Goal: Task Accomplishment & Management: Manage account settings

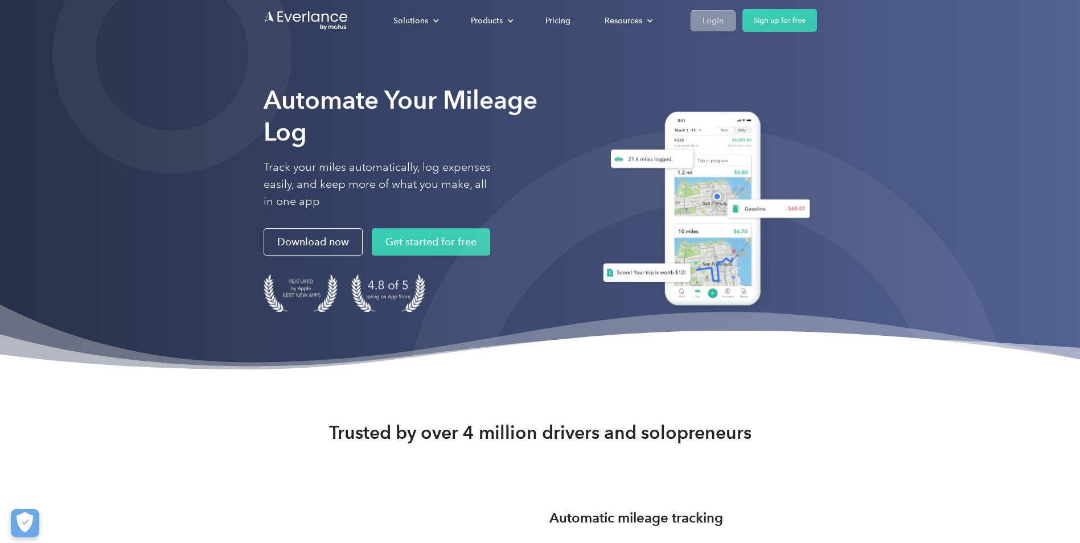
click at [707, 23] on div "Login" at bounding box center [713, 21] width 21 height 14
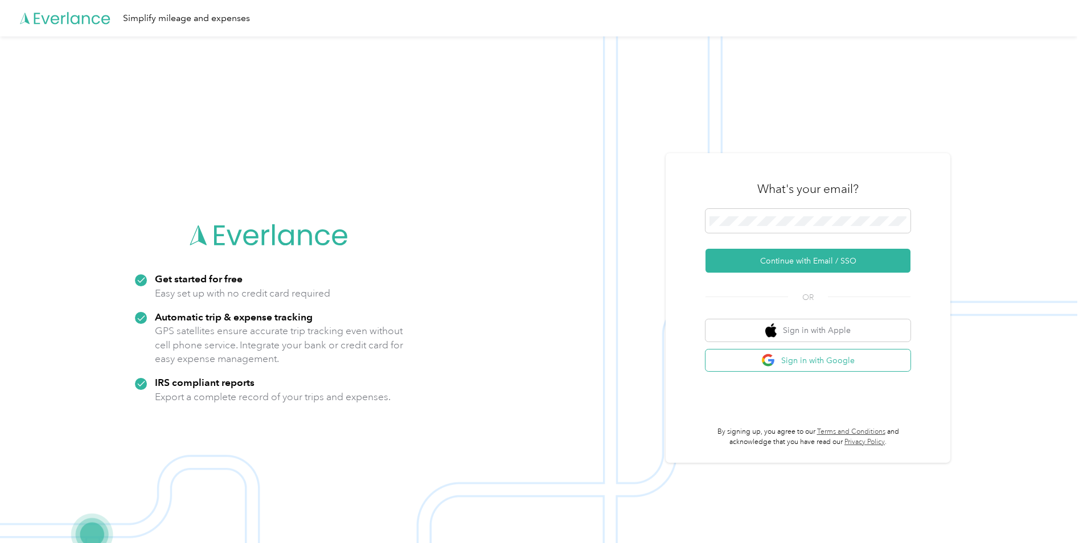
click at [830, 359] on button "Sign in with Google" at bounding box center [808, 361] width 205 height 22
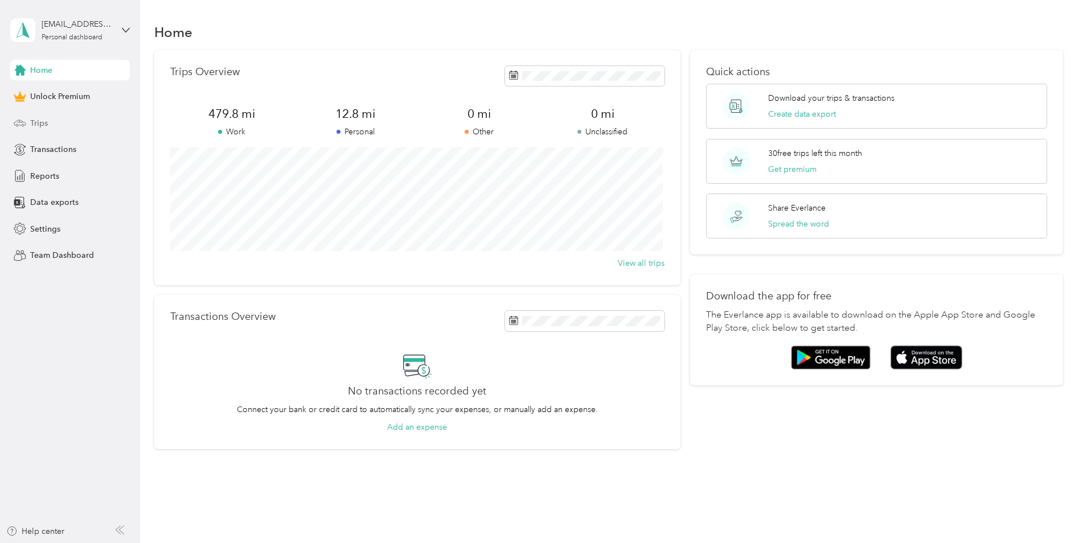
click at [43, 121] on span "Trips" at bounding box center [39, 123] width 18 height 12
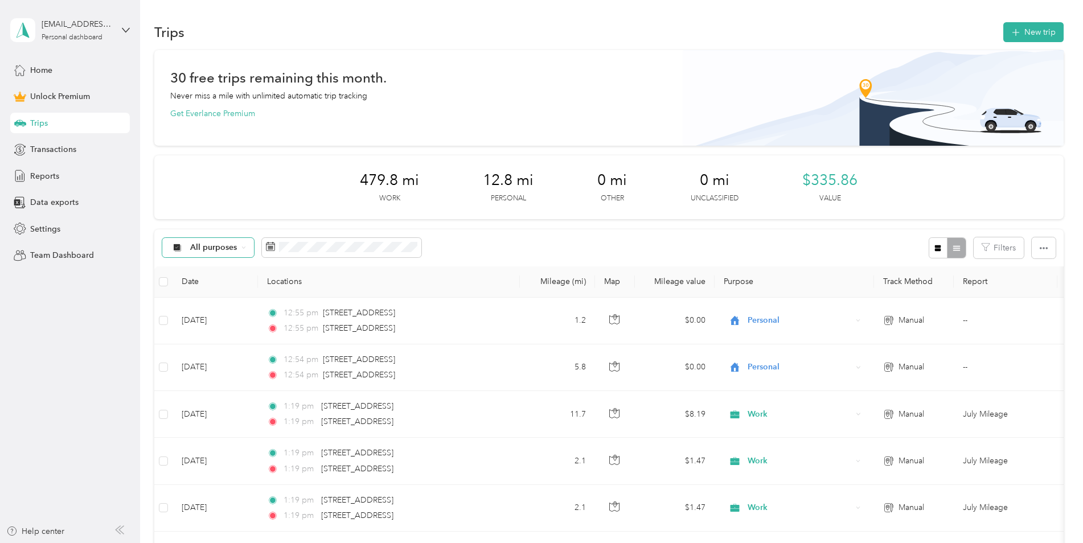
click at [247, 251] on div "All purposes" at bounding box center [208, 247] width 92 height 19
click at [1019, 35] on button "New trip" at bounding box center [1033, 32] width 60 height 20
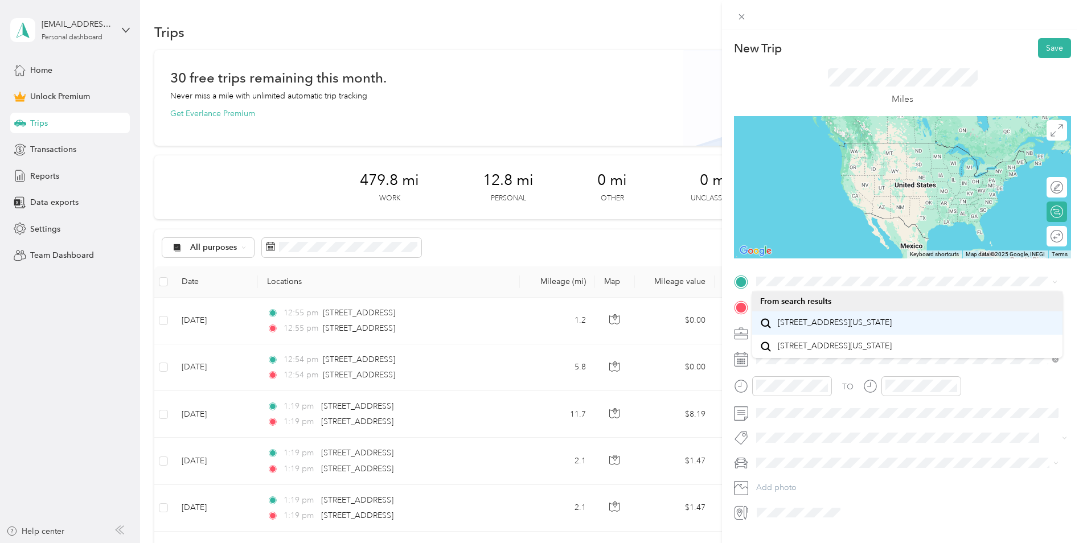
click at [851, 322] on span "60 Mushroom Boulevard Rochester, New York 14623, United States" at bounding box center [835, 323] width 114 height 10
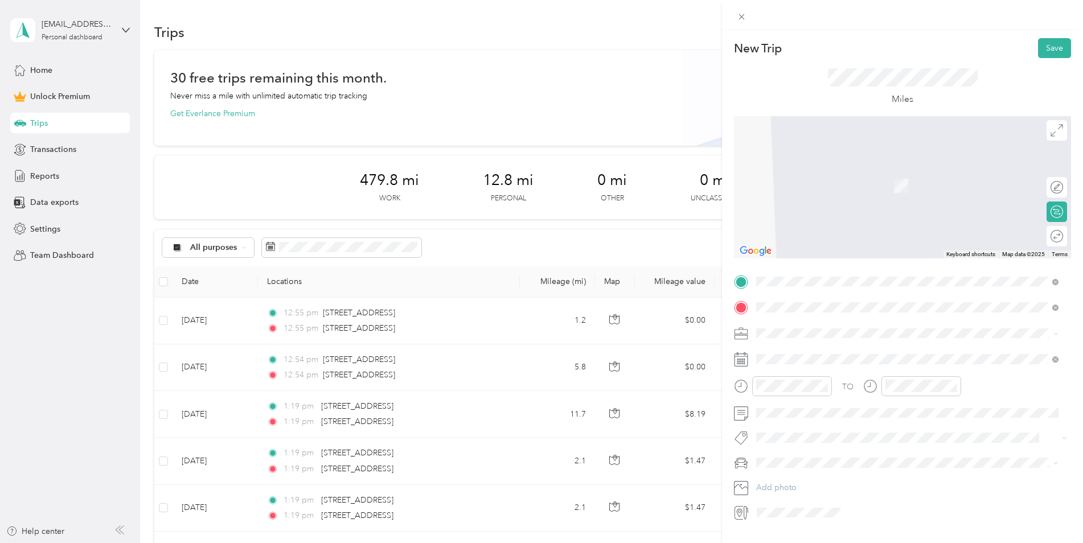
click at [837, 354] on span "649 Long Pond Road Greece, New York 14612, United States" at bounding box center [835, 348] width 114 height 10
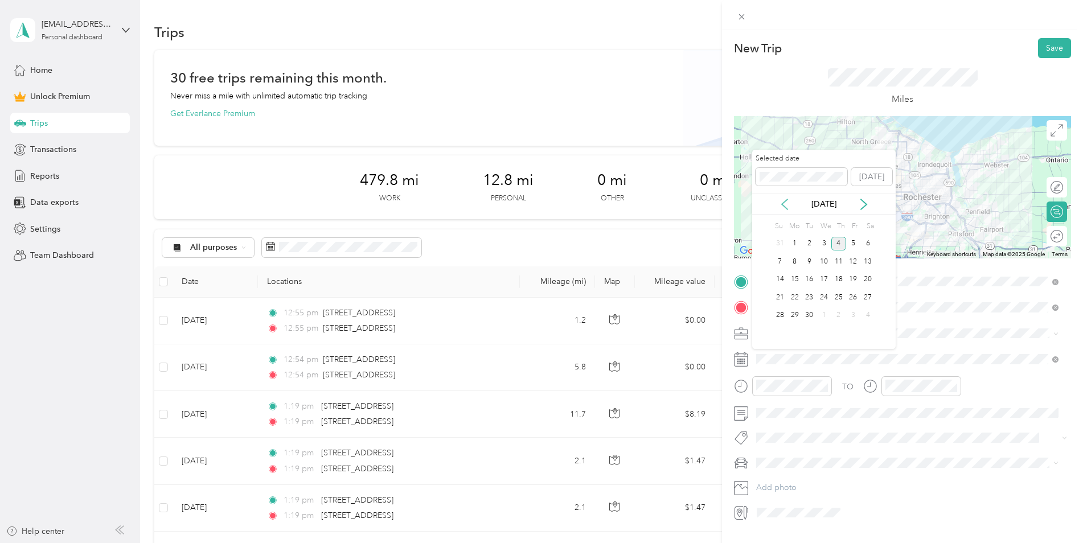
click at [781, 203] on icon at bounding box center [784, 204] width 11 height 11
click at [842, 260] on div "7" at bounding box center [838, 262] width 15 height 14
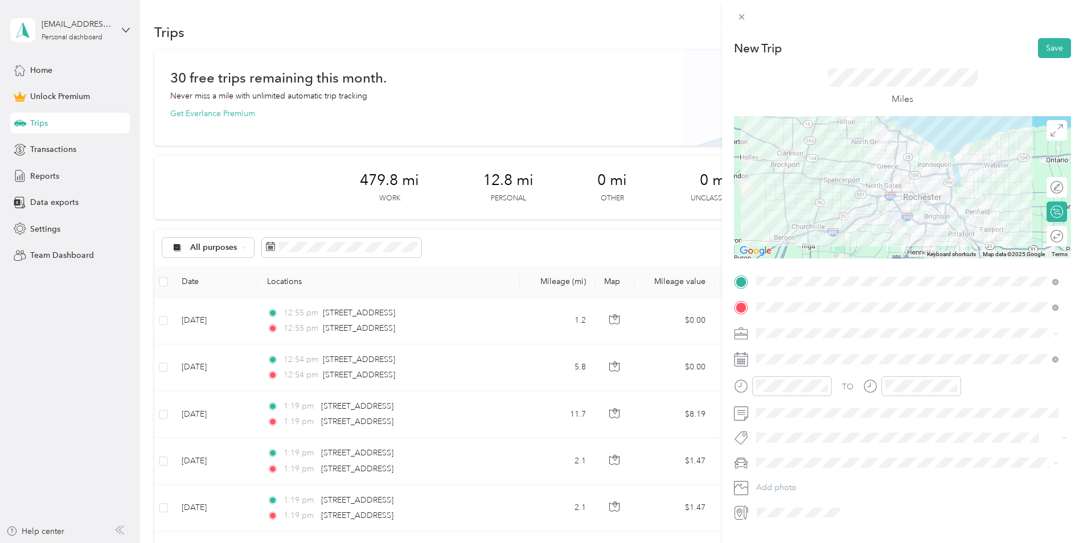
click at [794, 347] on div "Work" at bounding box center [907, 352] width 294 height 12
click at [1055, 49] on button "Save" at bounding box center [1054, 48] width 33 height 20
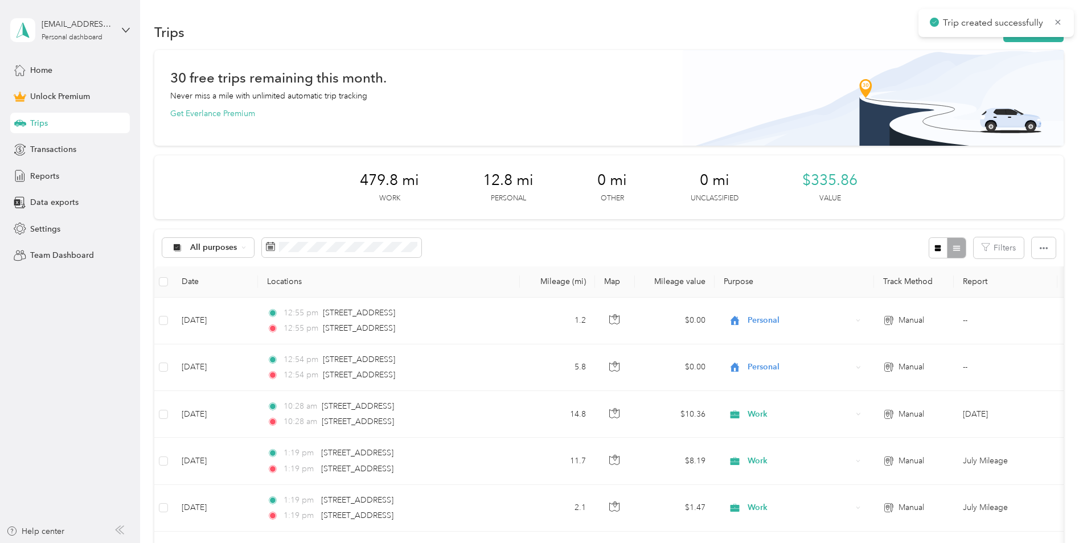
click at [1029, 43] on div "Trips New trip" at bounding box center [609, 32] width 910 height 24
click at [1029, 39] on button "New trip" at bounding box center [1033, 32] width 60 height 20
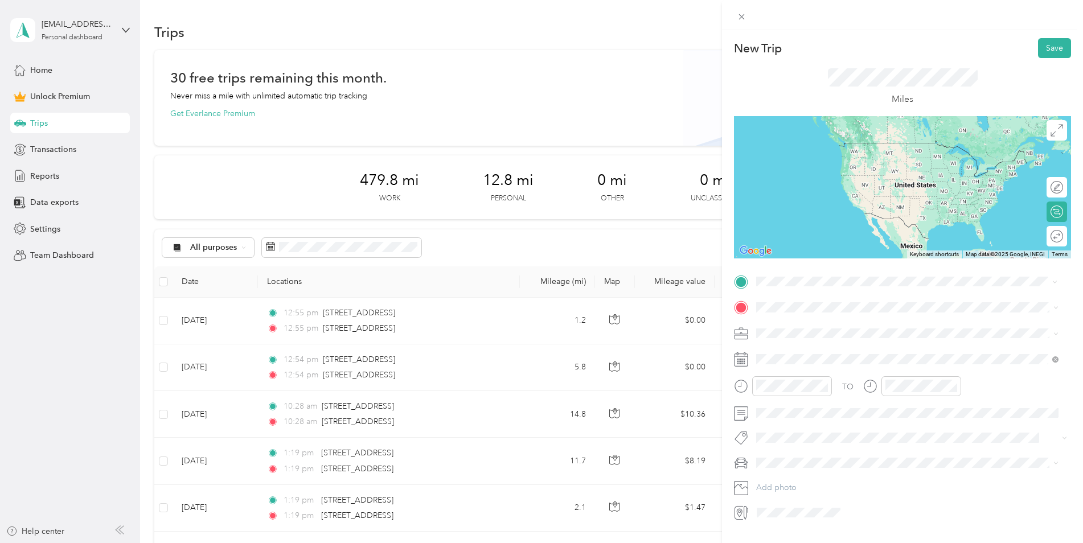
click at [801, 319] on span "649 Long Pond Road Greece, New York 14612, United States" at bounding box center [835, 323] width 114 height 10
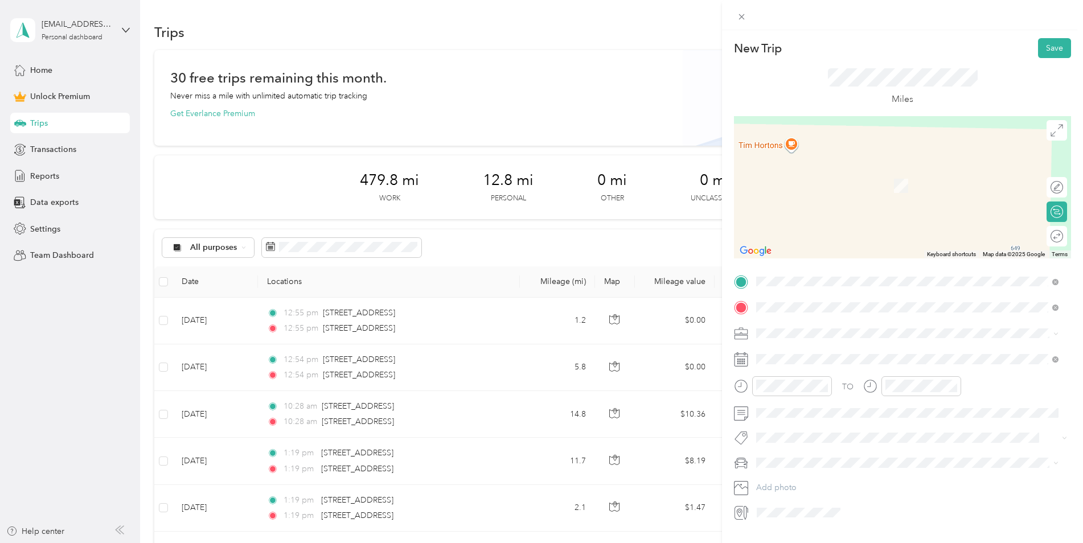
click at [794, 351] on span "60 Mushroom Boulevard Rochester, New York 14623, United States" at bounding box center [835, 348] width 114 height 10
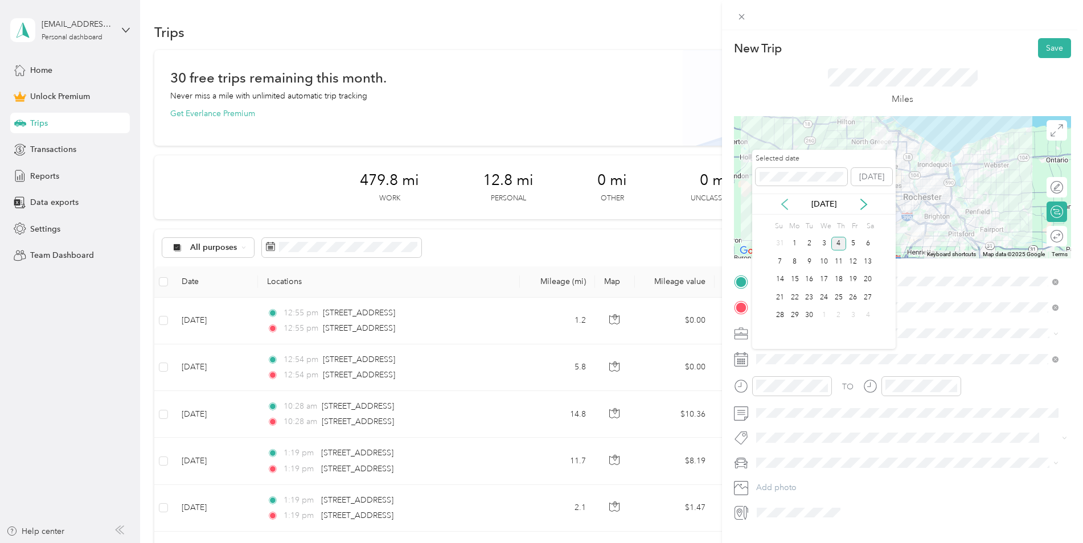
click at [779, 204] on icon at bounding box center [784, 204] width 11 height 11
click at [839, 264] on div "7" at bounding box center [838, 262] width 15 height 14
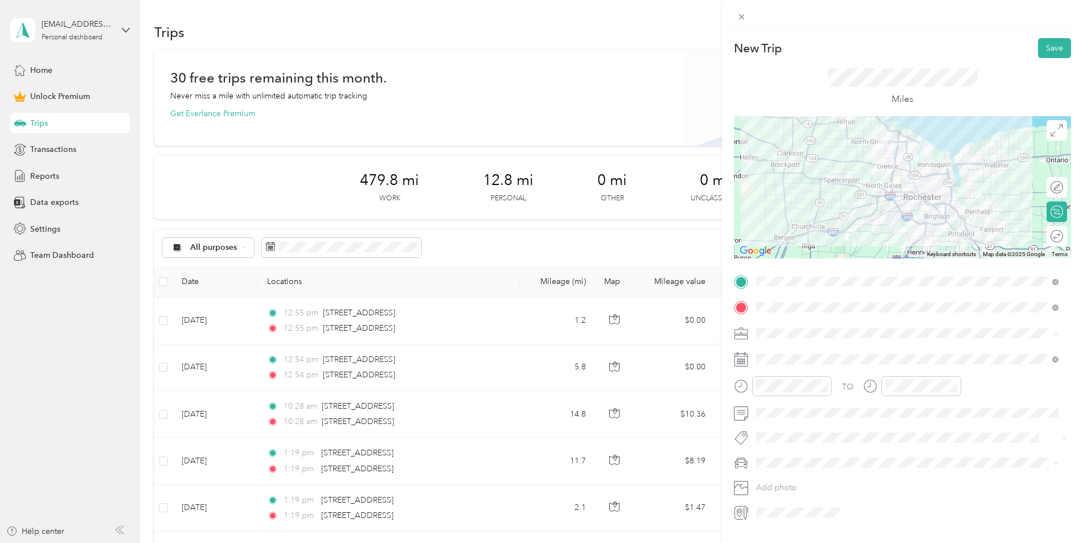
click at [783, 359] on li "Work" at bounding box center [907, 353] width 310 height 20
click at [1044, 51] on button "Save" at bounding box center [1054, 48] width 33 height 20
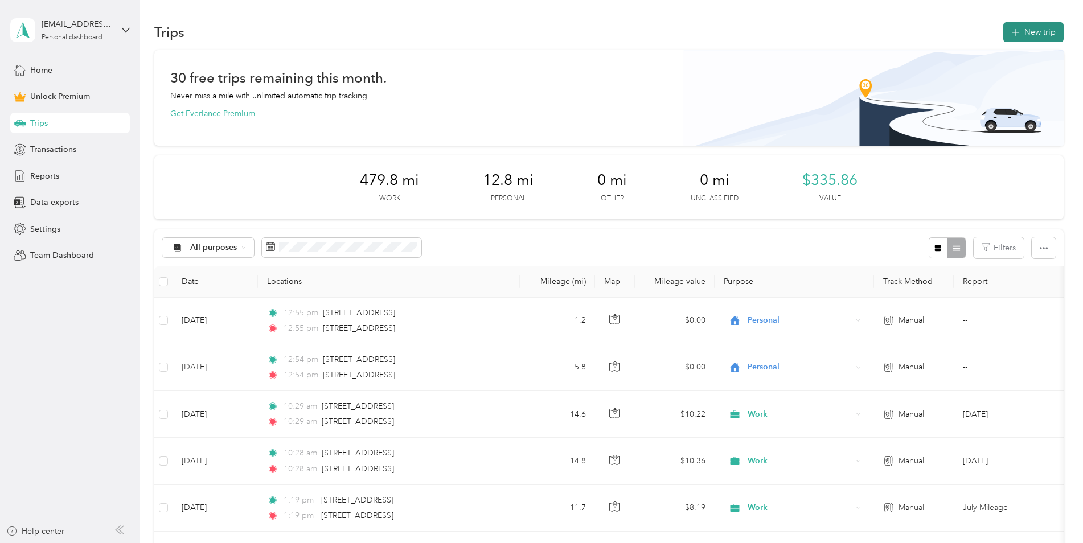
click at [1039, 31] on button "New trip" at bounding box center [1033, 32] width 60 height 20
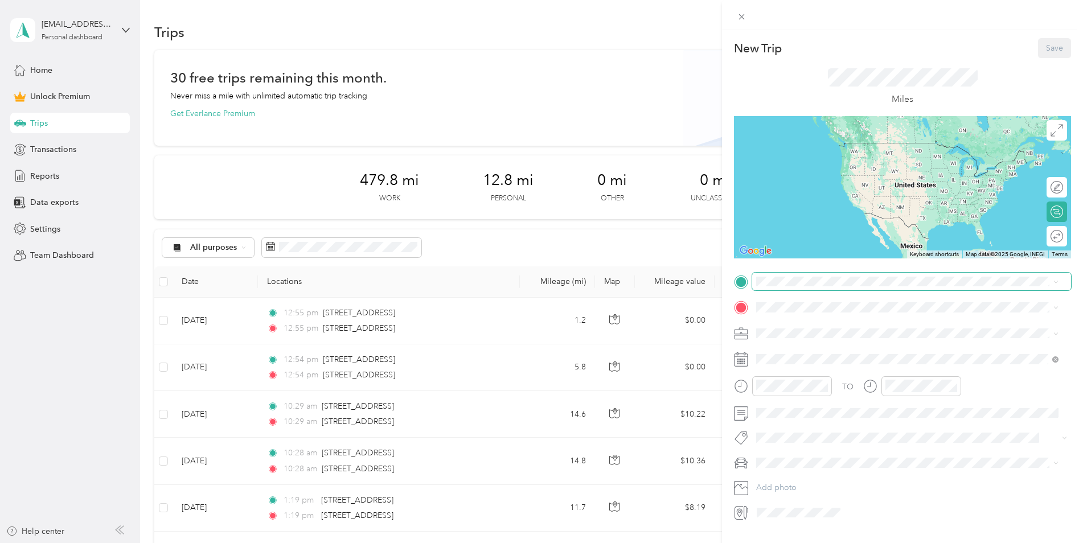
click at [789, 288] on span at bounding box center [911, 282] width 319 height 18
click at [806, 328] on span "13 Lilac Drive Brighton, New York 14620, United States" at bounding box center [835, 323] width 114 height 10
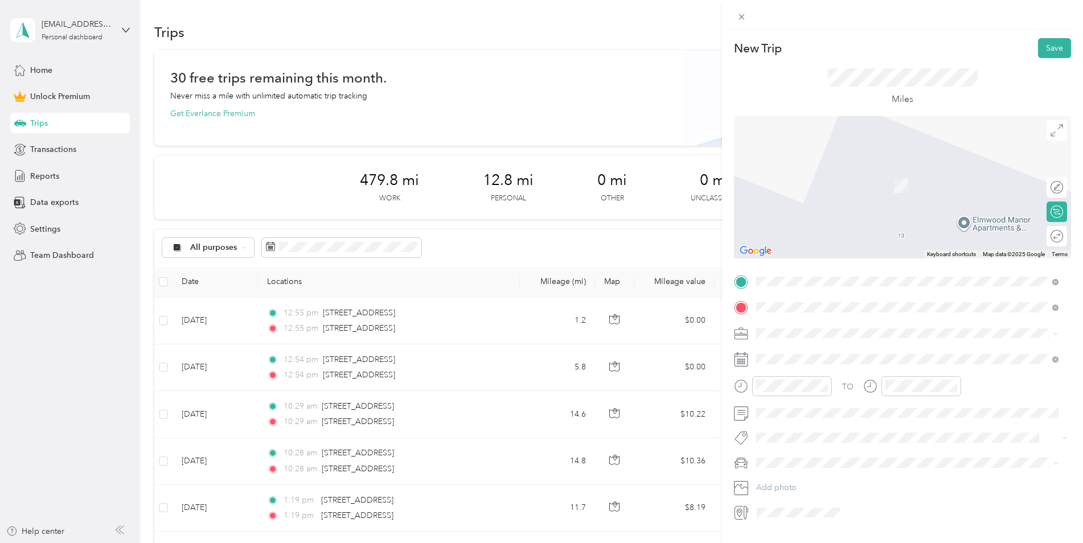
click at [841, 354] on span "1580 Jefferson Road Rochester, New York 14623, United States" at bounding box center [835, 348] width 114 height 10
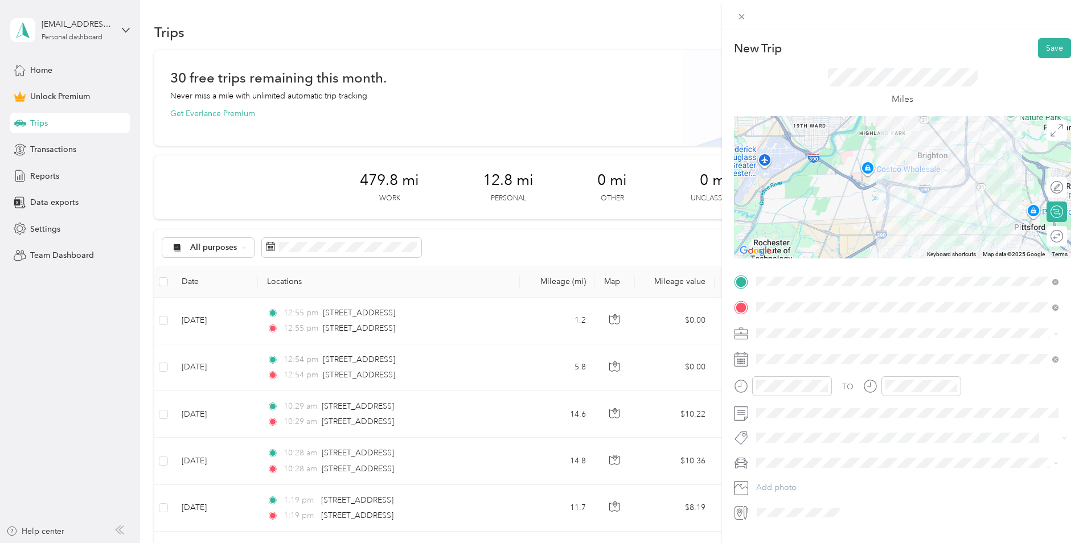
click at [788, 352] on div "Work" at bounding box center [907, 353] width 294 height 12
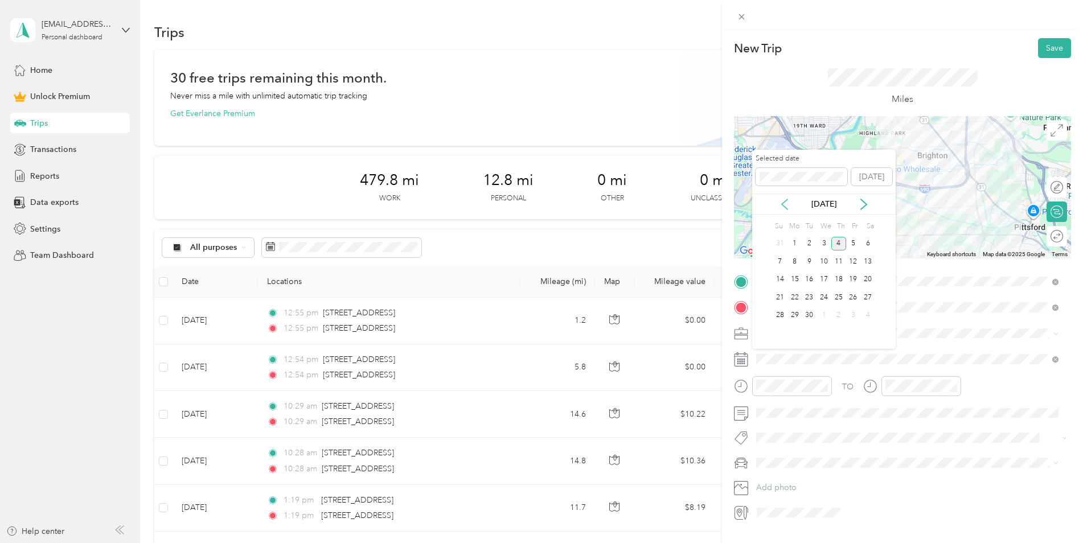
click at [781, 206] on icon at bounding box center [784, 204] width 11 height 11
click at [852, 260] on div "8" at bounding box center [853, 262] width 15 height 14
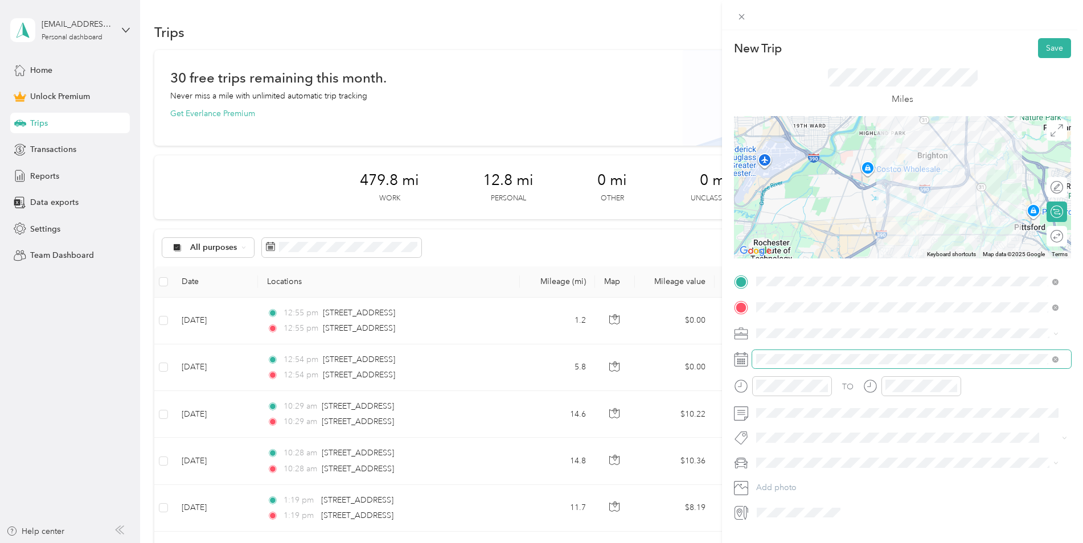
click at [781, 354] on span at bounding box center [911, 359] width 319 height 18
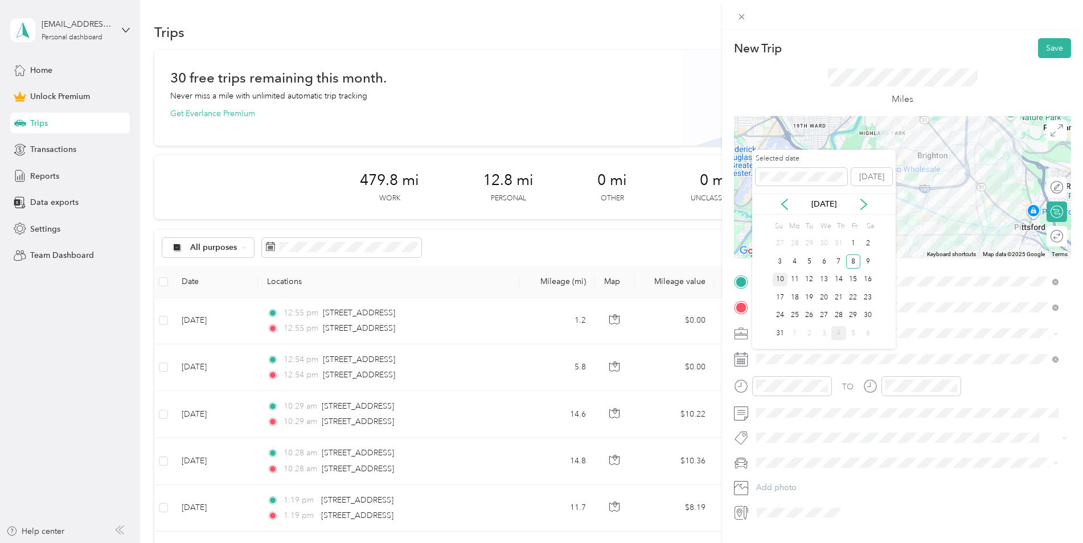
click at [780, 274] on div "10" at bounding box center [780, 280] width 15 height 14
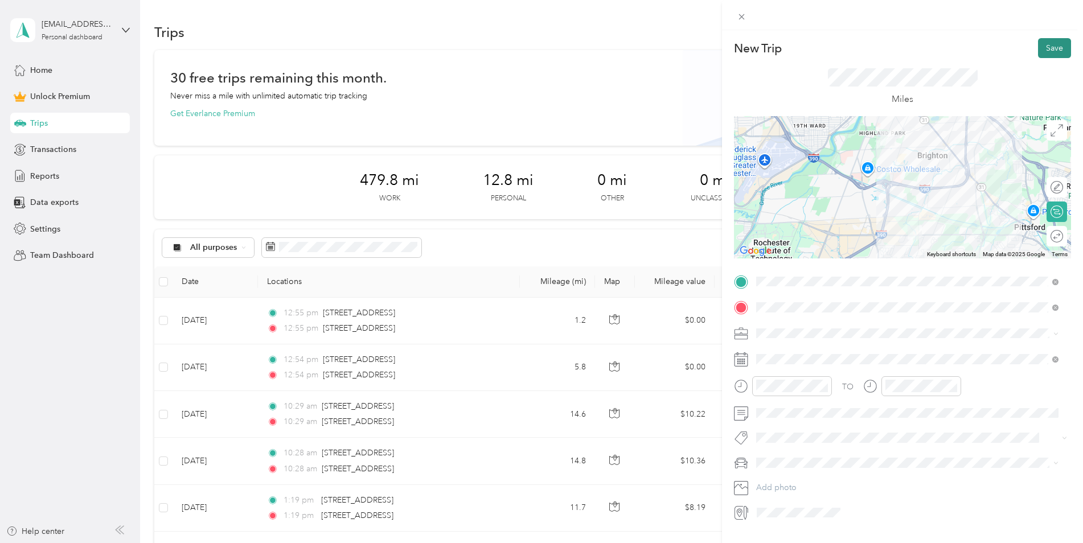
click at [1044, 47] on button "Save" at bounding box center [1054, 48] width 33 height 20
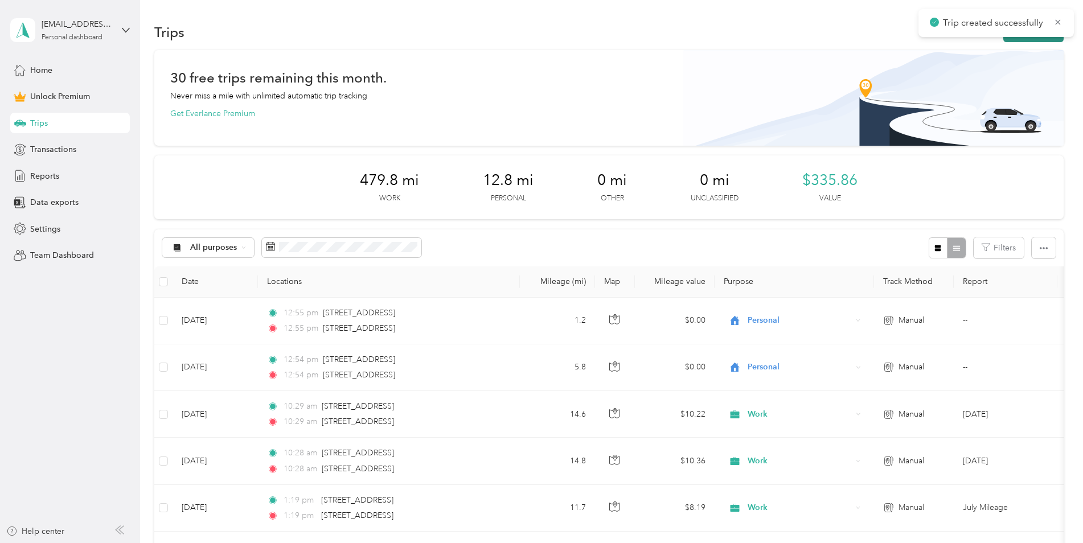
click at [1039, 38] on button "New trip" at bounding box center [1033, 32] width 60 height 20
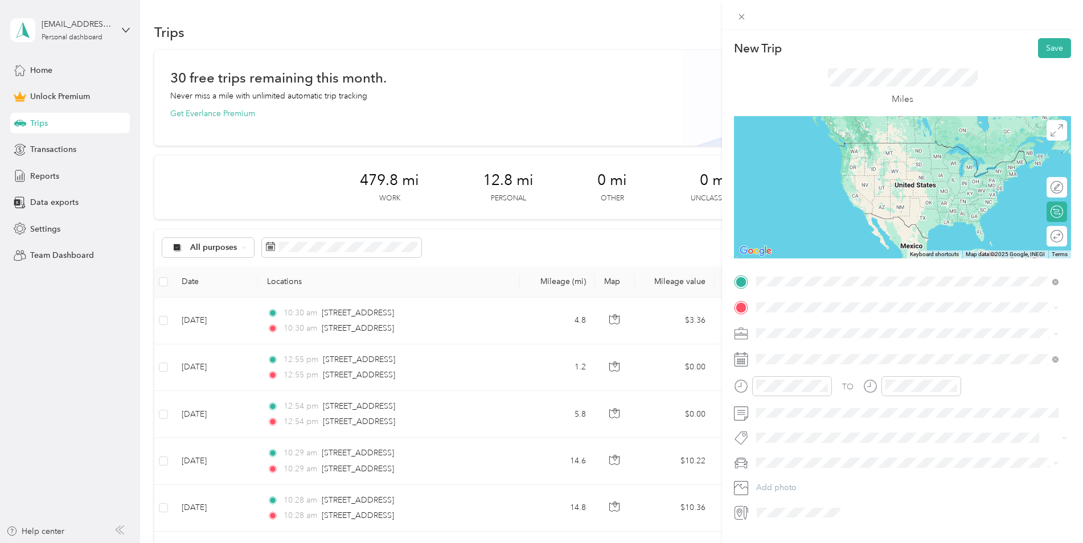
click at [818, 324] on span "1580 Jefferson Road Rochester, New York 14623, United States" at bounding box center [835, 323] width 114 height 10
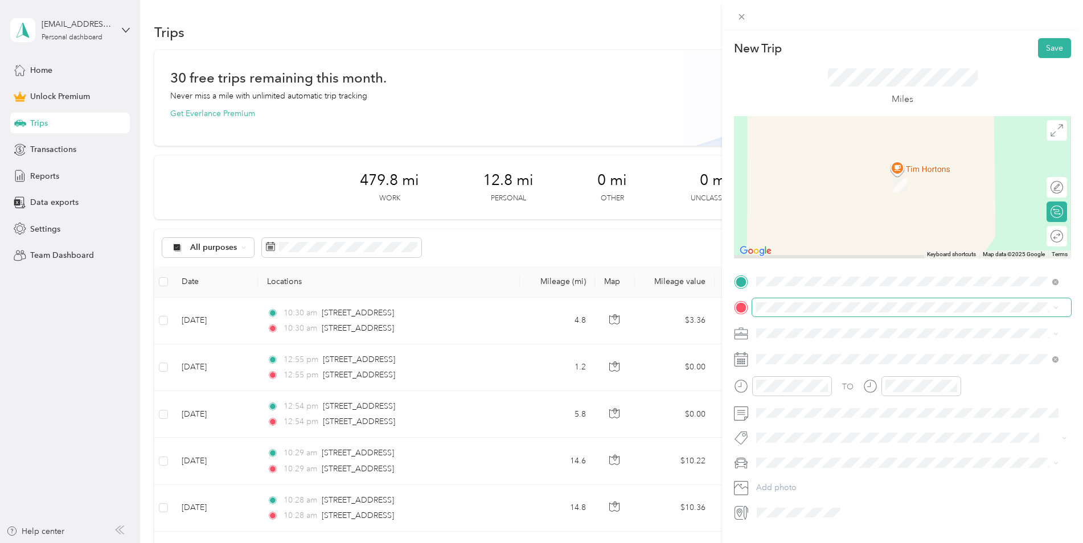
click at [813, 300] on span at bounding box center [911, 307] width 319 height 18
click at [824, 351] on span "13 Lilac Drive Brighton, New York 14620, United States" at bounding box center [835, 348] width 114 height 10
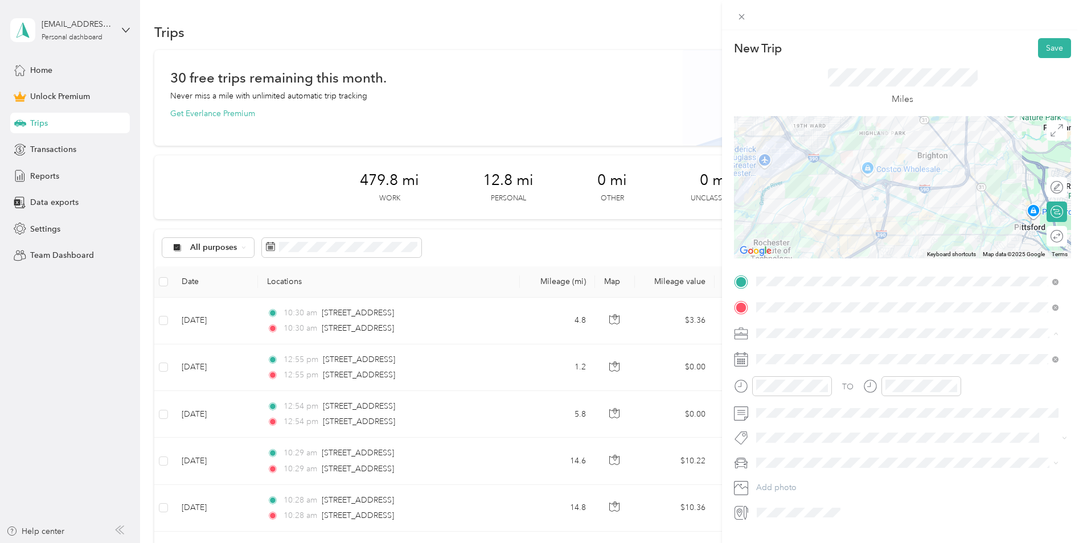
click at [785, 350] on div "Work" at bounding box center [907, 353] width 294 height 12
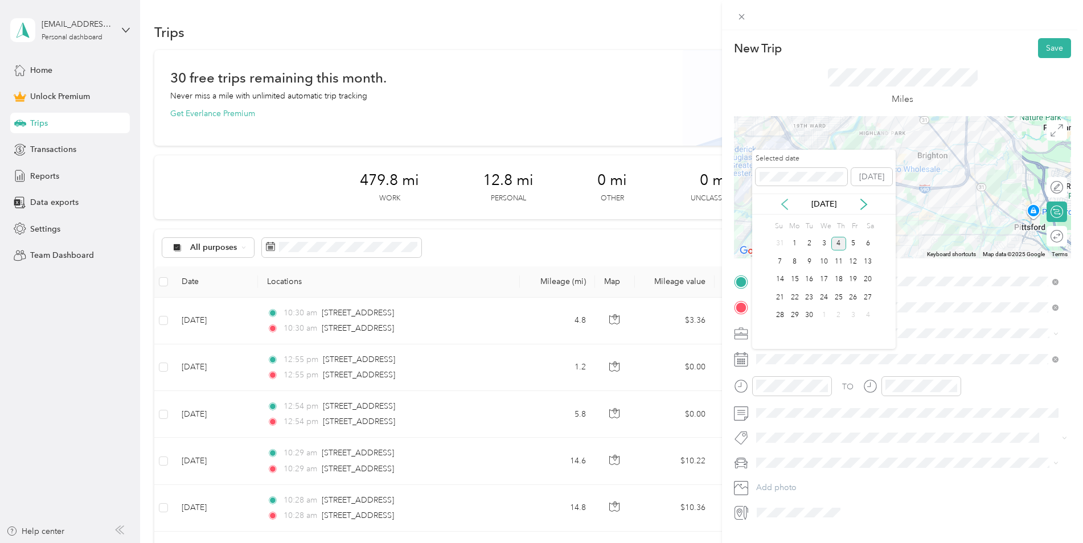
click at [787, 209] on icon at bounding box center [785, 204] width 6 height 10
drag, startPoint x: 799, startPoint y: 281, endPoint x: 781, endPoint y: 279, distance: 18.4
click at [781, 279] on div "10 11 12 13 14 15 16" at bounding box center [824, 280] width 103 height 18
click at [780, 278] on div "10" at bounding box center [780, 280] width 15 height 14
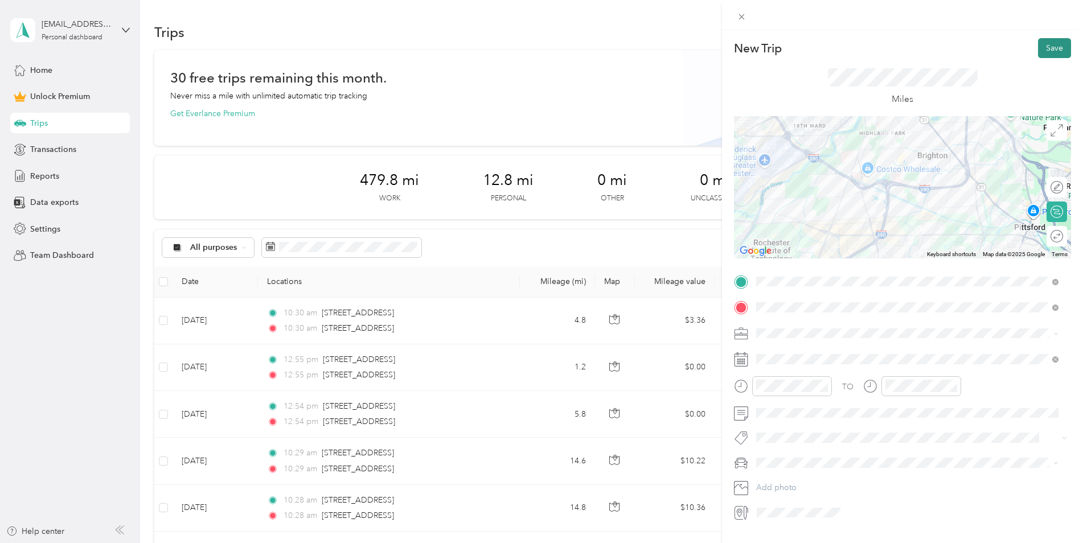
click at [1047, 47] on button "Save" at bounding box center [1054, 48] width 33 height 20
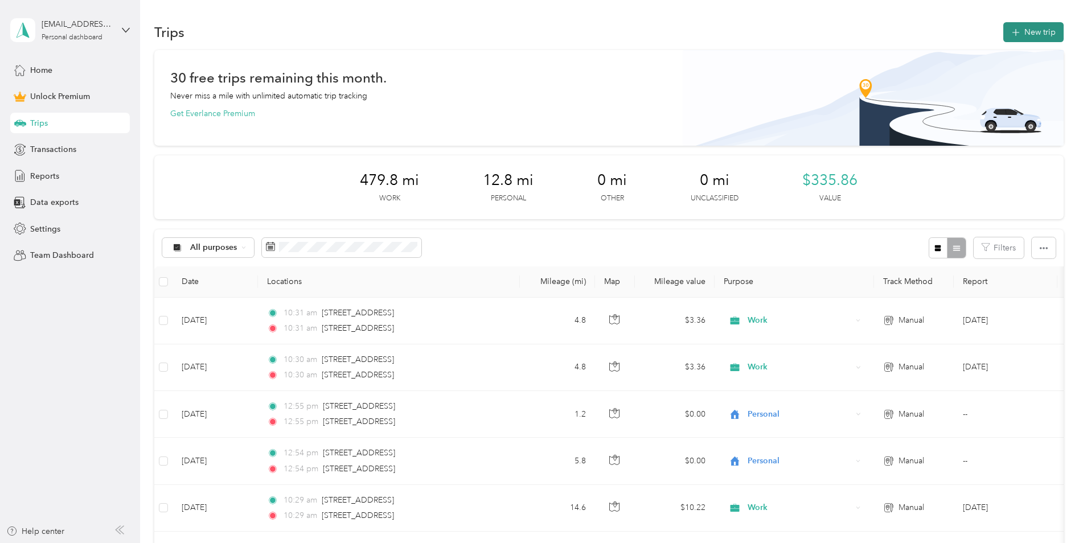
click at [1018, 28] on button "New trip" at bounding box center [1033, 32] width 60 height 20
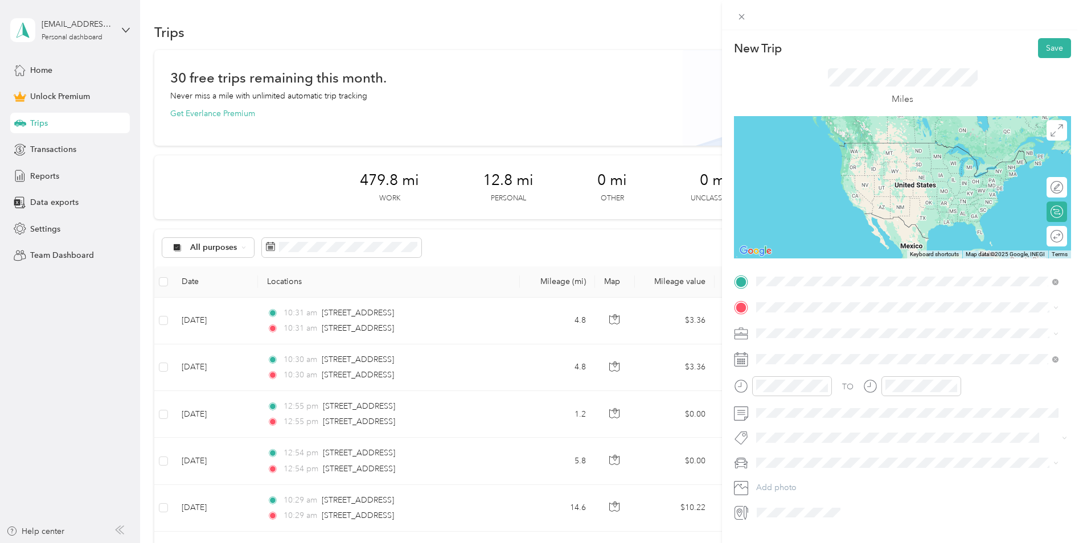
click at [839, 331] on div "60 Mushroom Boulevard Rochester, New York 14623, United States" at bounding box center [907, 323] width 294 height 15
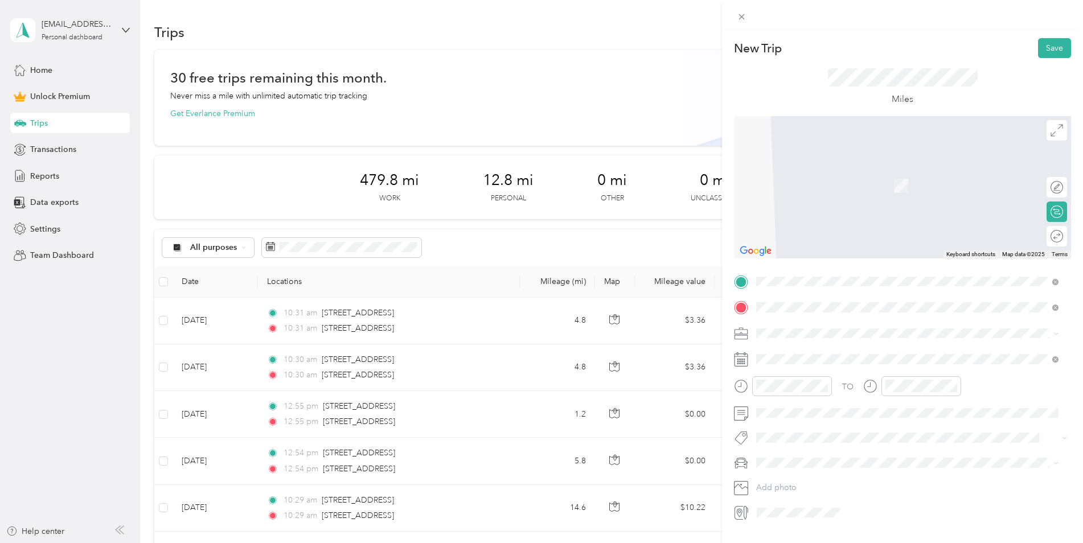
click at [839, 351] on span "4760 West Henrietta Road Henrietta, New York 14467, United States" at bounding box center [898, 348] width 240 height 10
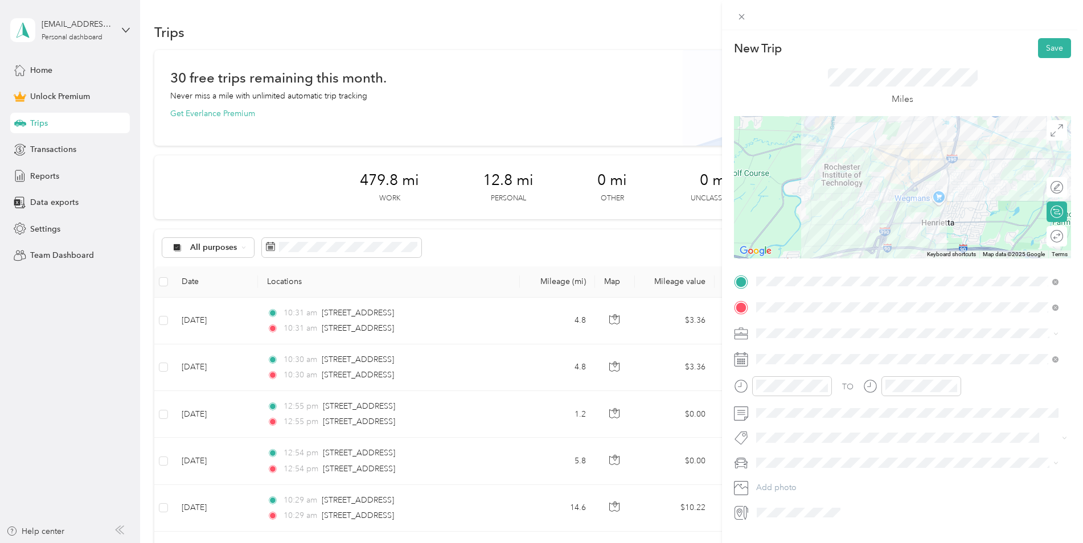
click at [816, 339] on span at bounding box center [911, 334] width 319 height 18
click at [773, 351] on span "Work" at bounding box center [769, 354] width 19 height 10
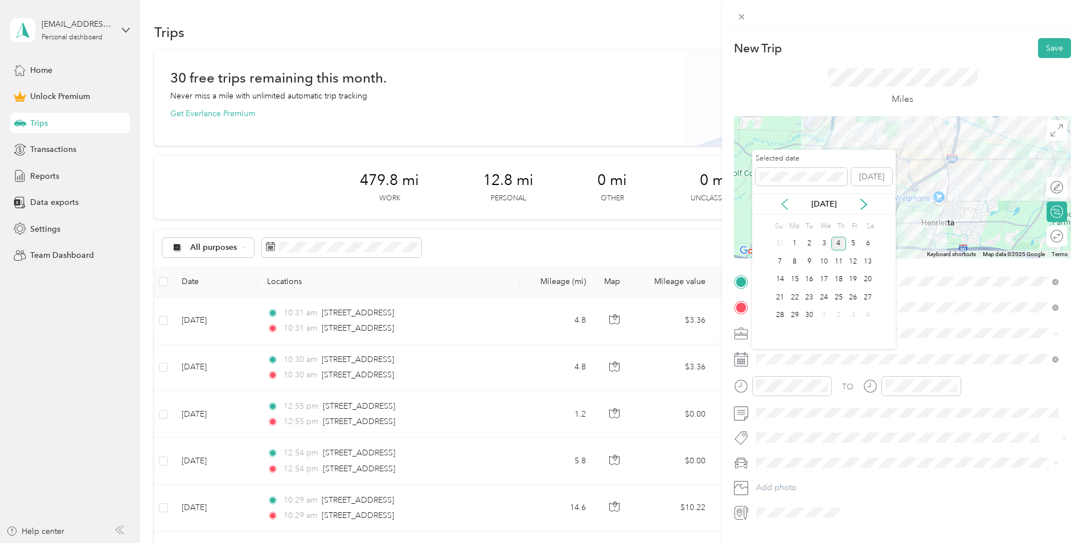
click at [783, 207] on icon at bounding box center [784, 204] width 11 height 11
click at [793, 275] on div "11" at bounding box center [795, 280] width 15 height 14
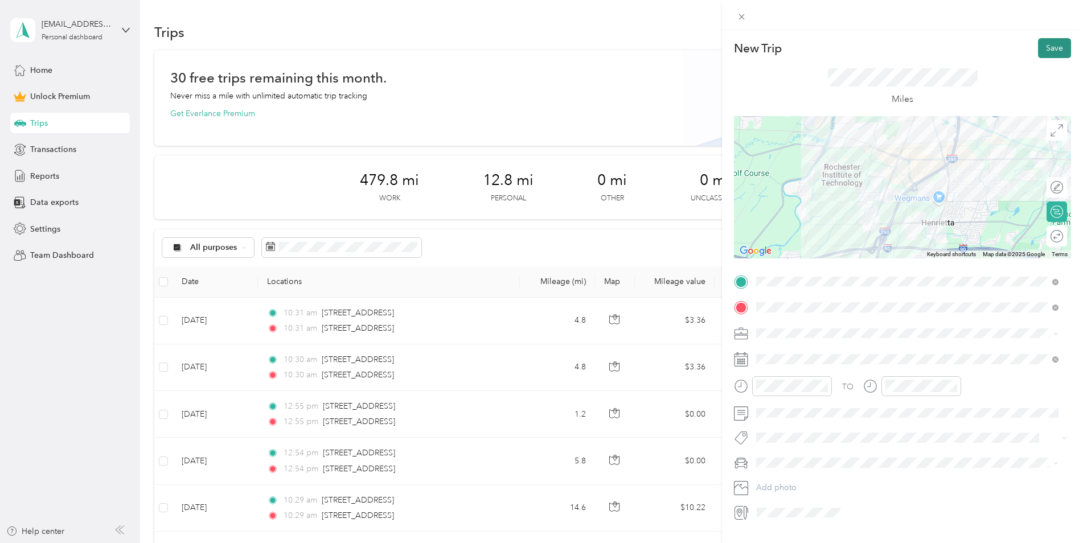
click at [1047, 51] on button "Save" at bounding box center [1054, 48] width 33 height 20
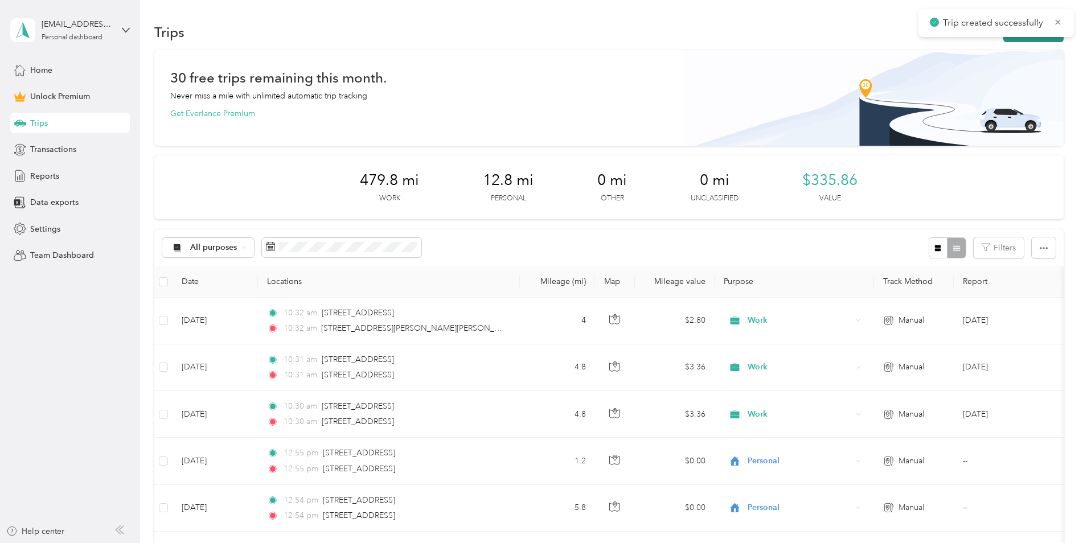
click at [1014, 41] on button "New trip" at bounding box center [1033, 32] width 60 height 20
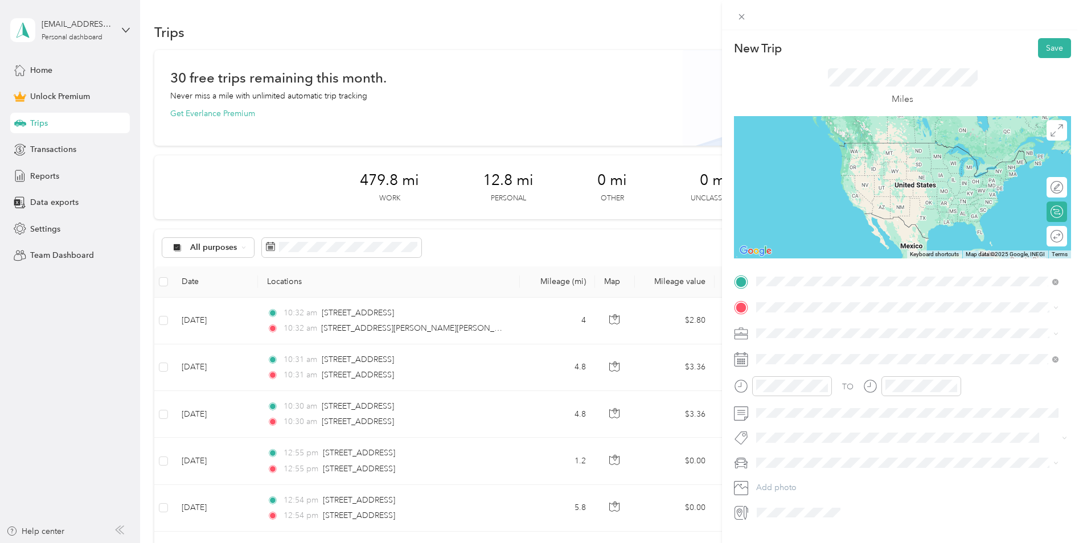
click at [795, 320] on span "4760 West Henrietta Road Henrietta, New York 14467, United States" at bounding box center [898, 323] width 240 height 10
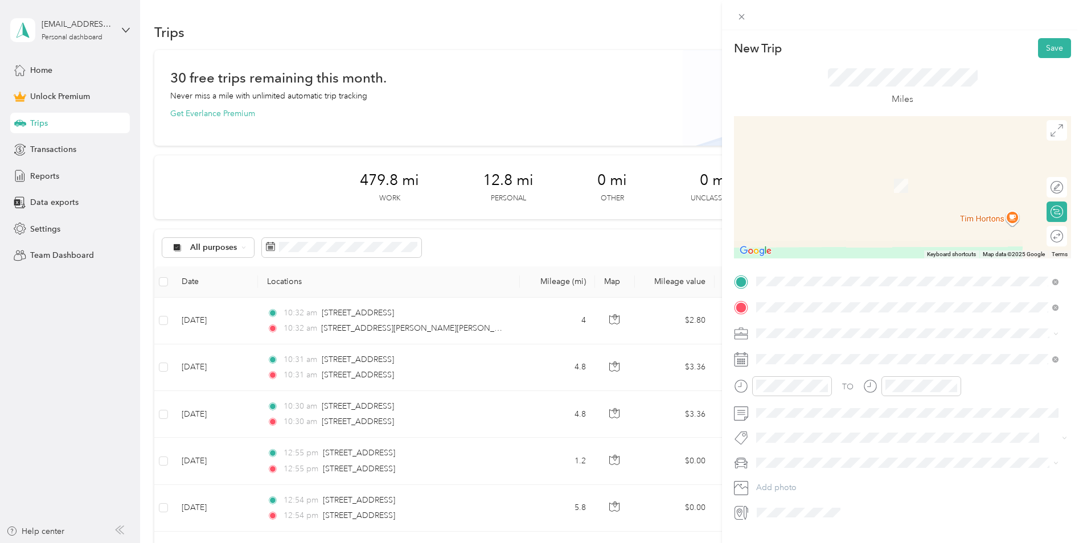
click at [845, 352] on span "13 Lilac Drive Brighton, New York 14620, United States" at bounding box center [835, 348] width 114 height 10
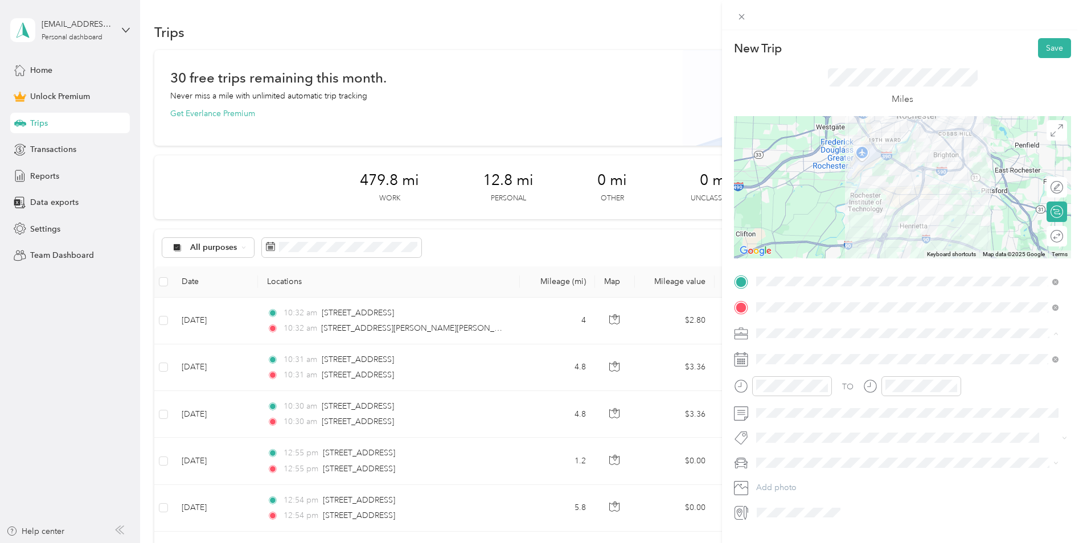
click at [784, 349] on div "Work" at bounding box center [907, 353] width 294 height 12
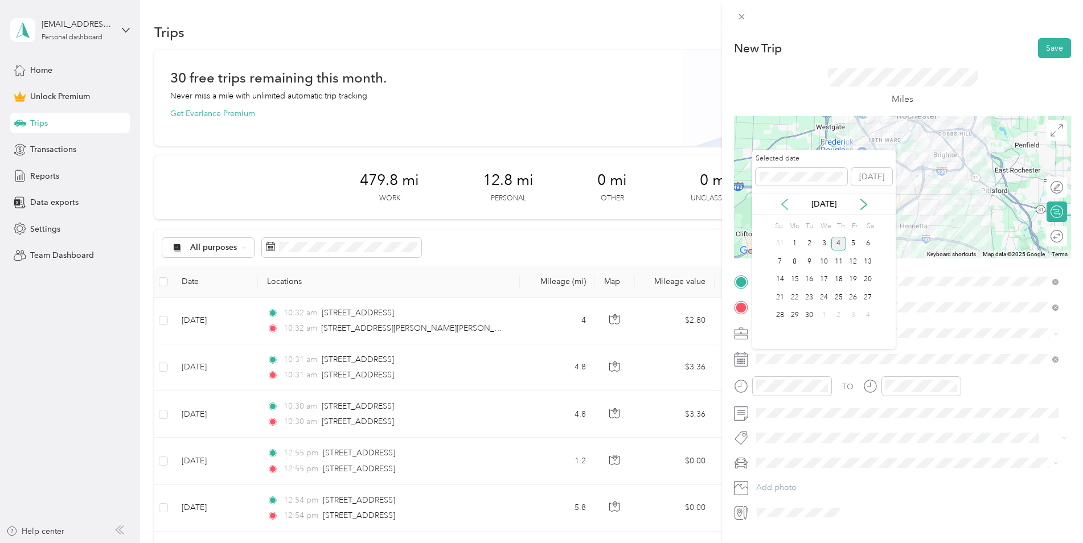
click at [789, 206] on icon at bounding box center [784, 204] width 11 height 11
click at [796, 279] on div "11" at bounding box center [795, 280] width 15 height 14
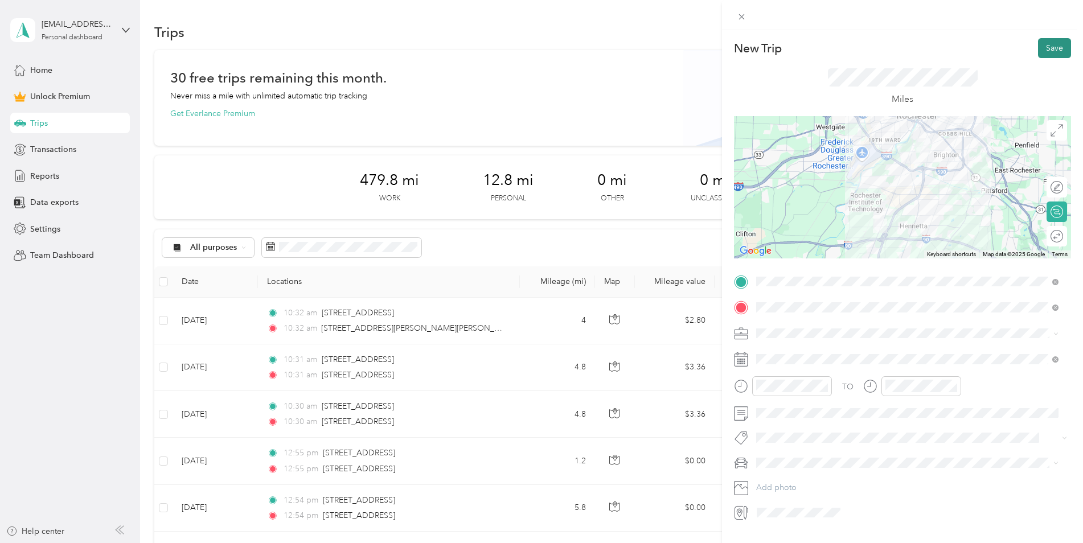
click at [1038, 50] on button "Save" at bounding box center [1054, 48] width 33 height 20
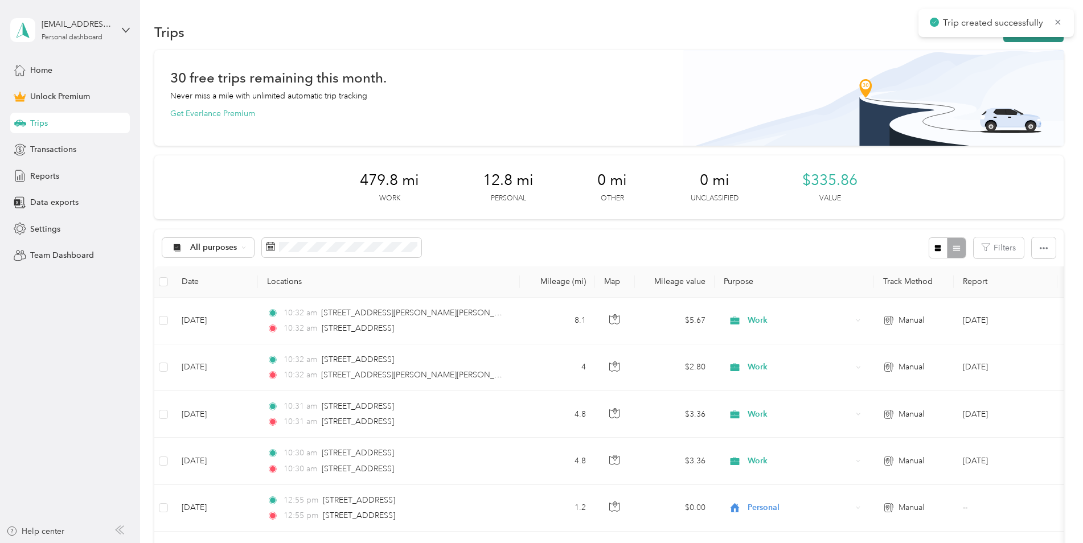
click at [1039, 41] on button "New trip" at bounding box center [1033, 32] width 60 height 20
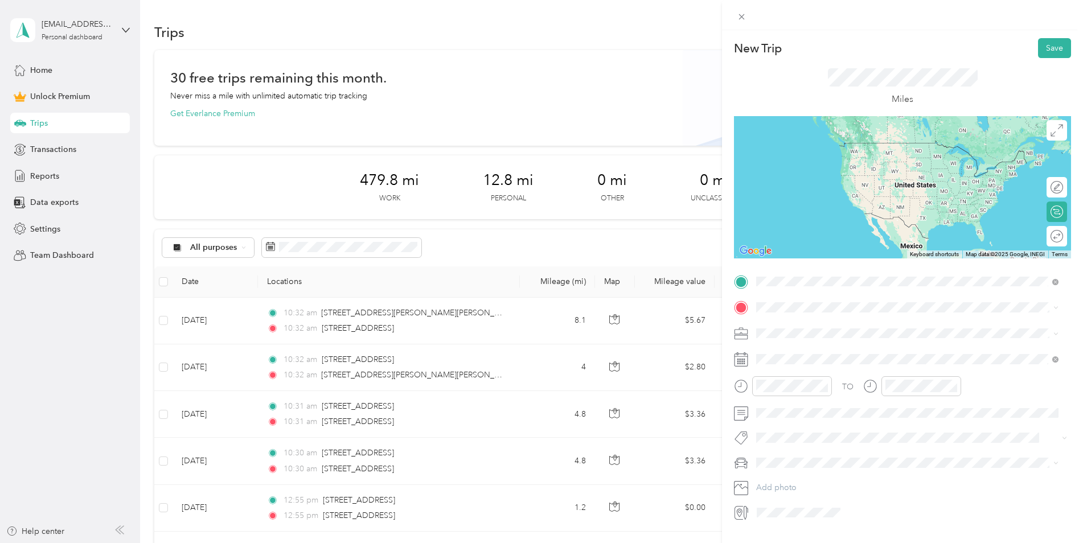
click at [821, 319] on span "13 Lilac Drive Brighton, New York 14620, United States" at bounding box center [835, 323] width 114 height 10
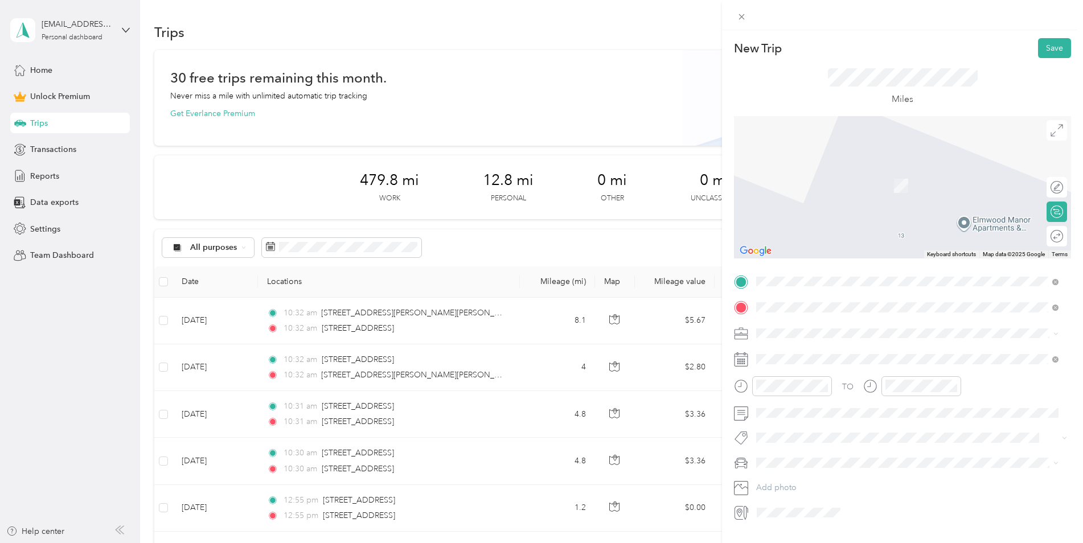
click at [817, 348] on span "908 Fairport Road East Rochester, New York 14445, United States" at bounding box center [835, 348] width 114 height 10
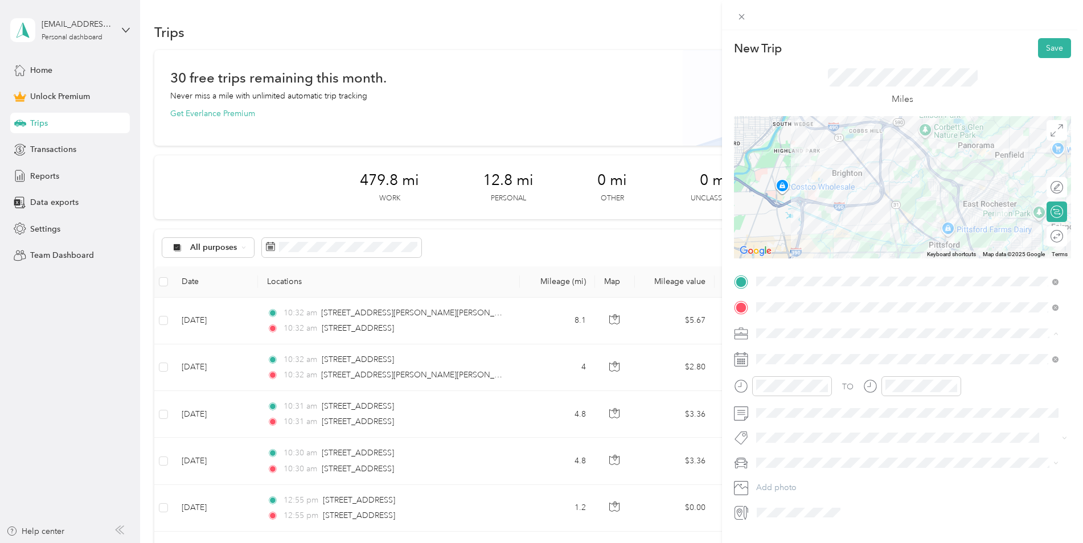
click at [775, 350] on span "Work" at bounding box center [769, 354] width 19 height 10
click at [775, 354] on span at bounding box center [911, 359] width 319 height 18
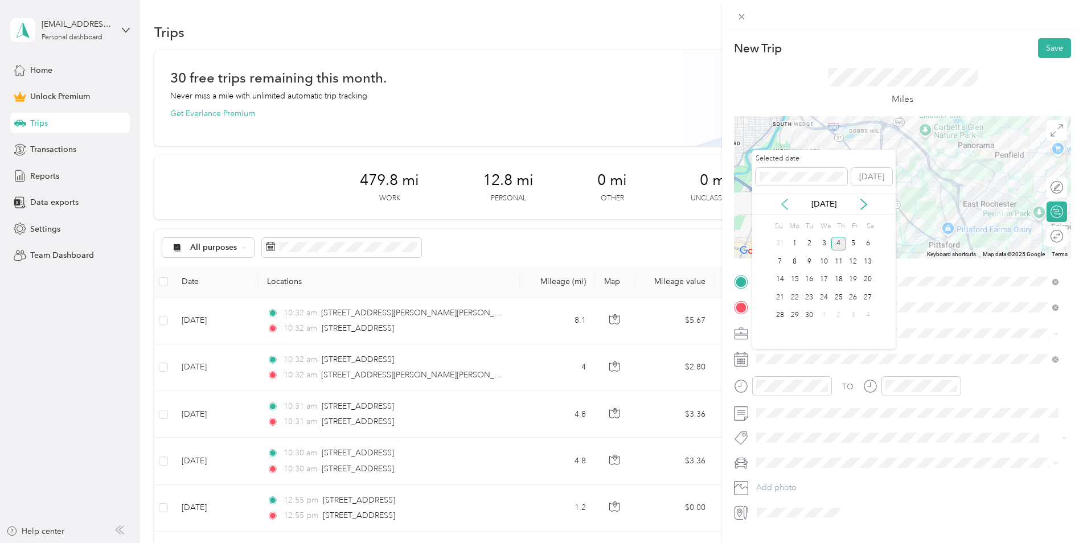
click at [780, 204] on icon at bounding box center [784, 204] width 11 height 11
click at [813, 280] on div "12" at bounding box center [809, 280] width 15 height 14
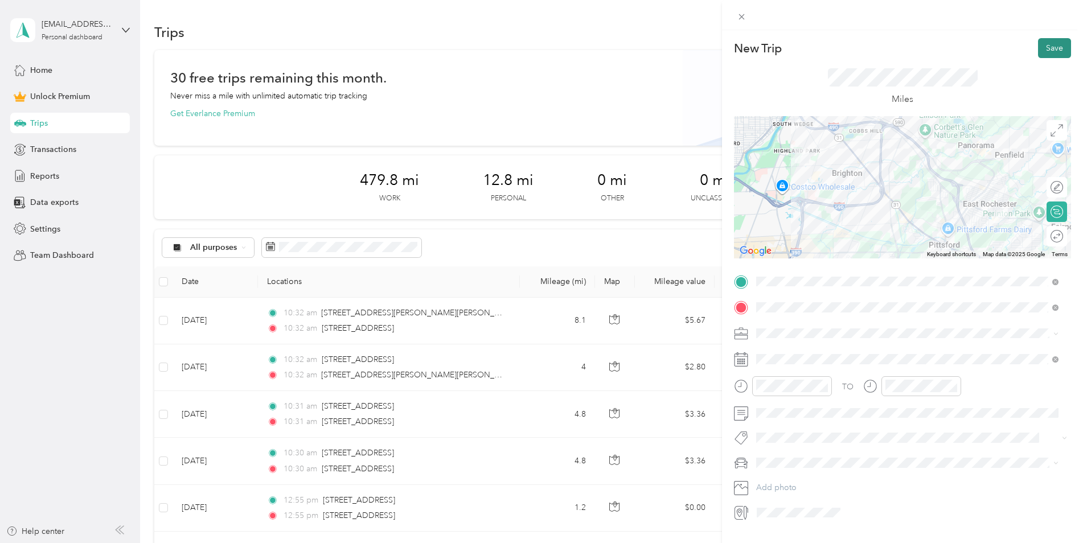
click at [1046, 53] on button "Save" at bounding box center [1054, 48] width 33 height 20
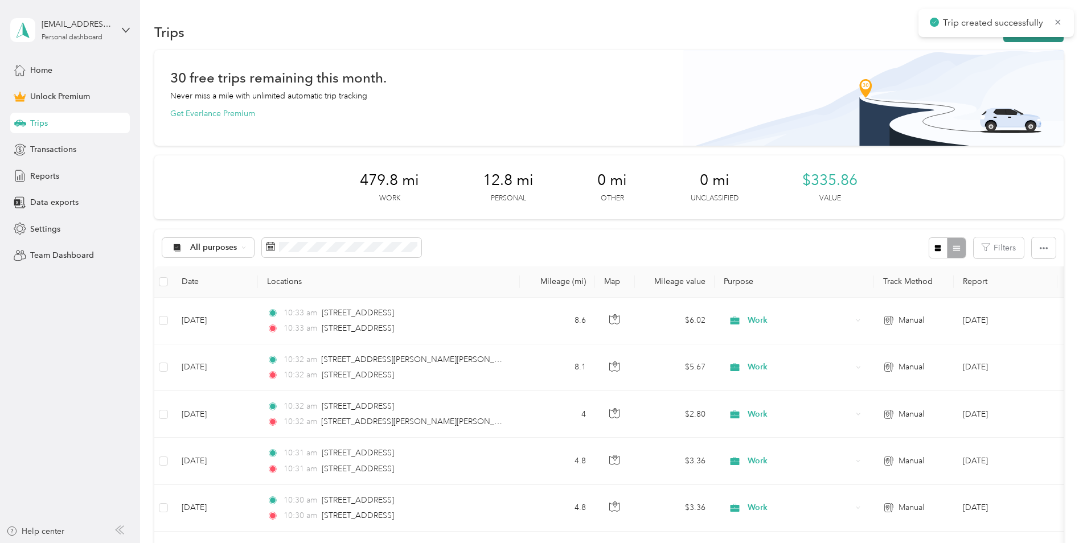
click at [1006, 39] on button "New trip" at bounding box center [1033, 32] width 60 height 20
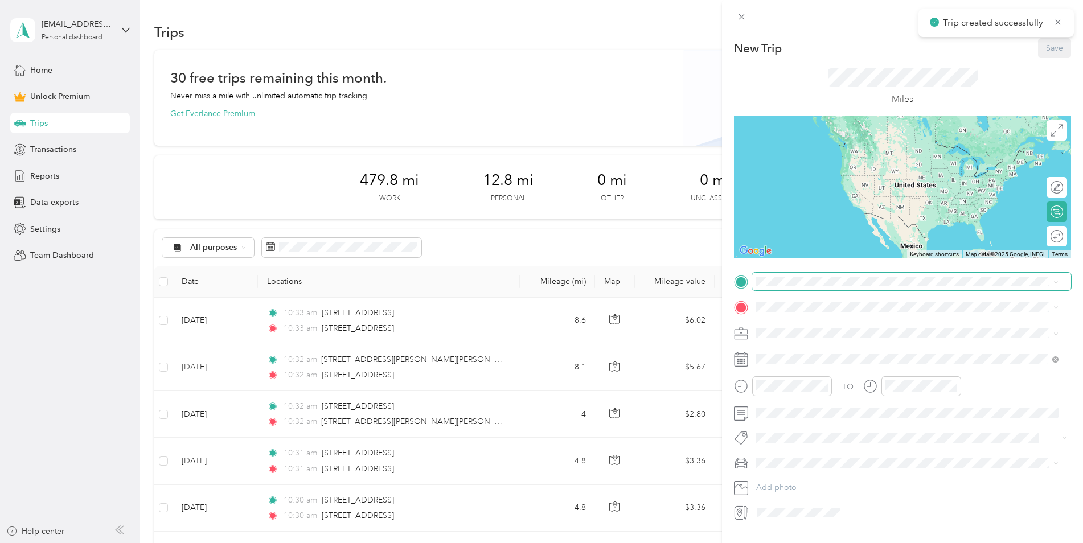
drag, startPoint x: 767, startPoint y: 291, endPoint x: 773, endPoint y: 287, distance: 7.0
click at [768, 291] on div "TO Add photo" at bounding box center [902, 397] width 337 height 249
click at [792, 327] on span "908 Fairport Road East Rochester, New York 14445, United States" at bounding box center [835, 323] width 114 height 10
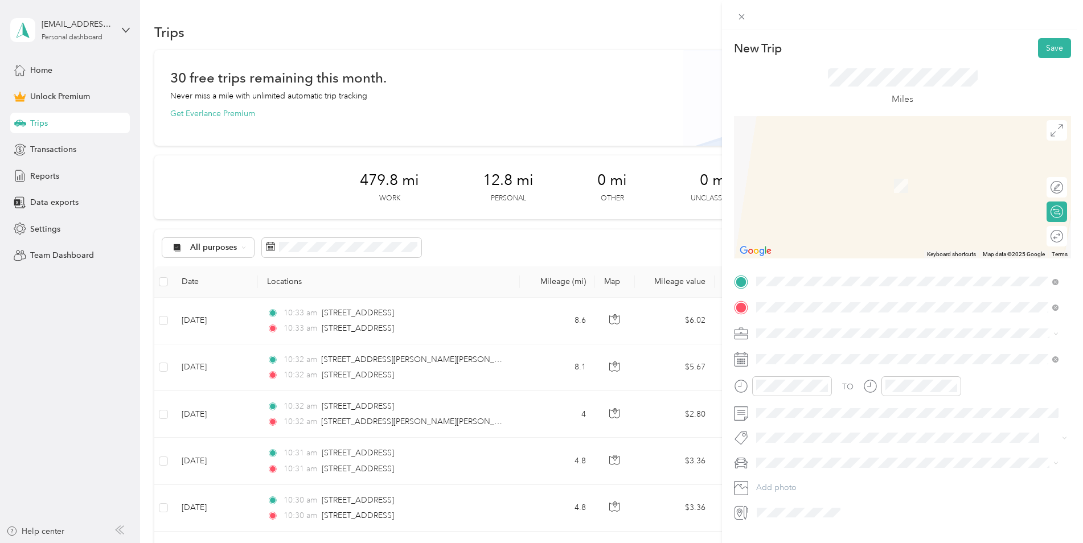
click at [892, 354] on span "447 West Commercial Street East Rochester, New York 14445, United States" at bounding box center [835, 348] width 114 height 10
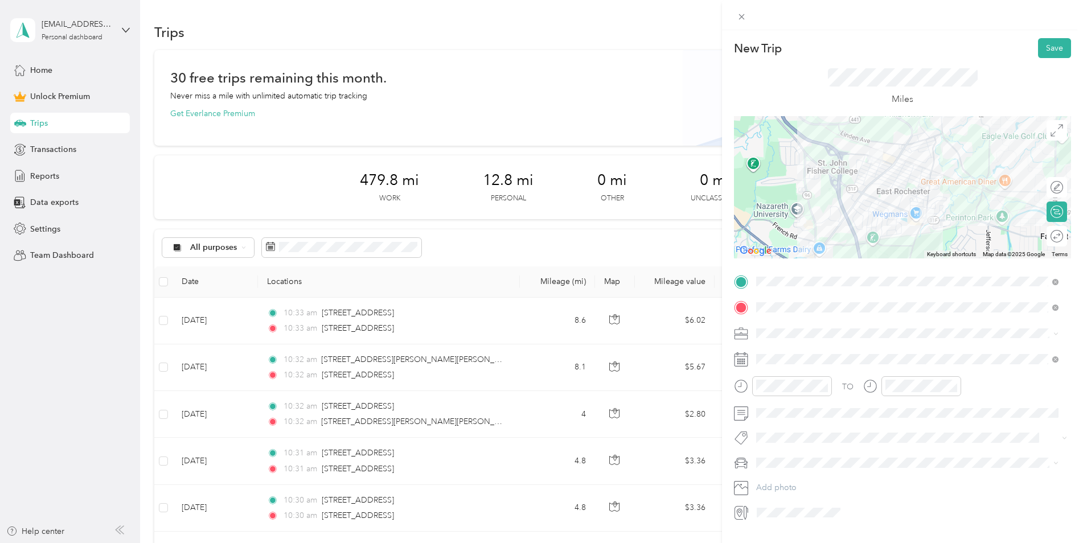
click at [771, 346] on li "Work" at bounding box center [907, 353] width 310 height 20
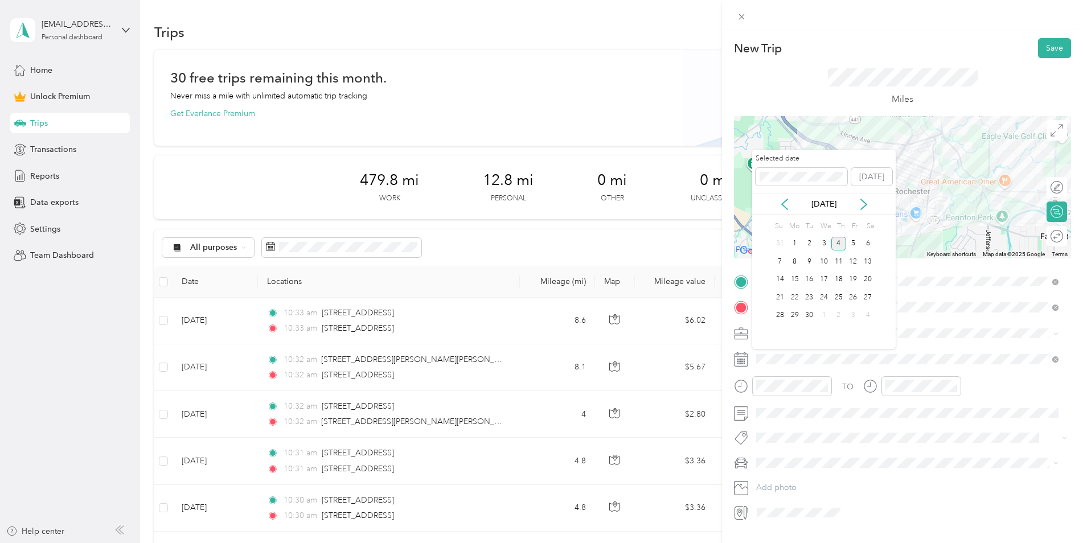
click at [787, 210] on div "Sep 2025" at bounding box center [824, 204] width 144 height 21
click at [787, 206] on icon at bounding box center [784, 204] width 11 height 11
click at [812, 280] on div "12" at bounding box center [809, 280] width 15 height 14
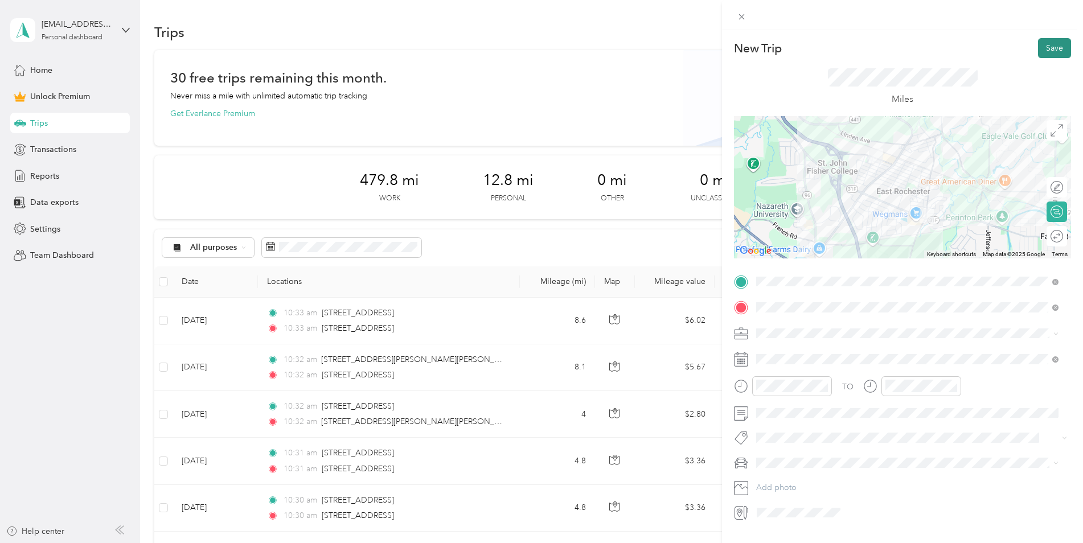
click at [1046, 50] on button "Save" at bounding box center [1054, 48] width 33 height 20
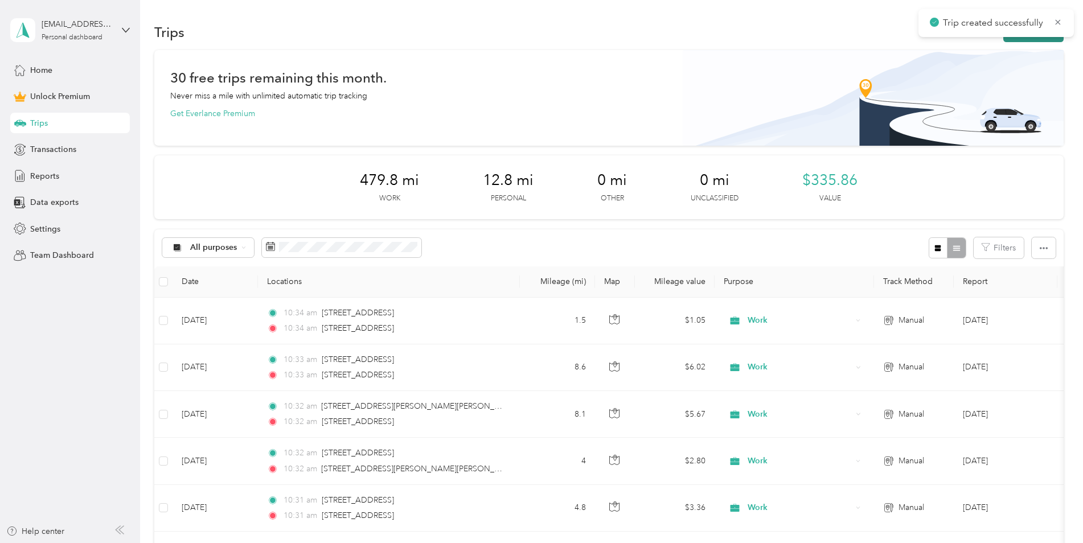
click at [1037, 39] on button "New trip" at bounding box center [1033, 32] width 60 height 20
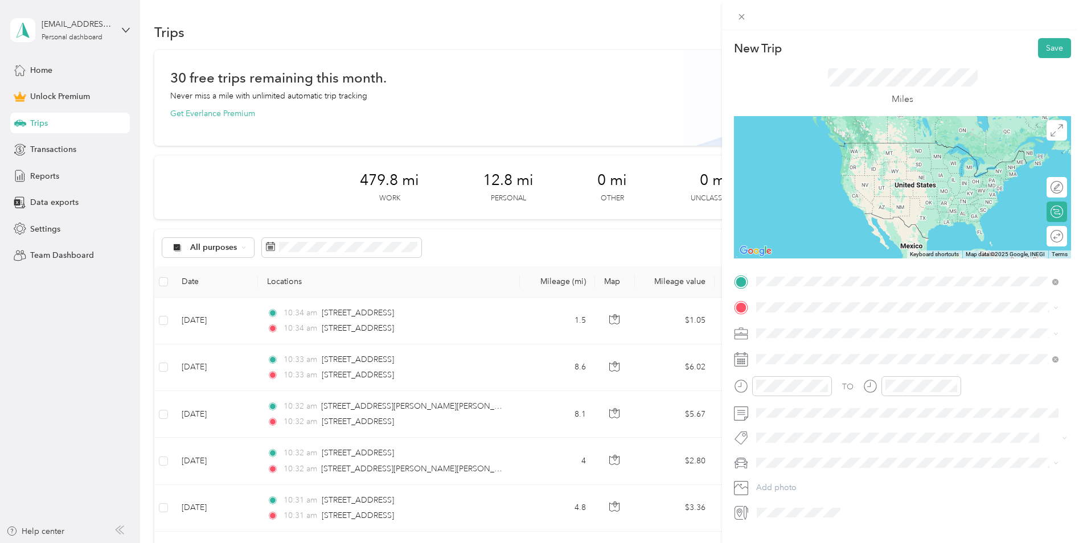
click at [798, 321] on span "447 West Commercial Street East Rochester, New York 14445, United States" at bounding box center [835, 323] width 114 height 10
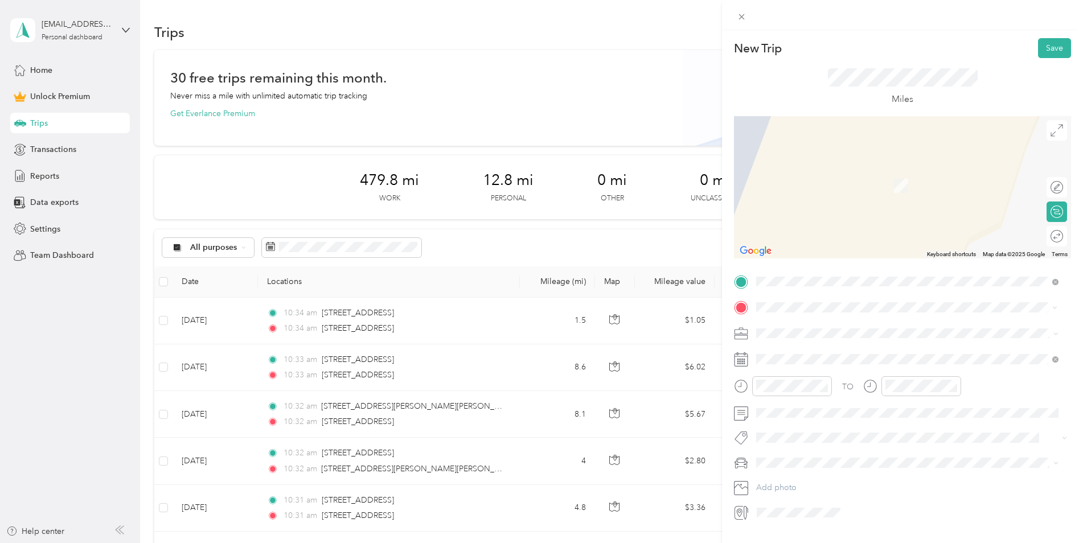
click at [837, 384] on li "1250 University Avenue Rochester, New York 14607, United States" at bounding box center [907, 372] width 310 height 23
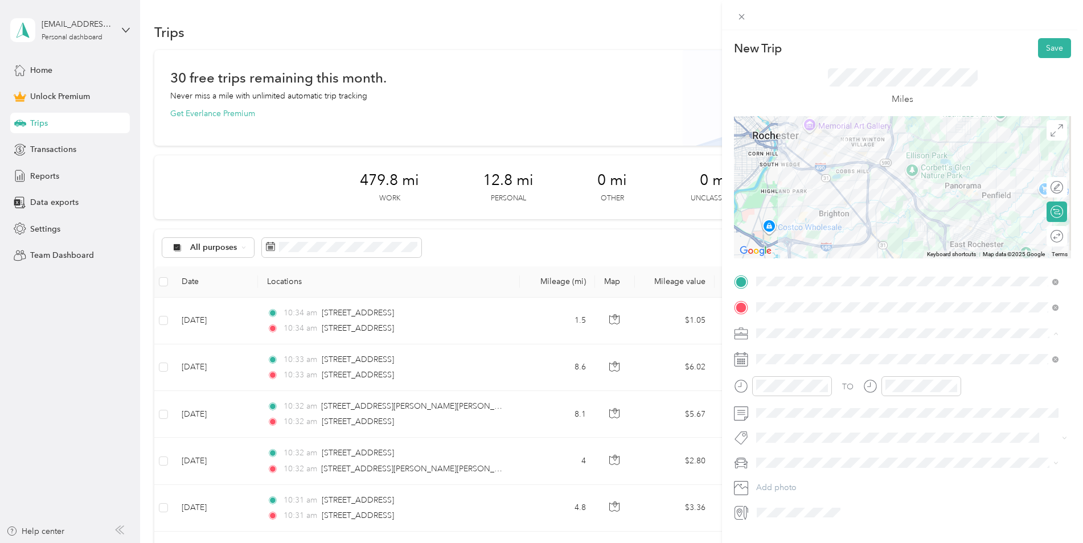
click at [783, 354] on div "Work" at bounding box center [907, 353] width 294 height 12
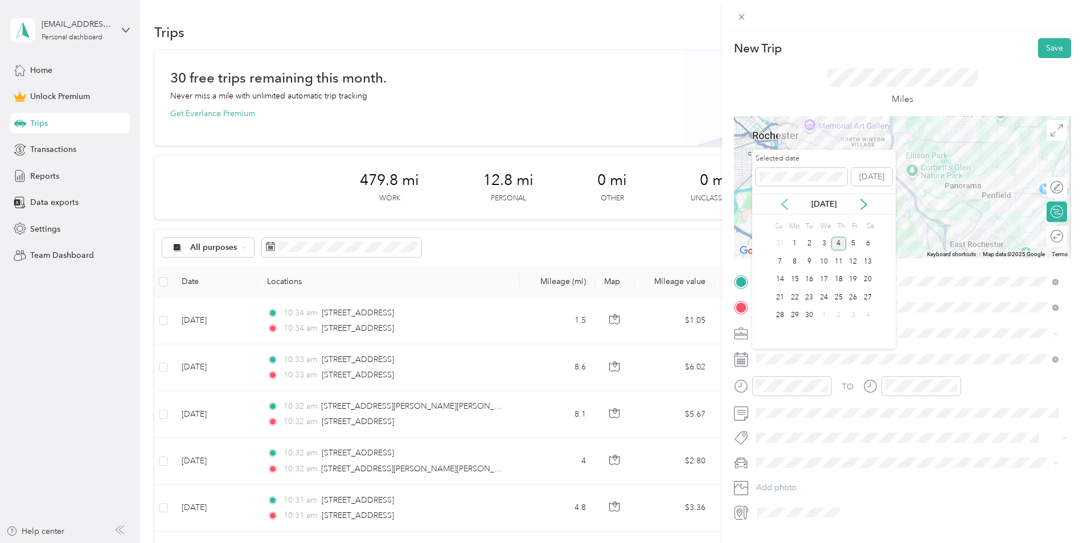
click at [784, 202] on icon at bounding box center [785, 204] width 6 height 10
click at [809, 279] on div "12" at bounding box center [809, 280] width 15 height 14
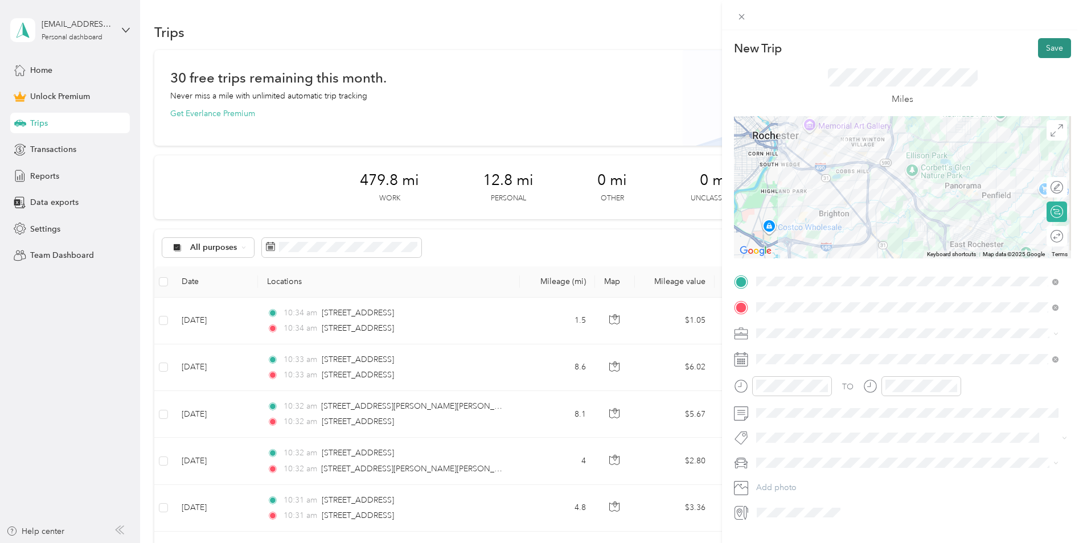
click at [1046, 47] on button "Save" at bounding box center [1054, 48] width 33 height 20
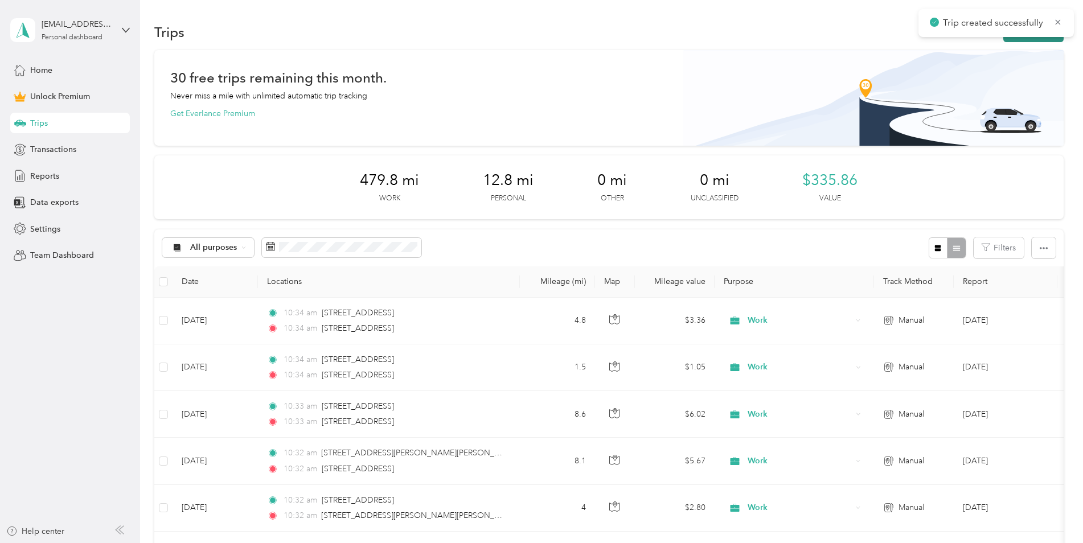
click at [1023, 40] on button "New trip" at bounding box center [1033, 32] width 60 height 20
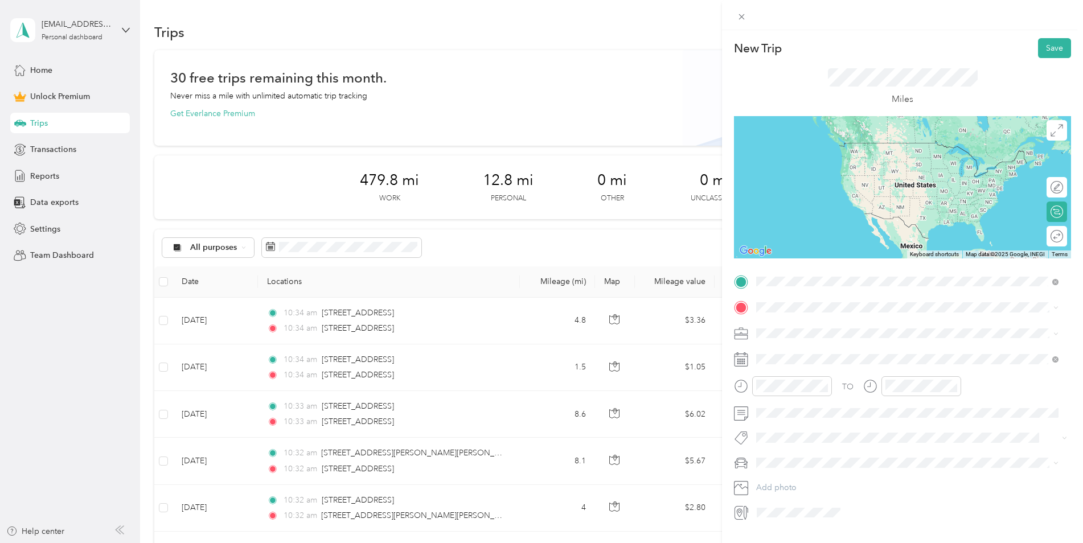
click at [884, 351] on span "1250 University Avenue Rochester, New York 14607, United States" at bounding box center [835, 346] width 114 height 10
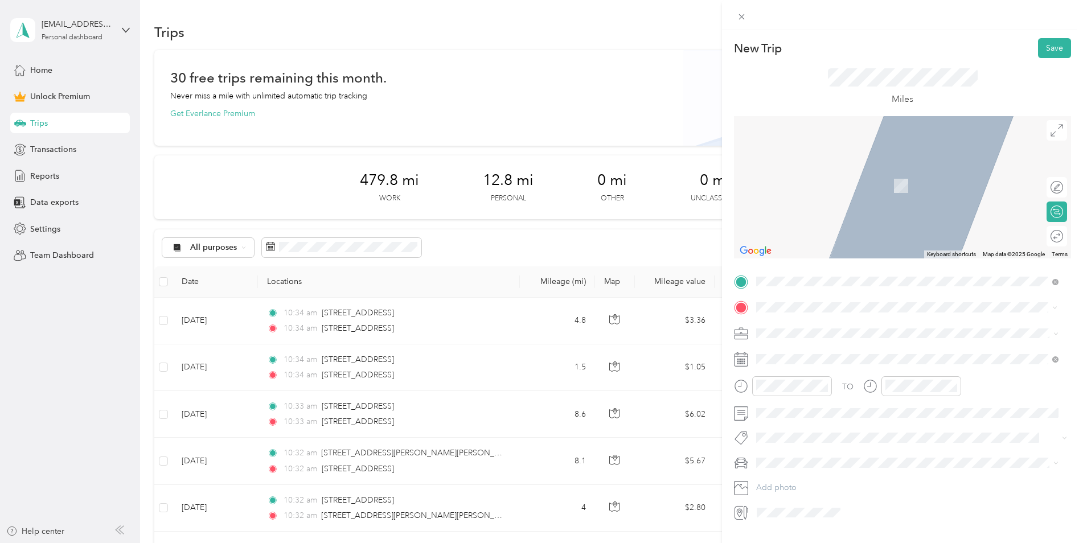
click at [835, 353] on span "60 Mushroom Boulevard Rochester, New York 14623, United States" at bounding box center [835, 348] width 114 height 10
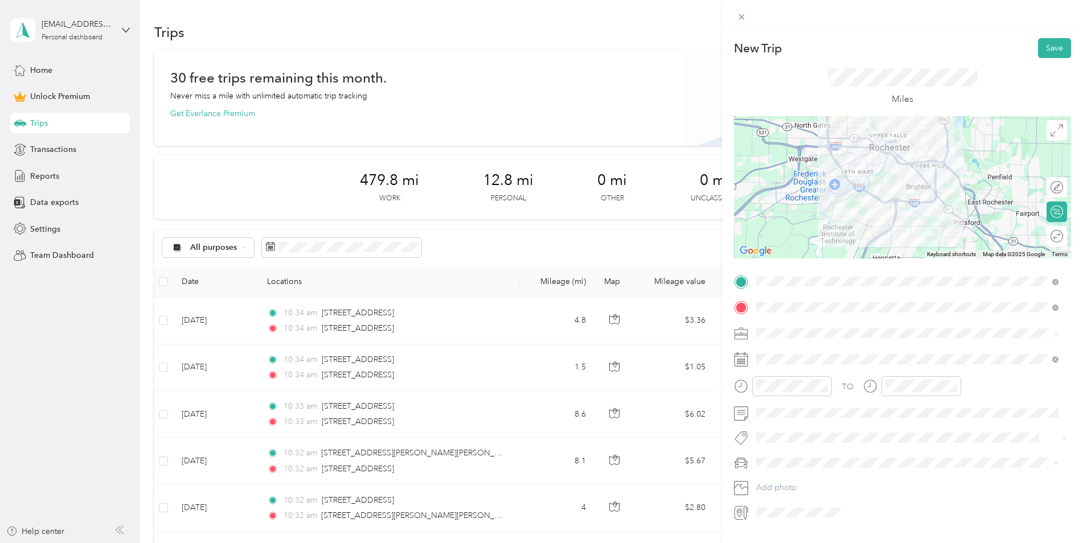
click at [776, 354] on span "Work" at bounding box center [769, 354] width 19 height 10
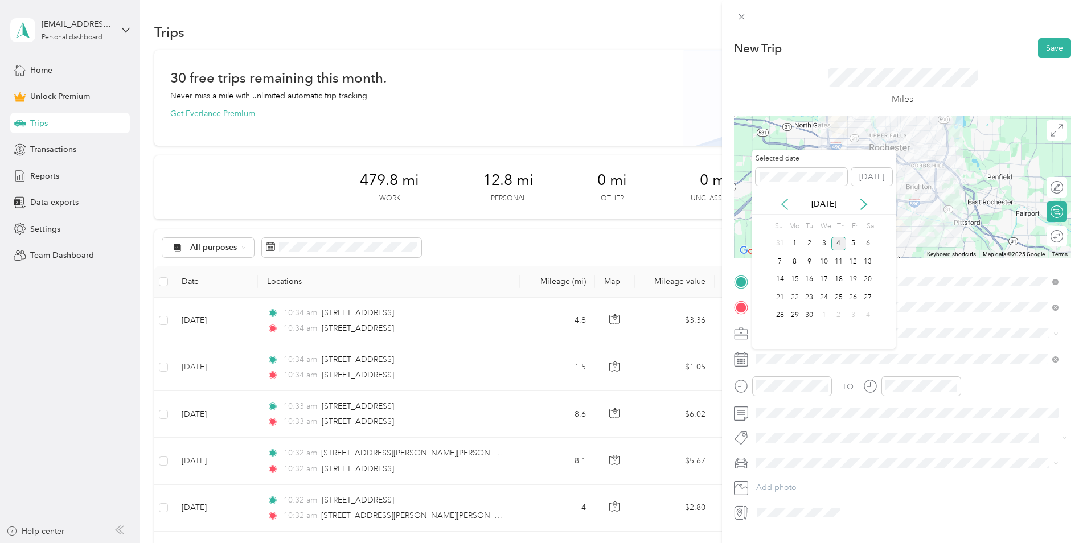
click at [786, 202] on icon at bounding box center [784, 204] width 11 height 11
click at [814, 276] on div "12" at bounding box center [809, 280] width 15 height 14
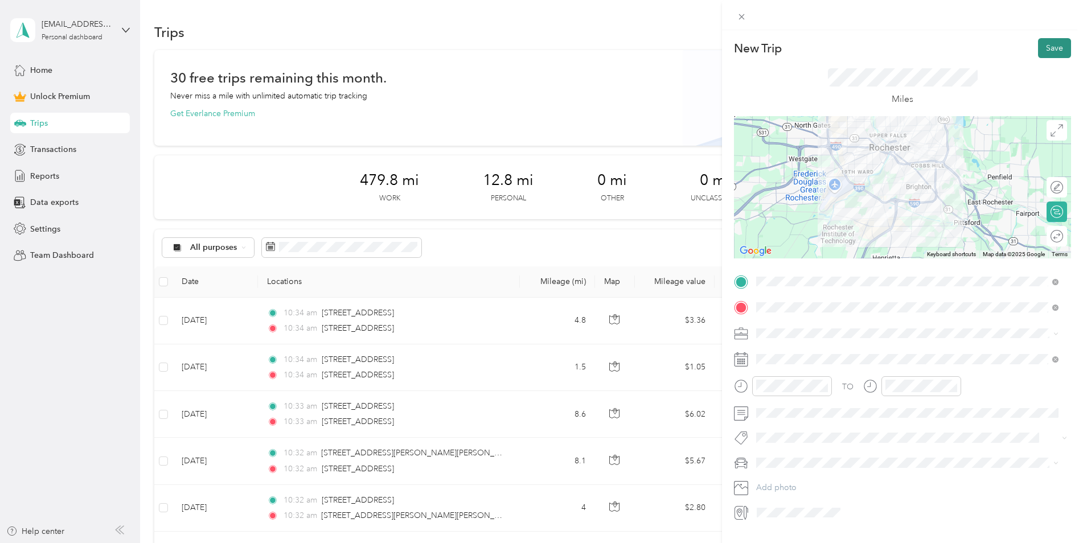
click at [1043, 50] on button "Save" at bounding box center [1054, 48] width 33 height 20
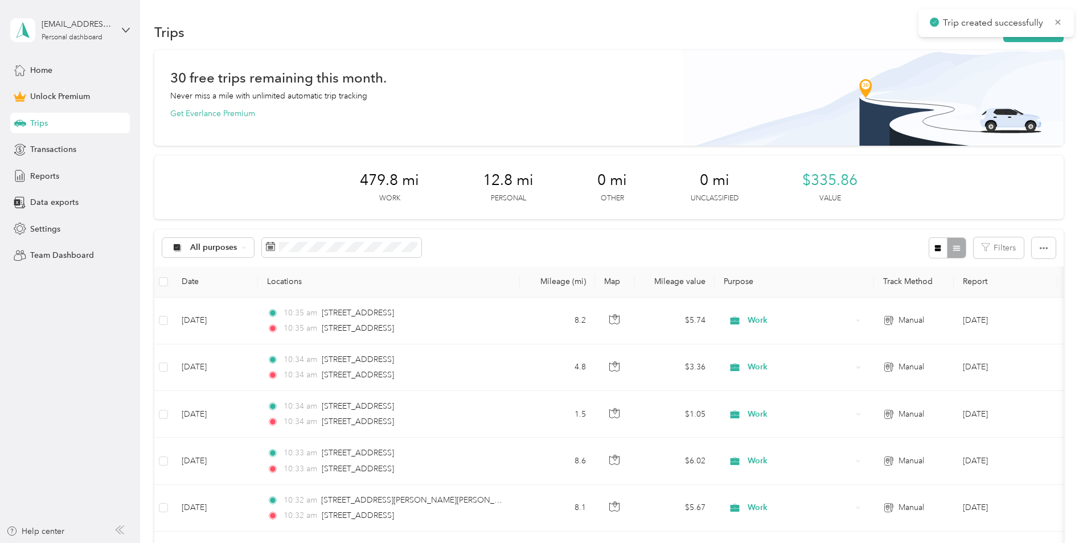
click at [1025, 43] on div "Trips New trip" at bounding box center [609, 32] width 910 height 24
click at [1025, 40] on button "New trip" at bounding box center [1033, 32] width 60 height 20
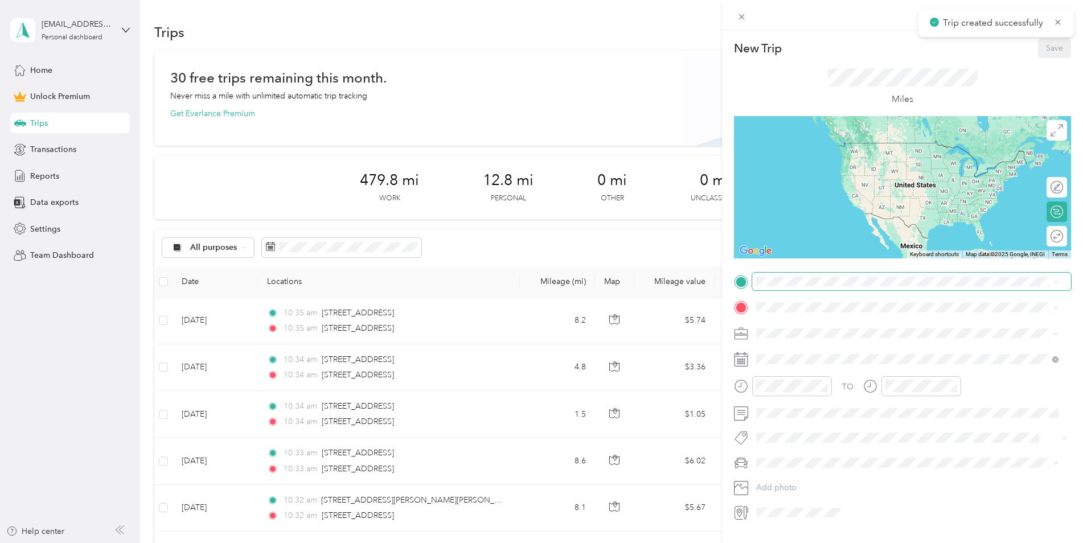
click at [826, 275] on span at bounding box center [911, 282] width 319 height 18
click at [819, 326] on span "13 Lilac Drive Brighton, New York 14620, United States" at bounding box center [835, 323] width 114 height 10
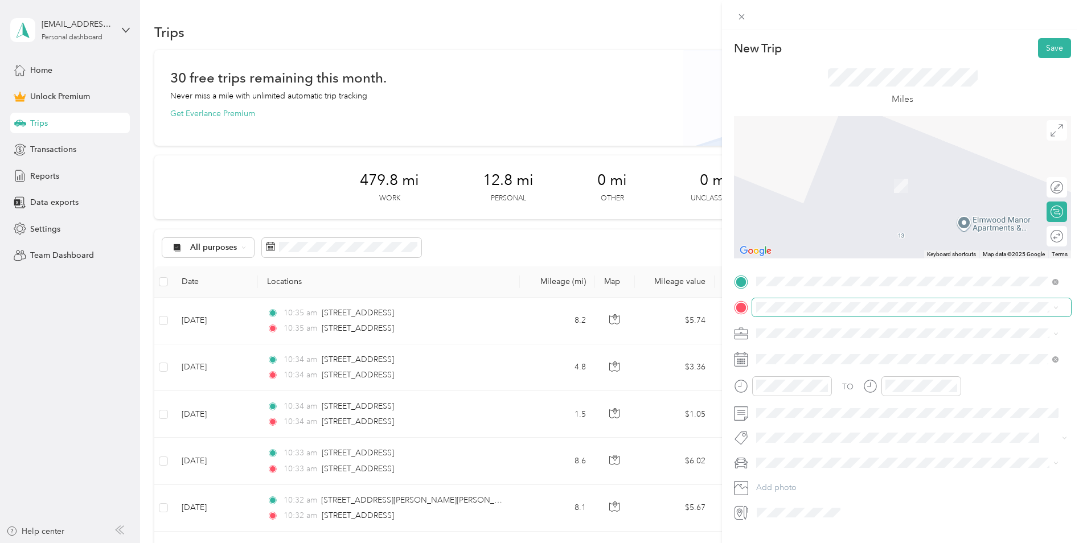
click at [841, 302] on span at bounding box center [911, 307] width 319 height 18
click at [847, 352] on span "607 Jefferson Road Rochester, New York 14623, United States" at bounding box center [835, 348] width 114 height 10
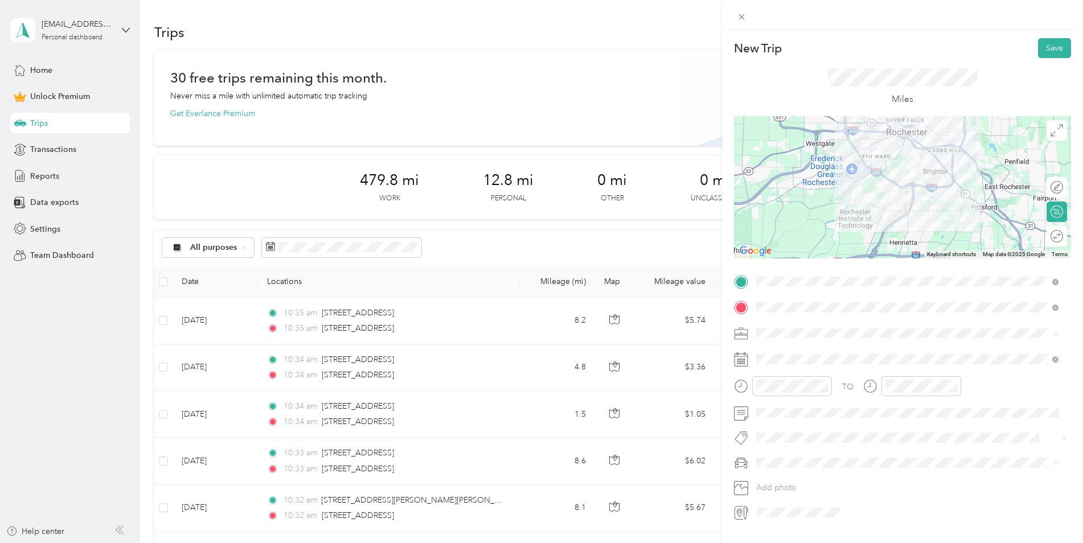
click at [779, 350] on span "Work" at bounding box center [769, 354] width 19 height 10
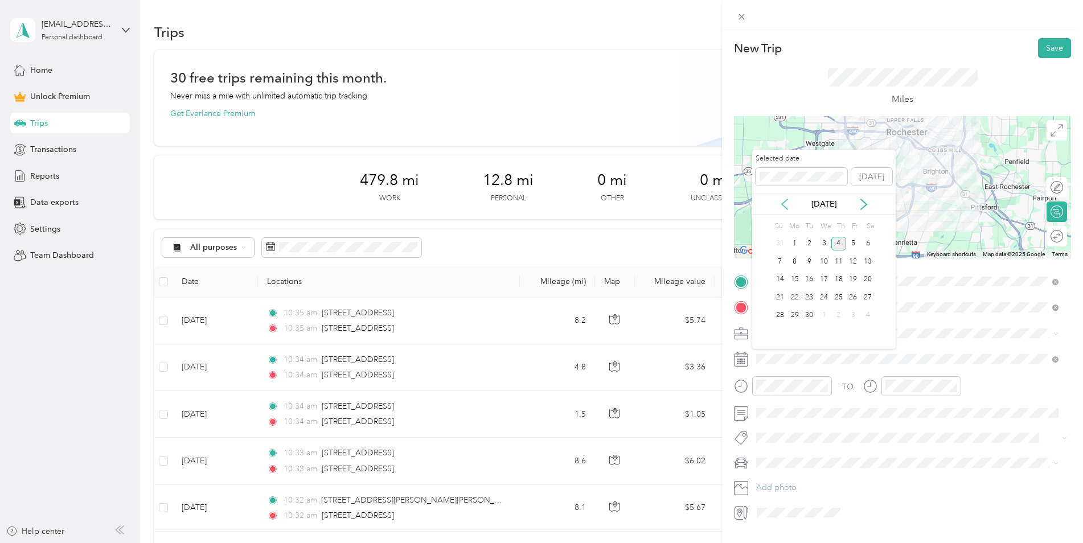
click at [786, 200] on icon at bounding box center [785, 204] width 6 height 10
click at [828, 278] on div "13" at bounding box center [824, 280] width 15 height 14
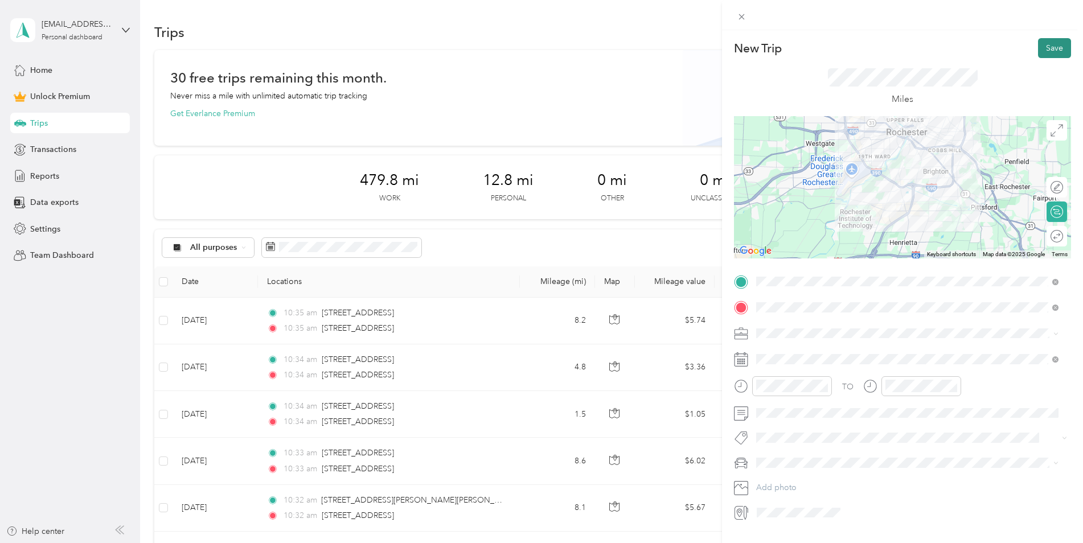
click at [1048, 46] on button "Save" at bounding box center [1054, 48] width 33 height 20
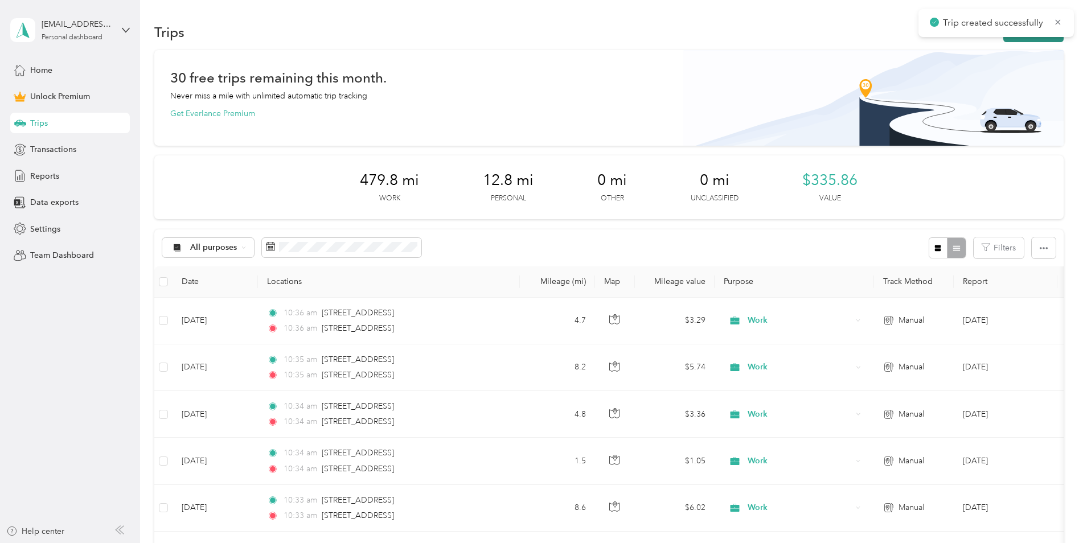
click at [1016, 39] on button "New trip" at bounding box center [1033, 32] width 60 height 20
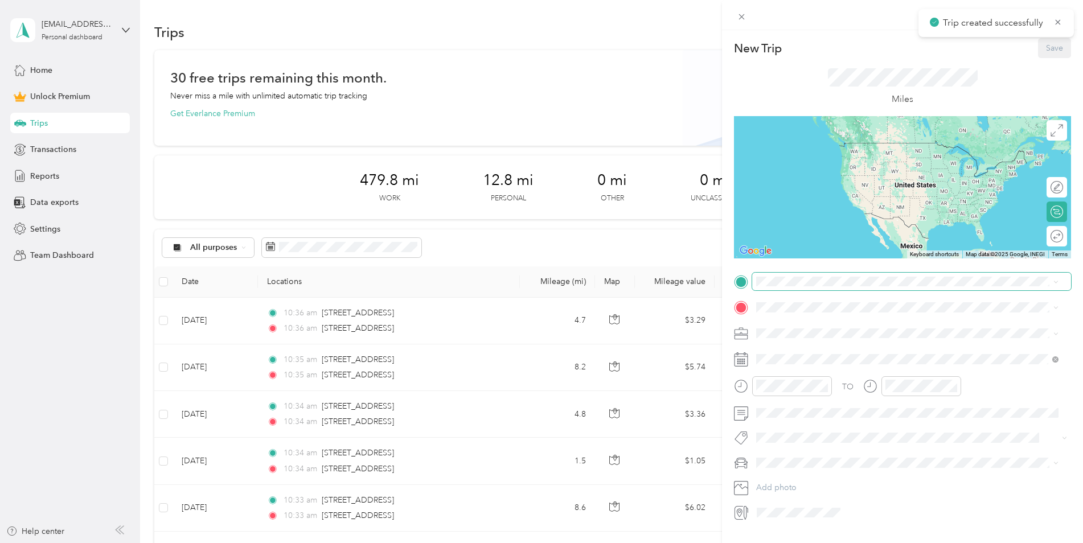
click at [786, 289] on span at bounding box center [911, 282] width 319 height 18
click at [833, 328] on span "607 Jefferson Road Rochester, New York 14623, United States" at bounding box center [835, 323] width 114 height 10
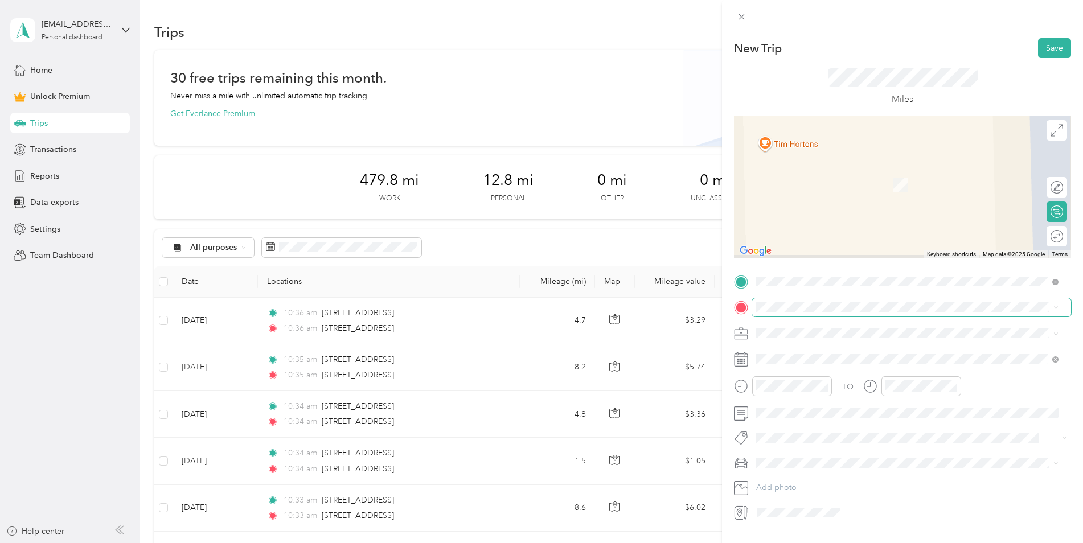
click at [784, 300] on span at bounding box center [911, 307] width 319 height 18
click at [797, 353] on span "4760 West Henrietta Road Henrietta, New York 14467, United States" at bounding box center [898, 348] width 240 height 10
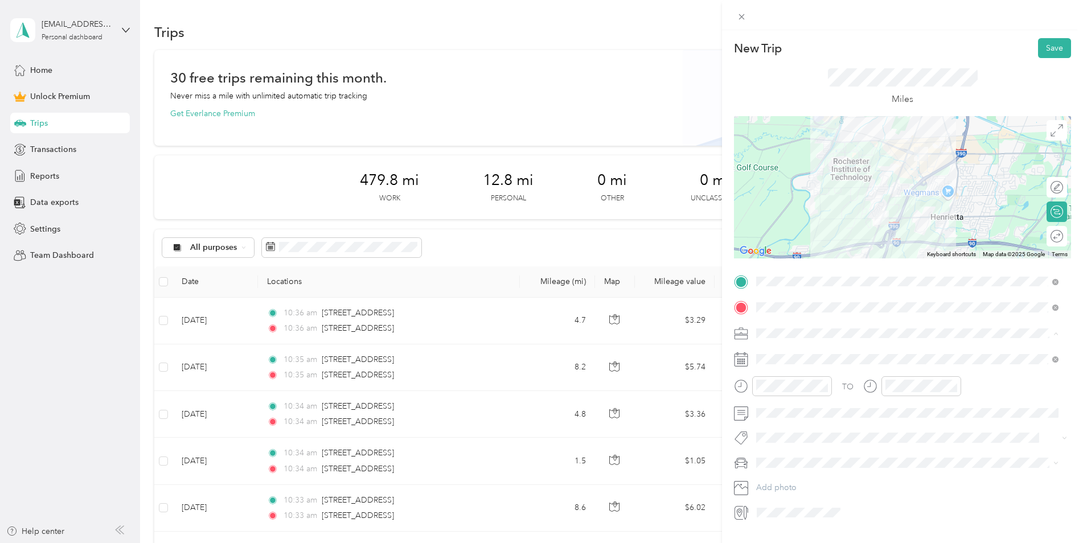
click at [792, 347] on li "Work" at bounding box center [907, 353] width 310 height 20
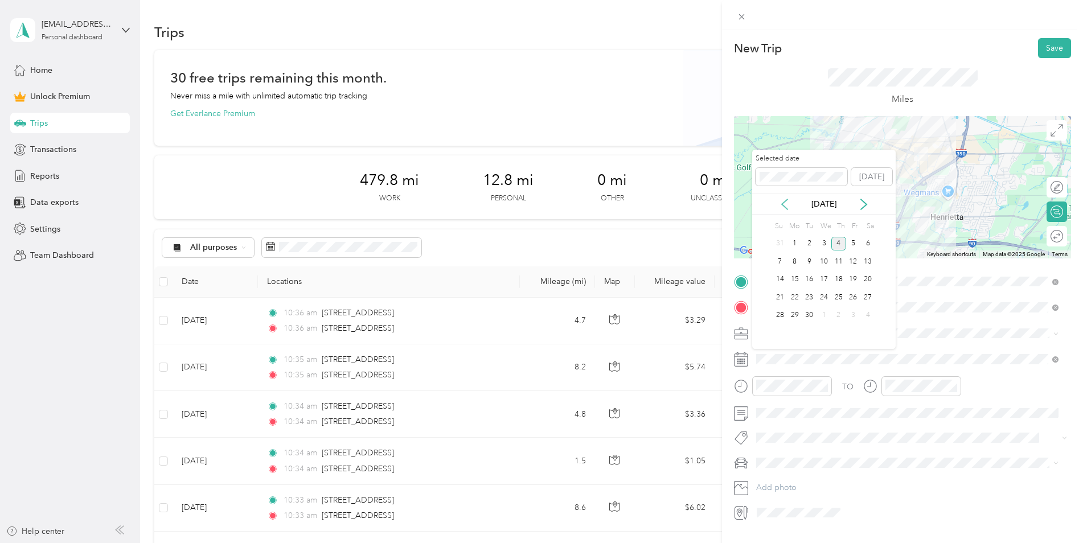
click at [781, 201] on icon at bounding box center [784, 204] width 11 height 11
click at [825, 280] on div "13" at bounding box center [824, 280] width 15 height 14
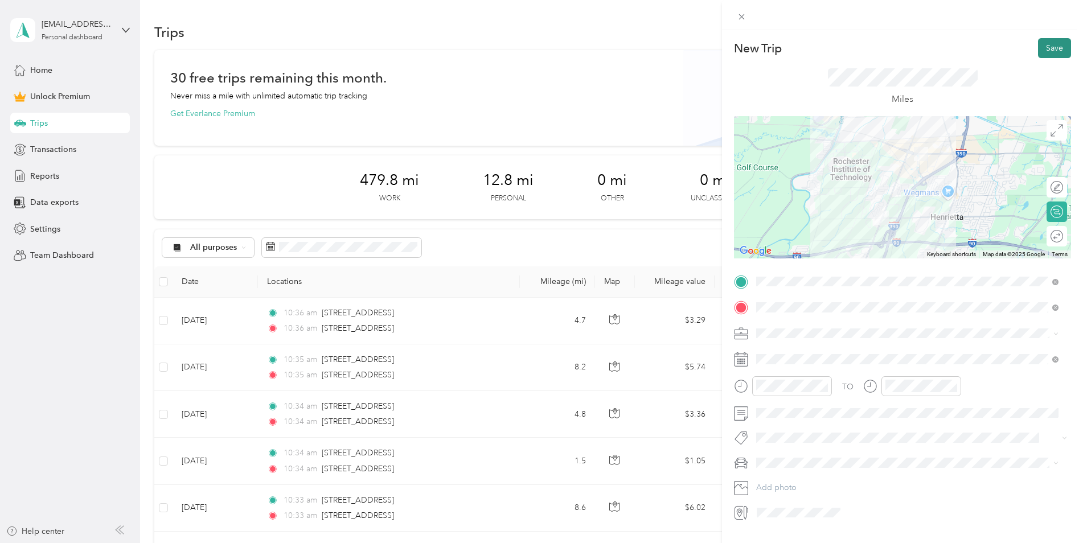
click at [1038, 56] on button "Save" at bounding box center [1054, 48] width 33 height 20
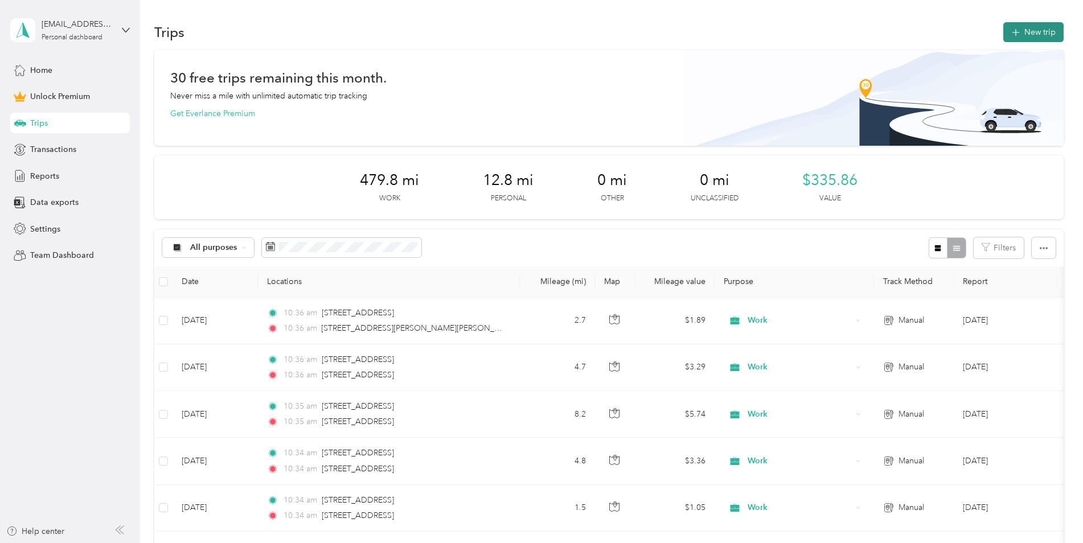
click at [1030, 35] on button "New trip" at bounding box center [1033, 32] width 60 height 20
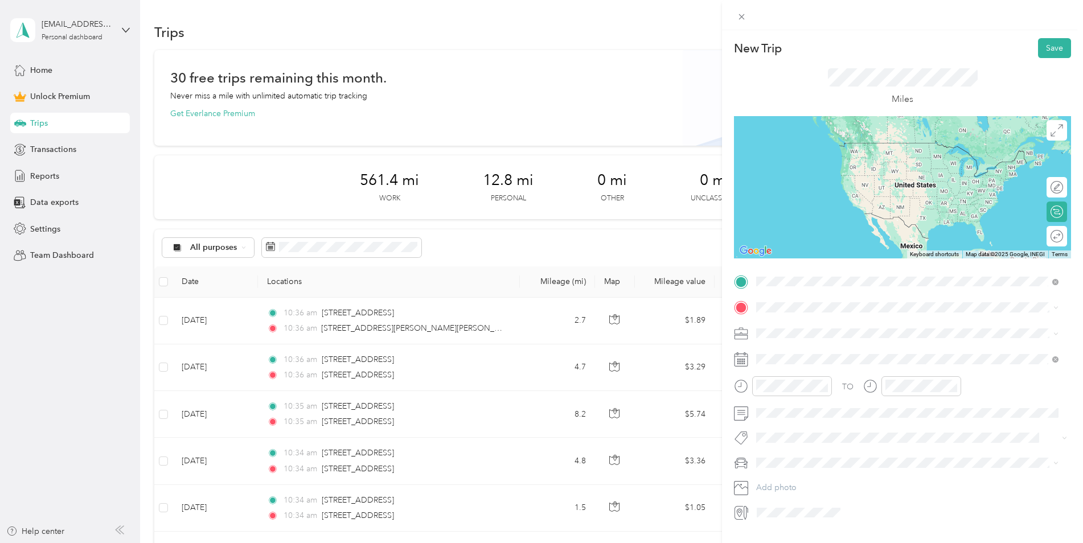
click at [813, 328] on span "4760 West Henrietta Road Henrietta, New York 14467, United States" at bounding box center [898, 323] width 240 height 10
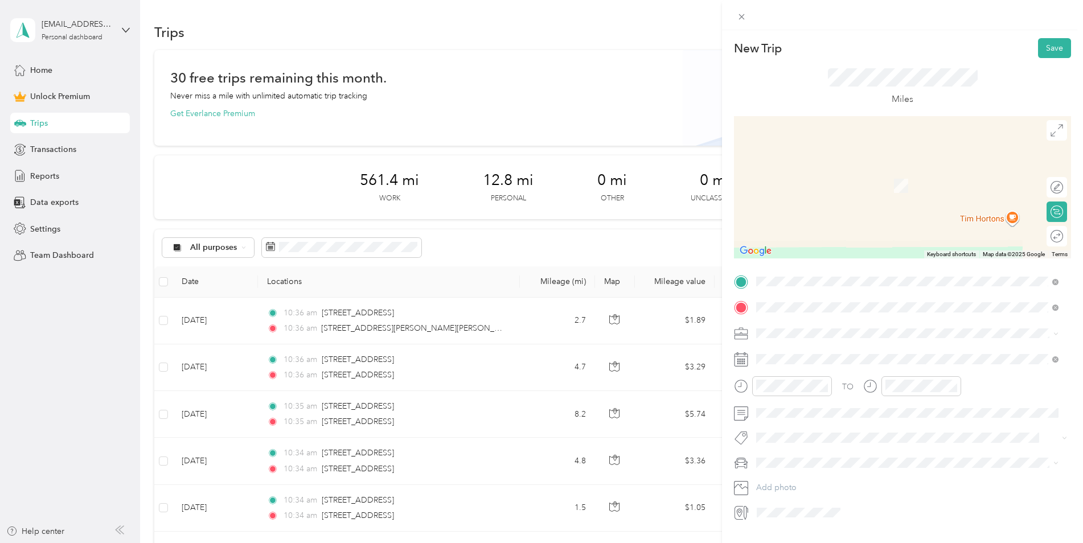
click at [850, 345] on span "2325 Marketplace Drive Rochester, New York 14623, United States" at bounding box center [835, 348] width 114 height 10
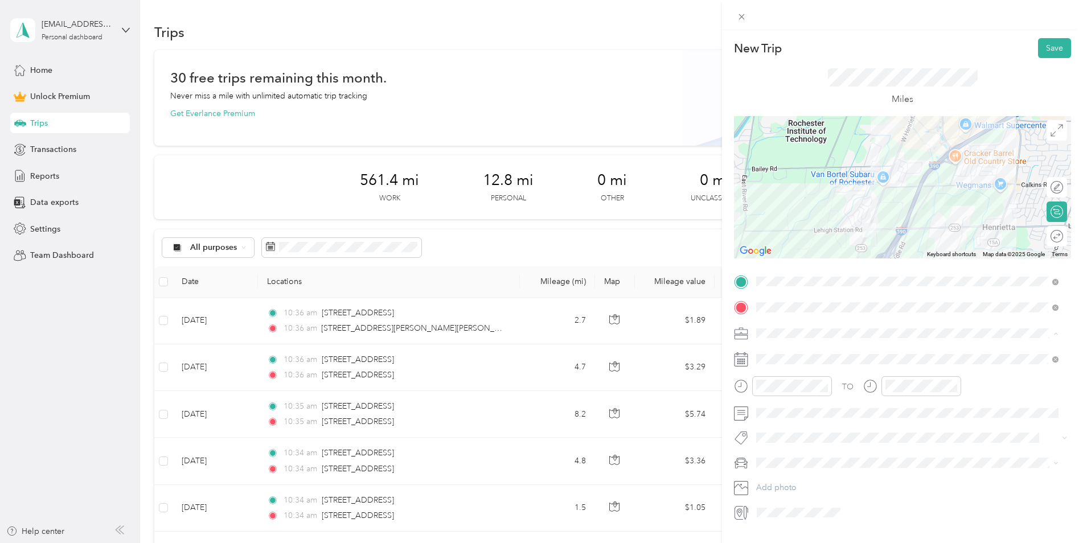
click at [808, 351] on div "Work" at bounding box center [907, 353] width 294 height 12
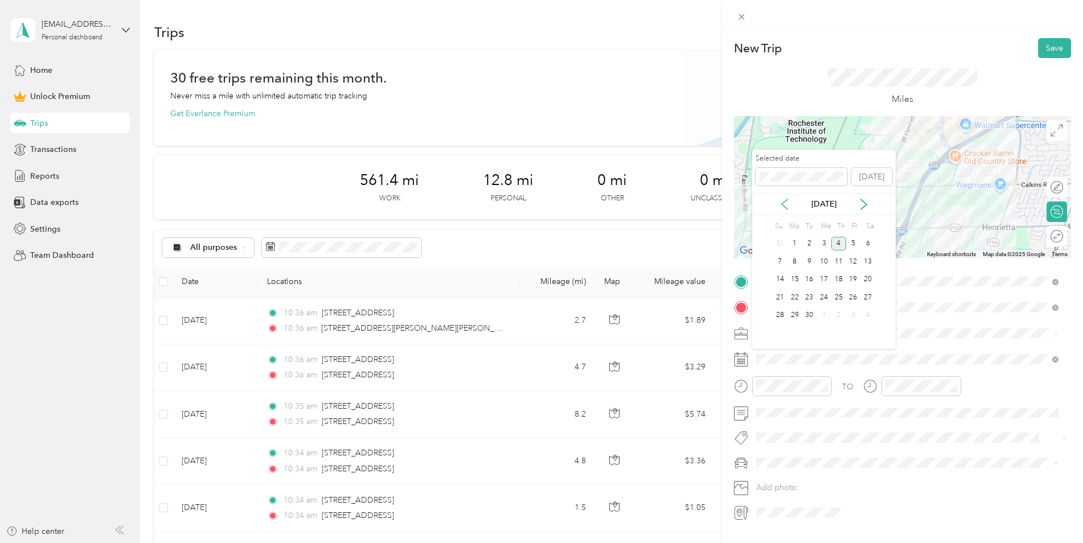
click at [783, 201] on icon at bounding box center [784, 204] width 11 height 11
click at [828, 279] on div "13" at bounding box center [824, 280] width 15 height 14
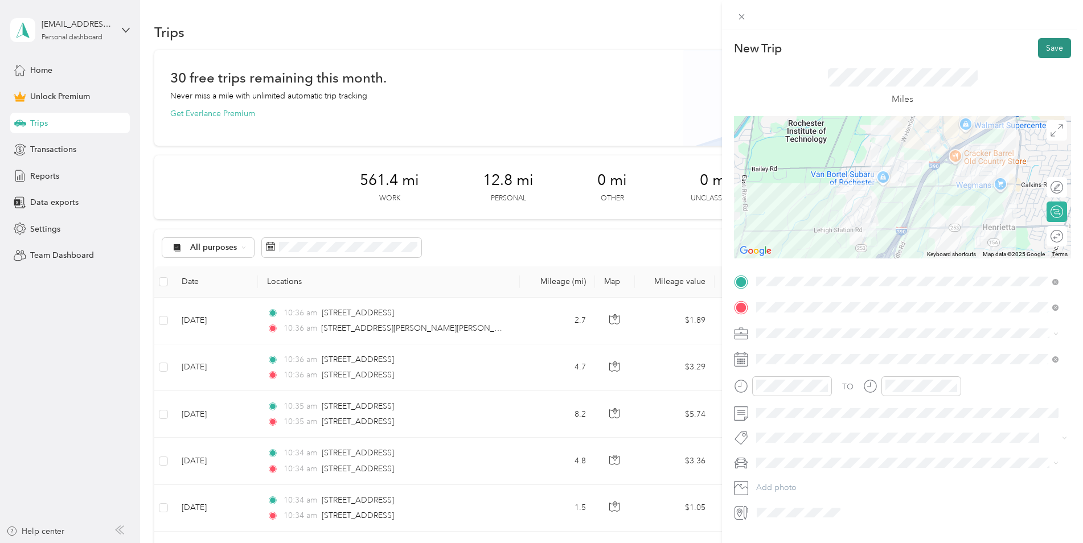
click at [1044, 43] on button "Save" at bounding box center [1054, 48] width 33 height 20
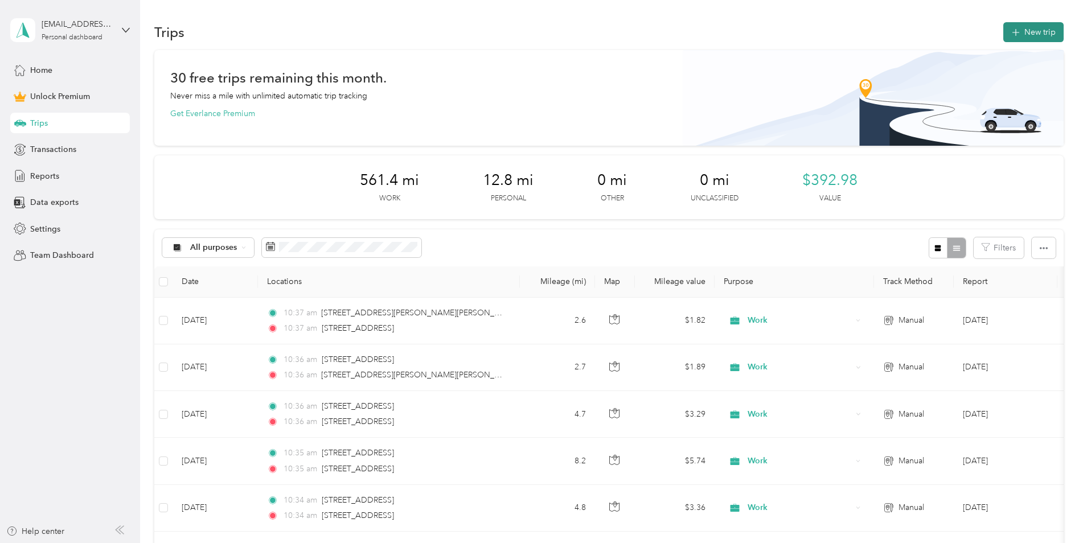
click at [1037, 22] on button "New trip" at bounding box center [1033, 32] width 60 height 20
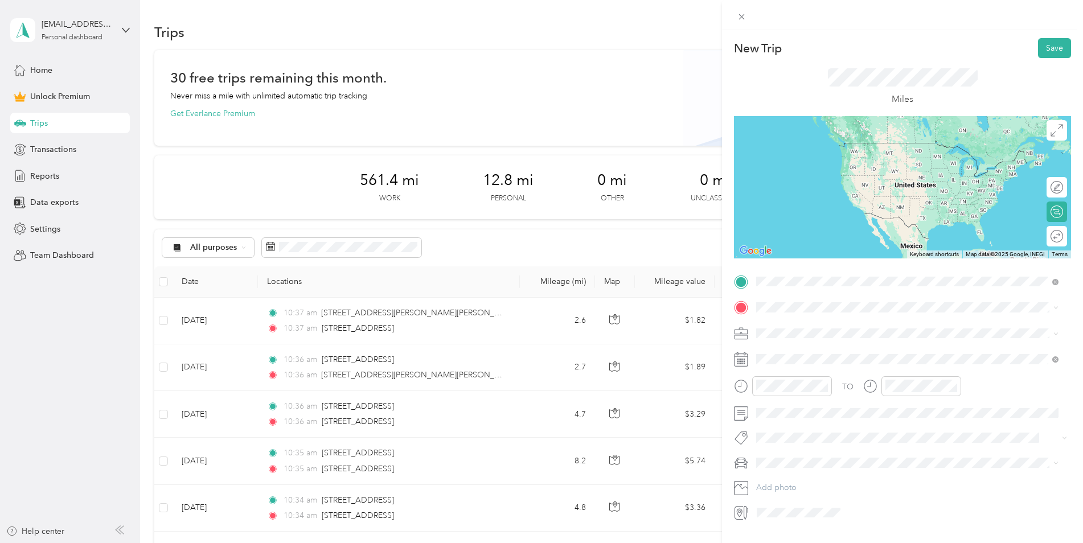
click at [818, 321] on span "2325 Marketplace Drive Rochester, New York 14623, United States" at bounding box center [835, 323] width 114 height 10
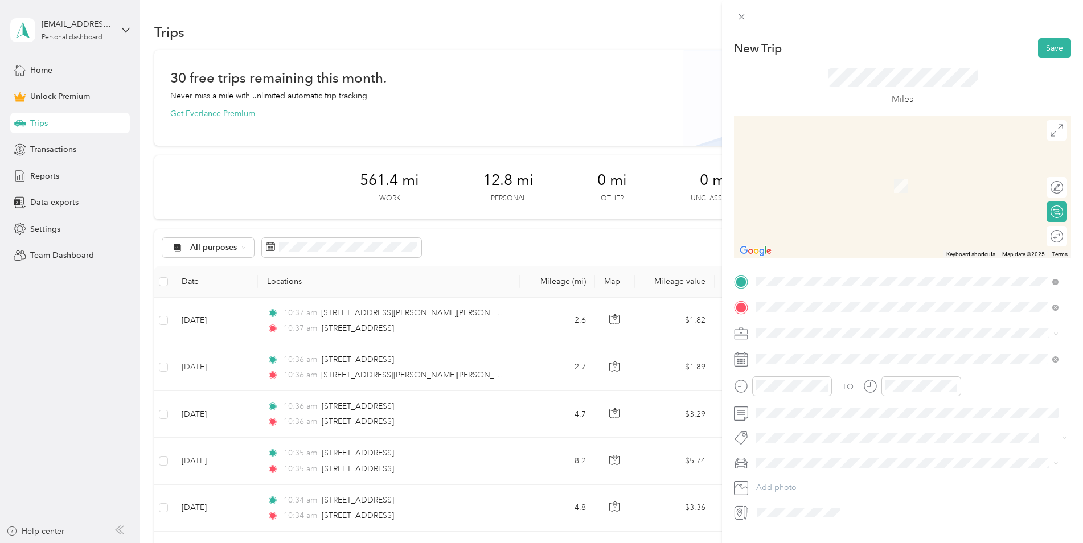
click at [829, 350] on span "607 Jefferson Road Rochester, New York 14623, United States" at bounding box center [835, 348] width 114 height 10
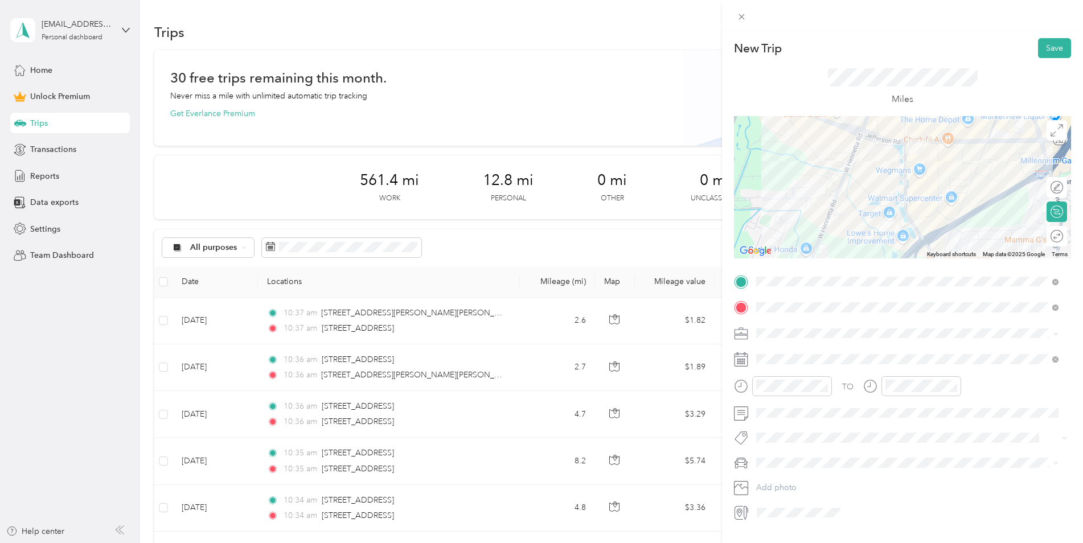
click at [779, 349] on span "Work" at bounding box center [769, 352] width 19 height 10
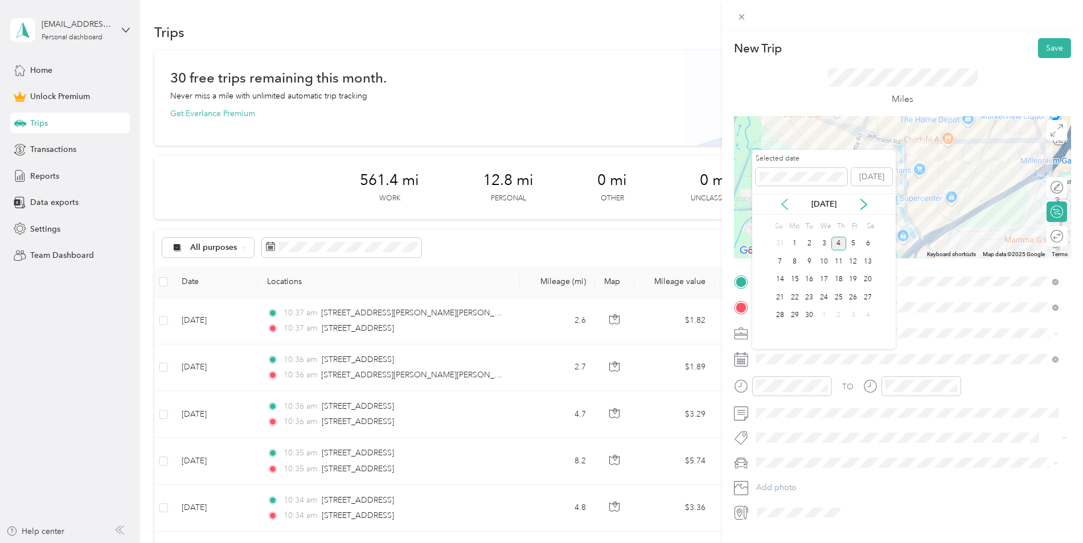
click at [782, 203] on icon at bounding box center [785, 204] width 6 height 10
click at [830, 277] on div "13" at bounding box center [824, 280] width 15 height 14
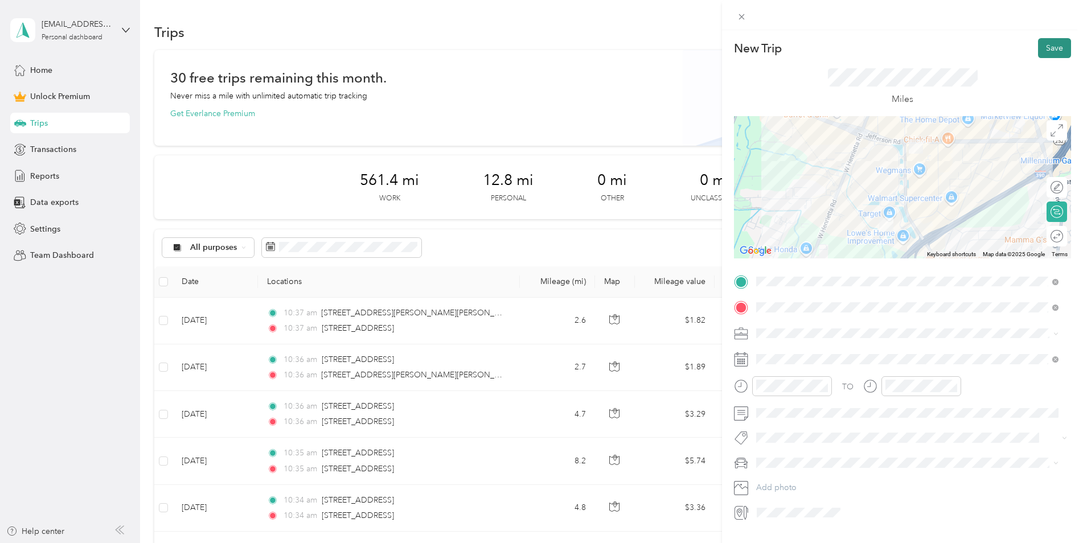
click at [1044, 52] on button "Save" at bounding box center [1054, 48] width 33 height 20
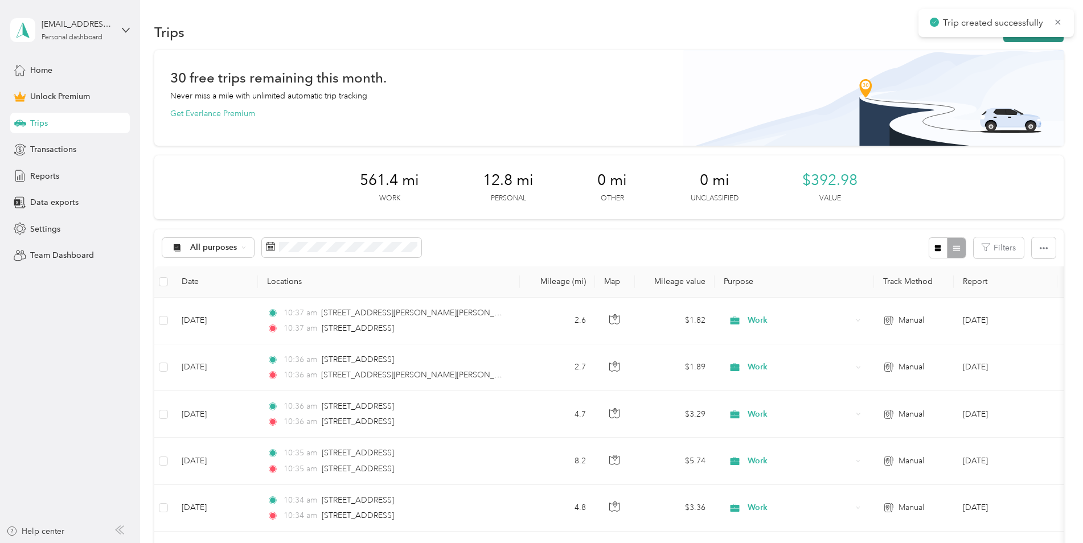
click at [1035, 38] on button "New trip" at bounding box center [1033, 32] width 60 height 20
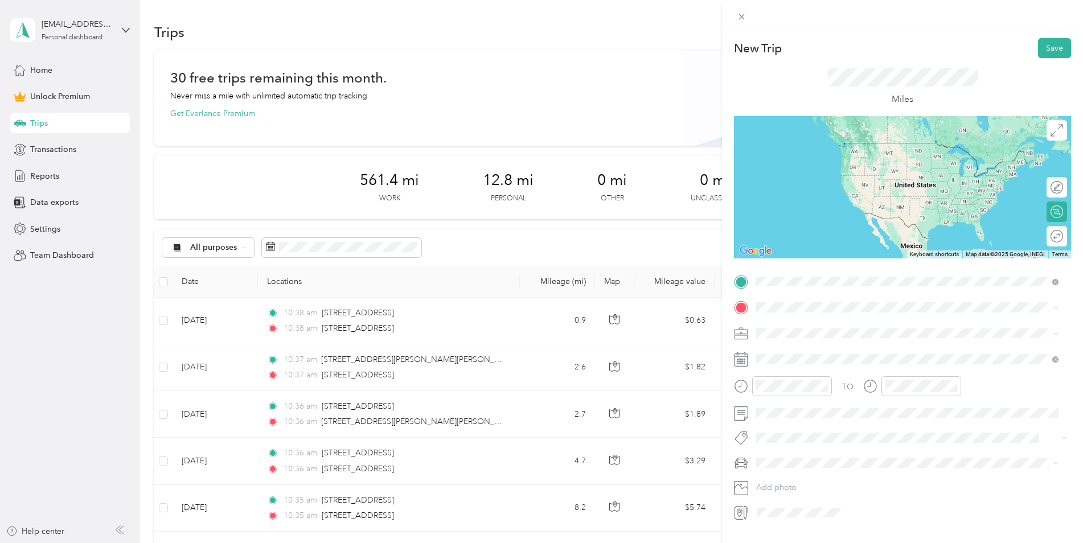
click at [834, 313] on li "607 Jefferson Road Rochester, New York 14623, United States" at bounding box center [907, 323] width 310 height 23
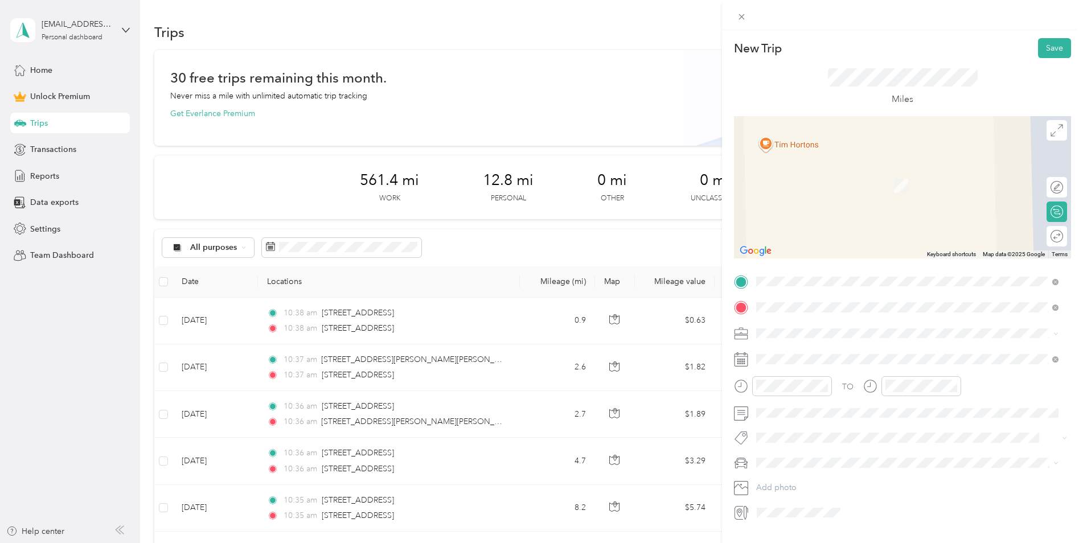
click at [815, 346] on span "13 Lilac Drive Brighton, New York 14620, United States" at bounding box center [835, 348] width 114 height 10
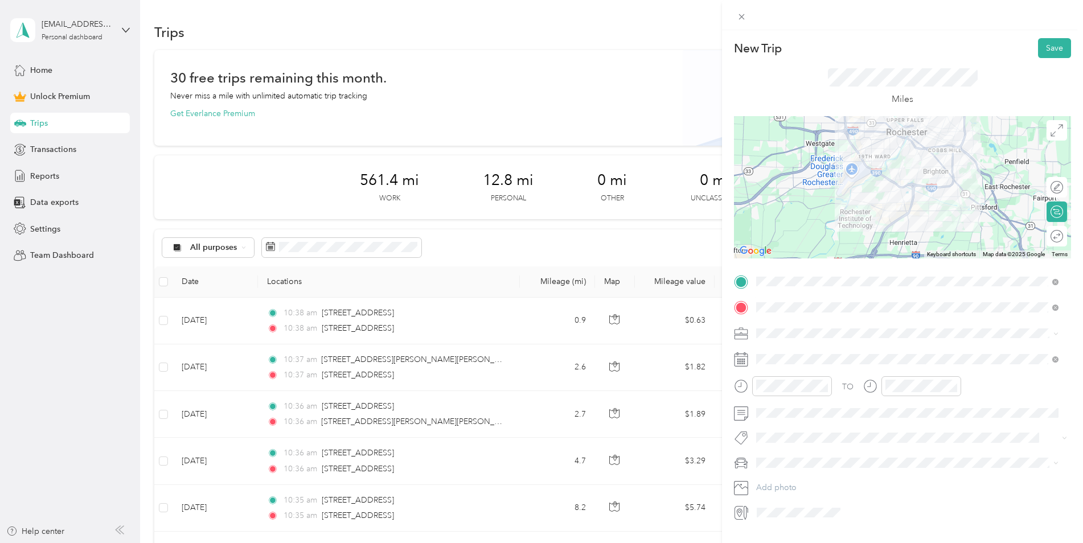
click at [800, 353] on div "Work" at bounding box center [907, 353] width 294 height 12
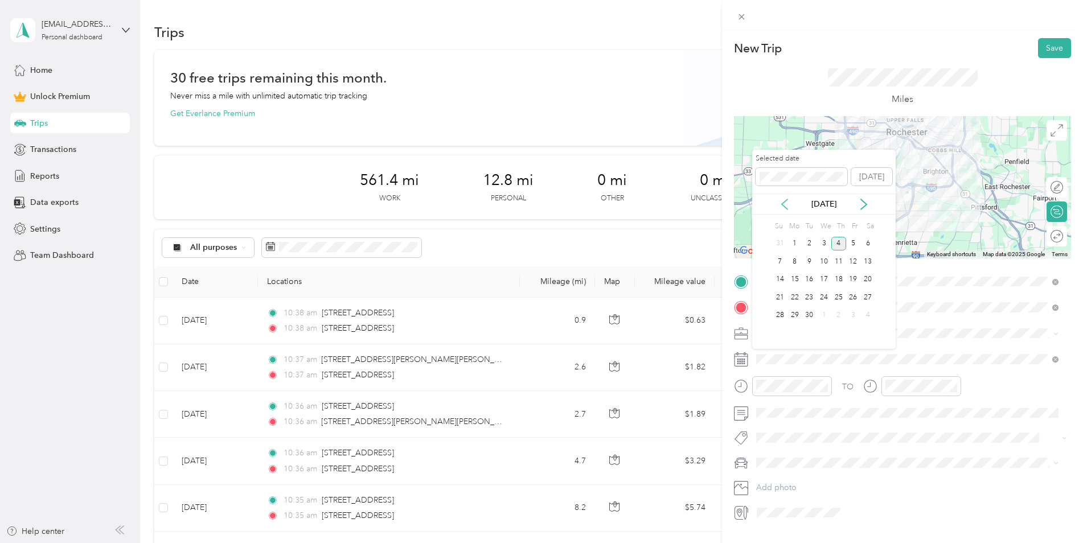
click at [787, 210] on icon at bounding box center [785, 204] width 6 height 10
click at [825, 277] on div "13" at bounding box center [824, 280] width 15 height 14
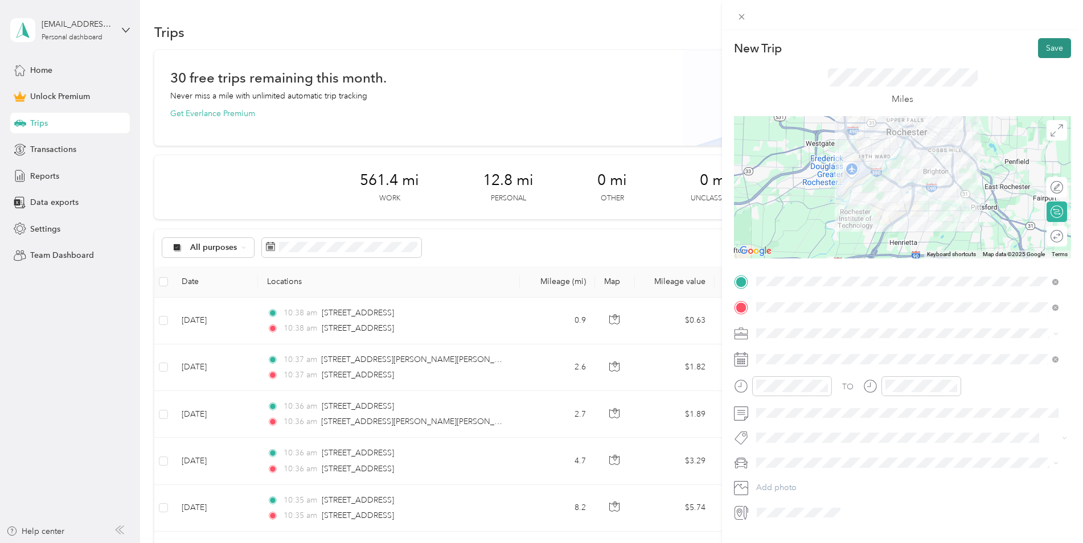
click at [1047, 55] on button "Save" at bounding box center [1054, 48] width 33 height 20
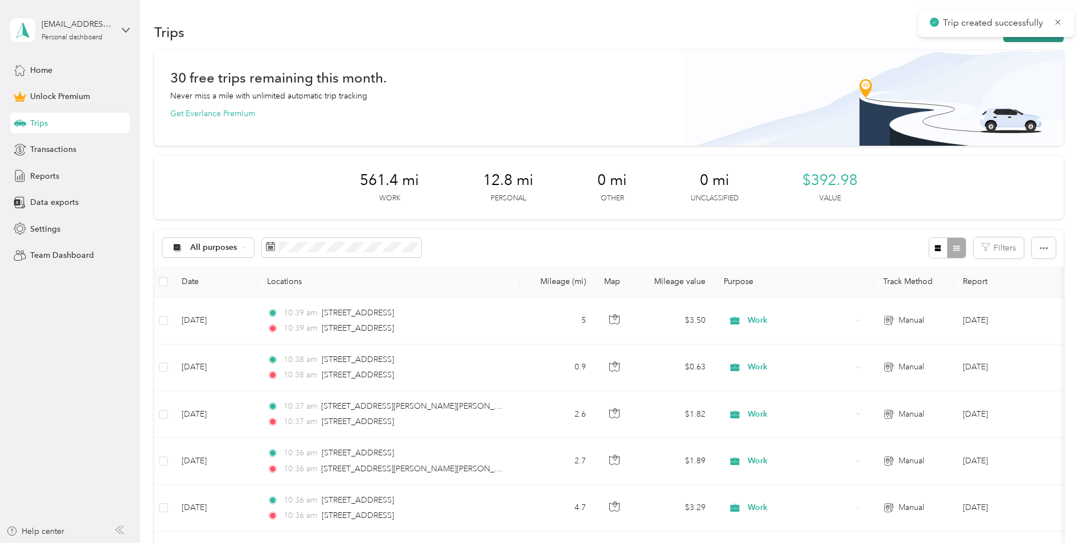
click at [1006, 37] on button "New trip" at bounding box center [1033, 32] width 60 height 20
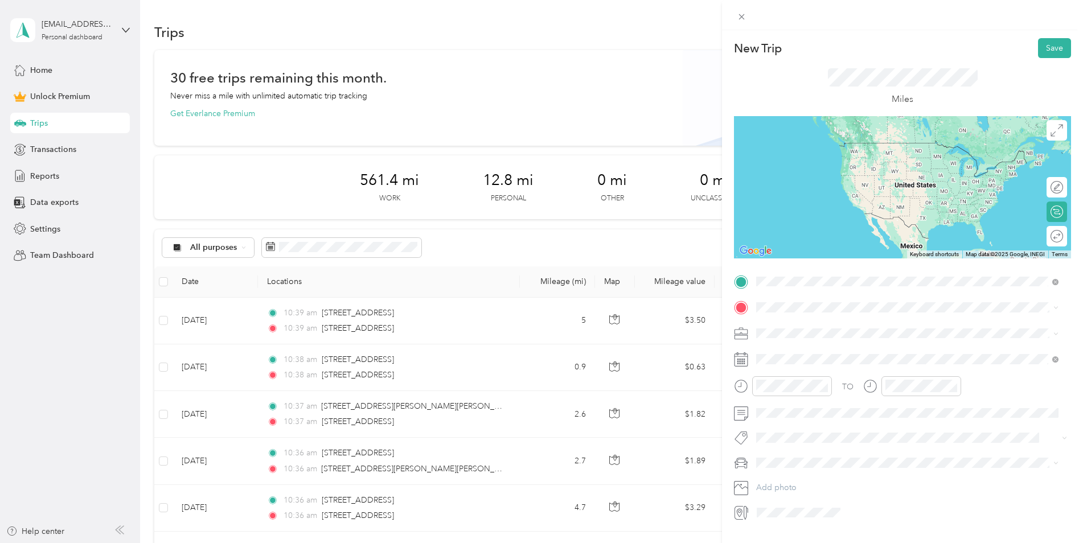
click at [828, 328] on span "60 Mushroom Boulevard Rochester, New York 14623, United States" at bounding box center [835, 323] width 114 height 10
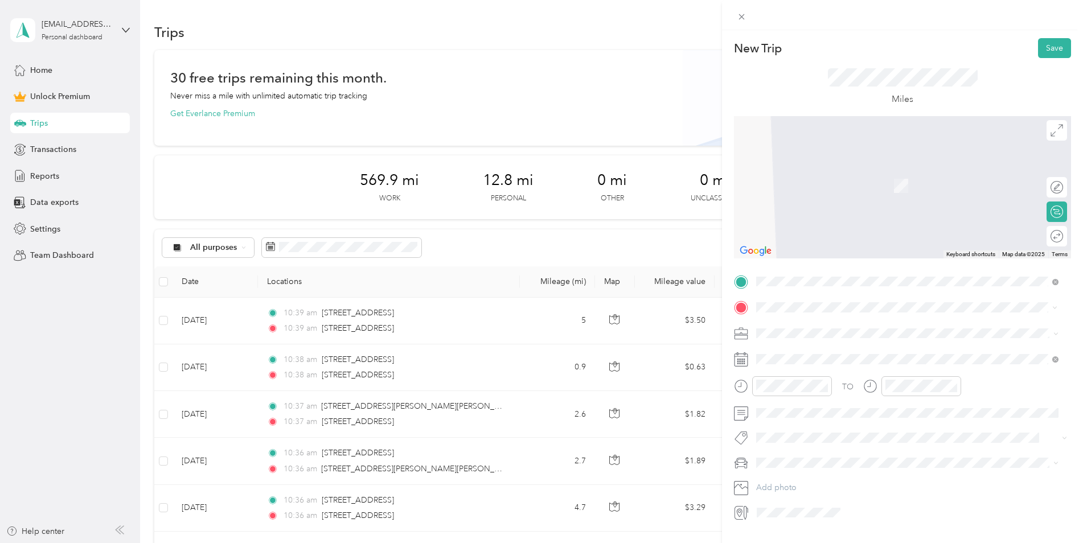
click at [872, 353] on span "660 Jefferson Road Rochester, New York 14623, United States" at bounding box center [835, 348] width 114 height 10
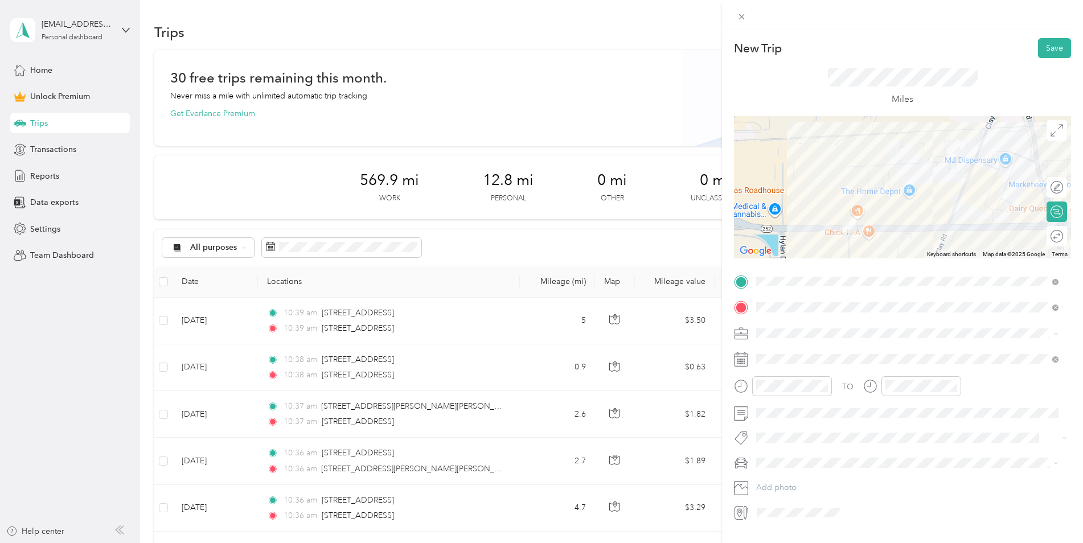
click at [779, 351] on span "Work" at bounding box center [769, 354] width 19 height 10
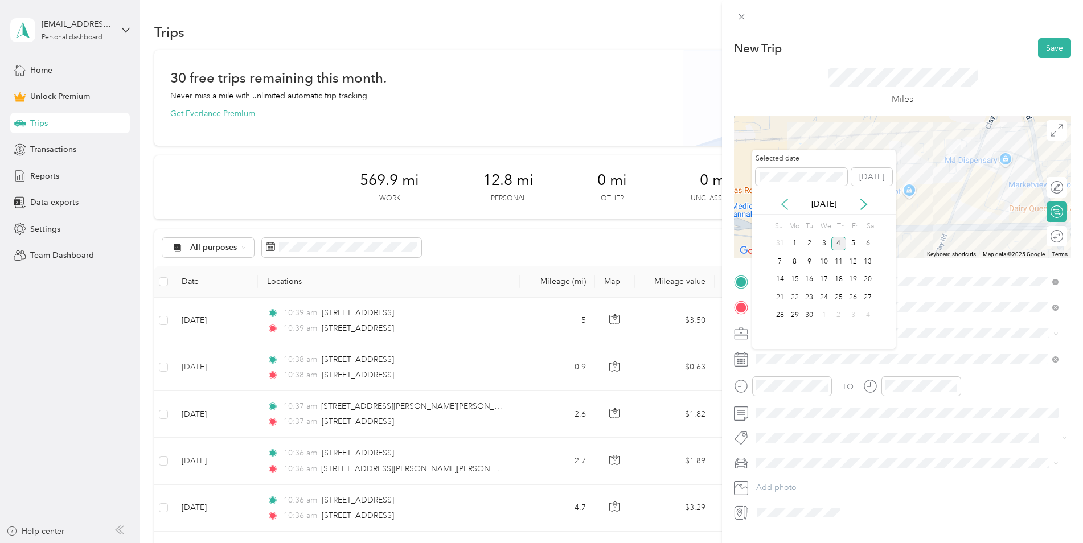
click at [787, 202] on icon at bounding box center [784, 204] width 11 height 11
click at [845, 278] on div "14" at bounding box center [838, 280] width 15 height 14
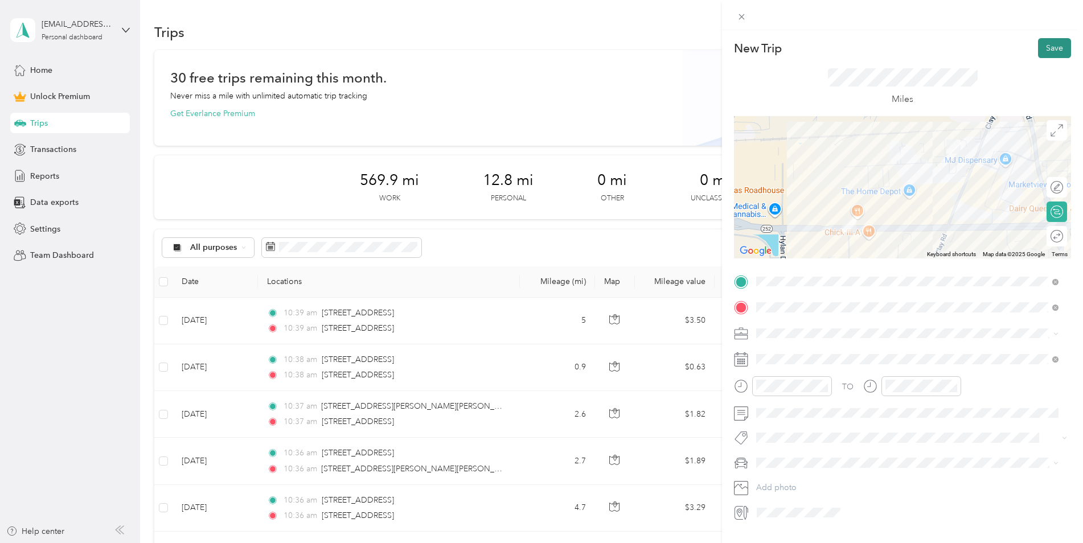
click at [1038, 50] on button "Save" at bounding box center [1054, 48] width 33 height 20
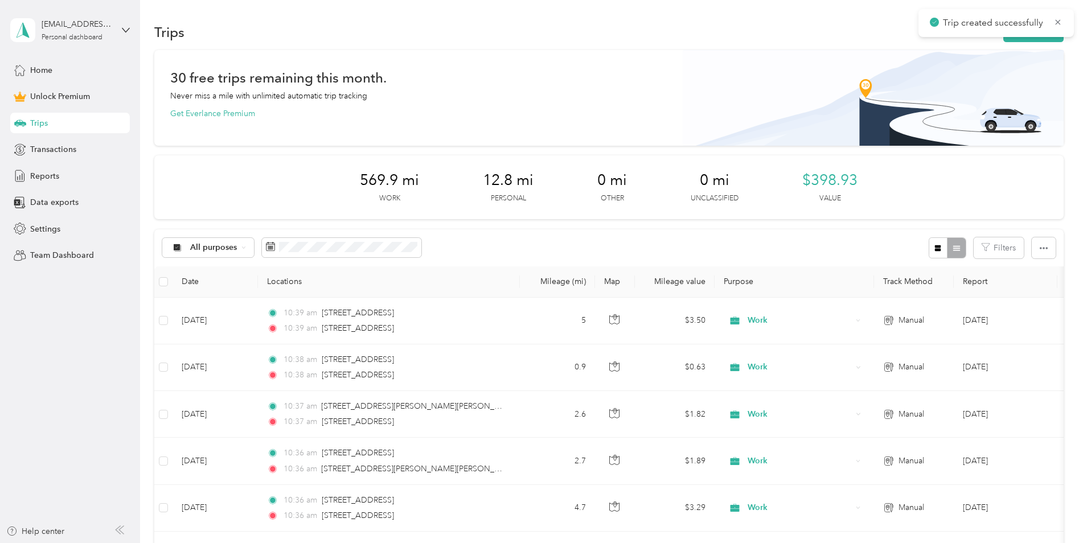
click at [1047, 42] on div "Trips New trip" at bounding box center [609, 32] width 910 height 24
click at [1048, 40] on button "New trip" at bounding box center [1033, 32] width 60 height 20
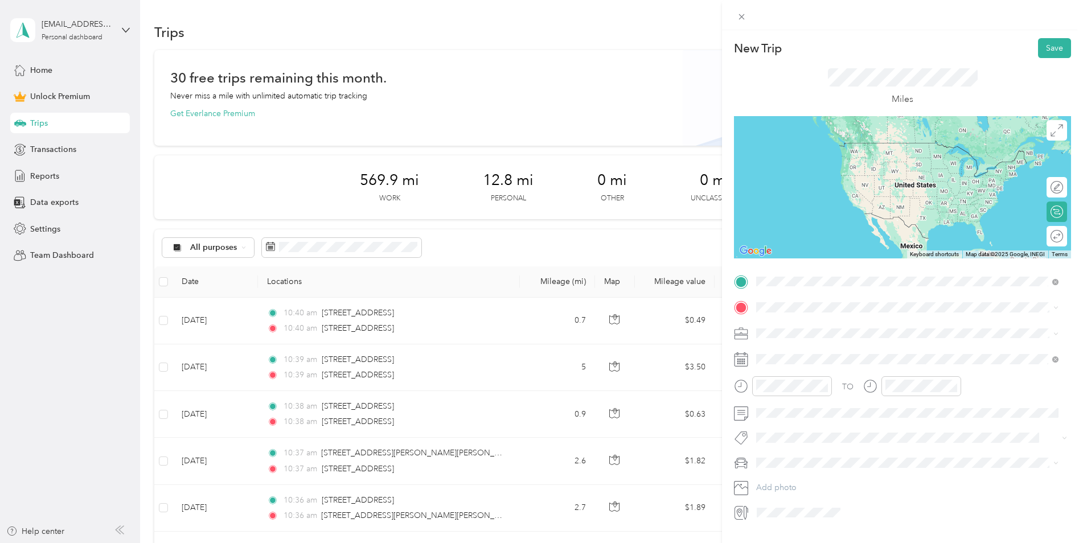
click at [867, 327] on span "660 Jefferson Road Rochester, New York 14623, United States" at bounding box center [835, 323] width 114 height 10
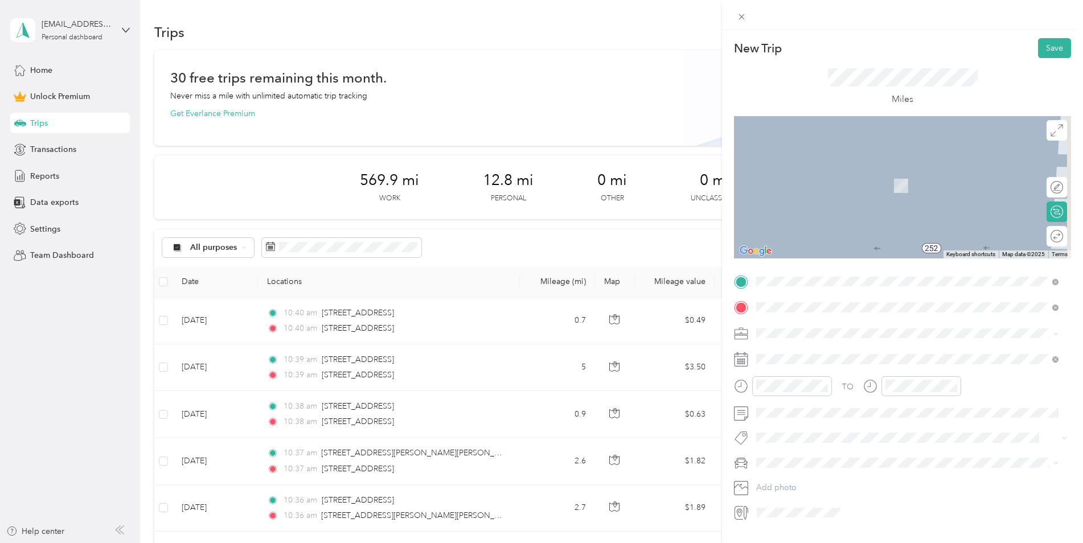
click at [834, 349] on span "13 Lilac Drive Brighton, New York 14620, United States" at bounding box center [835, 348] width 114 height 10
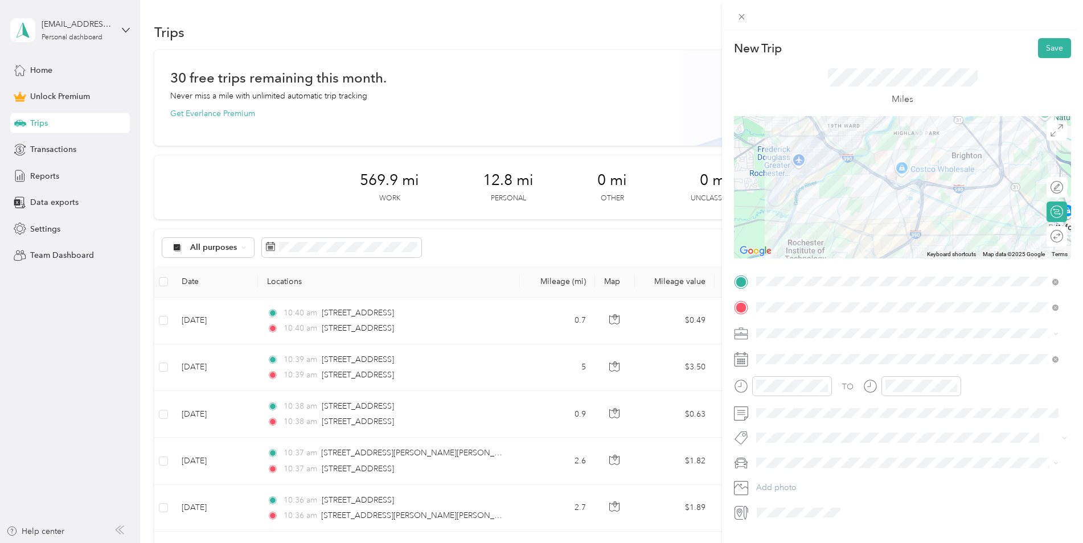
click at [834, 340] on span at bounding box center [911, 334] width 319 height 18
click at [769, 351] on span "Work" at bounding box center [769, 354] width 19 height 10
click at [769, 353] on span at bounding box center [911, 359] width 319 height 18
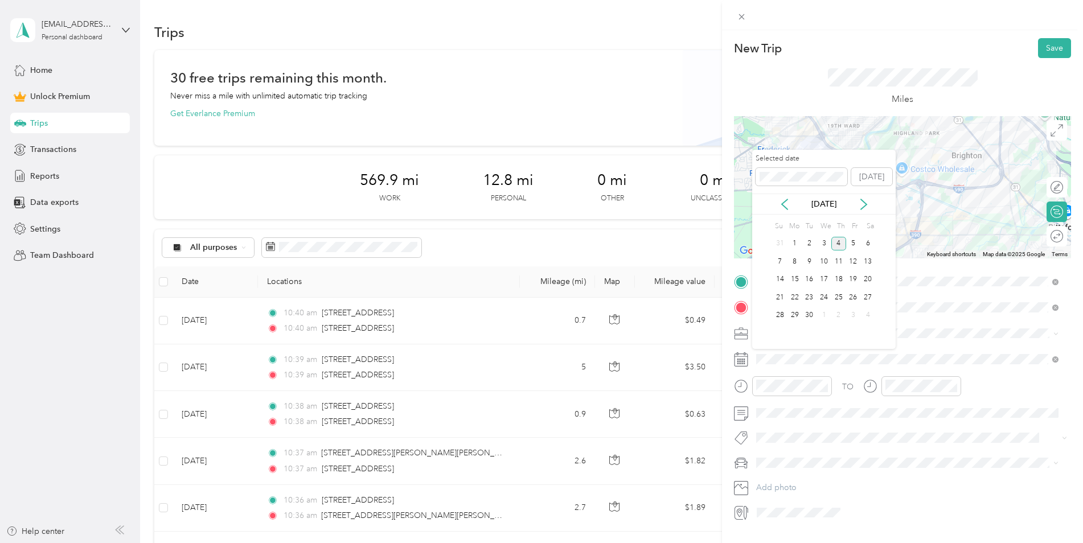
click at [791, 207] on div "Sep 2025" at bounding box center [824, 204] width 144 height 12
click at [787, 208] on icon at bounding box center [784, 204] width 11 height 11
drag, startPoint x: 836, startPoint y: 282, endPoint x: 842, endPoint y: 277, distance: 7.7
click at [842, 277] on div "14" at bounding box center [838, 280] width 15 height 14
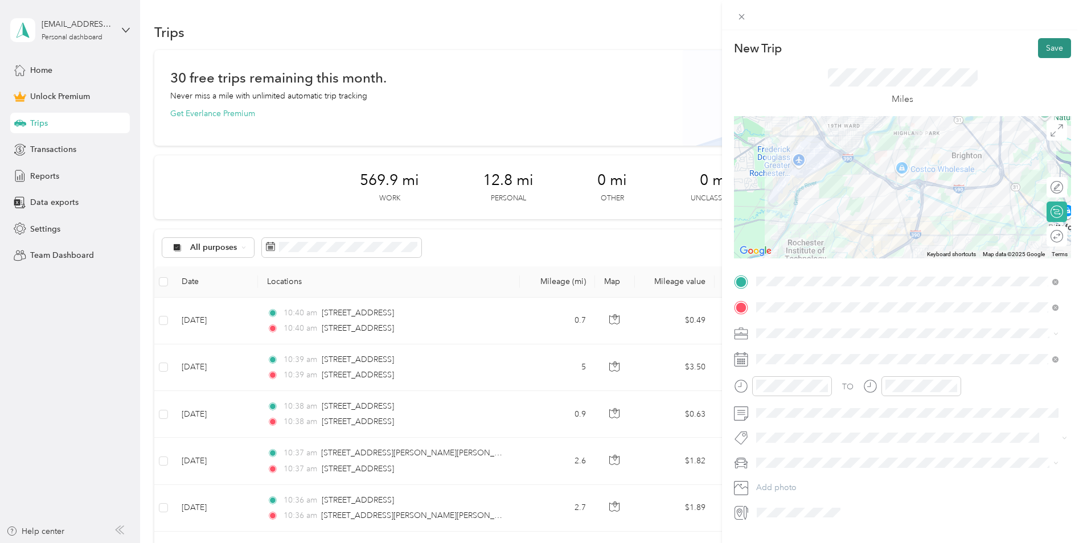
click at [1047, 46] on button "Save" at bounding box center [1054, 48] width 33 height 20
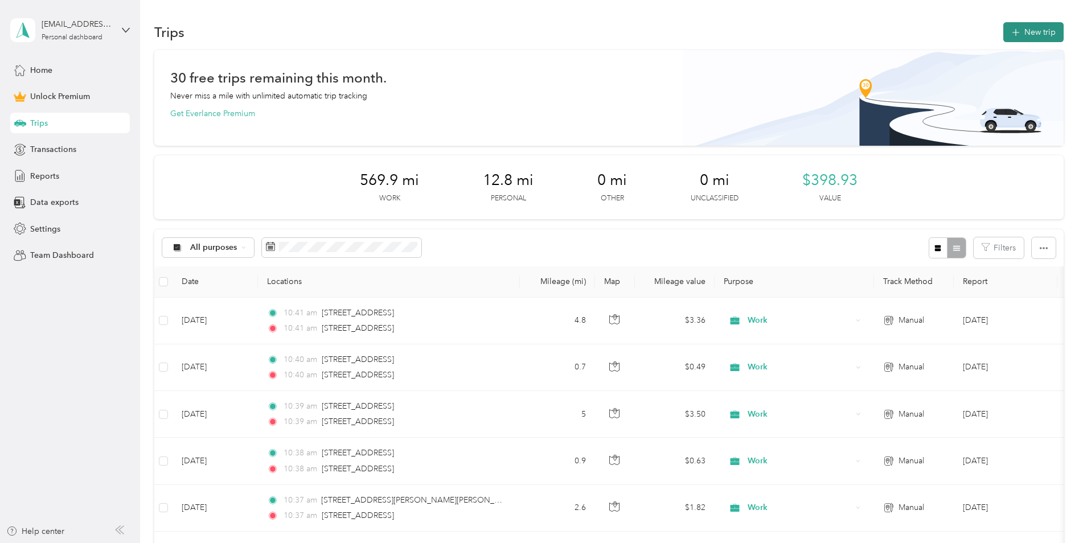
click at [1035, 38] on button "New trip" at bounding box center [1033, 32] width 60 height 20
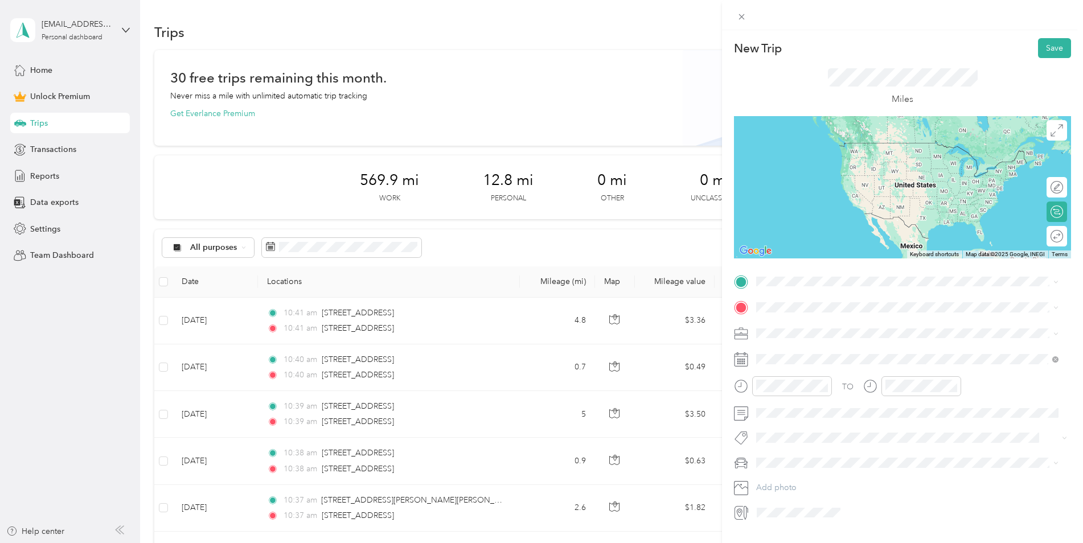
click at [839, 324] on span "13 Lilac Drive Brighton, New York 14620, United States" at bounding box center [835, 322] width 114 height 10
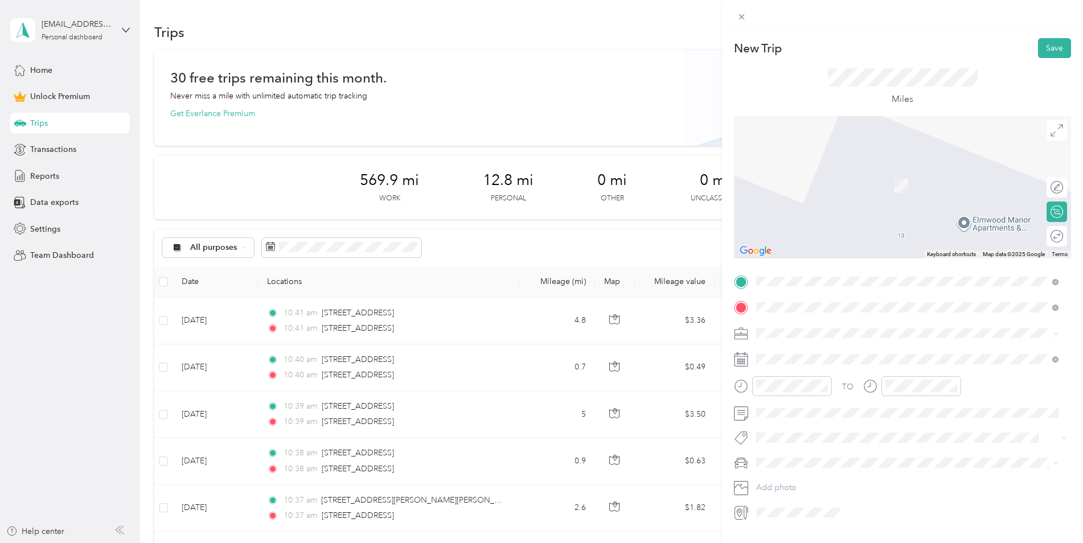
click at [816, 354] on span "1563 Spencerport Road Gates, New York 14606, United States" at bounding box center [835, 348] width 114 height 10
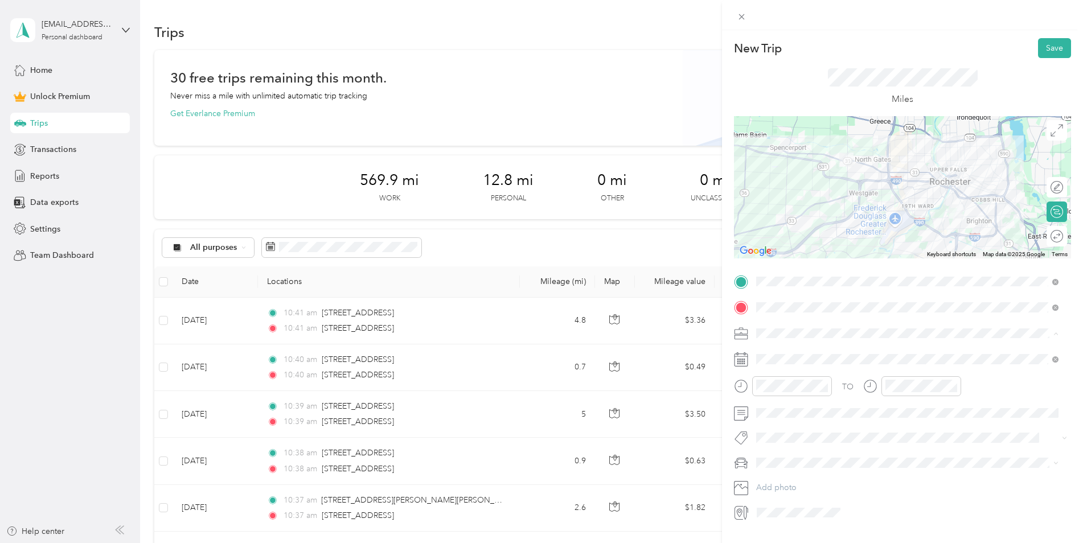
click at [779, 350] on span "Work" at bounding box center [769, 354] width 19 height 10
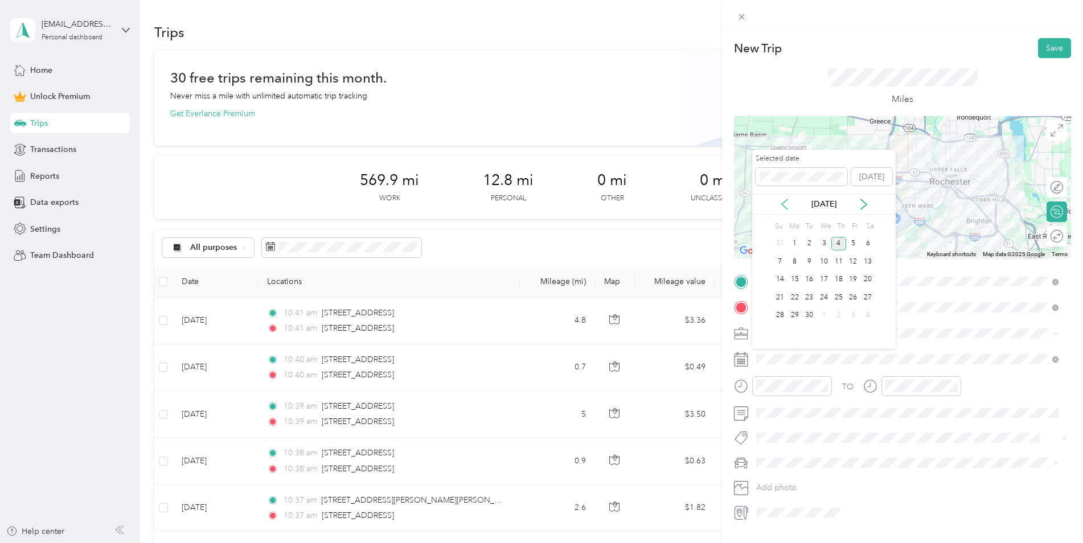
click at [788, 209] on icon at bounding box center [785, 204] width 6 height 10
click at [796, 300] on div "18" at bounding box center [795, 297] width 15 height 14
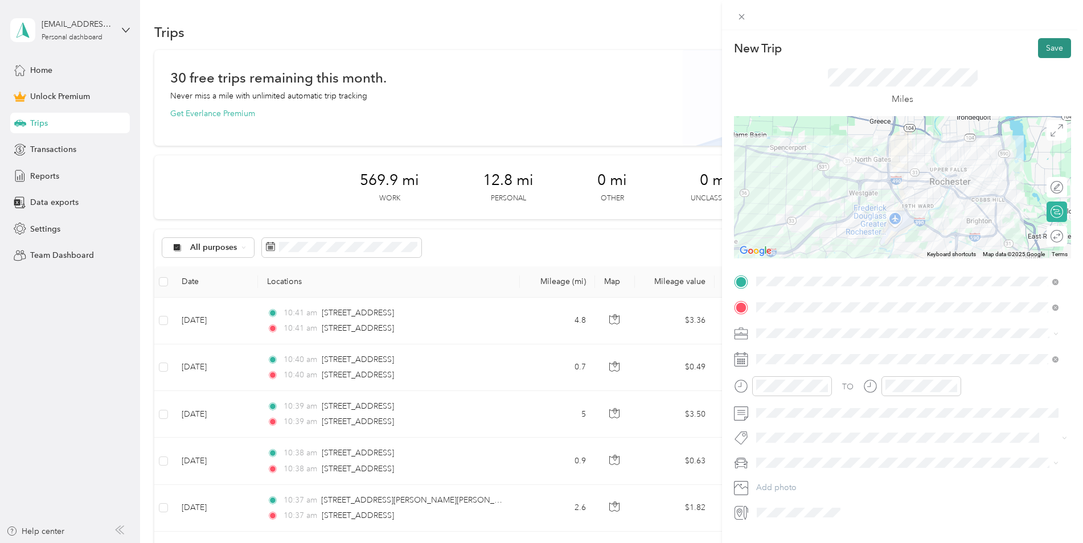
click at [1044, 49] on button "Save" at bounding box center [1054, 48] width 33 height 20
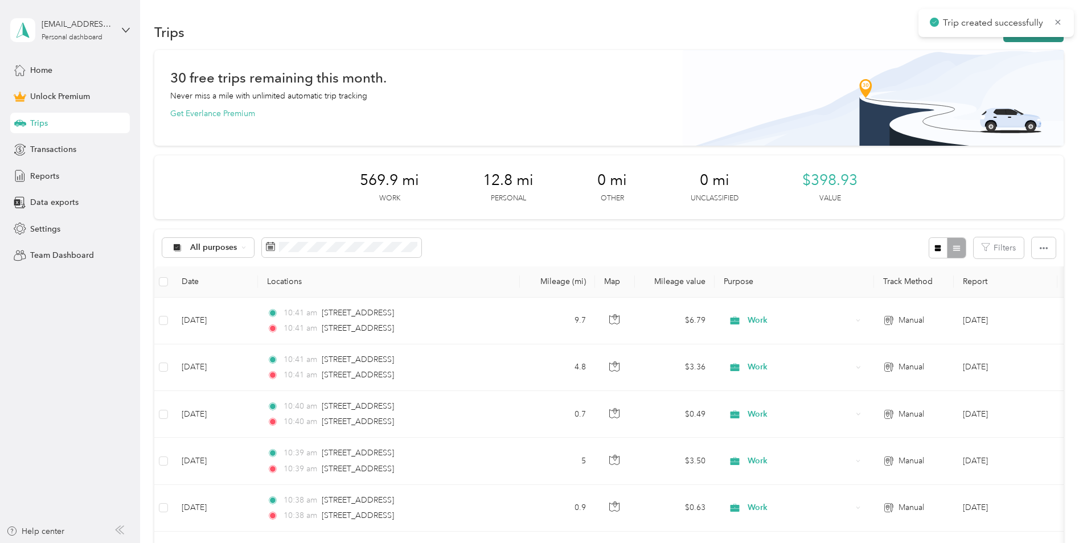
click at [1011, 41] on button "New trip" at bounding box center [1033, 32] width 60 height 20
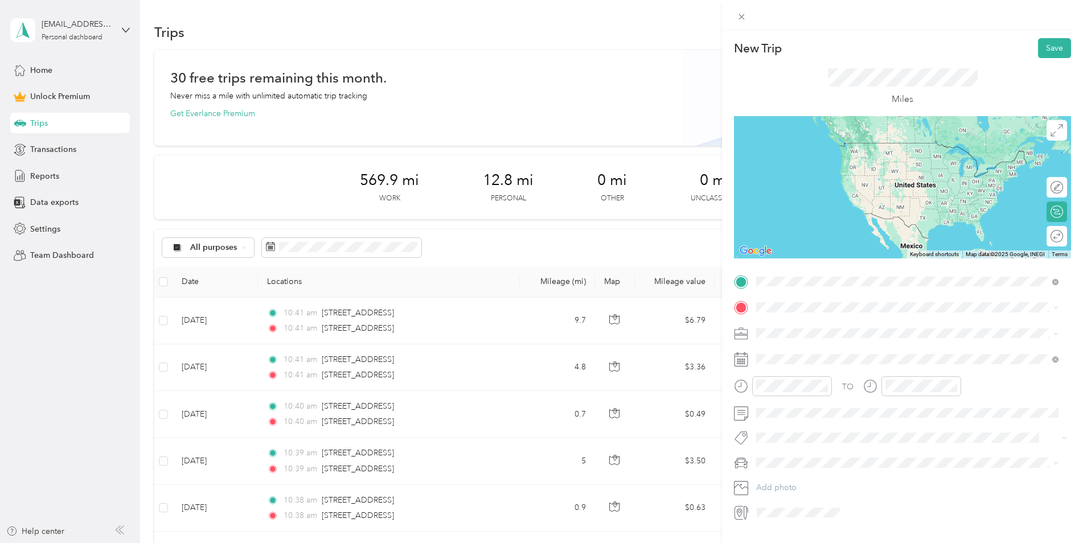
click at [793, 326] on span "1563 Spencerport Road Gates, New York 14606, United States" at bounding box center [835, 323] width 114 height 10
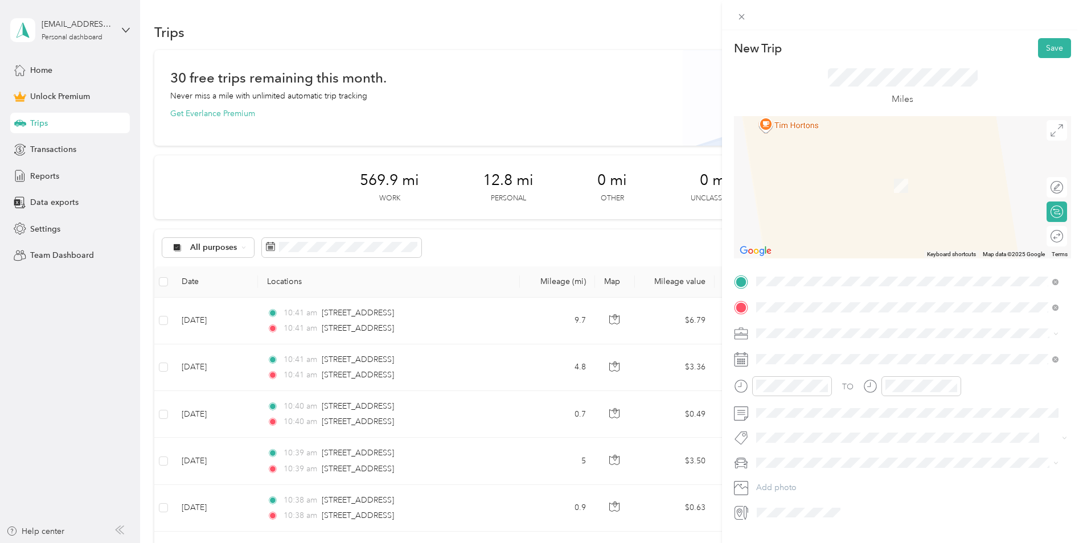
click at [847, 351] on span "1525 Lake Avenue Rochester, New York 14615, United States" at bounding box center [835, 348] width 114 height 10
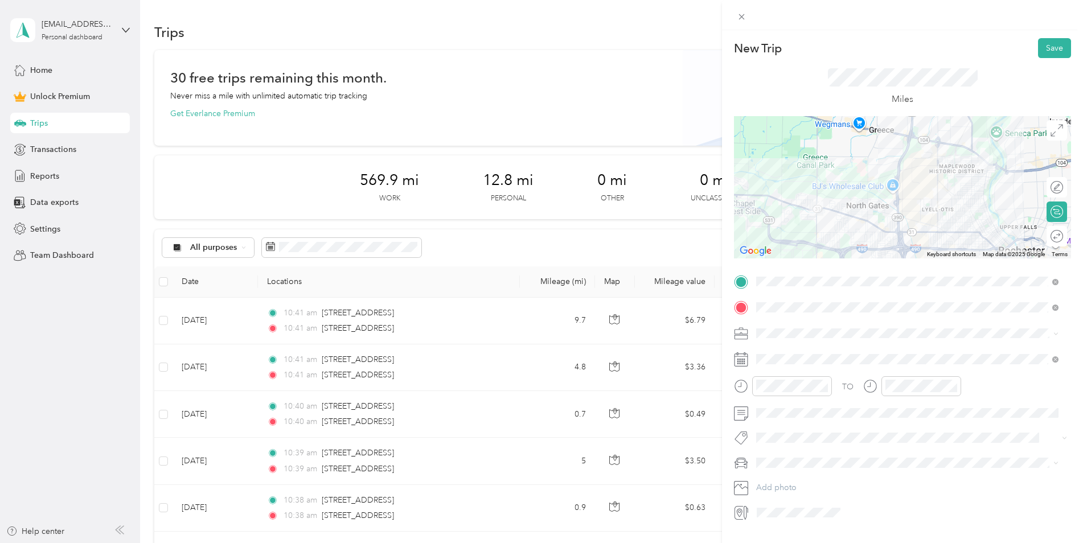
click at [768, 355] on span "Work" at bounding box center [769, 352] width 19 height 10
click at [767, 368] on div "TO Add photo" at bounding box center [902, 397] width 337 height 249
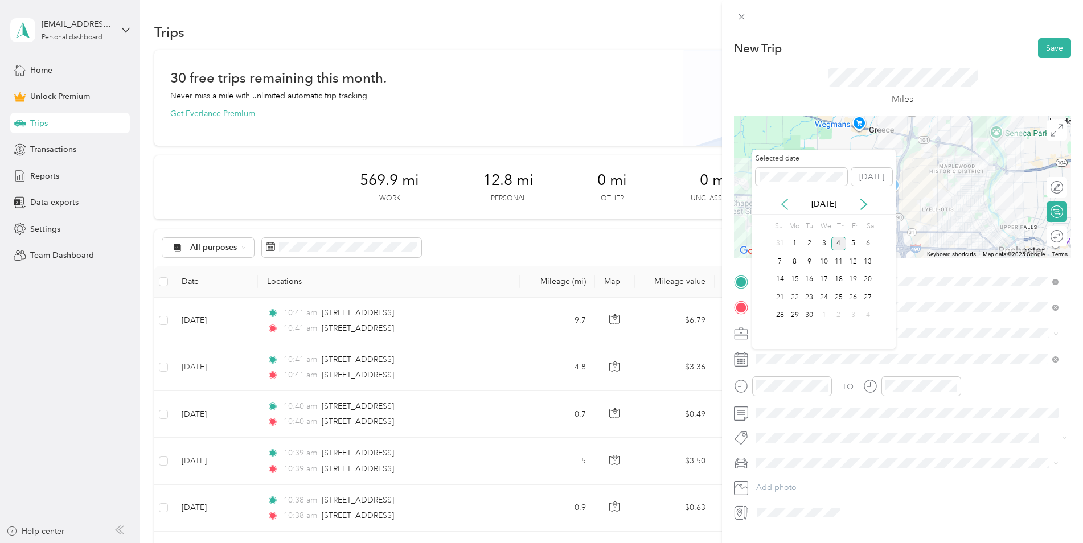
click at [786, 204] on icon at bounding box center [784, 204] width 11 height 11
click at [793, 295] on div "18" at bounding box center [795, 297] width 15 height 14
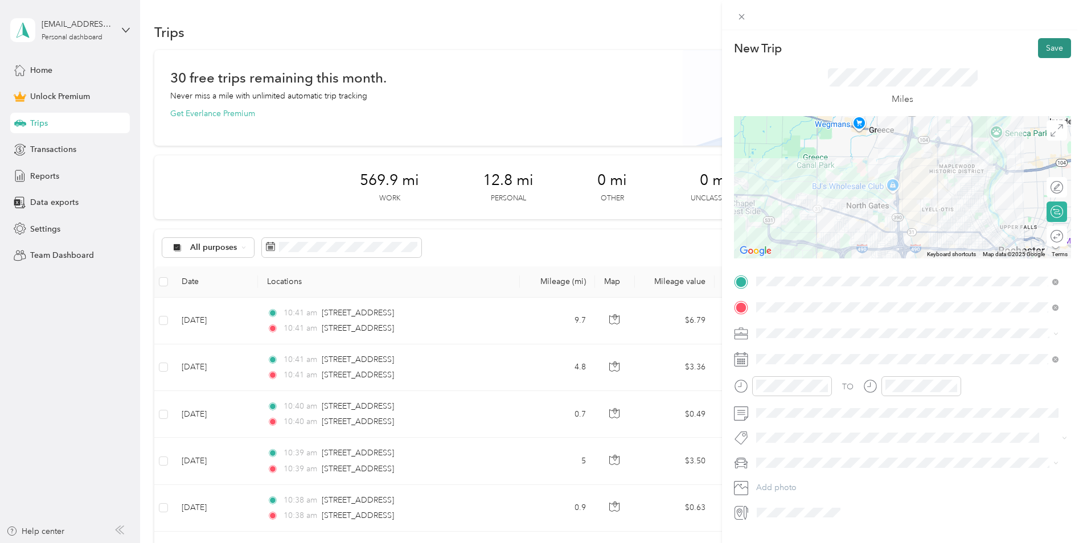
click at [1055, 50] on button "Save" at bounding box center [1054, 48] width 33 height 20
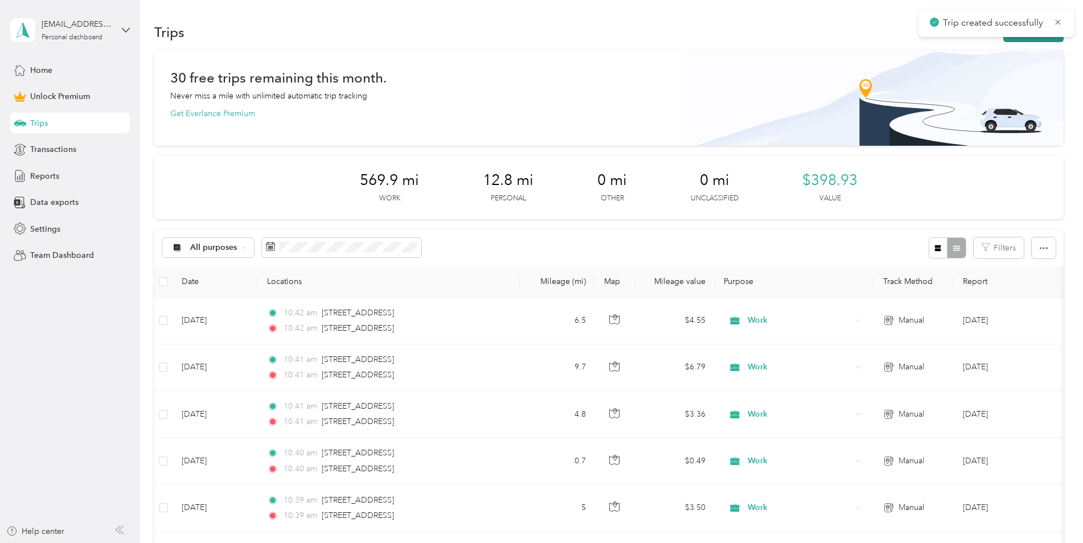
click at [1033, 38] on button "New trip" at bounding box center [1033, 32] width 60 height 20
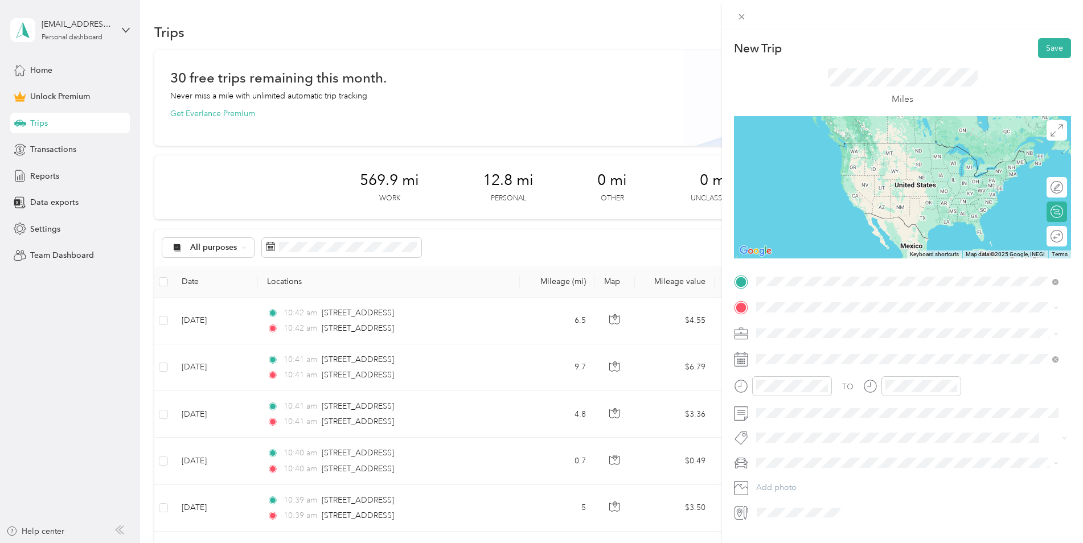
click at [805, 325] on span "1525 Lake Avenue Rochester, New York 14615, United States" at bounding box center [835, 323] width 114 height 10
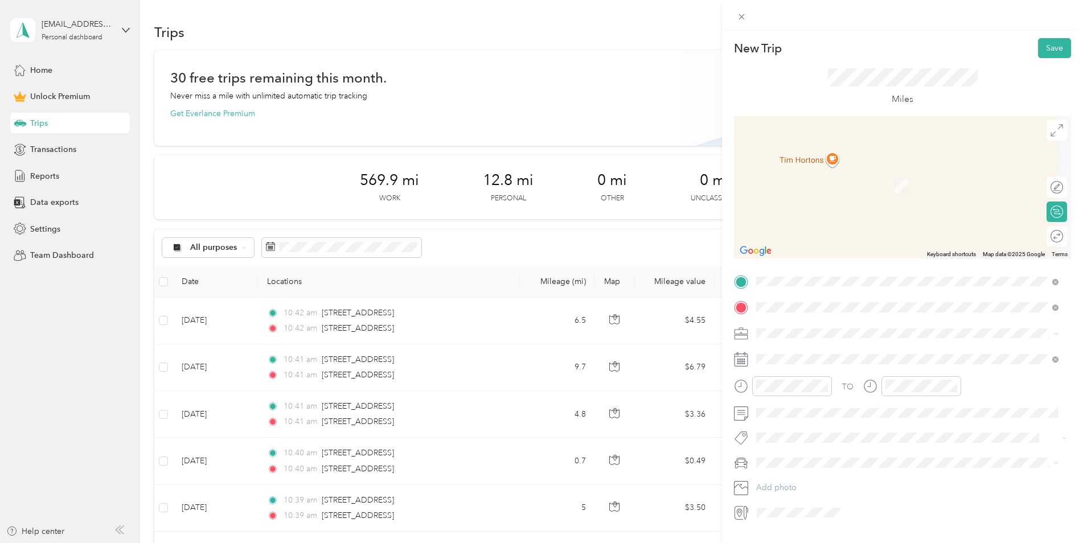
click at [818, 346] on span "1580 Jefferson Road Rochester, New York 14623, United States" at bounding box center [835, 348] width 114 height 10
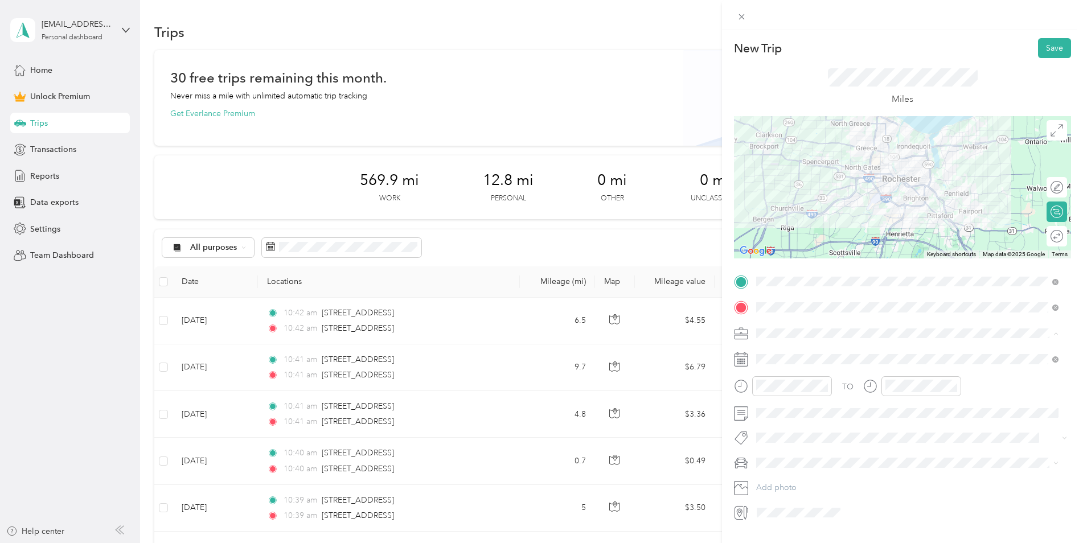
click at [776, 355] on span "Work" at bounding box center [769, 354] width 19 height 10
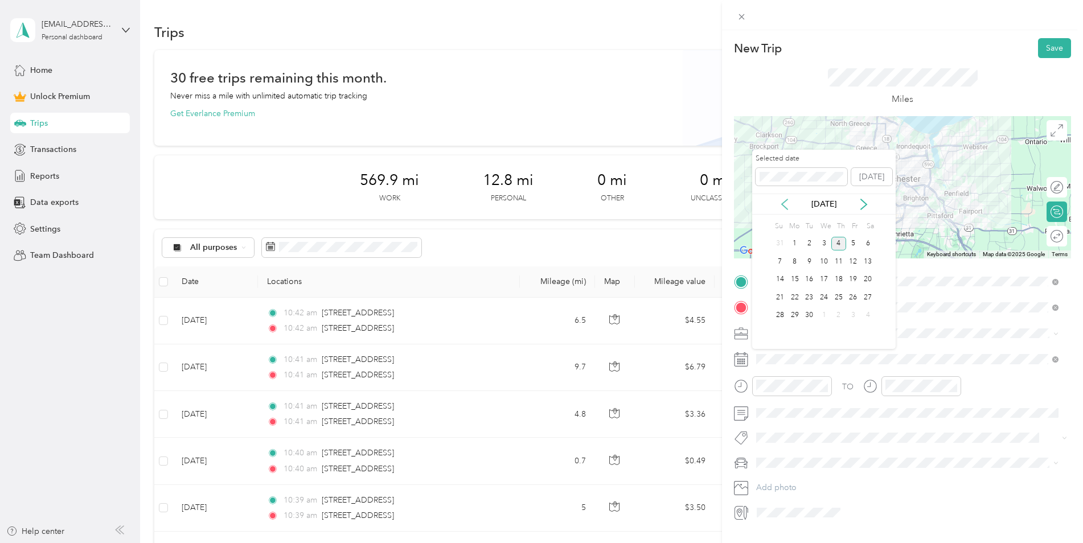
click at [787, 201] on icon at bounding box center [784, 204] width 11 height 11
click at [794, 296] on div "18" at bounding box center [795, 297] width 15 height 14
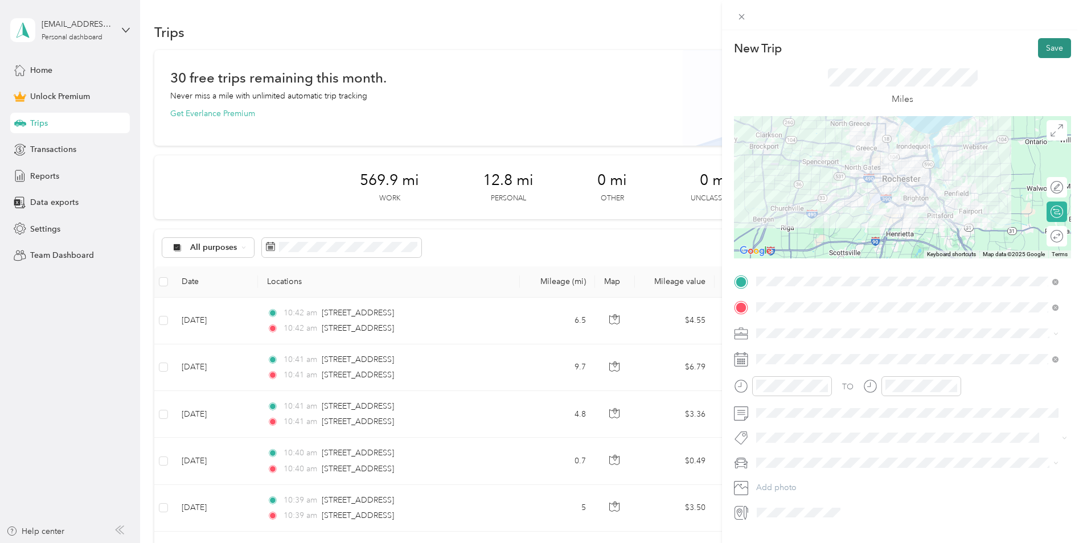
click at [1047, 46] on button "Save" at bounding box center [1054, 48] width 33 height 20
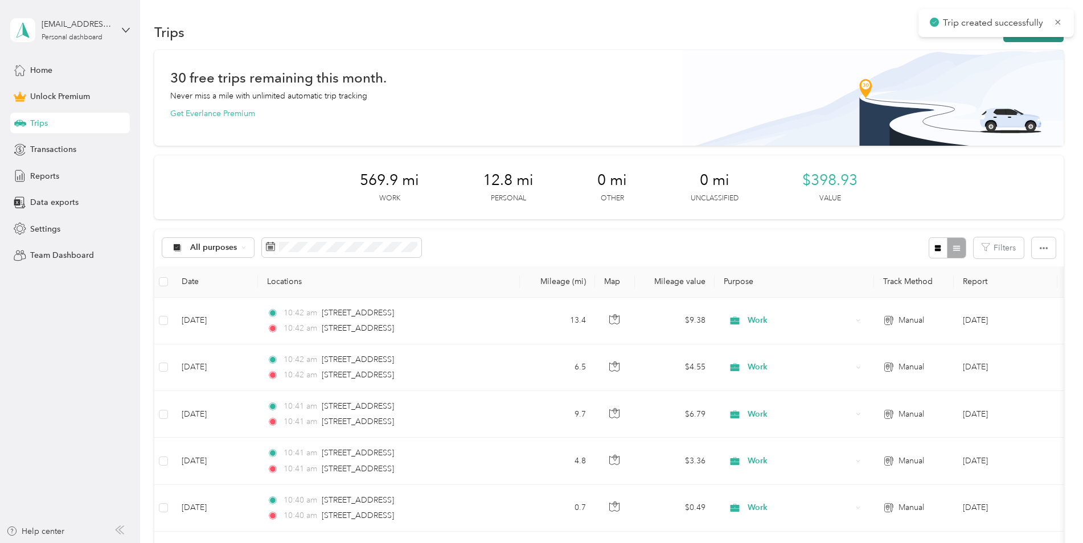
click at [1023, 38] on button "New trip" at bounding box center [1033, 32] width 60 height 20
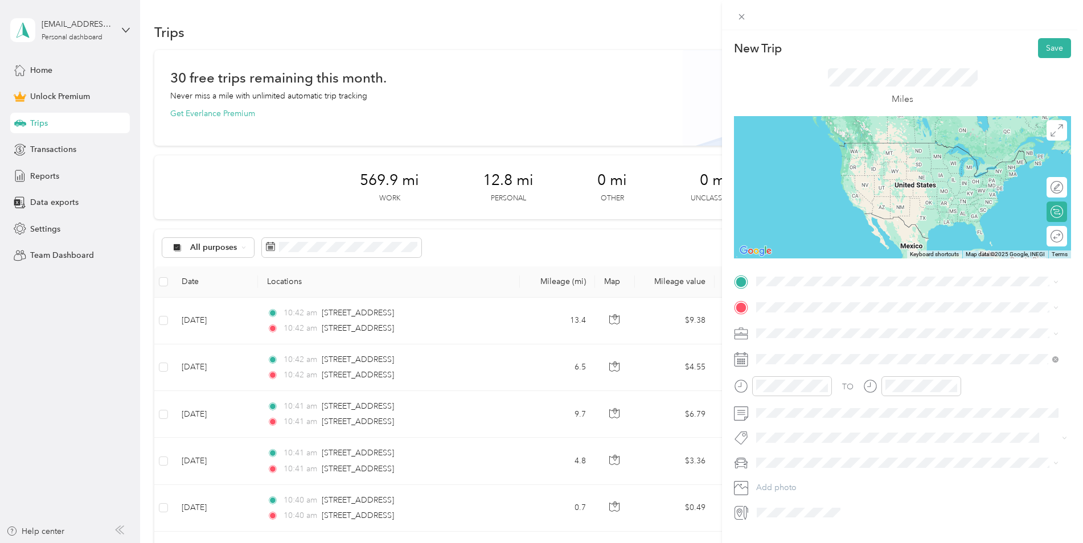
click at [796, 325] on span "1580 Jefferson Road Rochester, New York 14623, United States" at bounding box center [835, 321] width 114 height 10
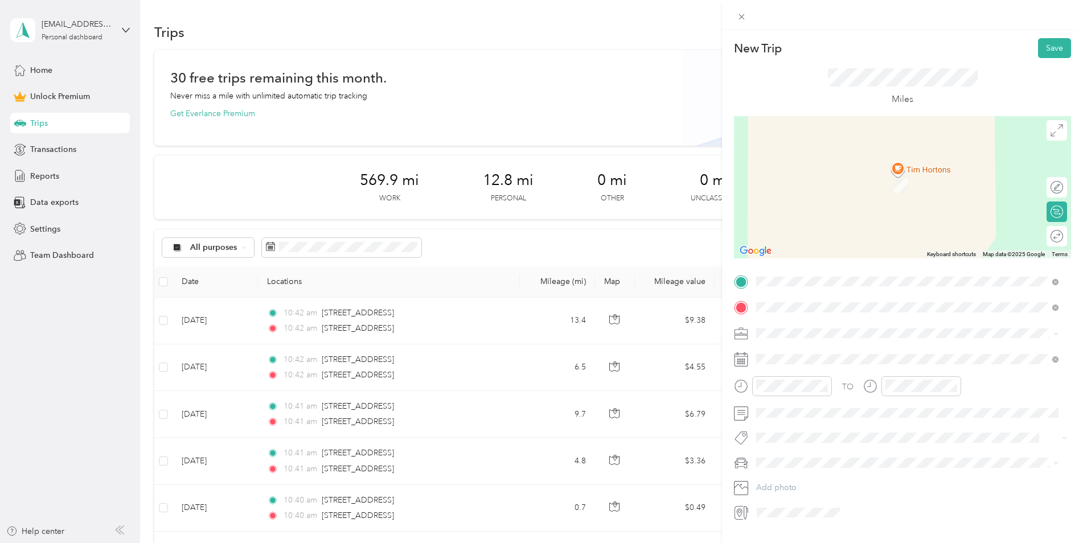
click at [833, 351] on span "607 Jefferson Road Rochester, New York 14623, United States" at bounding box center [835, 348] width 114 height 10
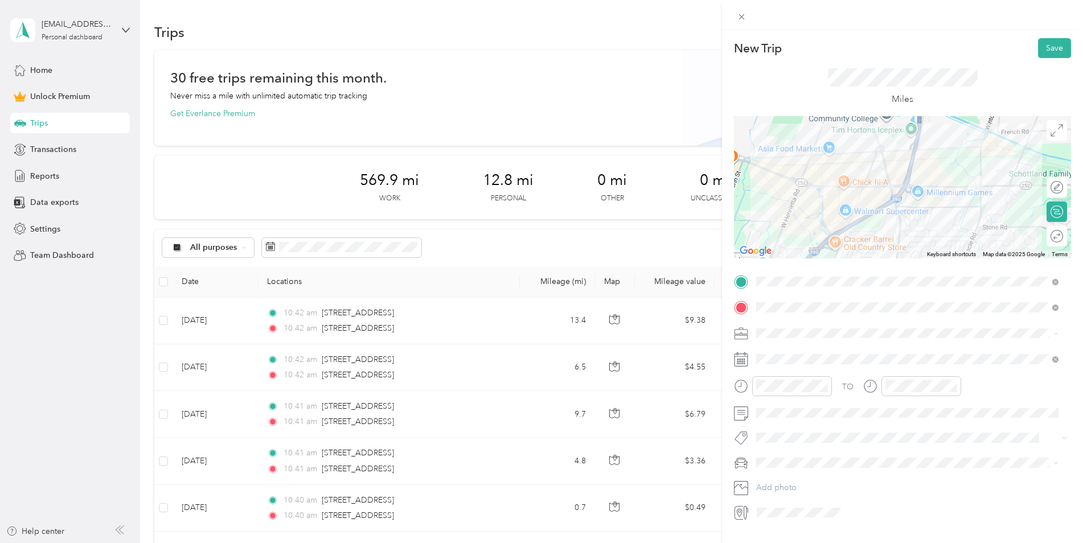
click at [761, 348] on div "Work" at bounding box center [907, 353] width 294 height 12
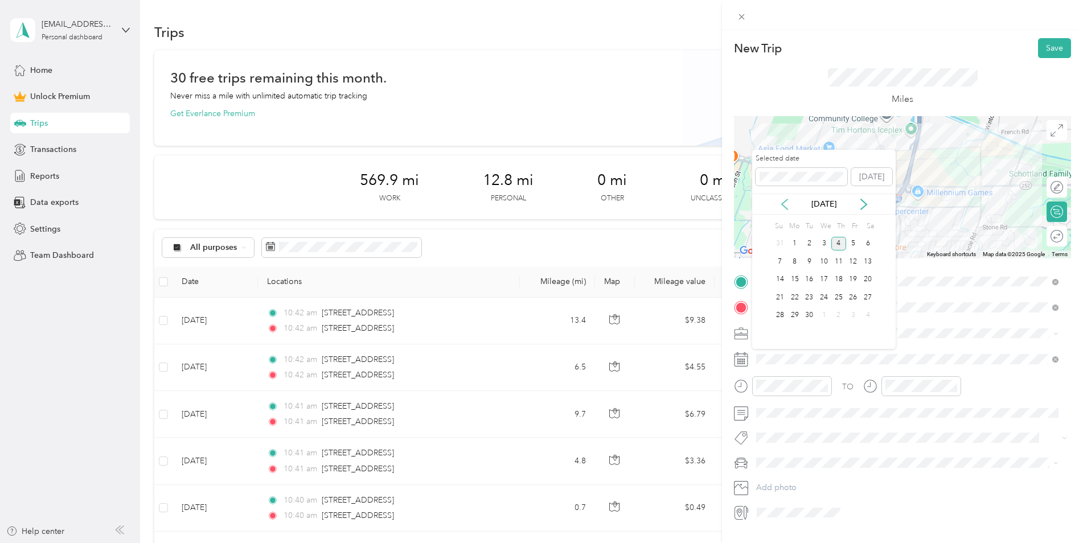
click at [785, 206] on icon at bounding box center [784, 204] width 11 height 11
click at [789, 294] on div "18" at bounding box center [795, 297] width 15 height 14
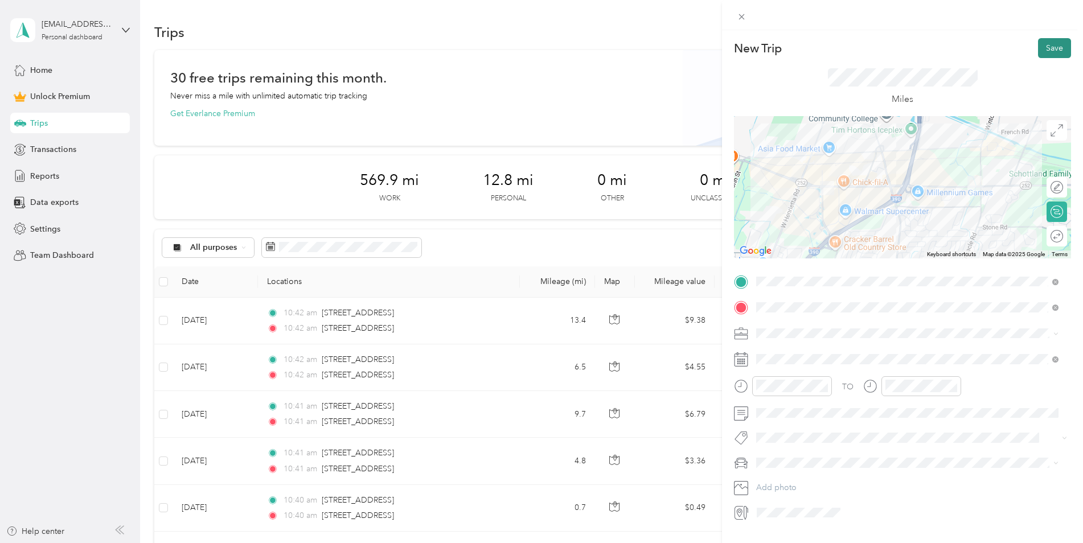
click at [1048, 50] on button "Save" at bounding box center [1054, 48] width 33 height 20
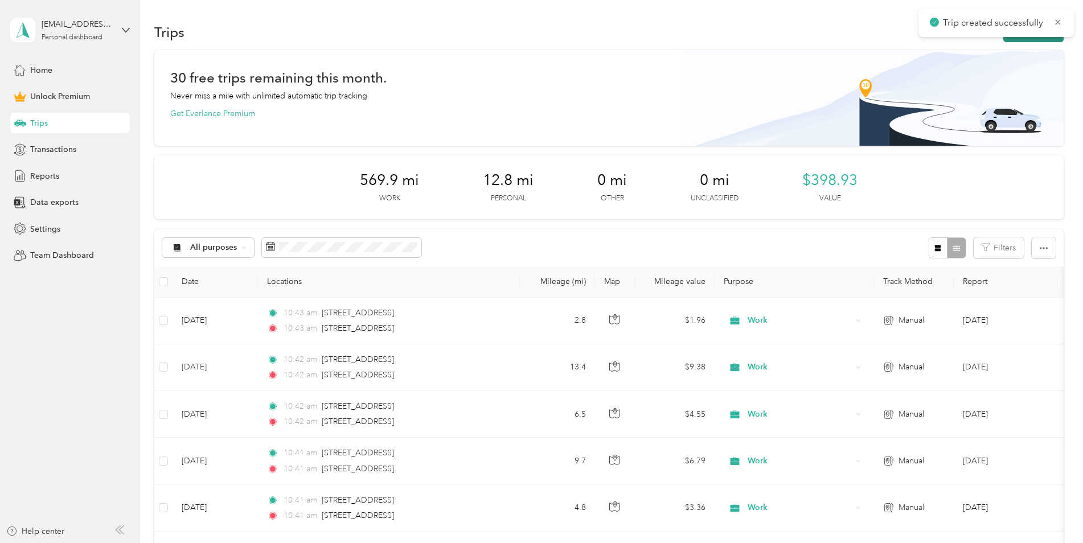
click at [1018, 40] on button "New trip" at bounding box center [1033, 32] width 60 height 20
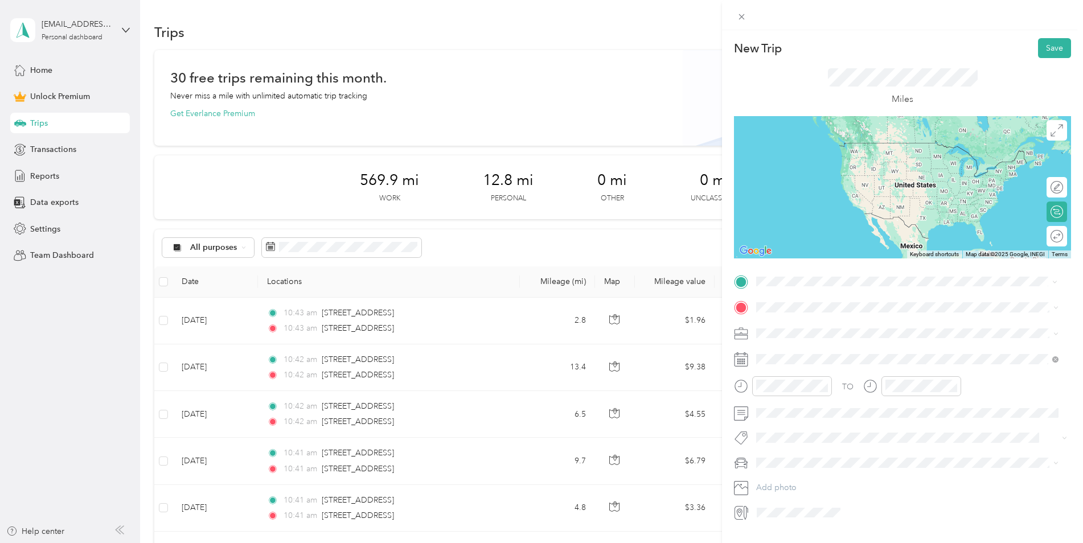
click at [788, 328] on span "607 Jefferson Road Rochester, New York 14623, United States" at bounding box center [835, 323] width 114 height 10
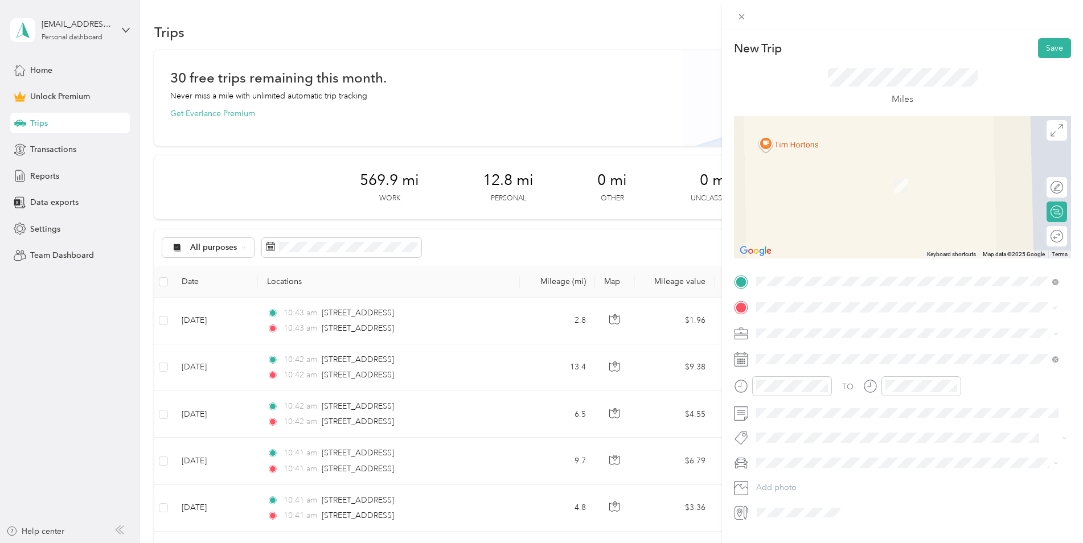
click at [818, 351] on span "60 Mushroom Boulevard Rochester, New York 14623, United States" at bounding box center [835, 348] width 114 height 10
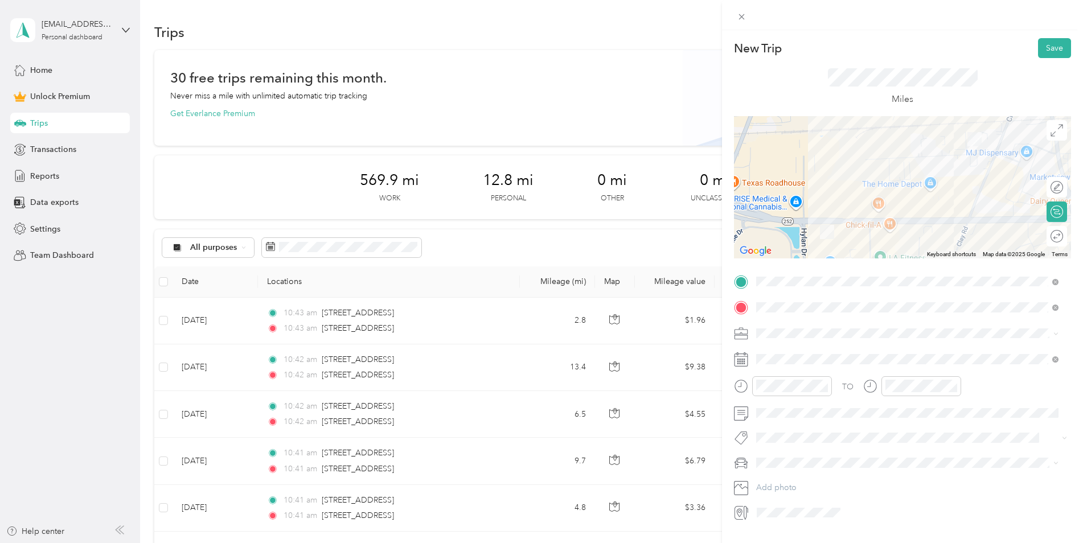
click at [779, 359] on li "Work" at bounding box center [907, 353] width 310 height 20
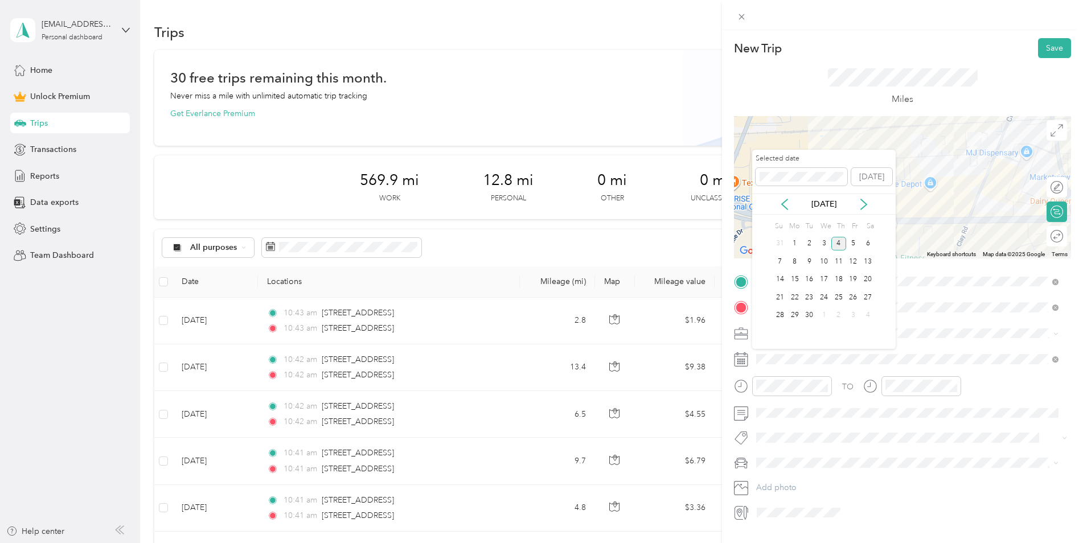
click at [793, 204] on div "Sep 2025" at bounding box center [824, 204] width 144 height 12
click at [788, 206] on icon at bounding box center [784, 204] width 11 height 11
click at [794, 299] on div "18" at bounding box center [795, 297] width 15 height 14
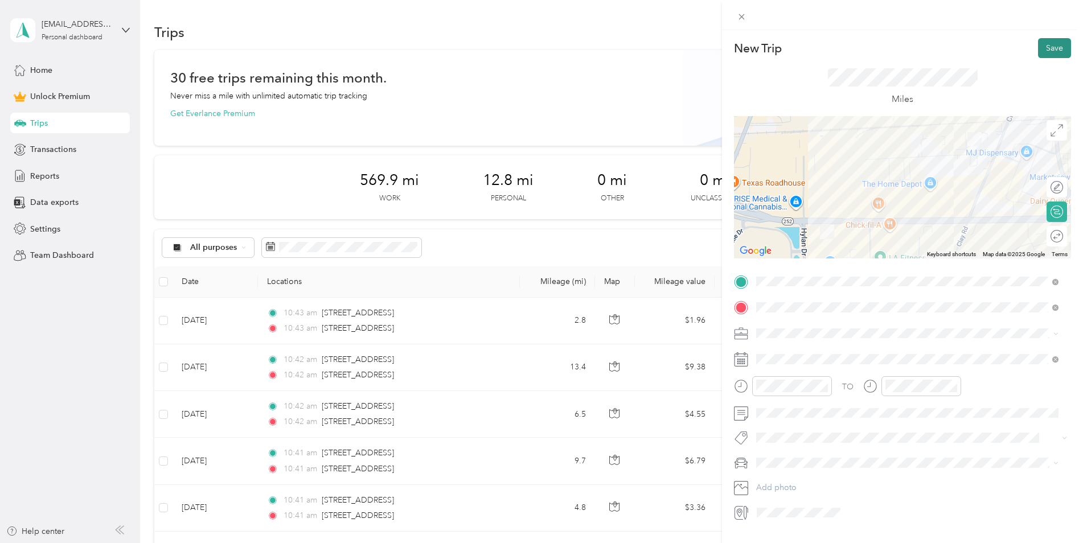
click at [1052, 50] on button "Save" at bounding box center [1054, 48] width 33 height 20
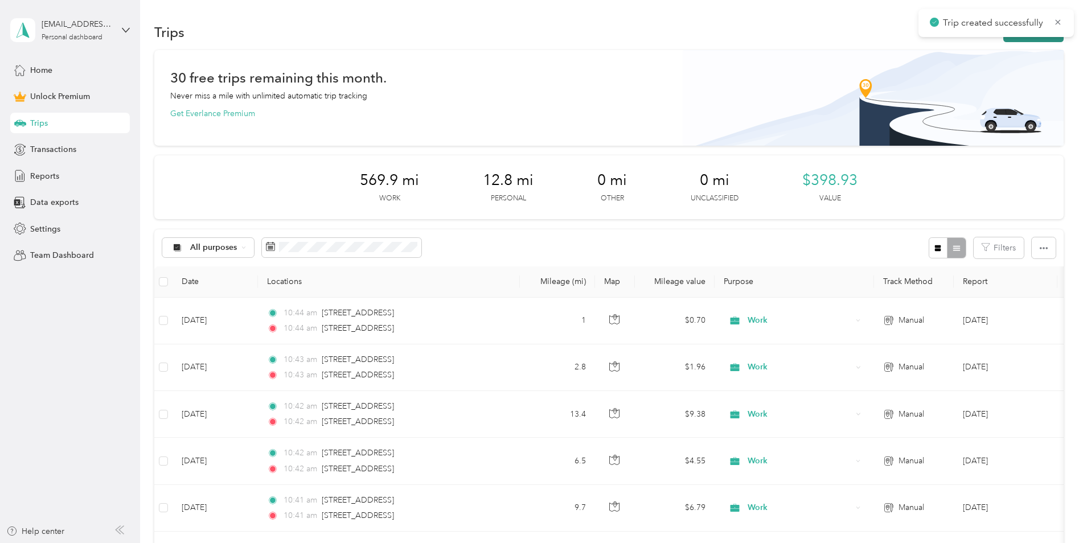
click at [1005, 39] on button "New trip" at bounding box center [1033, 32] width 60 height 20
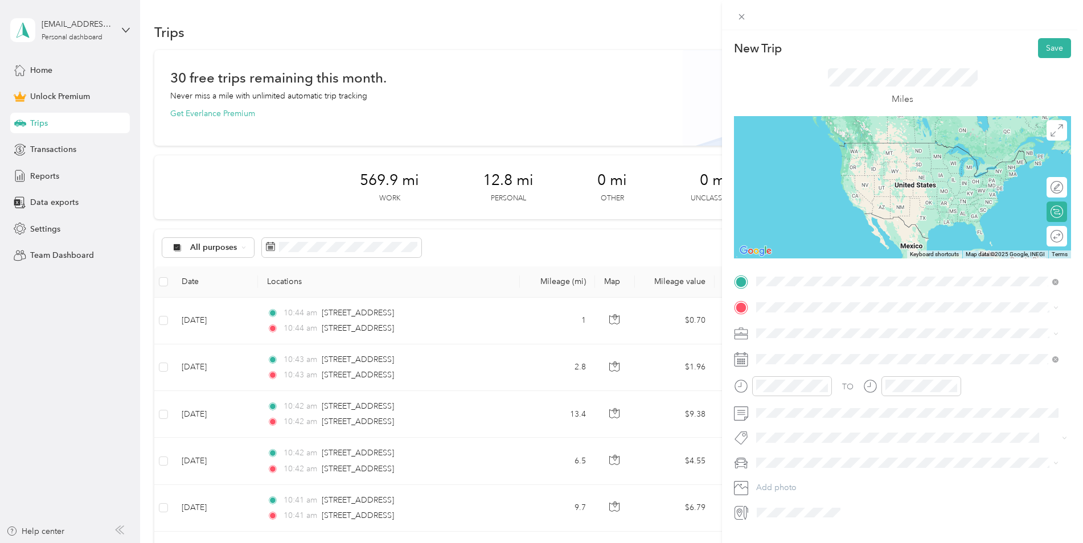
click at [843, 328] on span "13 Lilac Drive Brighton, New York 14620, United States" at bounding box center [835, 323] width 114 height 10
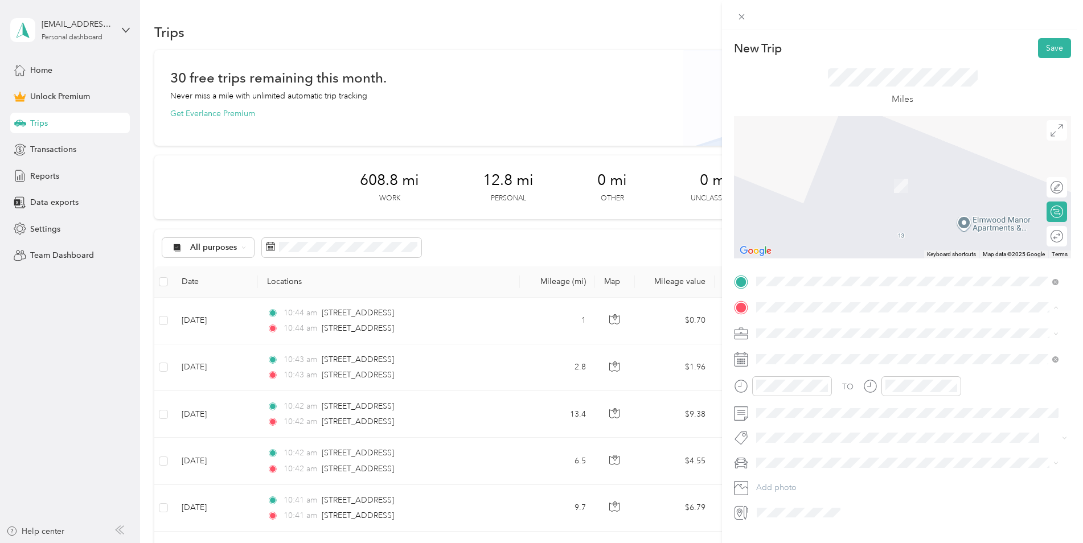
click at [818, 351] on span "1100 Jefferson Road Rochester, New York 14623, United States" at bounding box center [835, 348] width 114 height 10
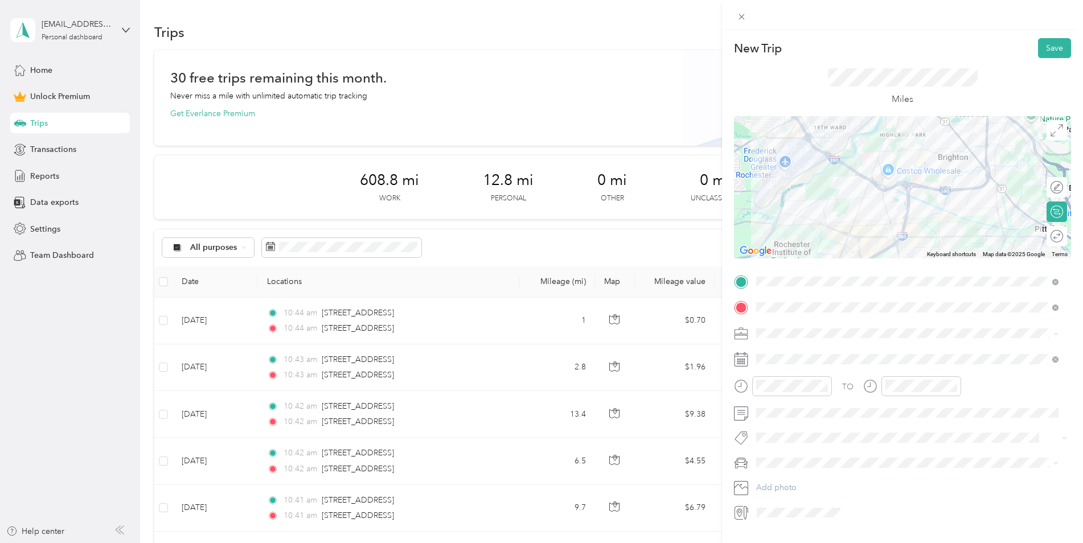
click at [771, 343] on li "Work" at bounding box center [907, 353] width 310 height 20
click at [775, 351] on span at bounding box center [911, 359] width 319 height 18
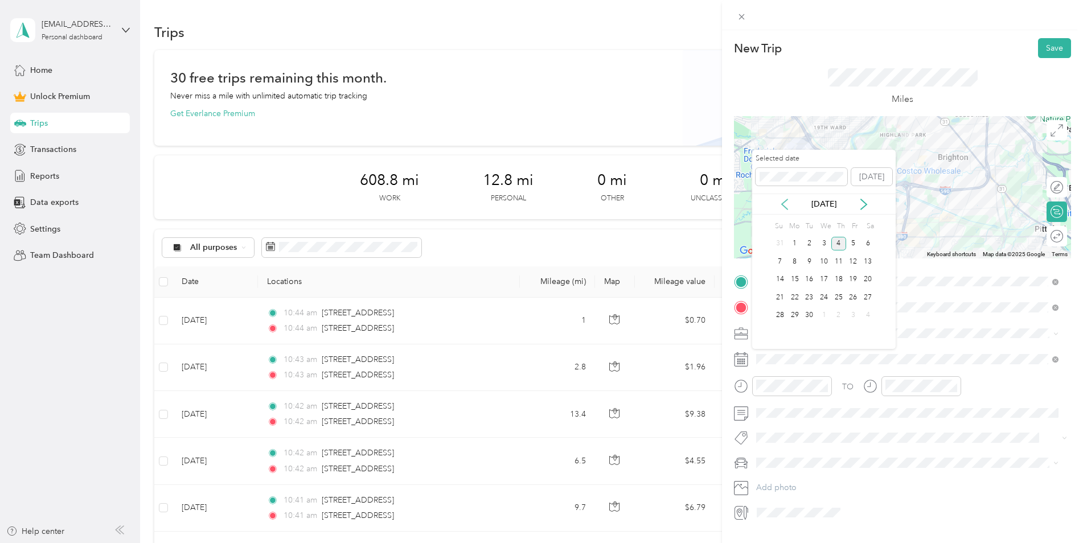
click at [785, 203] on icon at bounding box center [784, 204] width 11 height 11
click at [812, 297] on div "19" at bounding box center [809, 297] width 15 height 14
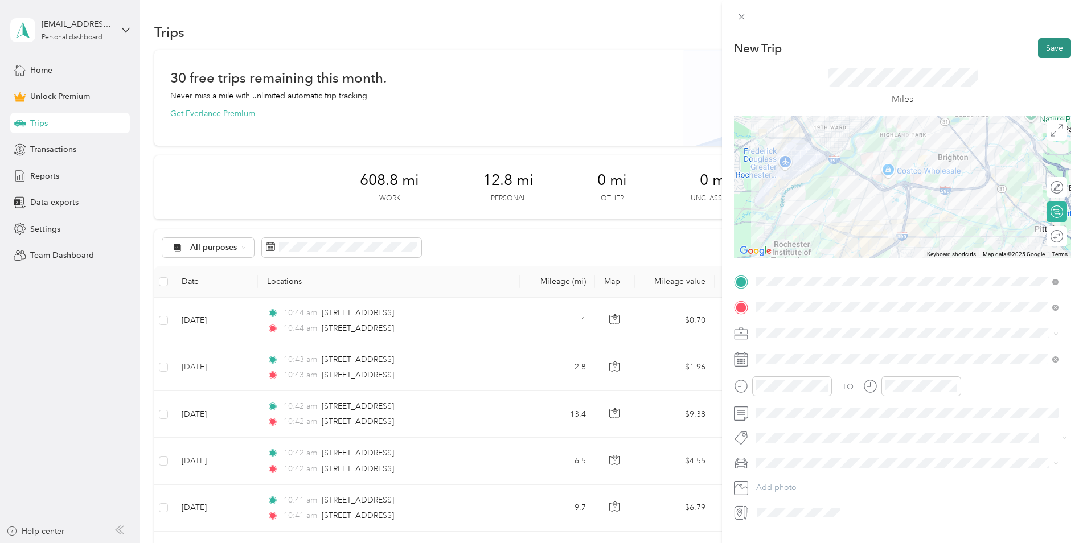
click at [1046, 48] on button "Save" at bounding box center [1054, 48] width 33 height 20
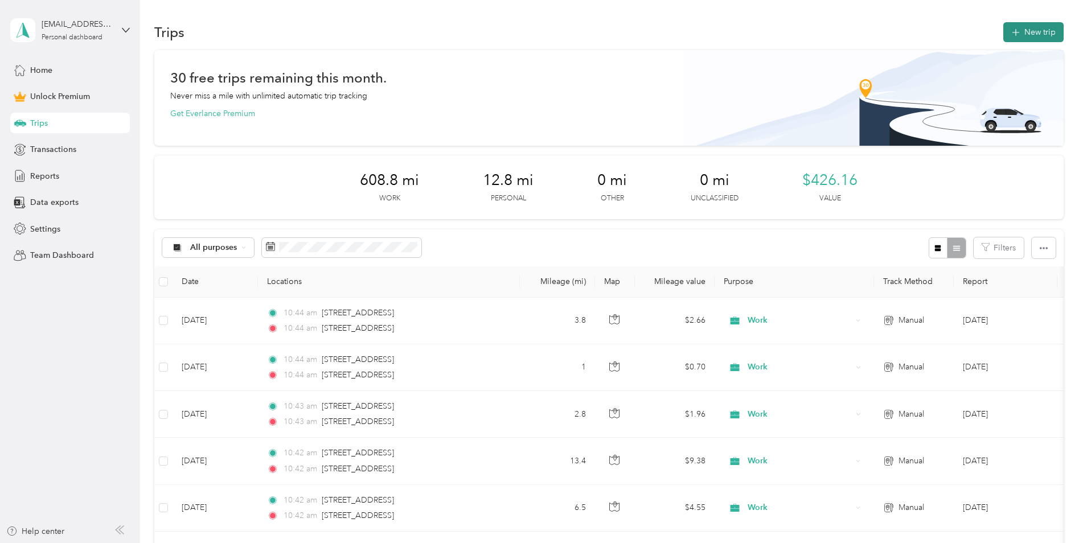
click at [1019, 30] on button "New trip" at bounding box center [1033, 32] width 60 height 20
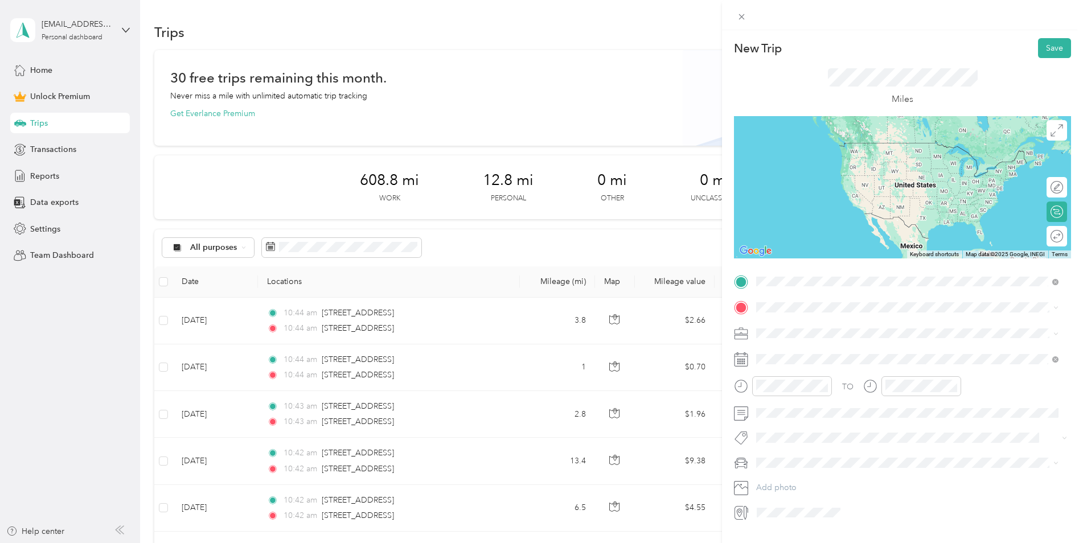
click at [835, 328] on span "1100 Jefferson Road Rochester, New York 14623, United States" at bounding box center [835, 323] width 114 height 10
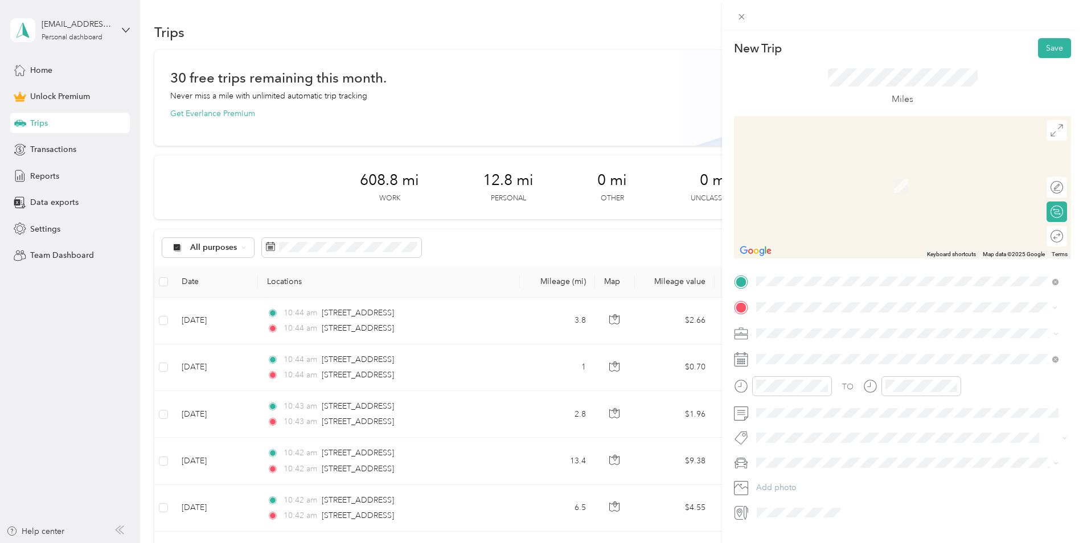
click at [821, 353] on span "13 Lilac Drive Brighton, New York 14620, United States" at bounding box center [835, 348] width 114 height 10
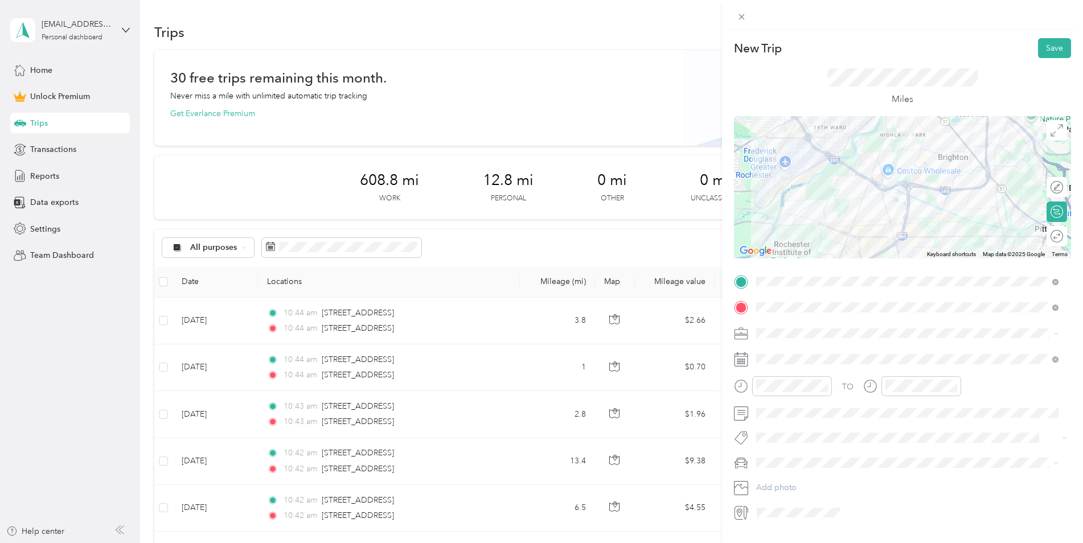
click at [783, 358] on li "Work" at bounding box center [907, 353] width 310 height 20
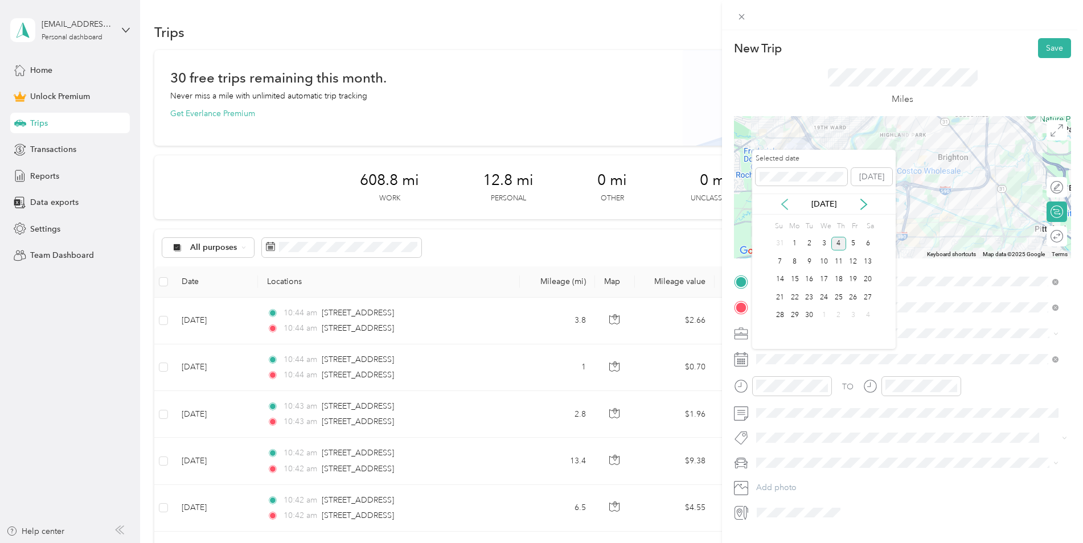
click at [784, 208] on icon at bounding box center [784, 204] width 11 height 11
click at [809, 295] on div "19" at bounding box center [809, 297] width 15 height 14
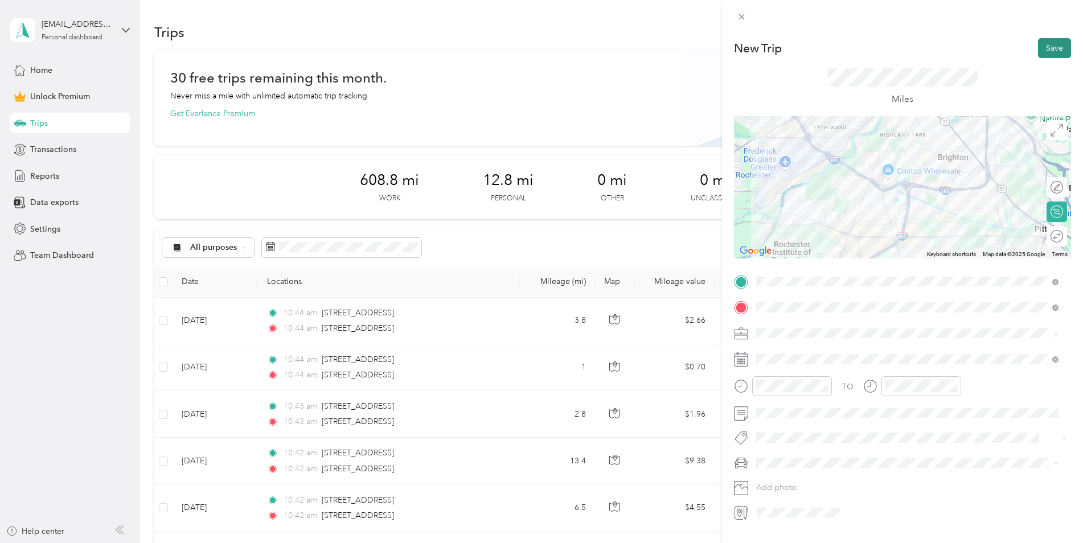
click at [1046, 47] on button "Save" at bounding box center [1054, 48] width 33 height 20
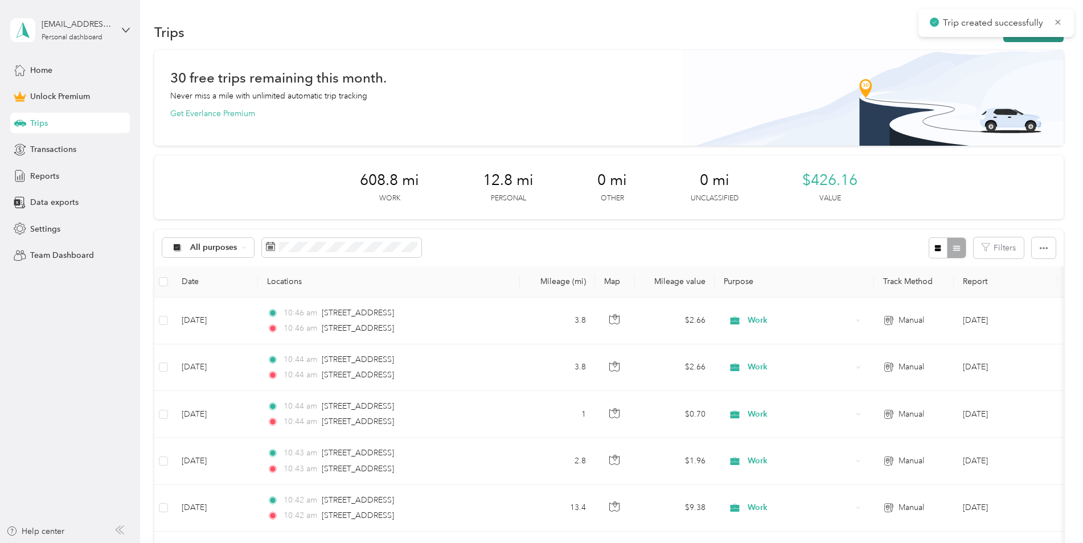
click at [1005, 39] on button "New trip" at bounding box center [1033, 32] width 60 height 20
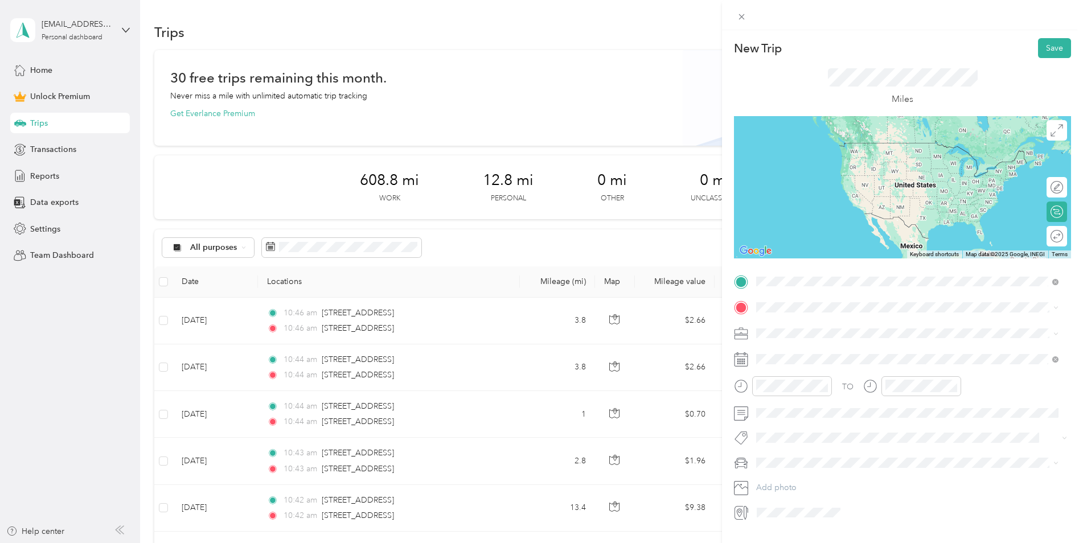
click at [821, 326] on span "13 Lilac Drive Brighton, New York 14620, United States" at bounding box center [835, 323] width 114 height 10
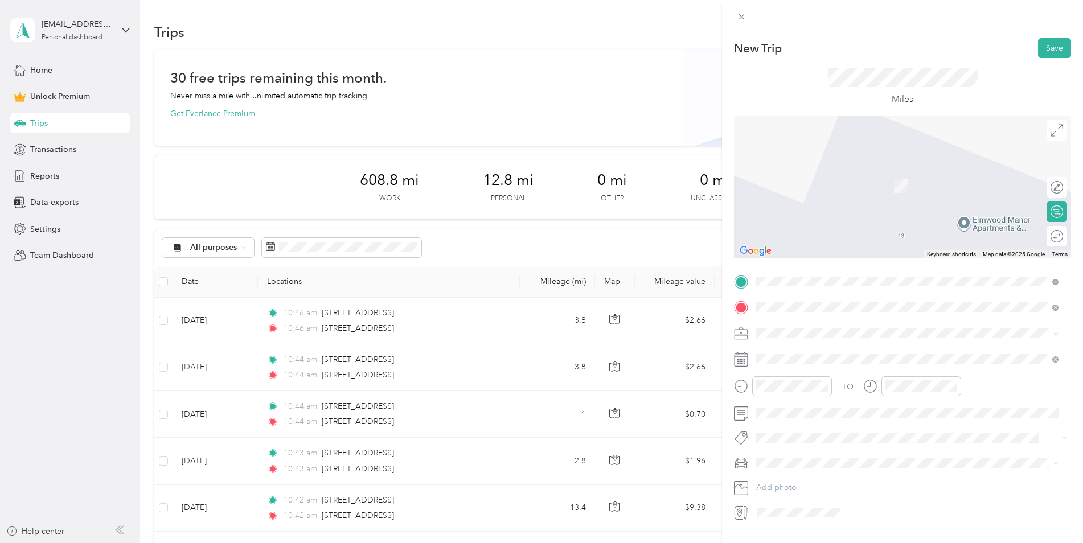
click at [811, 353] on span "1286 Mount Hope Avenue Rochester, New York 14620, United States" at bounding box center [835, 348] width 114 height 10
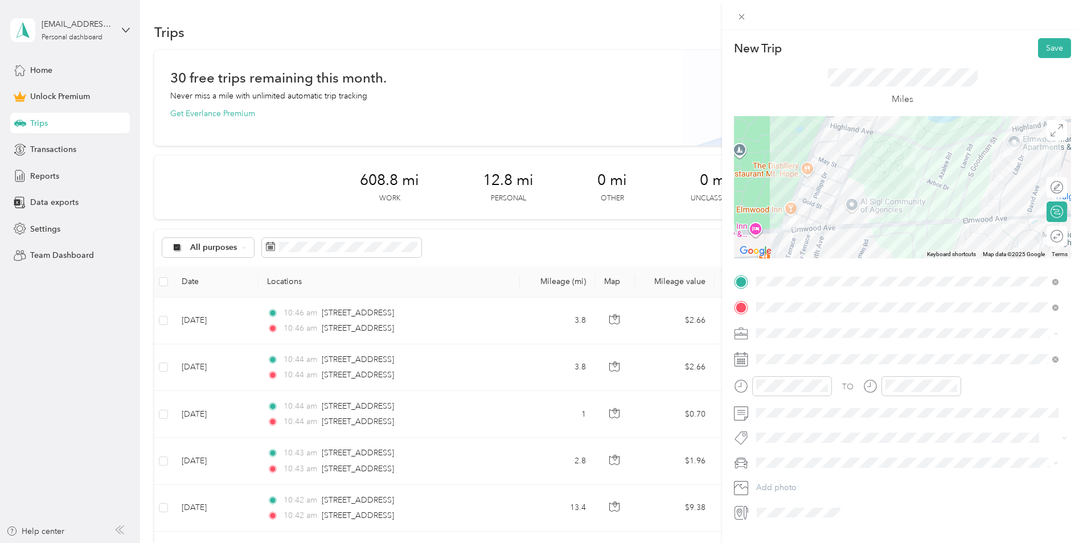
click at [779, 543] on div "New Trip Save This trip cannot be edited because it is either under review, app…" at bounding box center [539, 543] width 1078 height 0
click at [781, 346] on li "Work" at bounding box center [907, 354] width 310 height 20
click at [773, 351] on span at bounding box center [911, 359] width 319 height 18
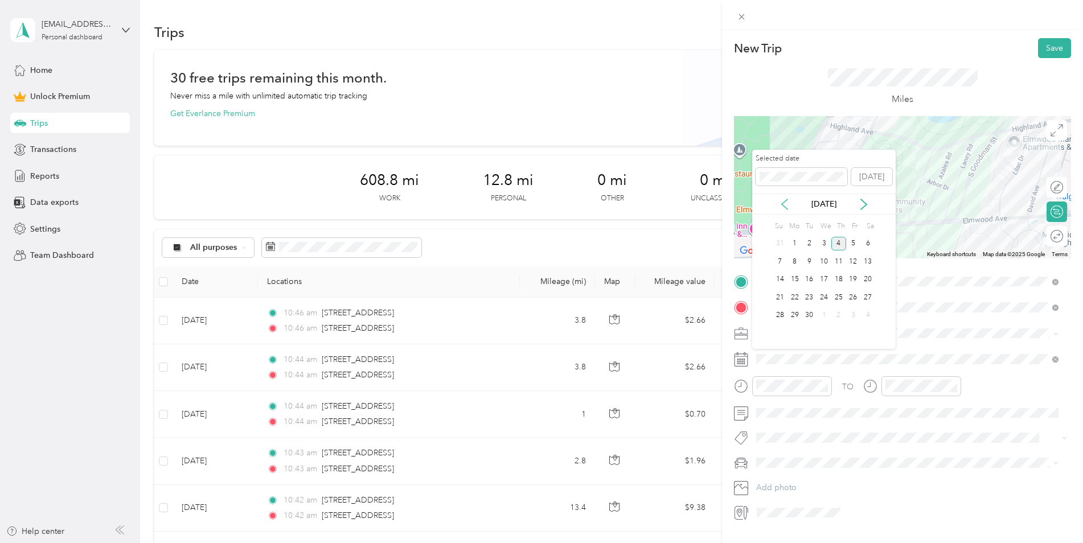
click at [784, 204] on icon at bounding box center [784, 204] width 11 height 11
click at [826, 301] on div "20" at bounding box center [824, 297] width 15 height 14
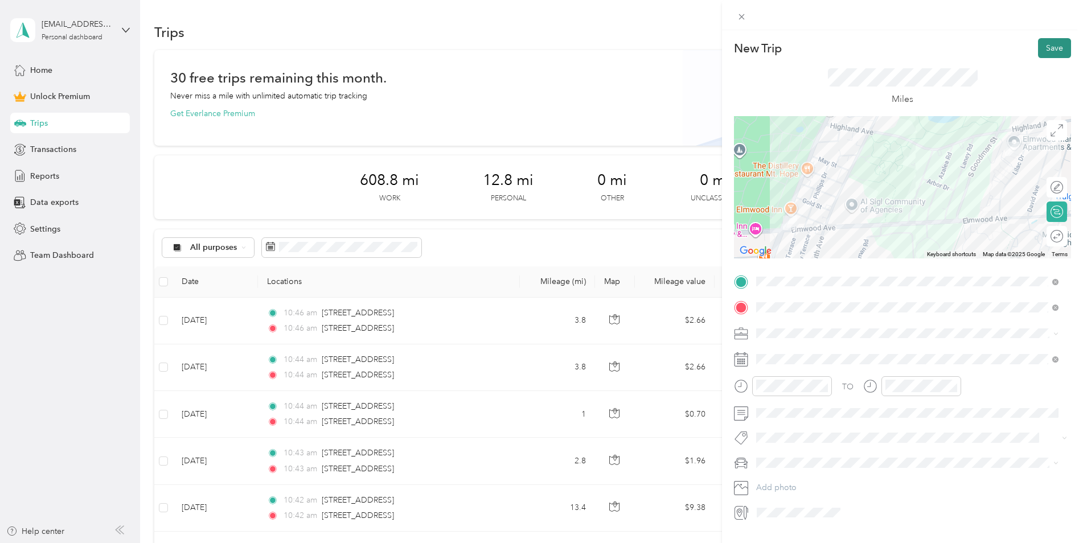
click at [1044, 51] on button "Save" at bounding box center [1054, 48] width 33 height 20
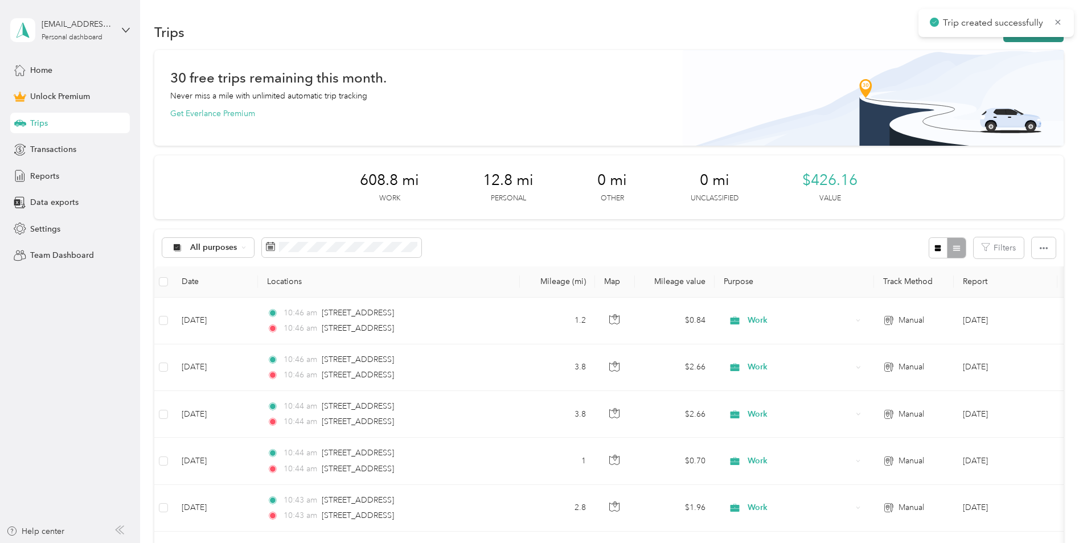
click at [1020, 41] on button "New trip" at bounding box center [1033, 32] width 60 height 20
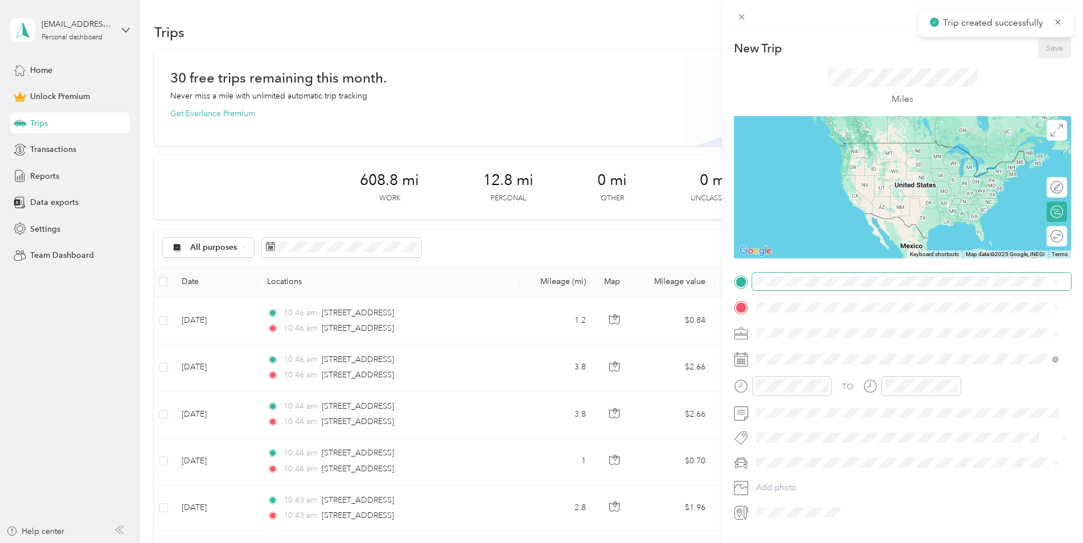
click at [783, 275] on span at bounding box center [911, 282] width 319 height 18
click at [798, 320] on span "1286 Mount Hope Avenue Rochester, New York 14620, United States" at bounding box center [835, 323] width 114 height 10
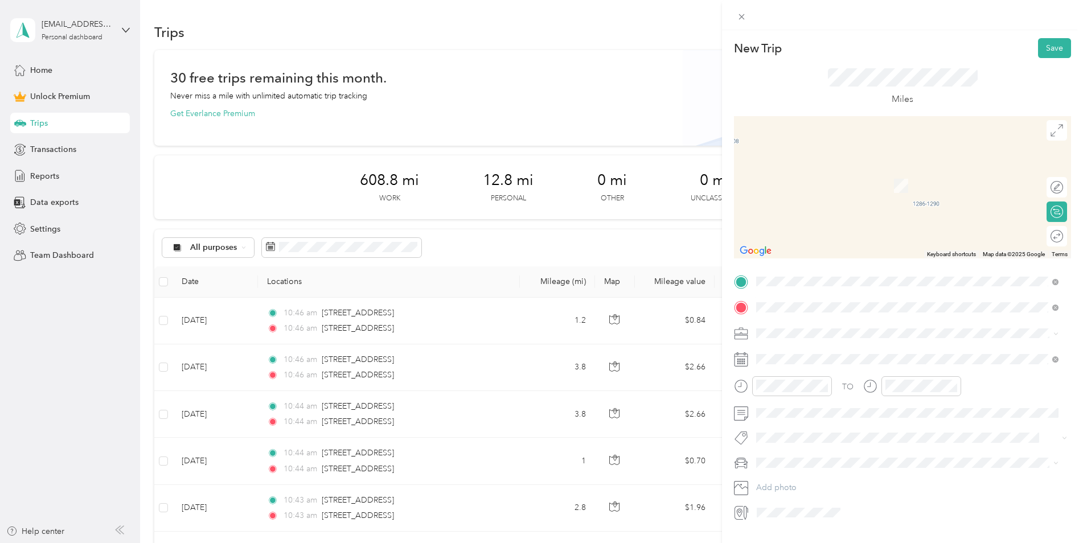
click at [809, 354] on span "4760 West Henrietta Road Henrietta, New York 14467, United States" at bounding box center [898, 348] width 240 height 10
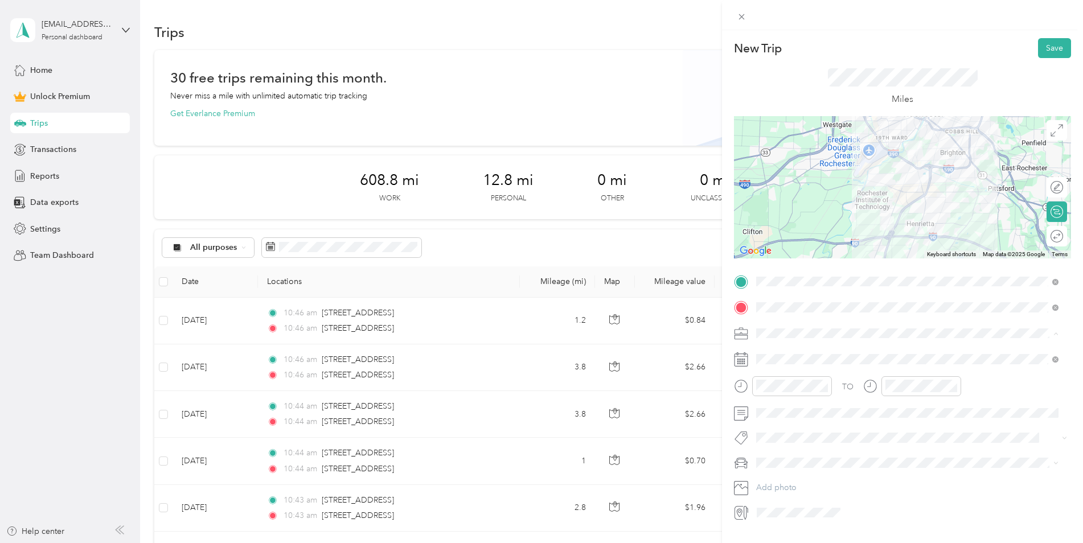
click at [781, 350] on div "Work" at bounding box center [907, 354] width 294 height 12
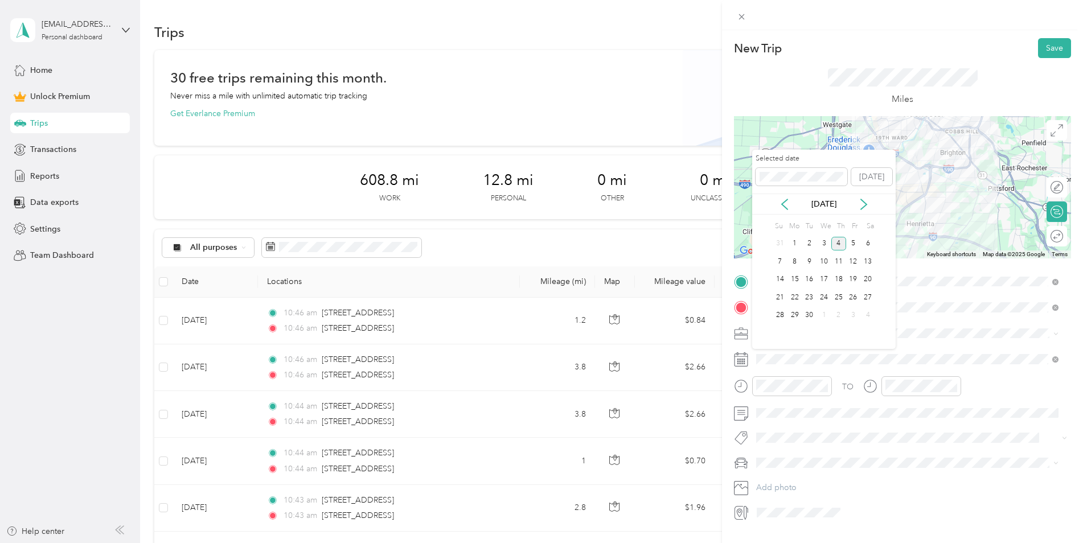
click at [777, 194] on div "Sep 2025" at bounding box center [824, 204] width 144 height 21
click at [779, 201] on icon at bounding box center [784, 204] width 11 height 11
click at [821, 296] on div "20" at bounding box center [824, 297] width 15 height 14
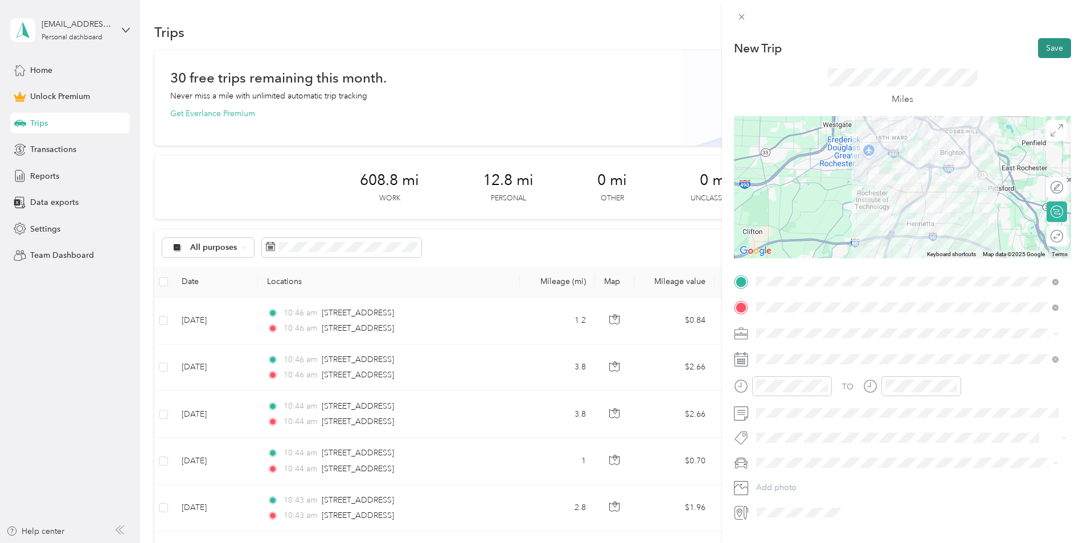
click at [1052, 44] on button "Save" at bounding box center [1054, 48] width 33 height 20
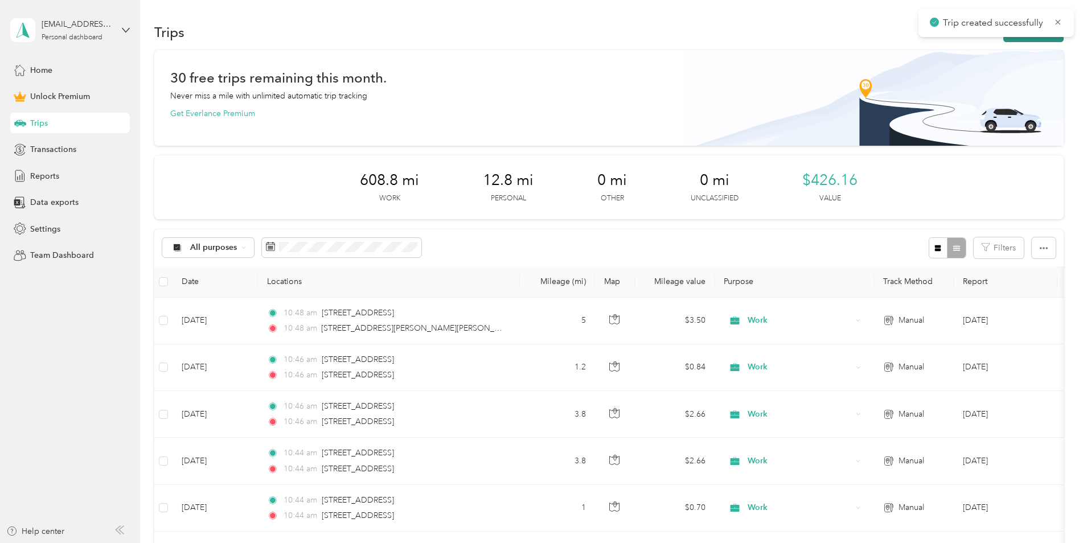
click at [1013, 42] on div "Trips New trip" at bounding box center [609, 32] width 910 height 24
click at [1015, 38] on button "New trip" at bounding box center [1033, 32] width 60 height 20
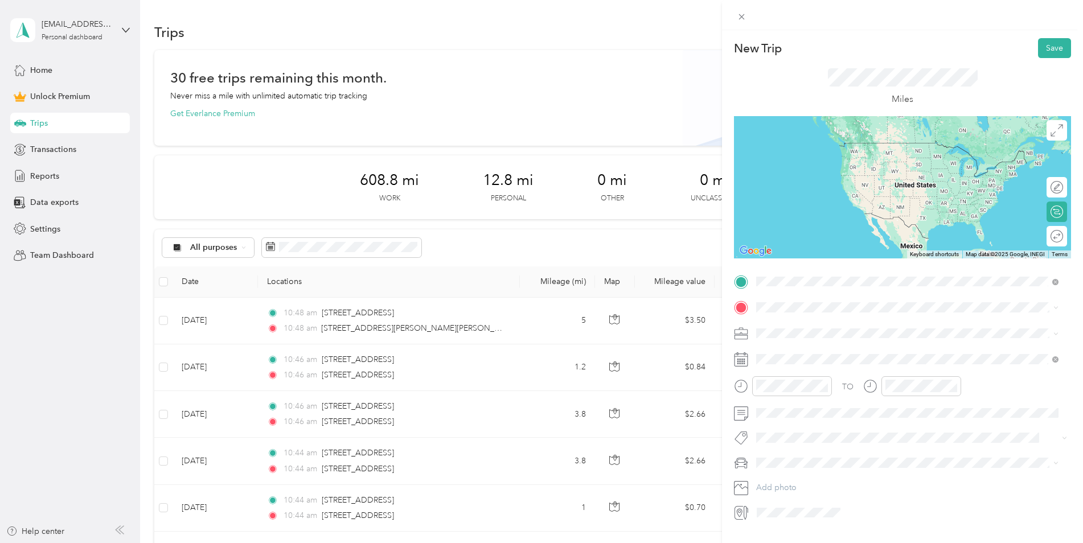
click at [859, 321] on span "4760 West Henrietta Road Henrietta, New York 14467, United States" at bounding box center [898, 323] width 240 height 10
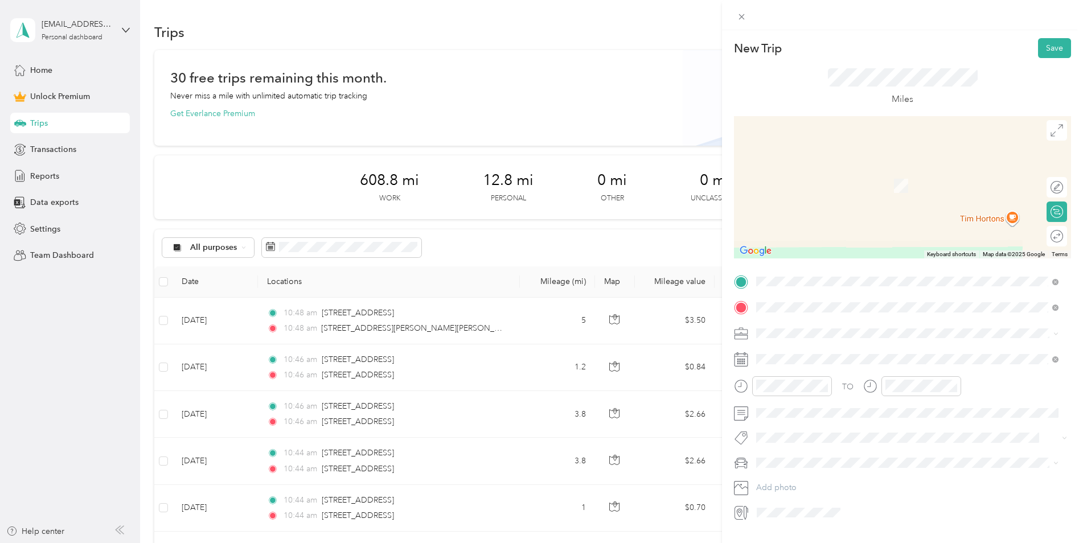
click at [841, 350] on span "3160 Chili Avenue Rochester, New York 14624, United States" at bounding box center [835, 348] width 114 height 10
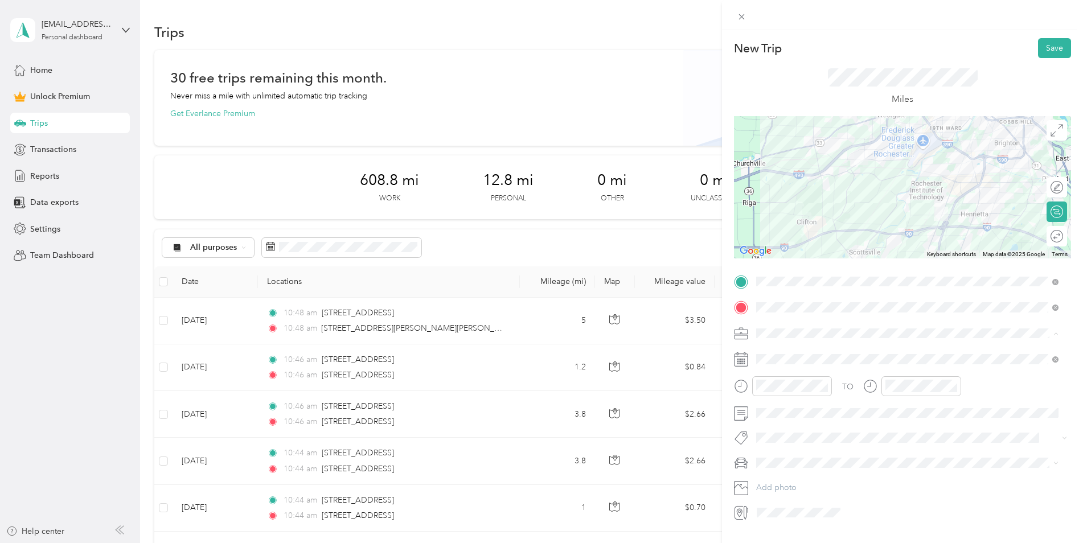
click at [768, 352] on span "Work" at bounding box center [769, 354] width 19 height 10
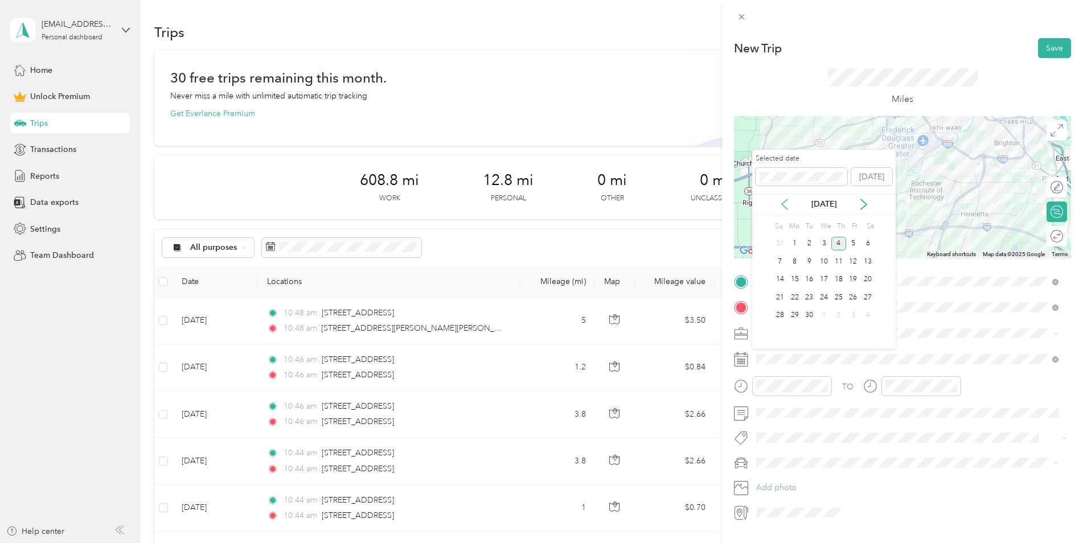
click at [784, 205] on icon at bounding box center [784, 204] width 11 height 11
click at [823, 298] on div "20" at bounding box center [824, 297] width 15 height 14
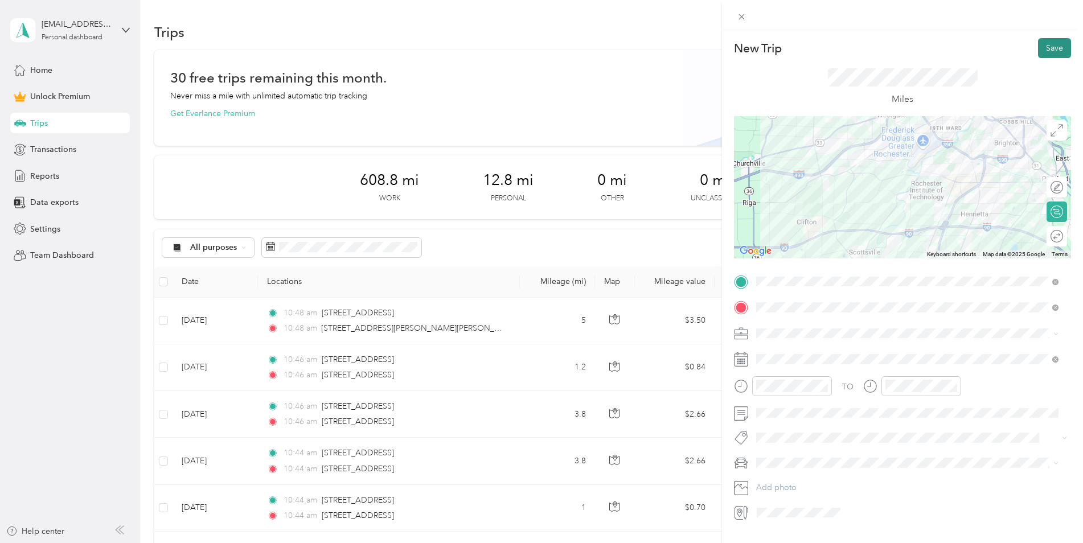
click at [1043, 45] on button "Save" at bounding box center [1054, 48] width 33 height 20
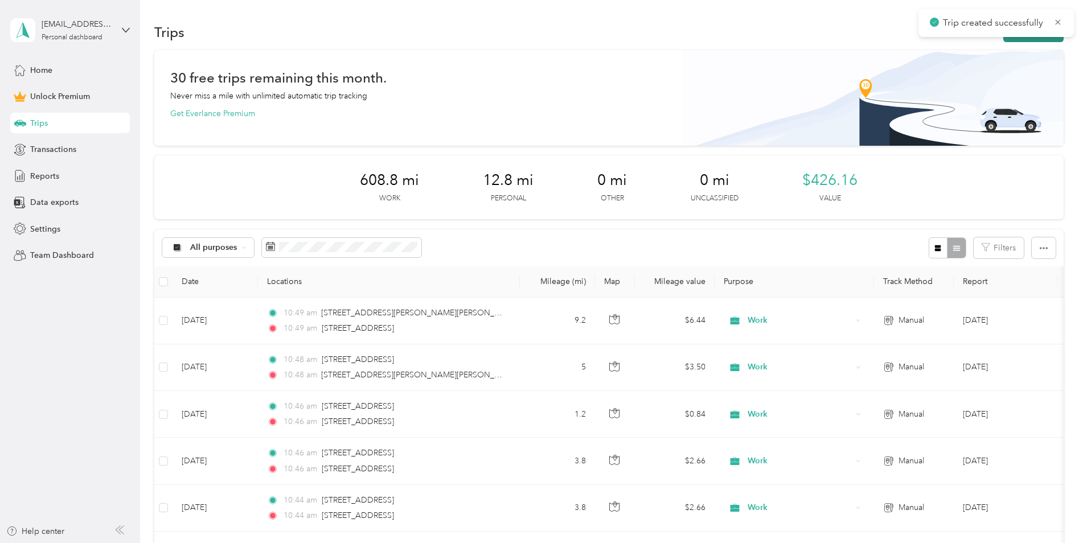
click at [1027, 42] on button "New trip" at bounding box center [1033, 32] width 60 height 20
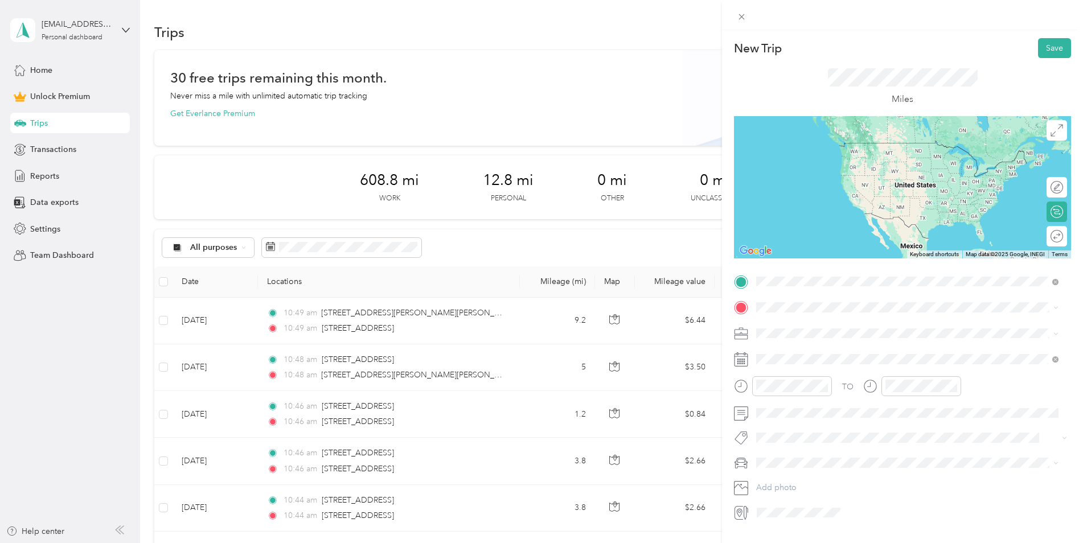
click at [825, 323] on span "3160 Chili Avenue Rochester, New York 14624, United States" at bounding box center [835, 323] width 114 height 10
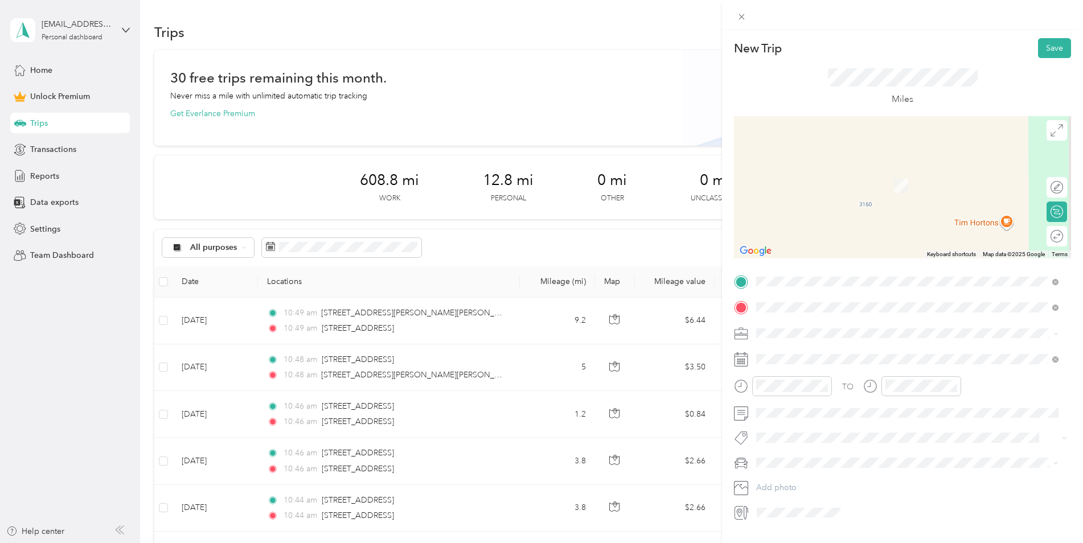
click at [827, 346] on span "2311 Chili Avenue Gates, New York 14624, United States" at bounding box center [835, 348] width 114 height 10
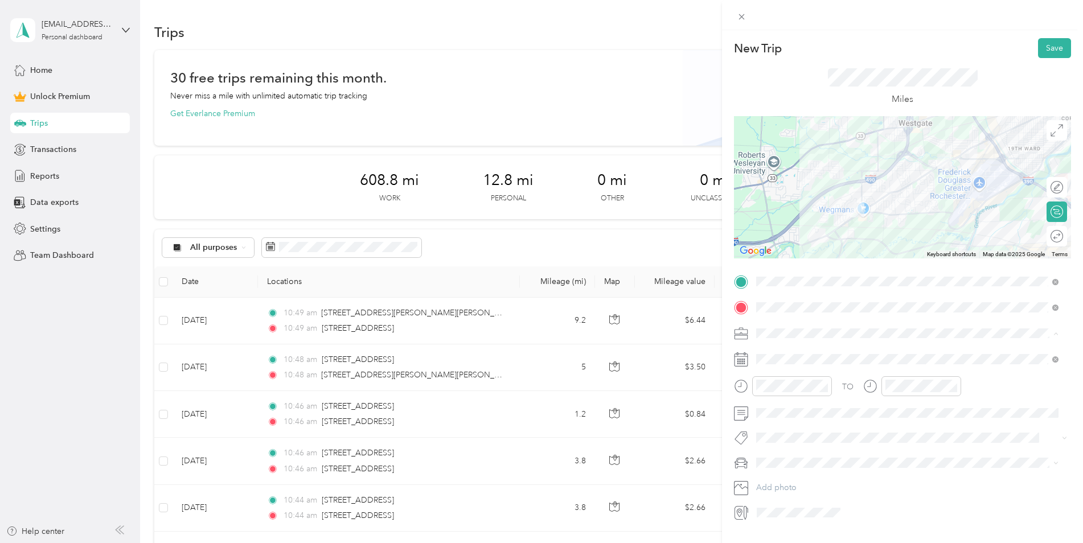
click at [775, 347] on div "Work" at bounding box center [907, 353] width 294 height 12
click at [775, 347] on div "TO Add photo" at bounding box center [902, 397] width 337 height 249
click at [775, 353] on span at bounding box center [911, 359] width 319 height 18
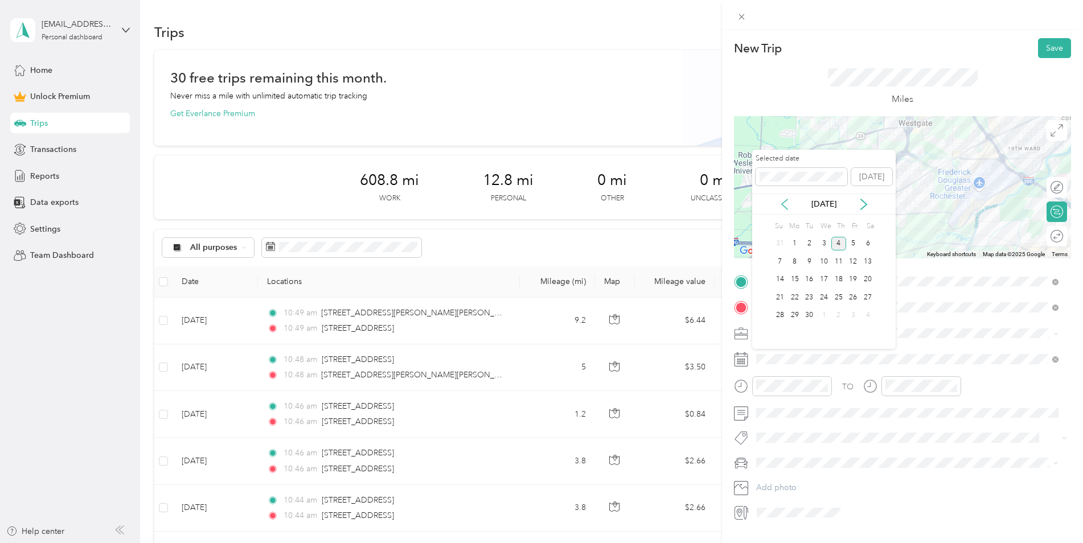
click at [788, 208] on icon at bounding box center [784, 204] width 11 height 11
click at [821, 298] on div "20" at bounding box center [824, 297] width 15 height 14
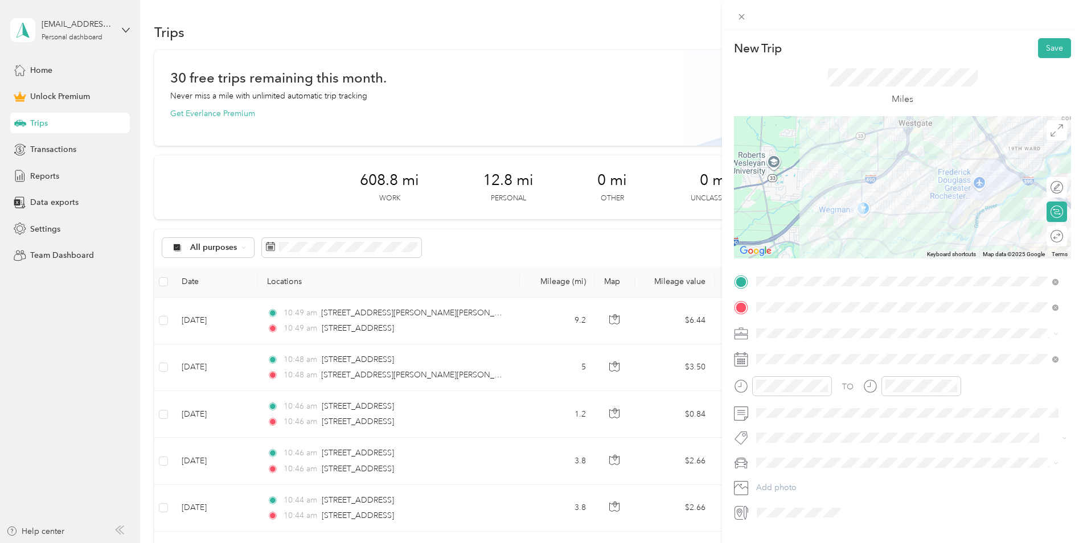
click at [1053, 36] on div "New Trip Save This trip cannot be edited because it is either under review, app…" at bounding box center [902, 301] width 361 height 543
click at [1051, 46] on button "Save" at bounding box center [1054, 48] width 33 height 20
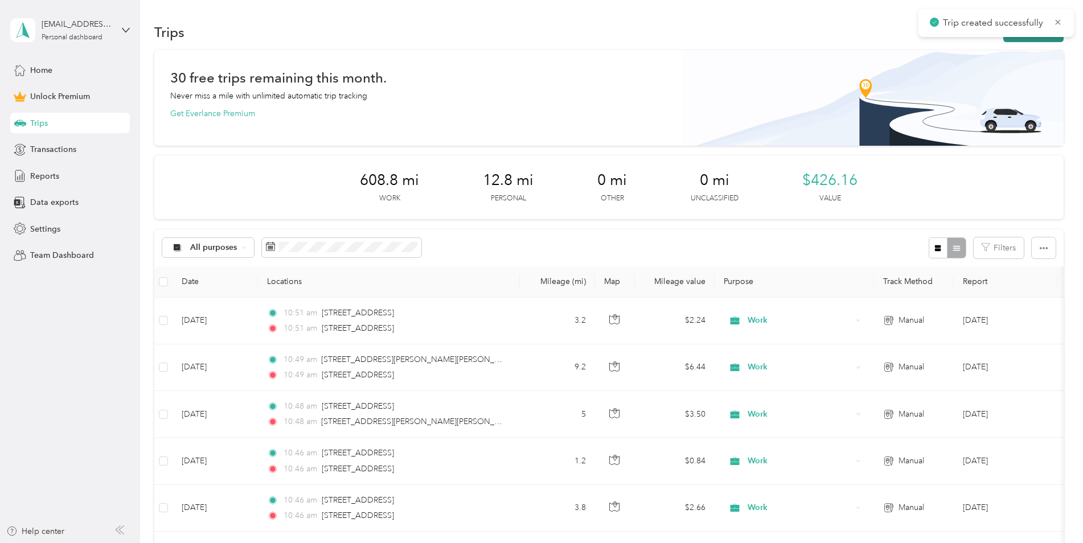
click at [1024, 38] on button "New trip" at bounding box center [1033, 32] width 60 height 20
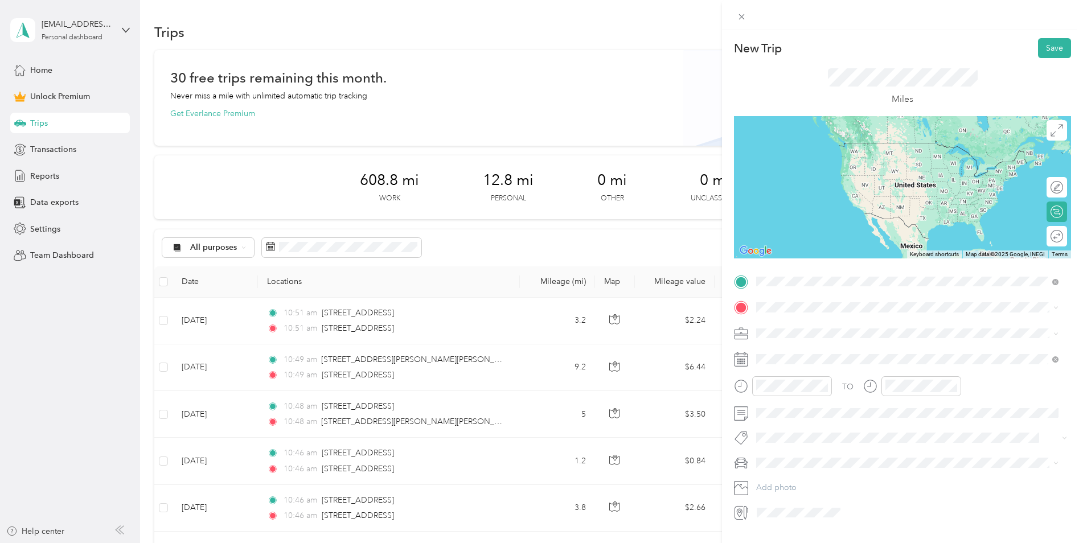
click at [811, 322] on span "2311 Chili Avenue Gates, New York 14624, United States" at bounding box center [835, 323] width 114 height 10
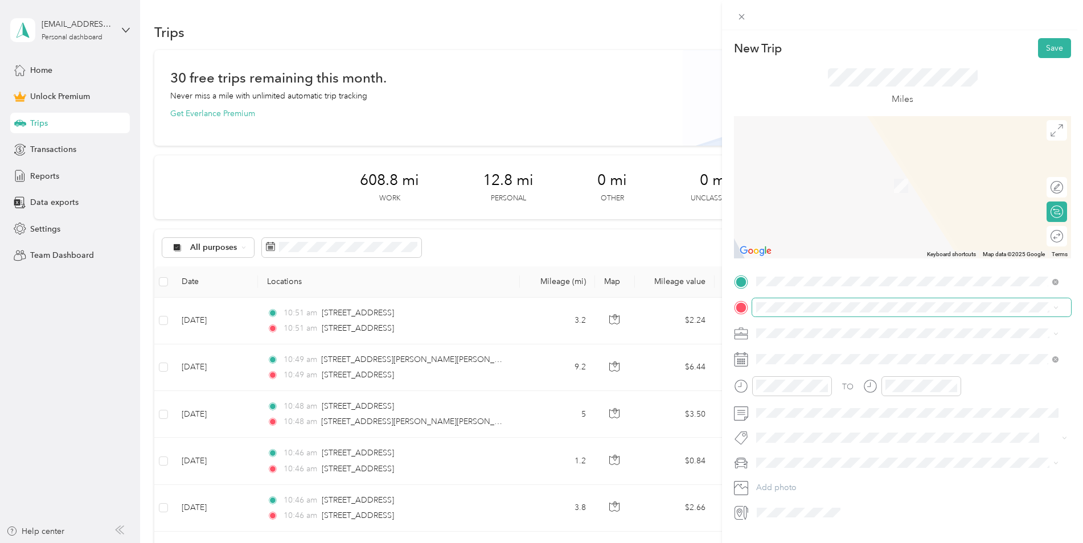
click at [808, 300] on span at bounding box center [911, 307] width 319 height 18
click at [832, 376] on span "1508 Buffalo Road Gates, New York 14624, United States" at bounding box center [835, 372] width 114 height 10
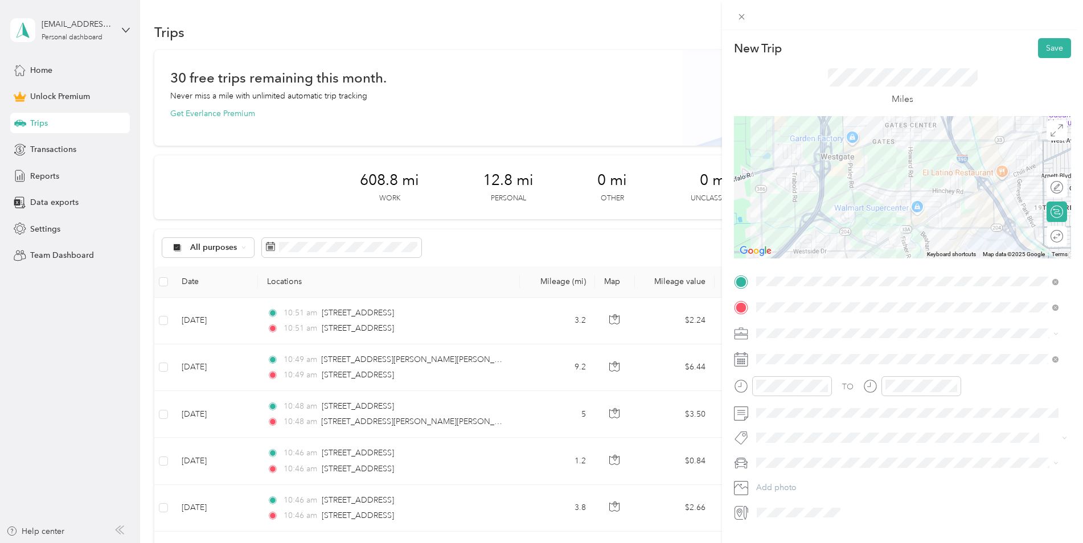
click at [772, 350] on span "Work" at bounding box center [769, 352] width 19 height 10
click at [770, 366] on span at bounding box center [911, 359] width 319 height 18
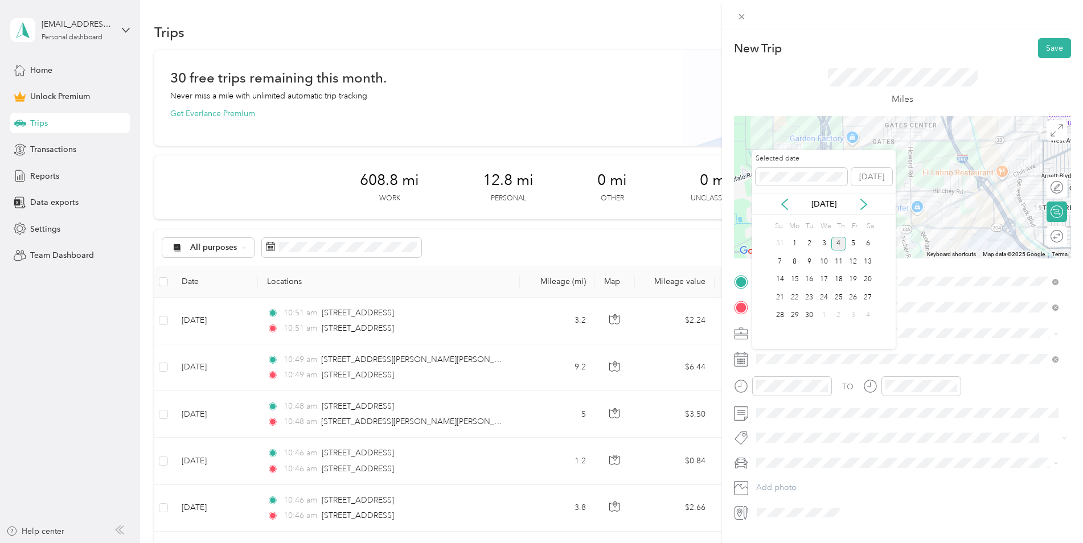
click at [787, 211] on div "Sep 2025" at bounding box center [824, 204] width 144 height 21
click at [785, 207] on icon at bounding box center [785, 204] width 6 height 10
click at [826, 300] on div "20" at bounding box center [824, 297] width 15 height 14
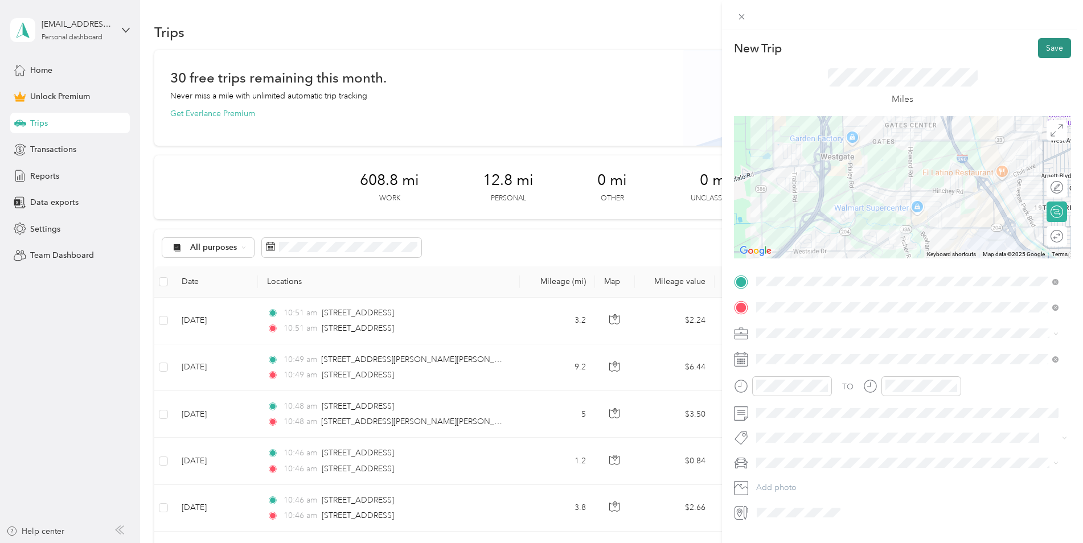
click at [1042, 52] on button "Save" at bounding box center [1054, 48] width 33 height 20
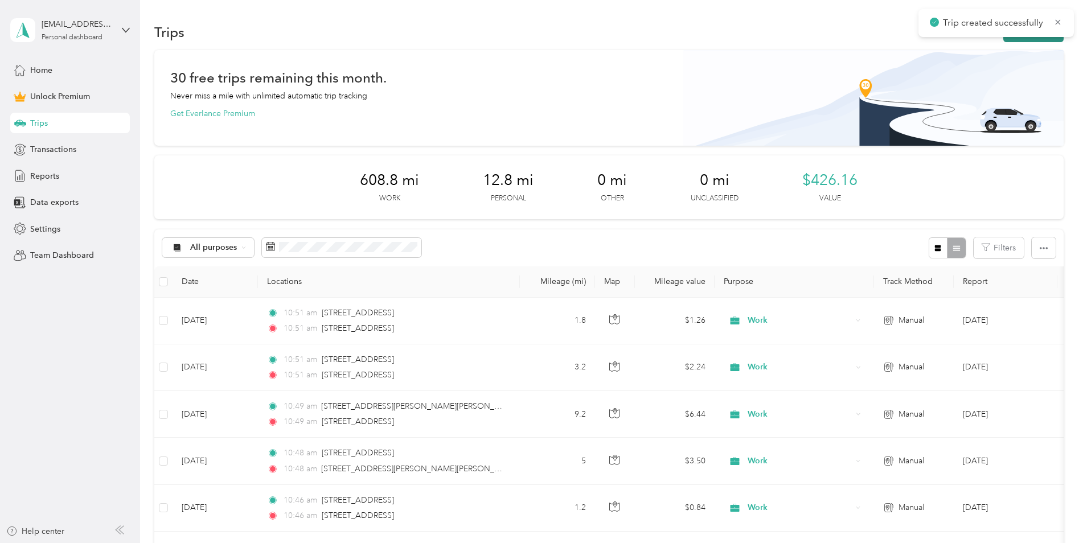
click at [1025, 41] on button "New trip" at bounding box center [1033, 32] width 60 height 20
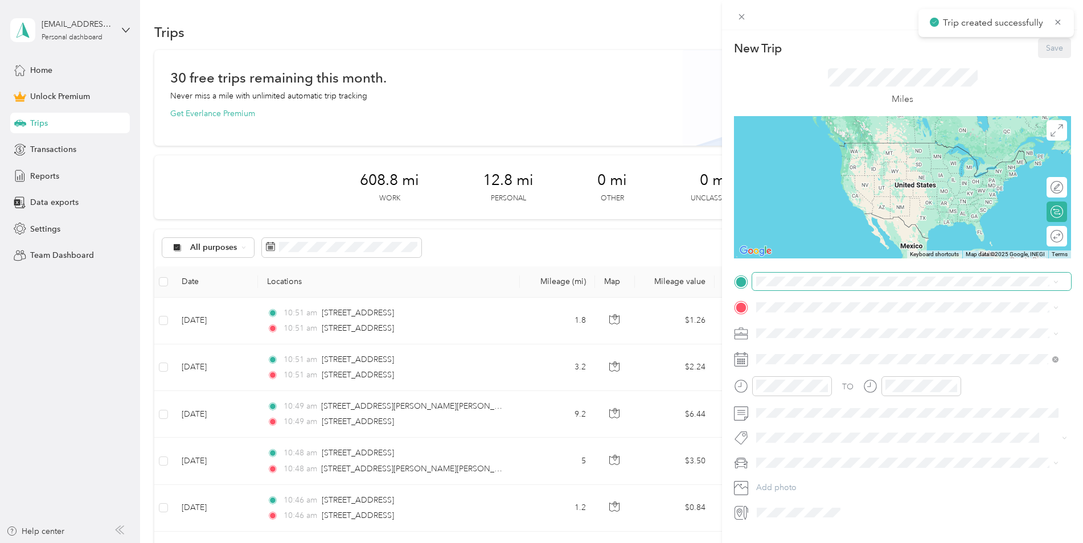
click at [814, 288] on span at bounding box center [911, 282] width 319 height 18
click at [819, 351] on span "1508 Buffalo Road Gates, New York 14624, United States" at bounding box center [835, 346] width 114 height 10
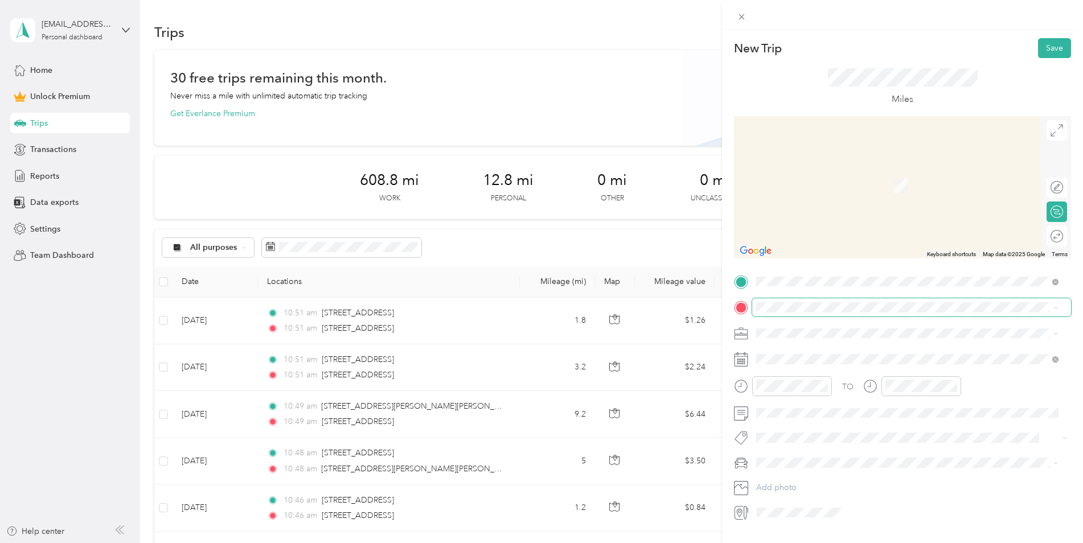
click at [810, 302] on span at bounding box center [911, 307] width 319 height 18
click at [821, 351] on span "607 Jefferson Road Rochester, New York 14623, United States" at bounding box center [835, 348] width 114 height 10
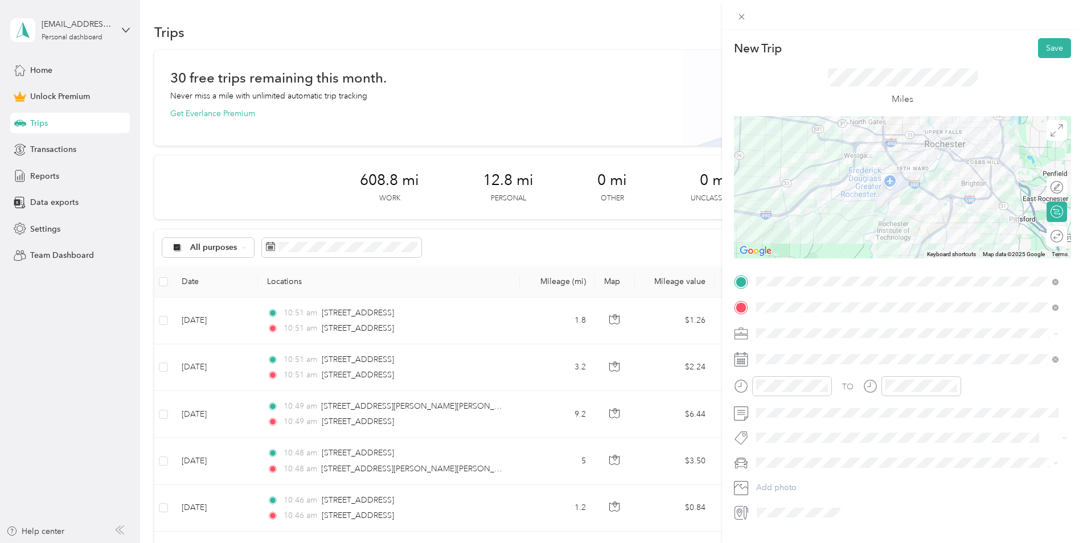
click at [788, 357] on div "Work" at bounding box center [907, 353] width 294 height 12
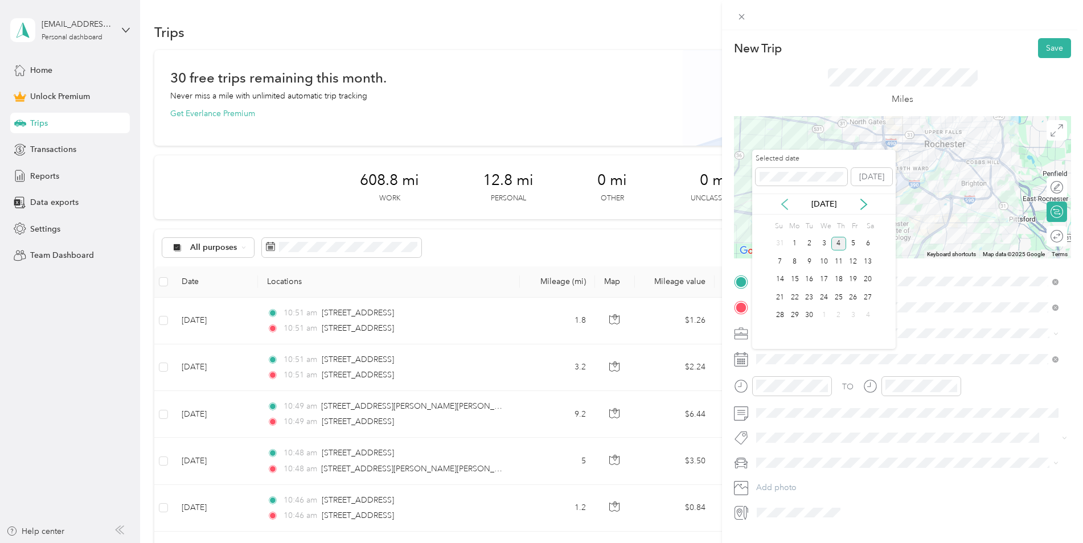
click at [786, 199] on icon at bounding box center [784, 204] width 11 height 11
click at [823, 299] on div "20" at bounding box center [824, 297] width 15 height 14
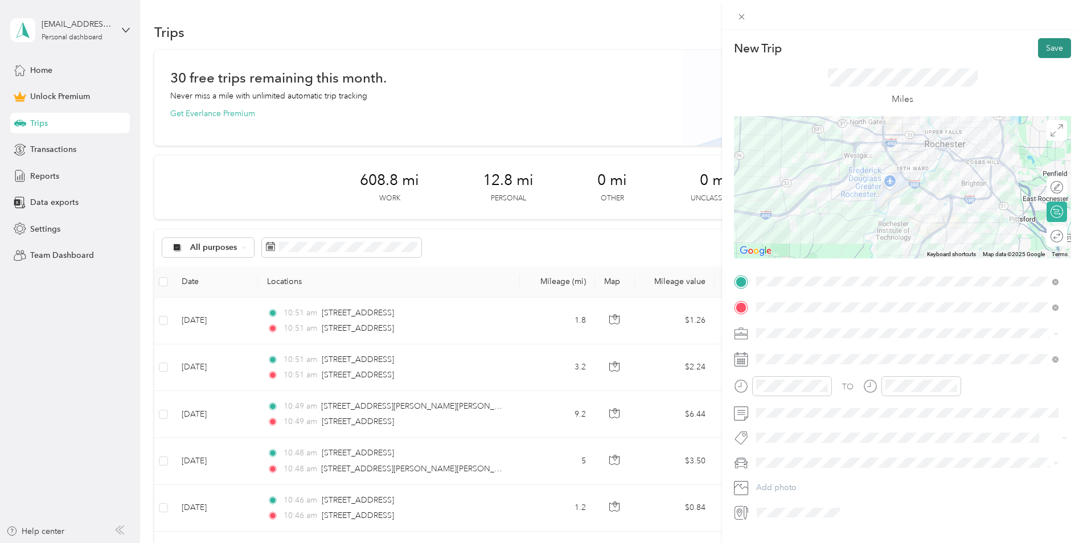
click at [1051, 38] on button "Save" at bounding box center [1054, 48] width 33 height 20
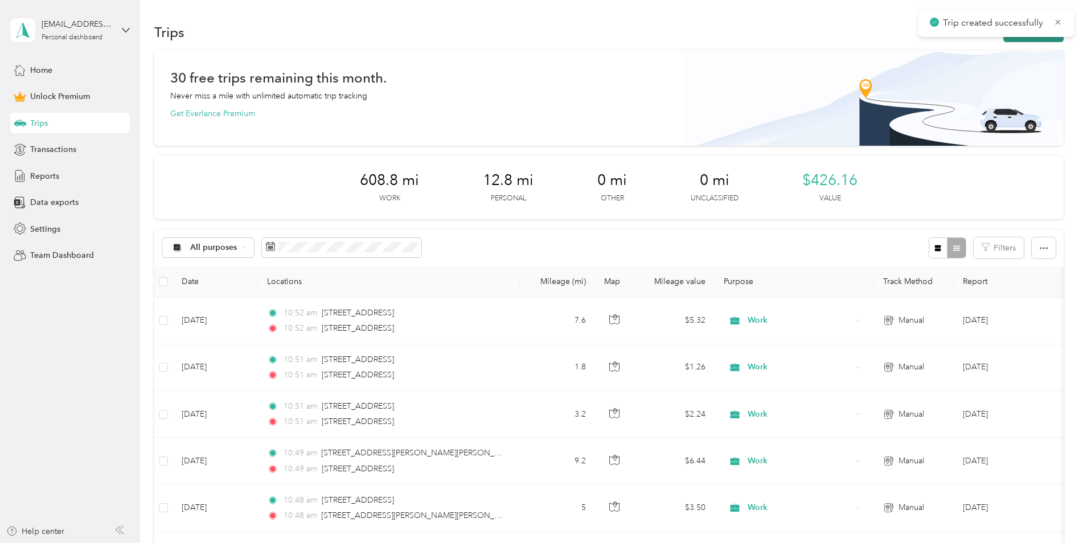
click at [1026, 39] on button "New trip" at bounding box center [1033, 32] width 60 height 20
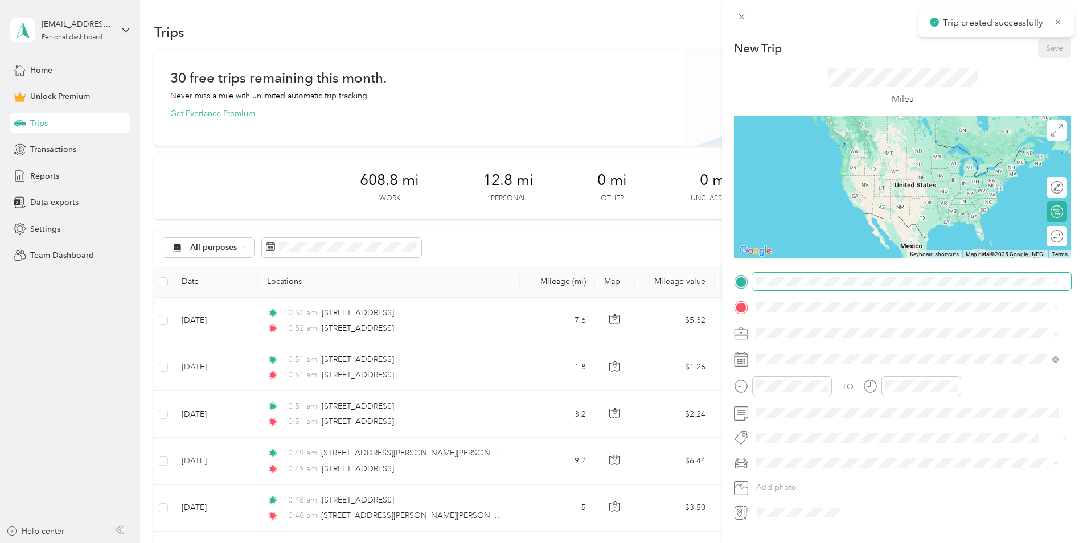
click at [801, 290] on span at bounding box center [911, 282] width 319 height 18
click at [805, 321] on span "607 Jefferson Road Rochester, New York 14623, United States" at bounding box center [835, 323] width 114 height 10
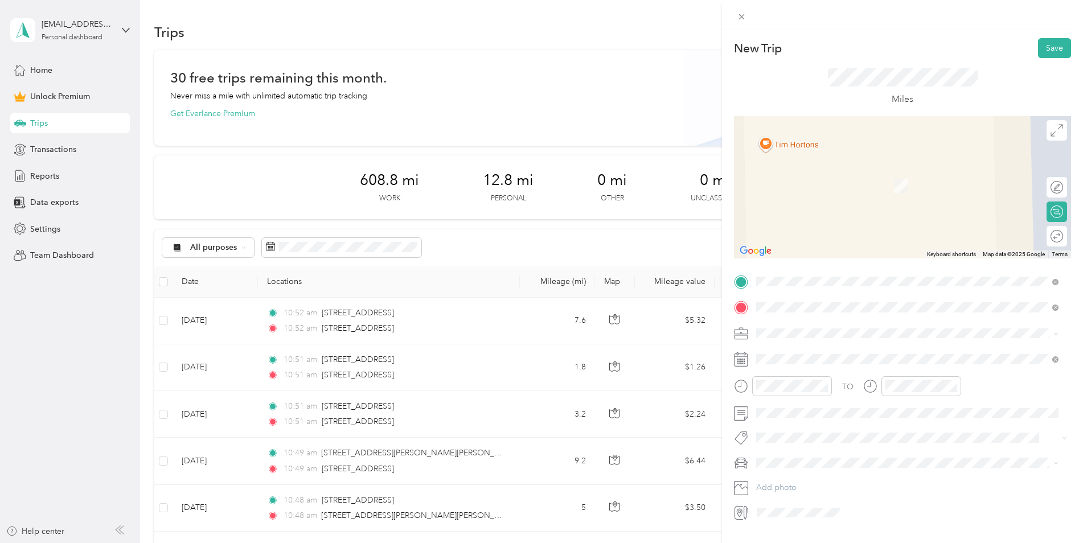
click at [821, 352] on span "60 Mushroom Boulevard Rochester, New York 14623, United States" at bounding box center [835, 348] width 114 height 10
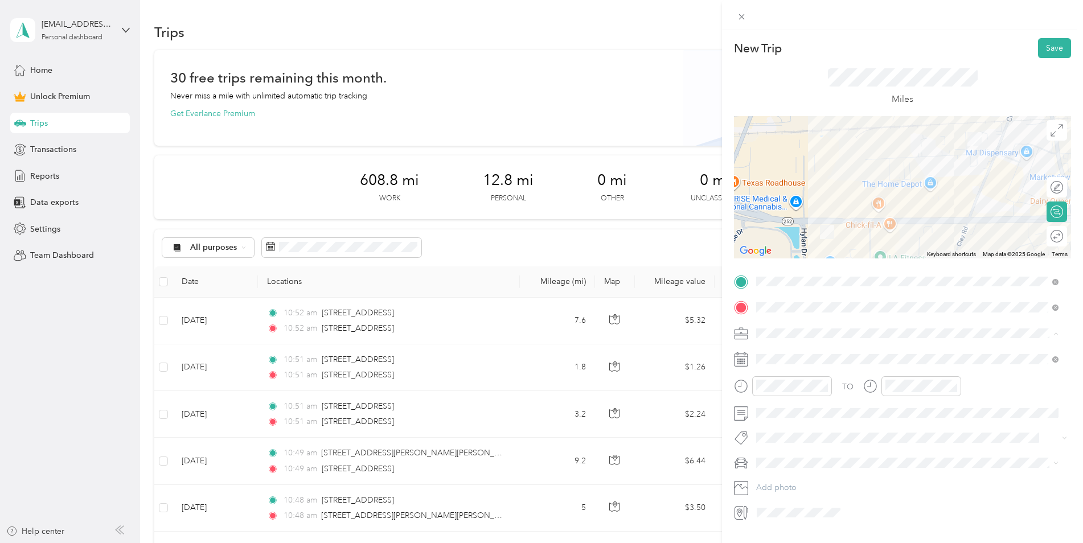
click at [785, 345] on li "Work" at bounding box center [907, 353] width 310 height 20
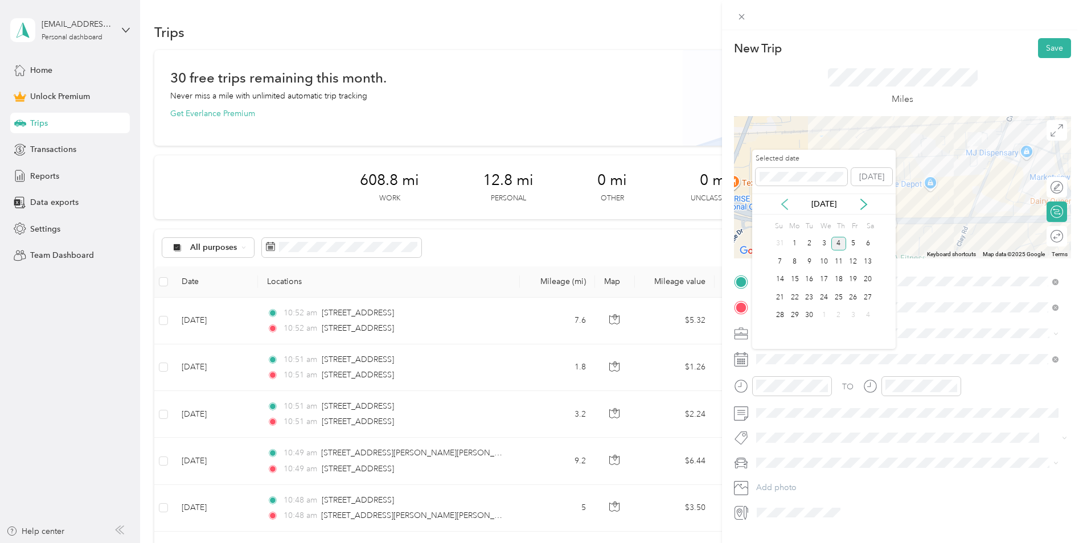
click at [787, 206] on icon at bounding box center [784, 204] width 11 height 11
click at [824, 300] on div "20" at bounding box center [824, 297] width 15 height 14
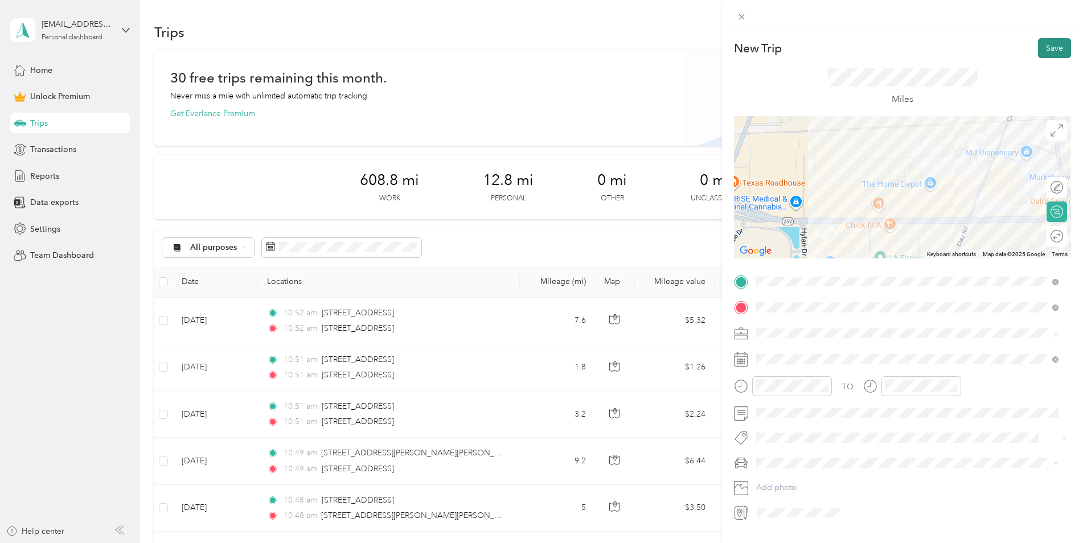
click at [1047, 45] on button "Save" at bounding box center [1054, 48] width 33 height 20
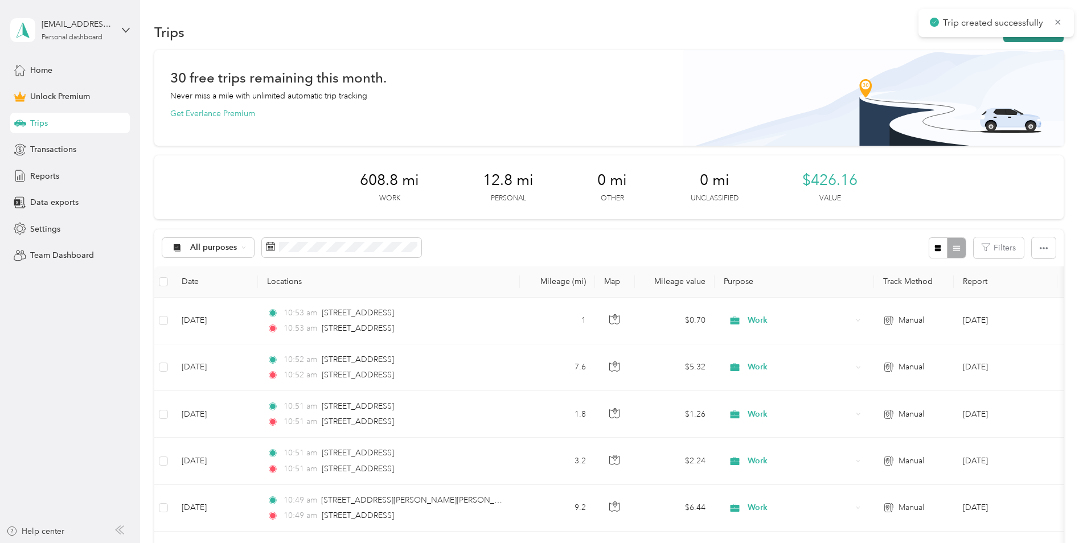
click at [1015, 42] on button "New trip" at bounding box center [1033, 32] width 60 height 20
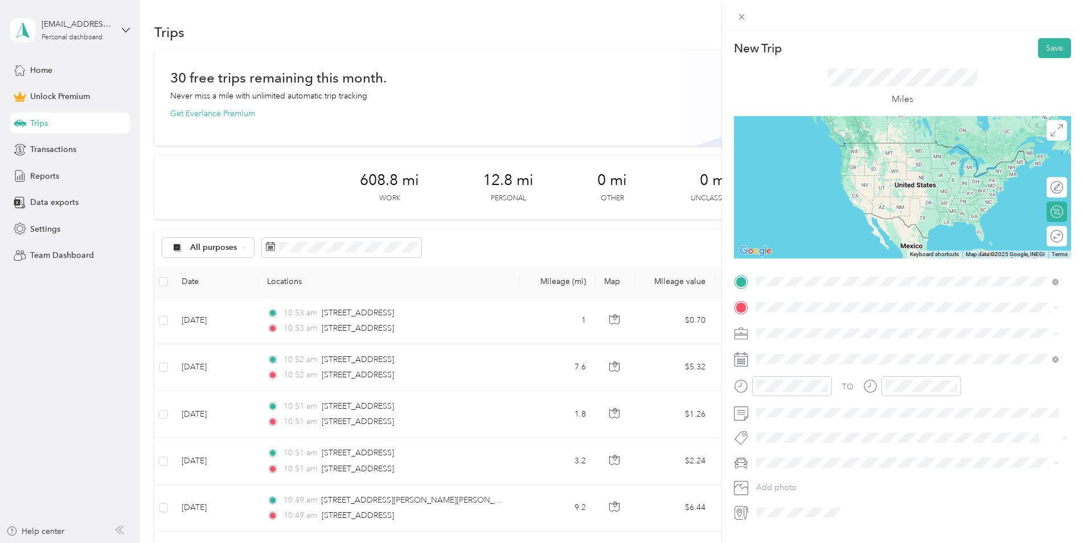
click at [821, 323] on span "13 Lilac Drive Brighton, New York 14620, United States" at bounding box center [835, 323] width 114 height 10
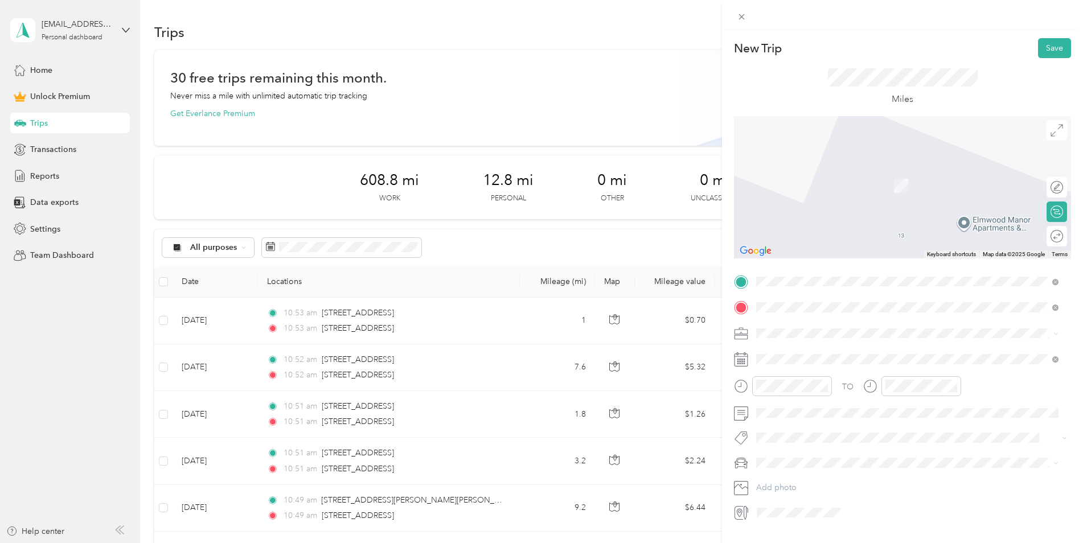
click at [858, 353] on span "649 Long Pond Road Greece, New York 14612, United States" at bounding box center [835, 348] width 114 height 10
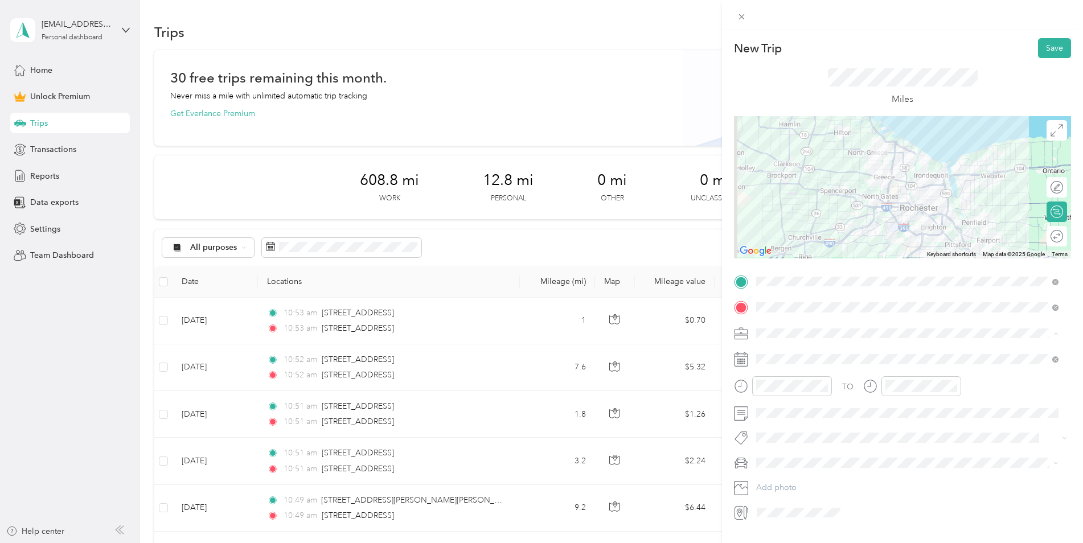
click at [767, 353] on span "Work" at bounding box center [769, 354] width 19 height 10
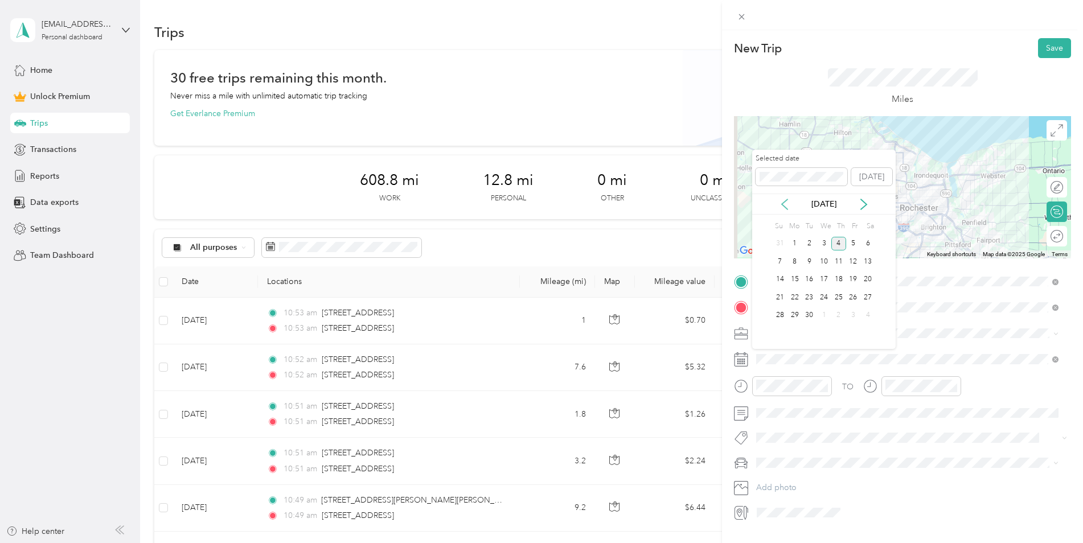
click at [784, 208] on icon at bounding box center [784, 204] width 11 height 11
click at [835, 295] on div "21" at bounding box center [838, 297] width 15 height 14
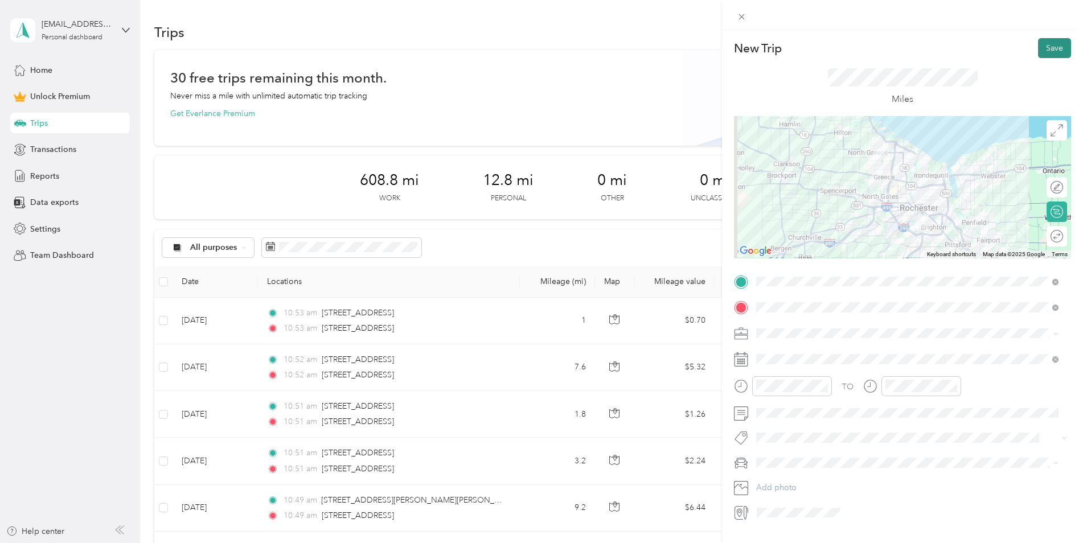
click at [1042, 53] on button "Save" at bounding box center [1054, 48] width 33 height 20
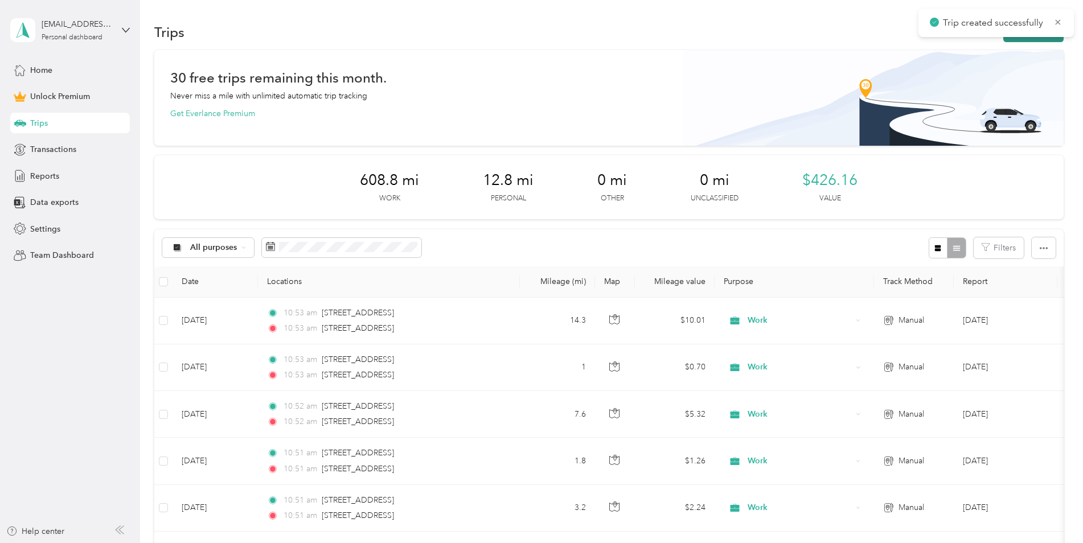
click at [1017, 39] on button "New trip" at bounding box center [1033, 32] width 60 height 20
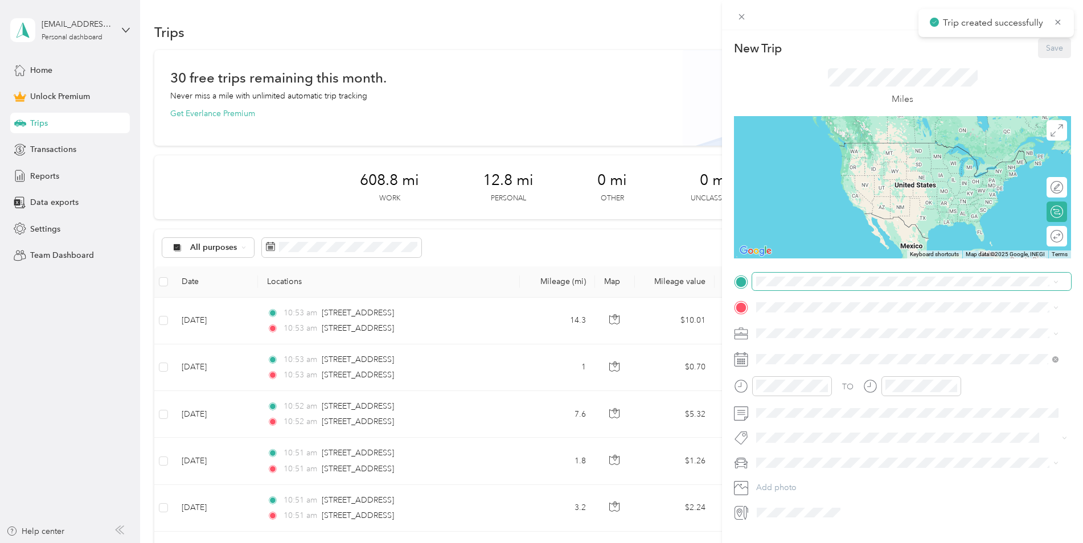
click at [776, 275] on span at bounding box center [911, 282] width 319 height 18
click at [862, 325] on span "649 Long Pond Road Greece, New York 14612, United States" at bounding box center [835, 323] width 114 height 10
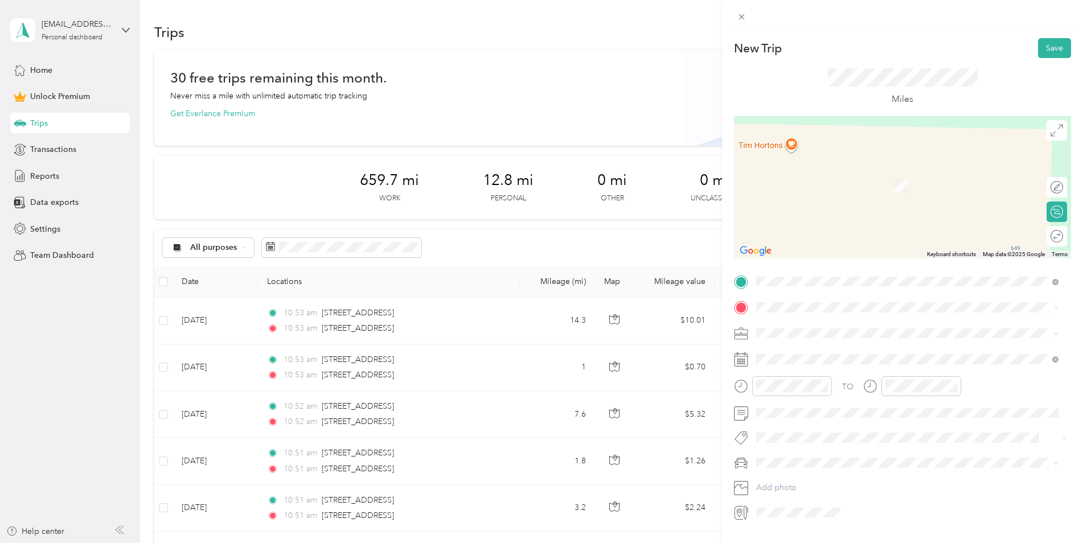
click at [778, 348] on span "1906 Monroe Avenue Brighton, New York 14618, United States" at bounding box center [835, 348] width 114 height 10
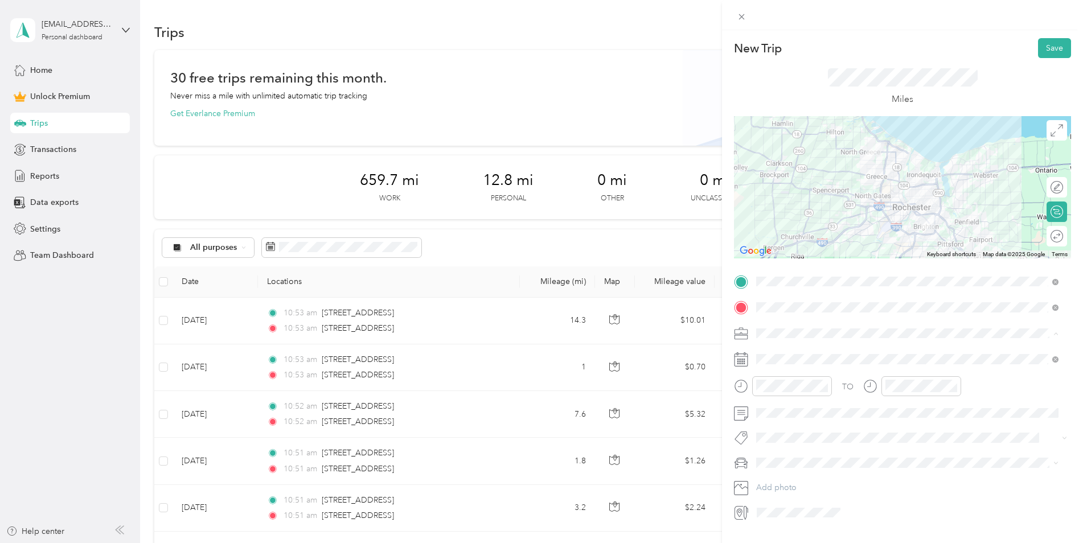
click at [765, 354] on span "Work" at bounding box center [769, 354] width 19 height 10
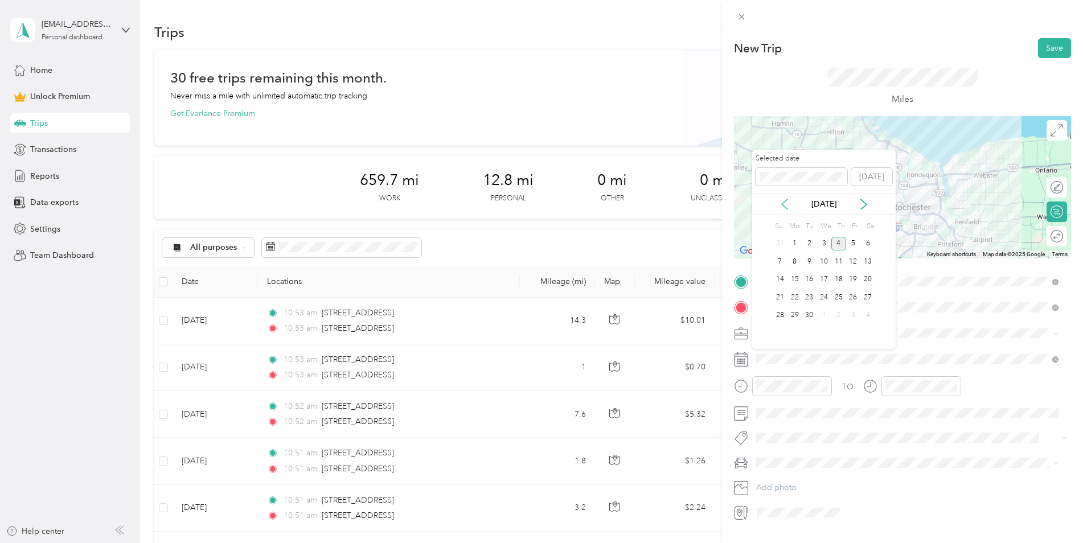
click at [780, 200] on icon at bounding box center [784, 204] width 11 height 11
click at [837, 297] on div "21" at bounding box center [838, 297] width 15 height 14
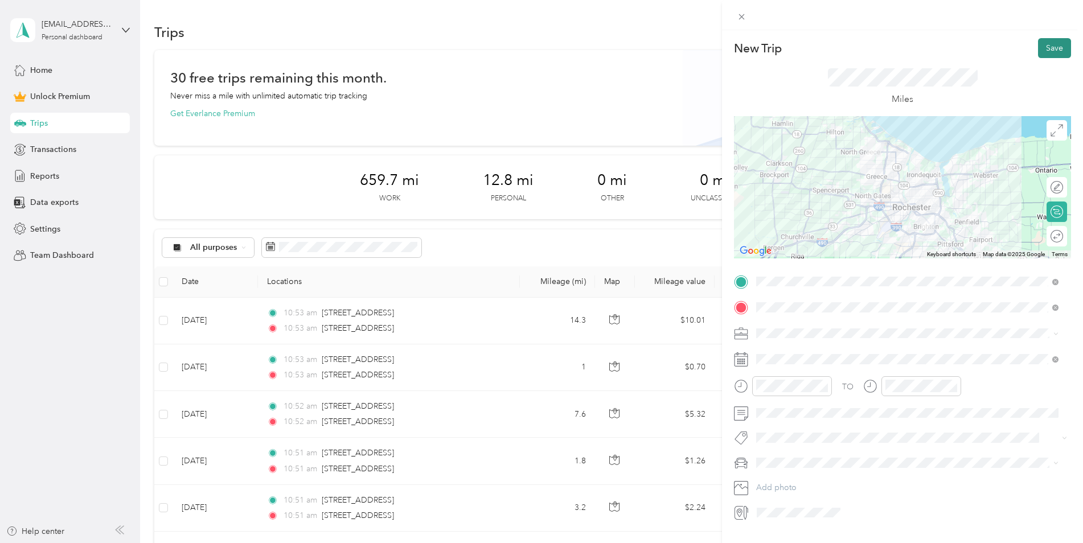
click at [1041, 46] on button "Save" at bounding box center [1054, 48] width 33 height 20
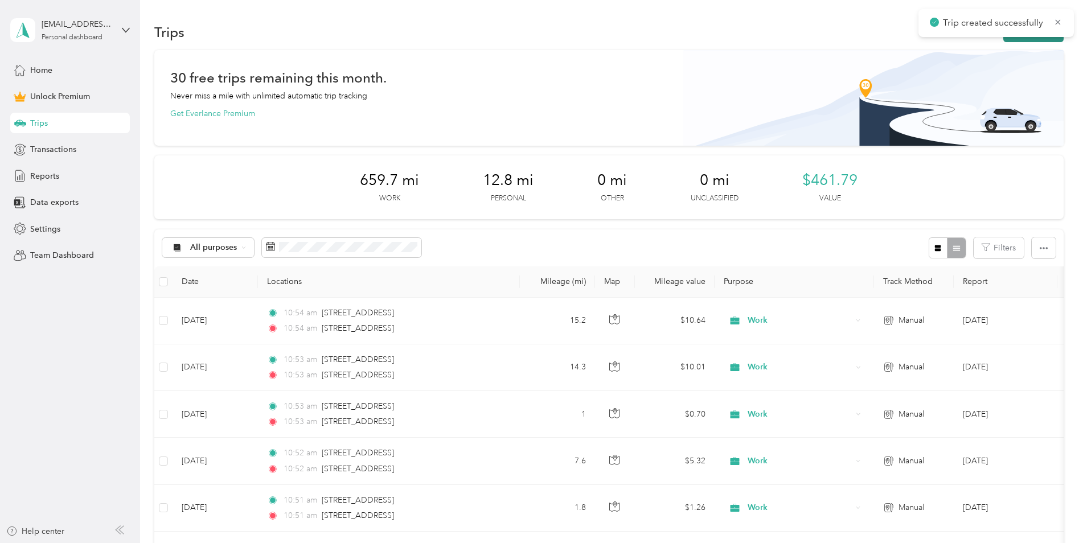
click at [1009, 40] on button "New trip" at bounding box center [1033, 32] width 60 height 20
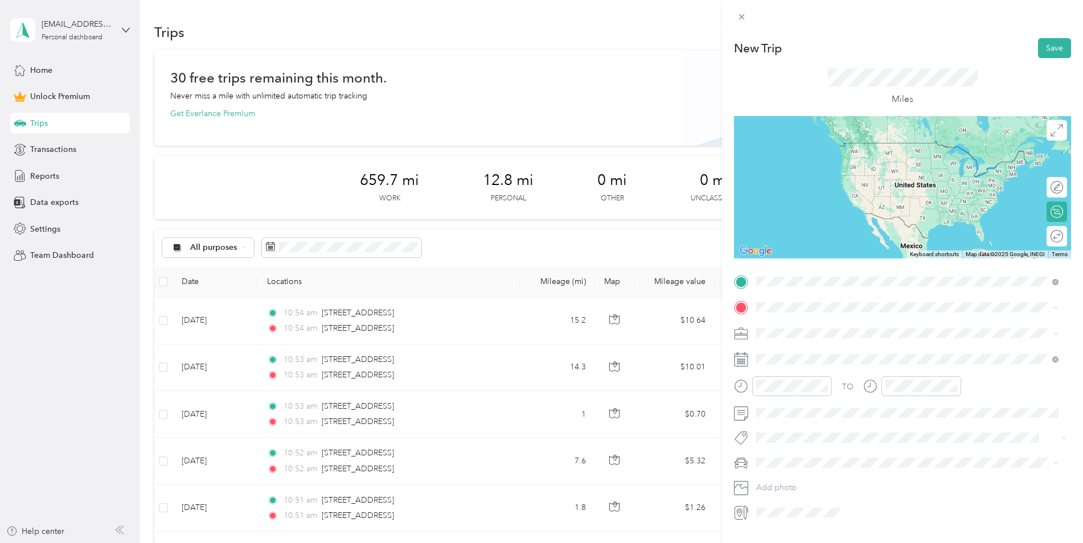
click at [821, 327] on span "1906 Monroe Avenue Brighton, New York 14618, United States" at bounding box center [835, 323] width 114 height 10
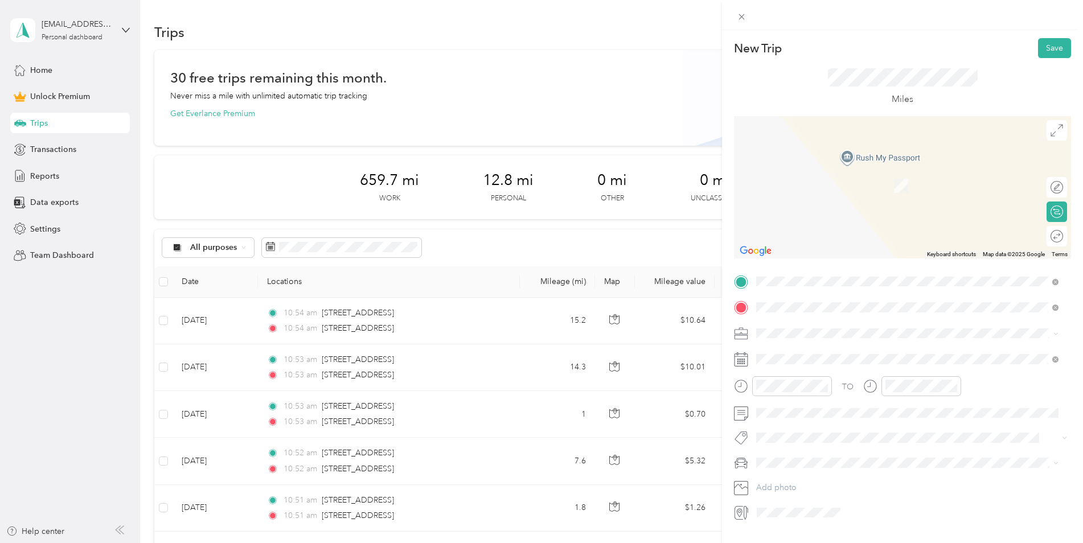
click at [806, 354] on span "4760 West Henrietta Road Henrietta, New York 14467, United States" at bounding box center [898, 348] width 240 height 10
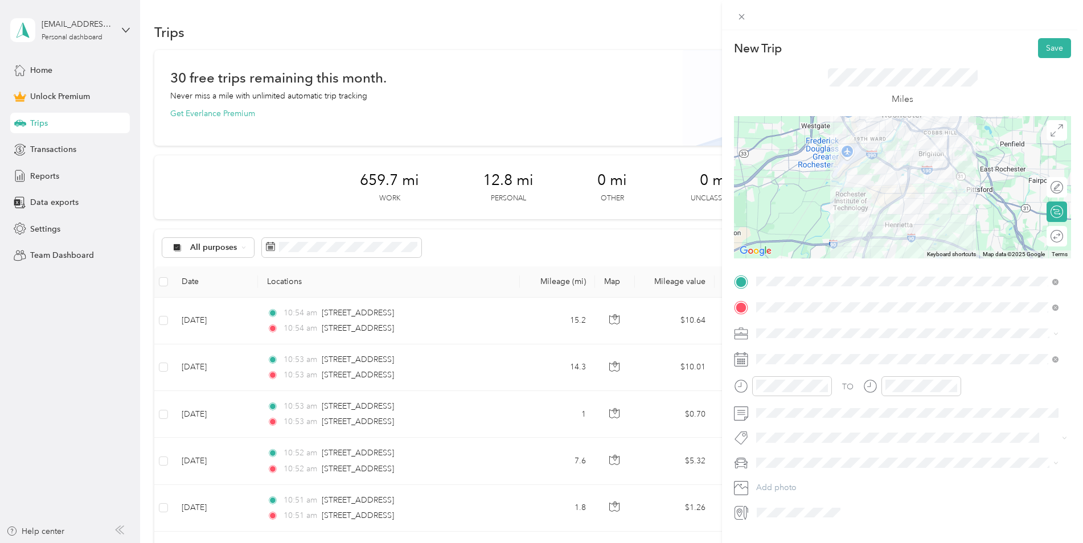
click at [809, 361] on li "Work" at bounding box center [907, 352] width 310 height 20
click at [805, 366] on span at bounding box center [911, 359] width 319 height 18
click at [808, 349] on div "TO Add photo" at bounding box center [902, 397] width 337 height 249
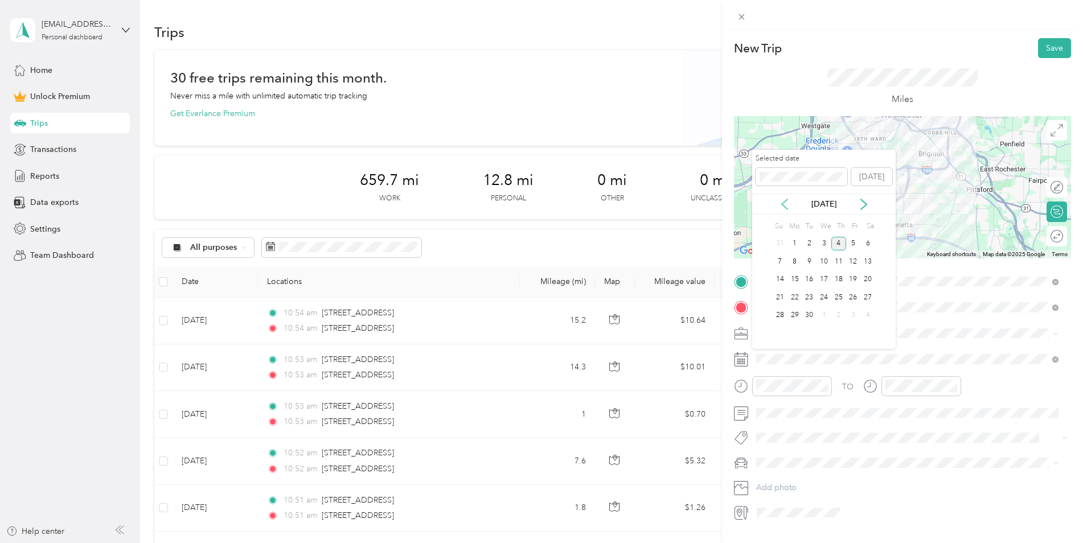
click at [783, 207] on icon at bounding box center [784, 204] width 11 height 11
click at [833, 300] on div "21" at bounding box center [838, 297] width 15 height 14
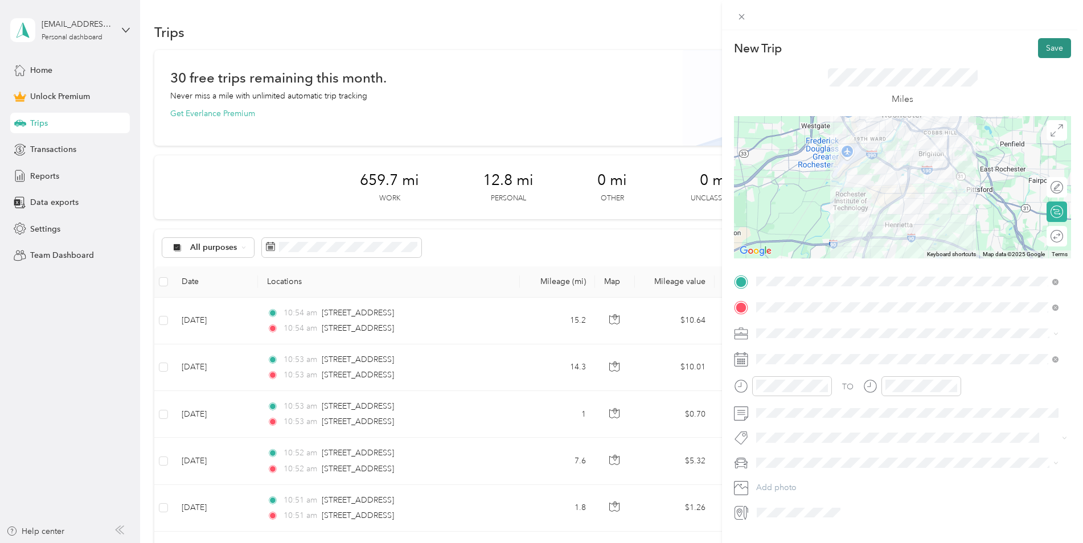
click at [1041, 42] on button "Save" at bounding box center [1054, 48] width 33 height 20
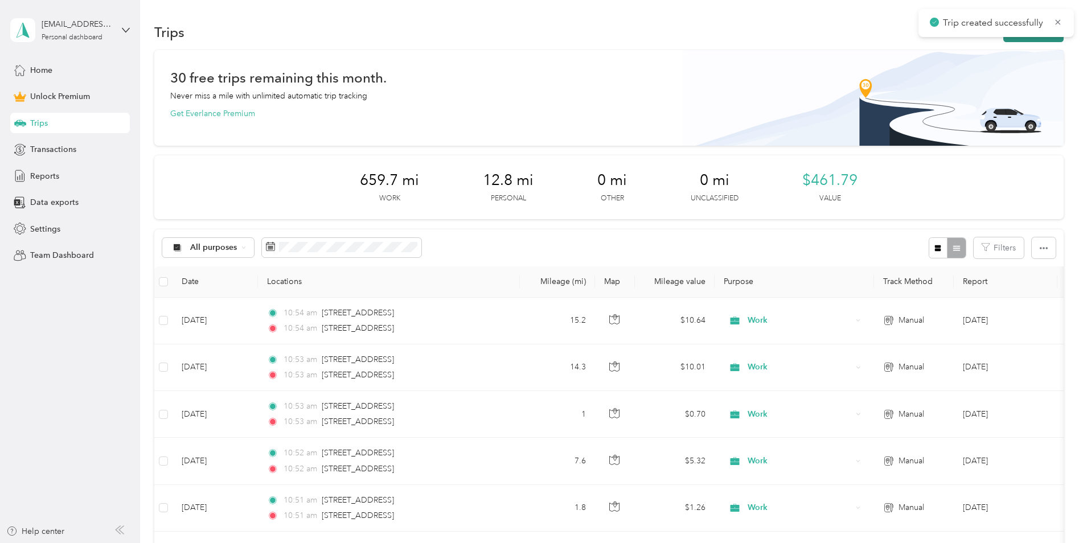
click at [1025, 38] on button "New trip" at bounding box center [1033, 32] width 60 height 20
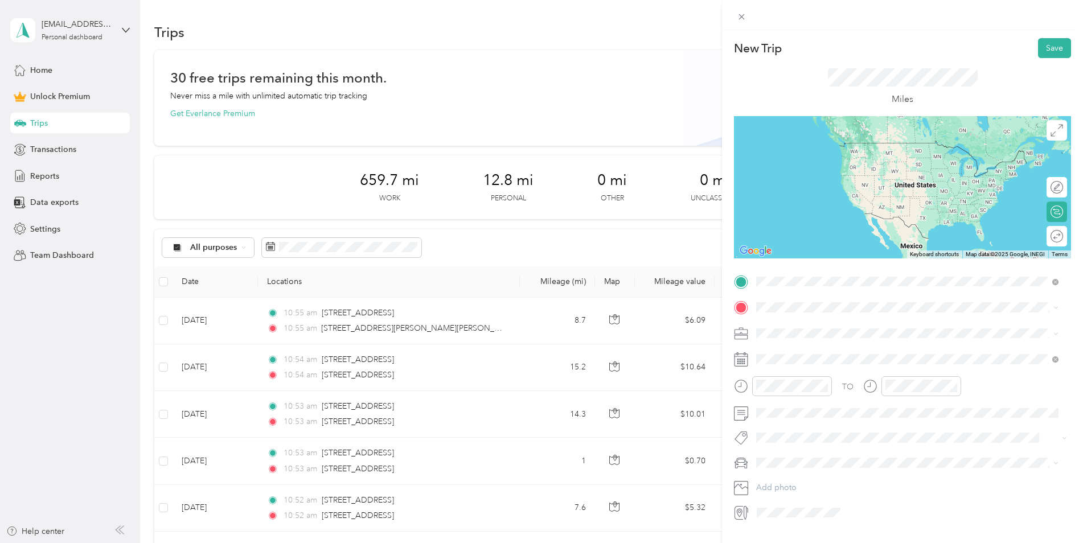
click at [825, 328] on span "4760 West Henrietta Road Henrietta, New York 14467, United States" at bounding box center [898, 323] width 240 height 10
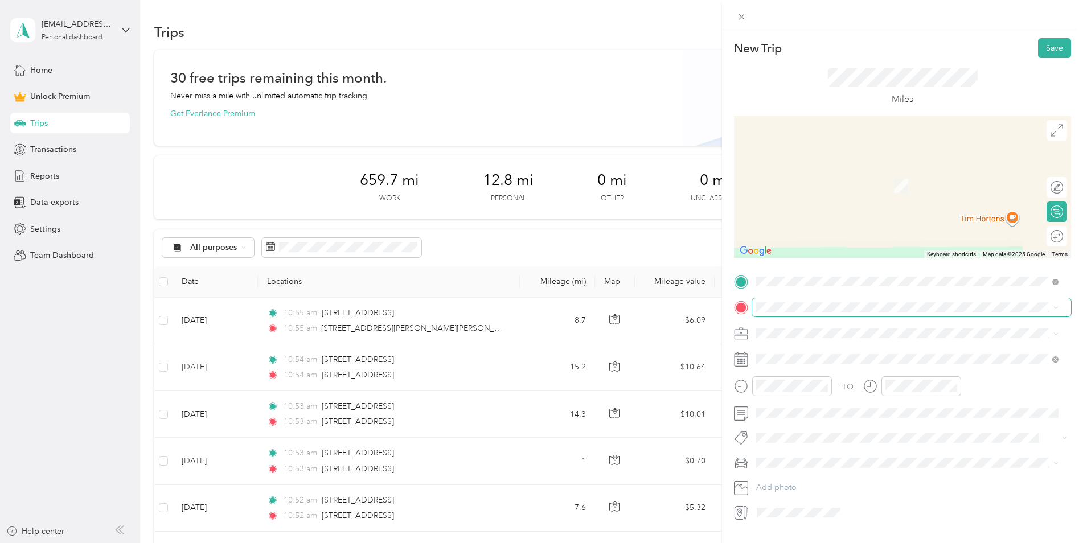
click at [785, 298] on span at bounding box center [911, 307] width 319 height 18
click at [837, 354] on span "607 Jefferson Road Rochester, New York 14623, United States" at bounding box center [835, 348] width 114 height 10
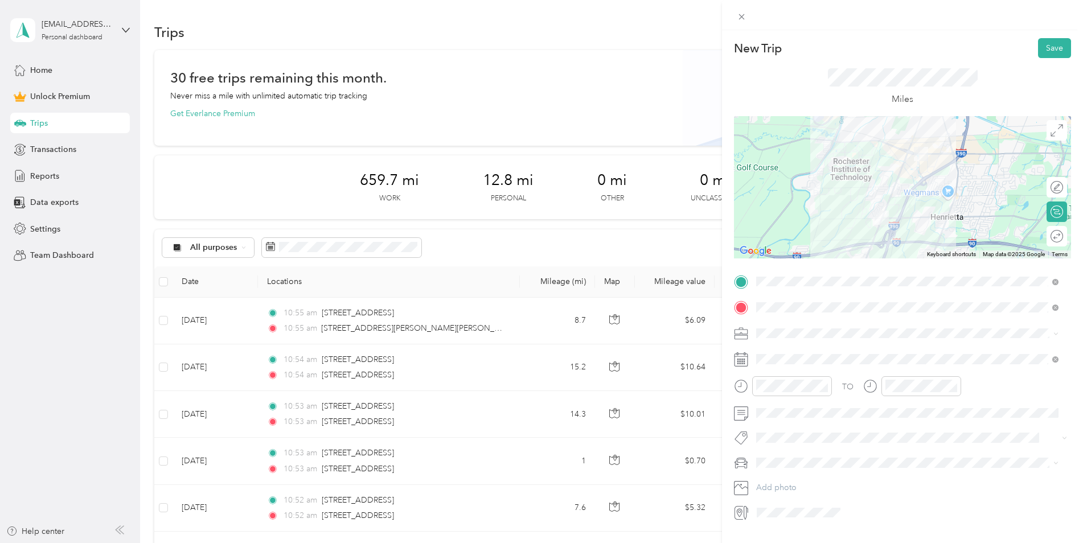
click at [824, 339] on span at bounding box center [911, 334] width 319 height 18
click at [766, 349] on span "Work" at bounding box center [769, 354] width 19 height 10
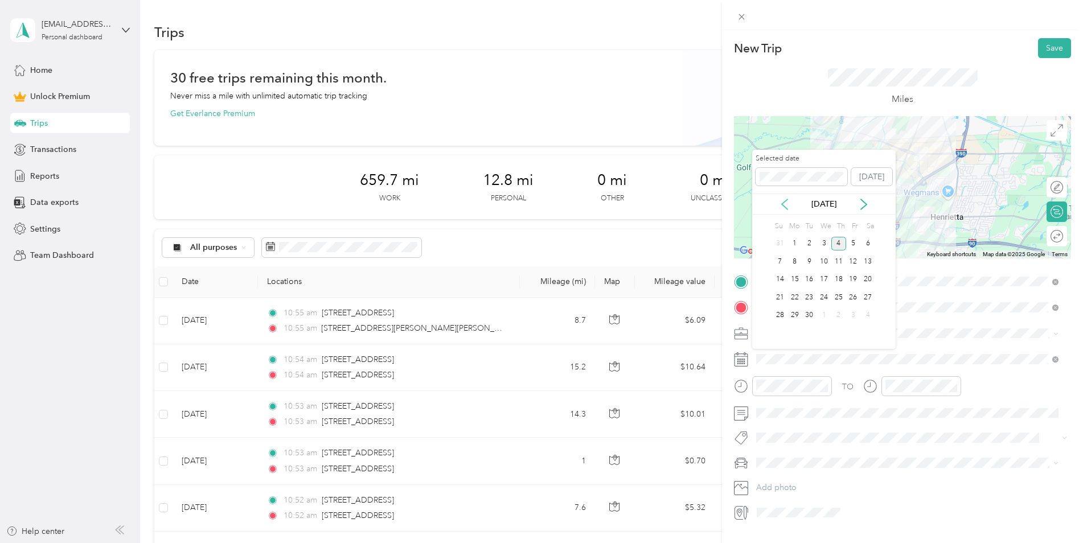
click at [785, 207] on icon at bounding box center [785, 204] width 6 height 10
click at [840, 299] on div "21" at bounding box center [838, 297] width 15 height 14
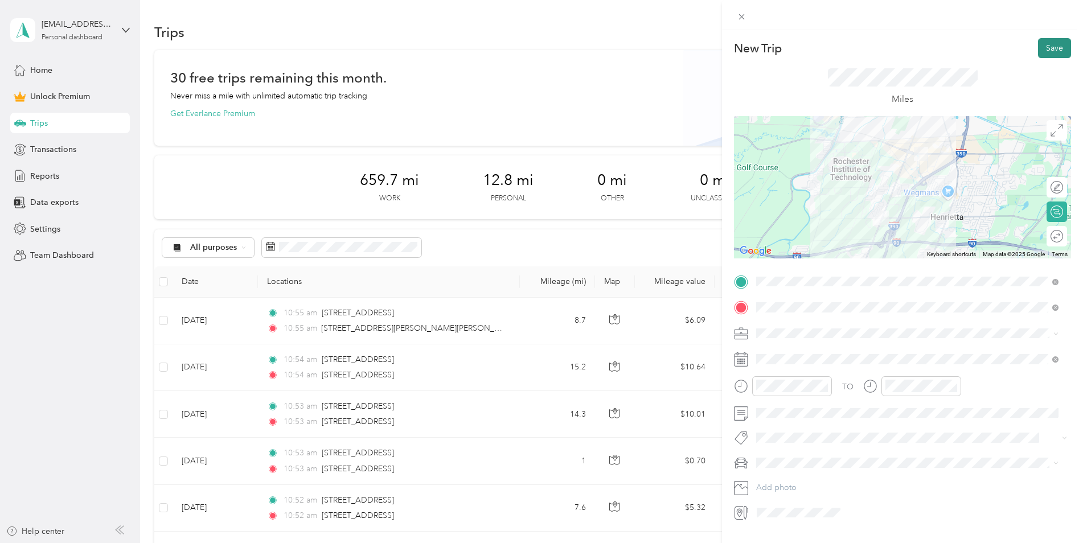
click at [1039, 50] on button "Save" at bounding box center [1054, 48] width 33 height 20
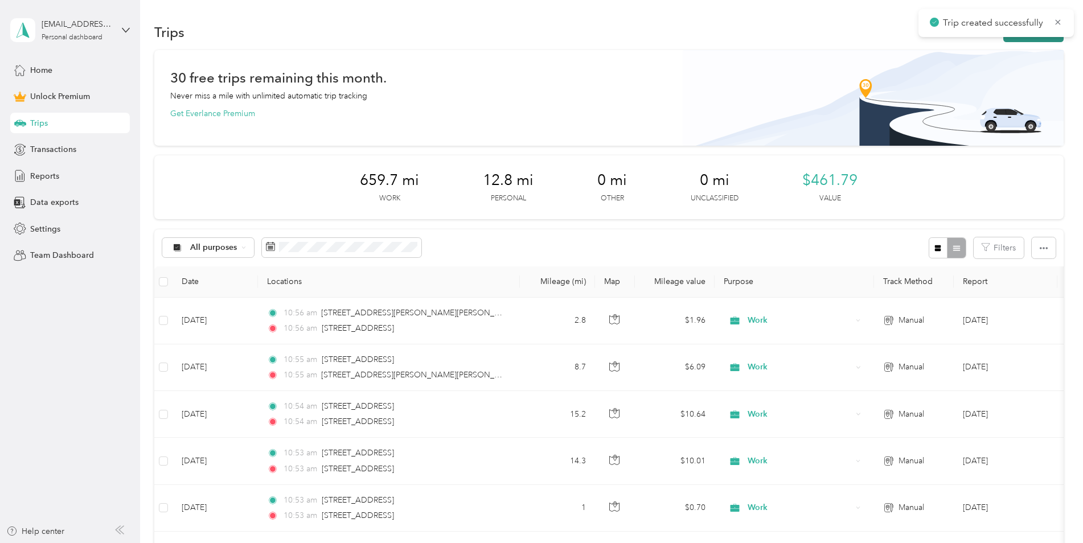
click at [1021, 42] on button "New trip" at bounding box center [1033, 32] width 60 height 20
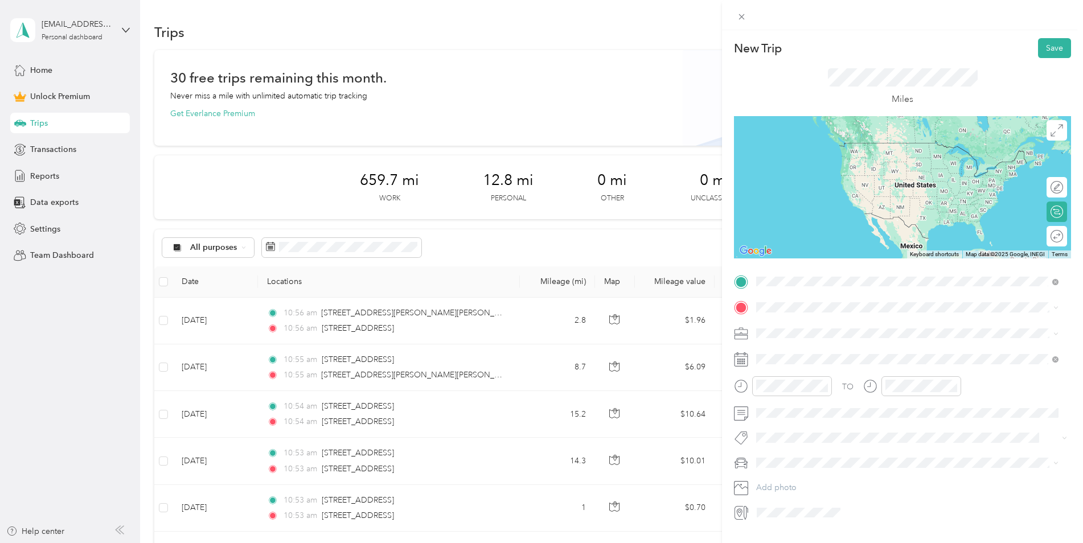
click at [846, 319] on span "607 Jefferson Road Rochester, New York 14623, United States" at bounding box center [835, 323] width 114 height 10
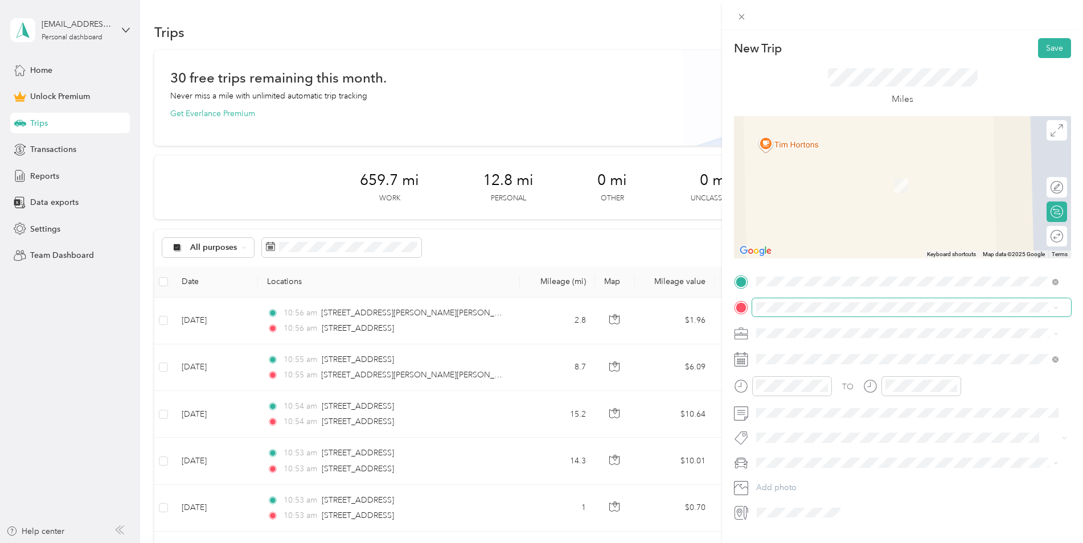
click at [798, 314] on span at bounding box center [911, 307] width 319 height 18
click at [839, 347] on span "13 Lilac Drive Brighton, New York 14620, United States" at bounding box center [835, 348] width 114 height 10
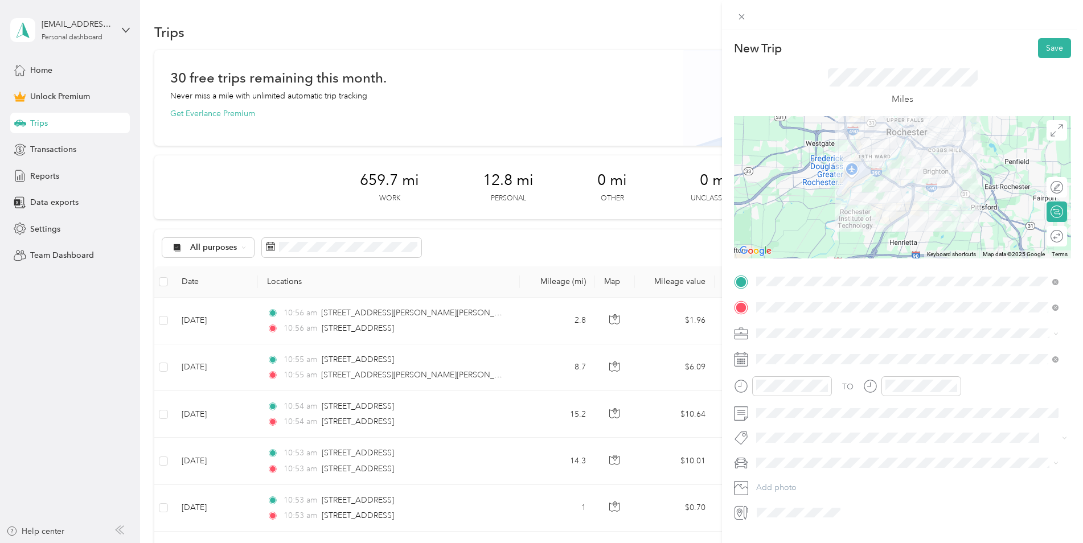
click at [783, 347] on li "Work" at bounding box center [907, 353] width 310 height 20
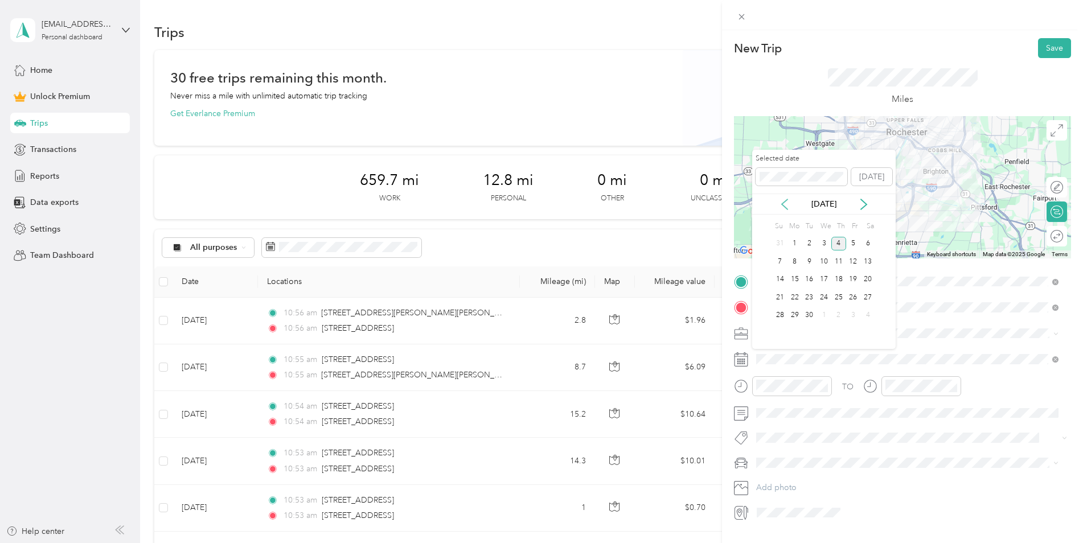
click at [789, 204] on icon at bounding box center [784, 204] width 11 height 11
click at [840, 293] on div "21" at bounding box center [838, 297] width 15 height 14
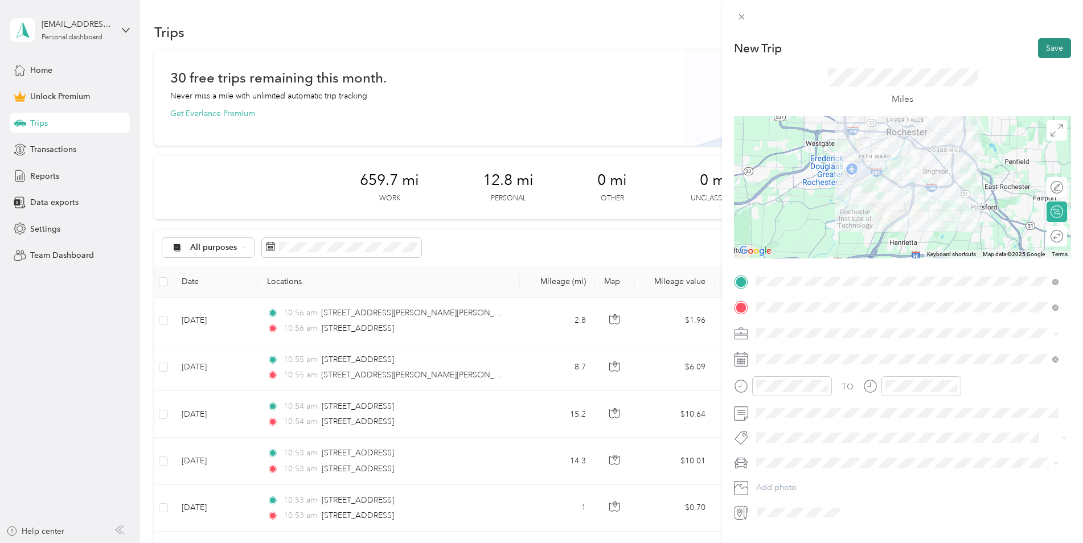
click at [1048, 52] on button "Save" at bounding box center [1054, 48] width 33 height 20
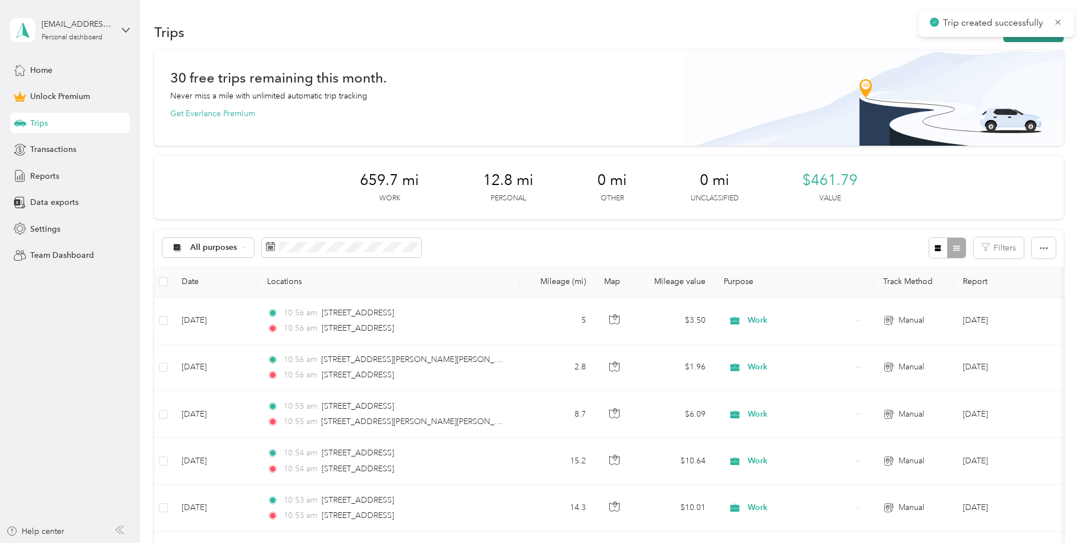
click at [1042, 40] on button "New trip" at bounding box center [1033, 32] width 60 height 20
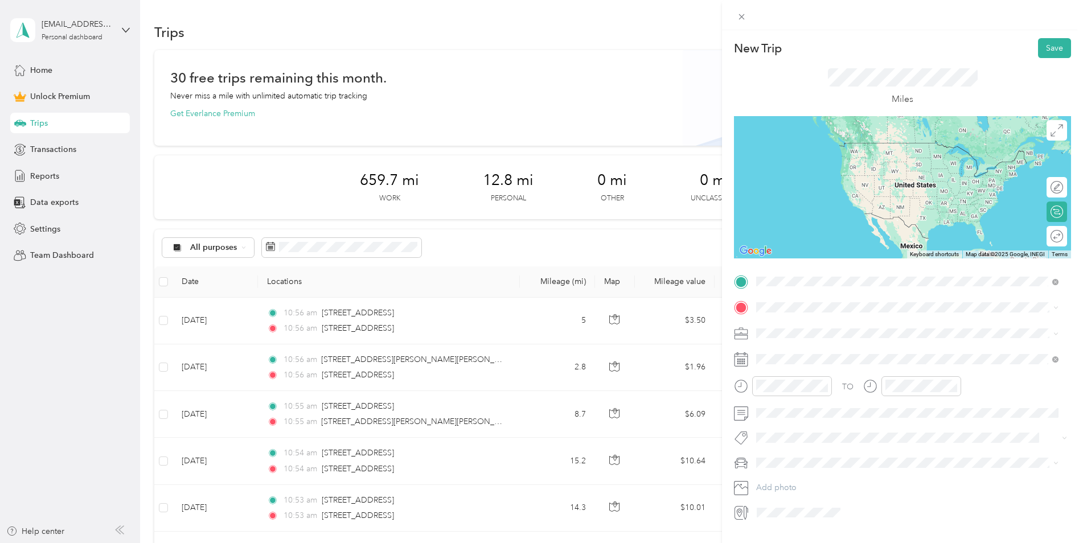
click at [810, 328] on span "60 Mushroom Boulevard Rochester, New York 14623, United States" at bounding box center [835, 323] width 114 height 10
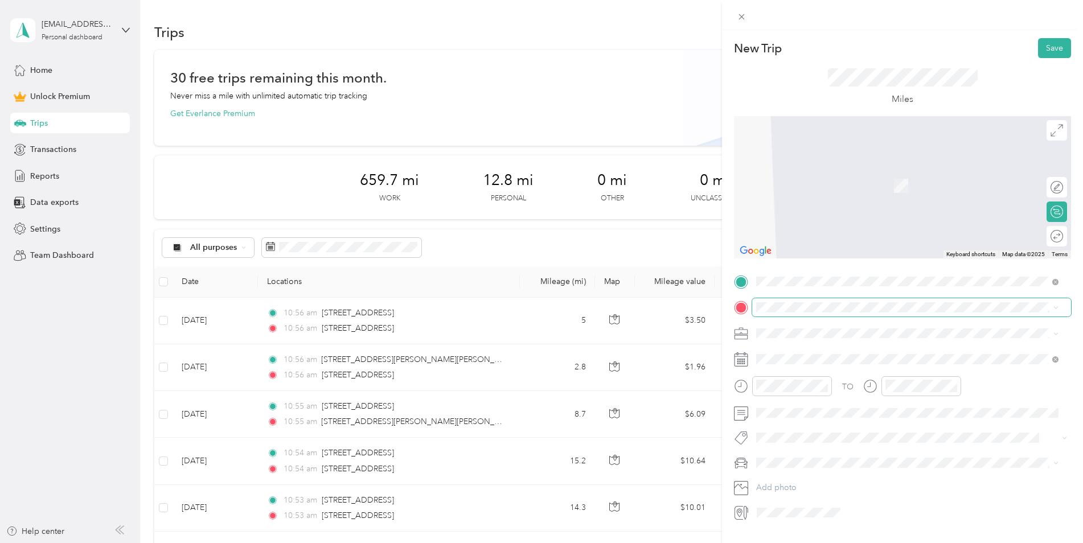
click at [799, 302] on span at bounding box center [911, 307] width 319 height 18
click at [834, 349] on span "4760 West Henrietta Road Henrietta, New York 14467, United States" at bounding box center [898, 348] width 240 height 10
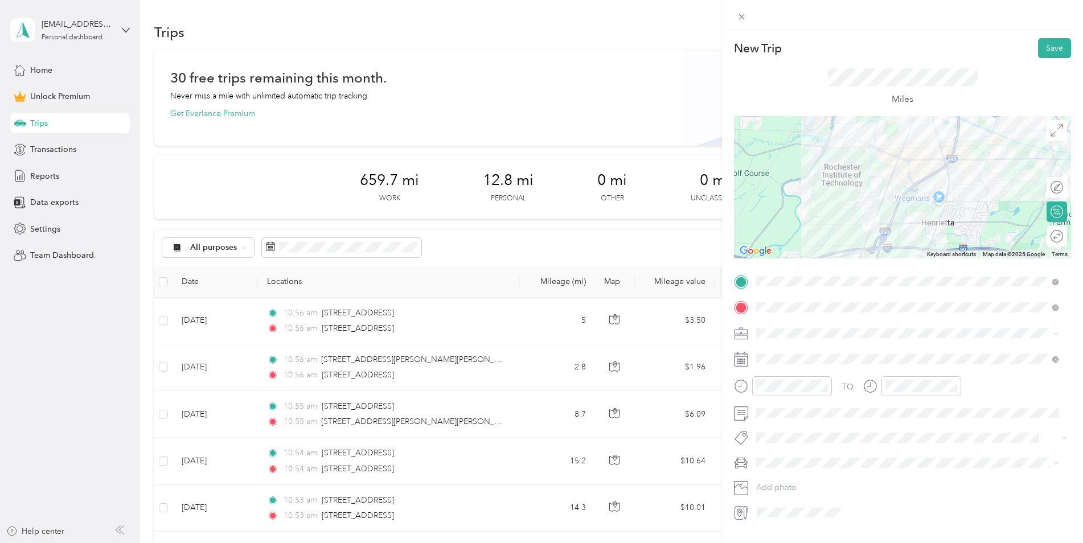
click at [800, 350] on div "Work" at bounding box center [907, 353] width 294 height 12
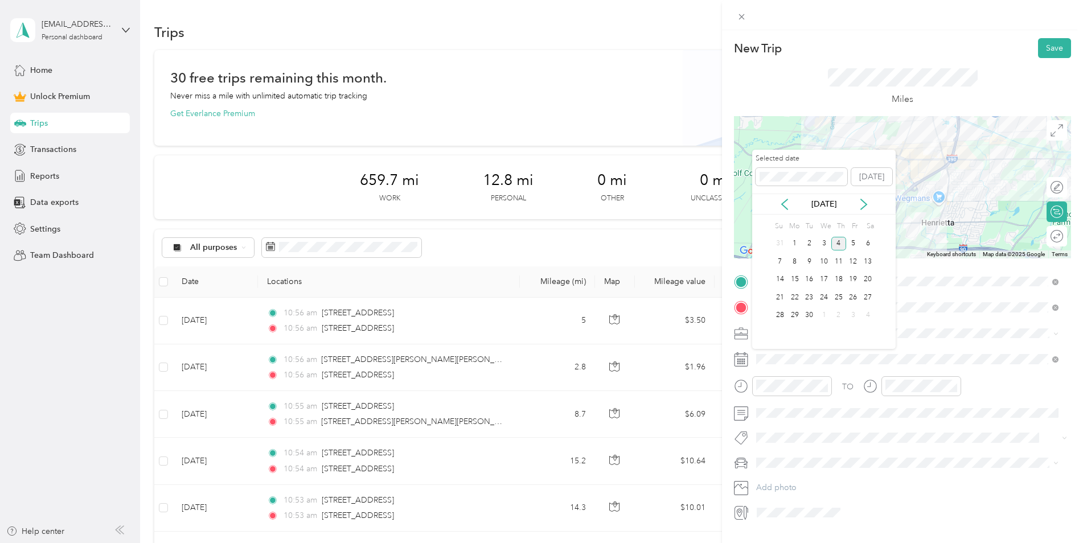
click at [785, 212] on div "Sep 2025" at bounding box center [824, 204] width 144 height 21
click at [787, 207] on icon at bounding box center [784, 204] width 11 height 11
click at [855, 301] on div "22" at bounding box center [853, 297] width 15 height 14
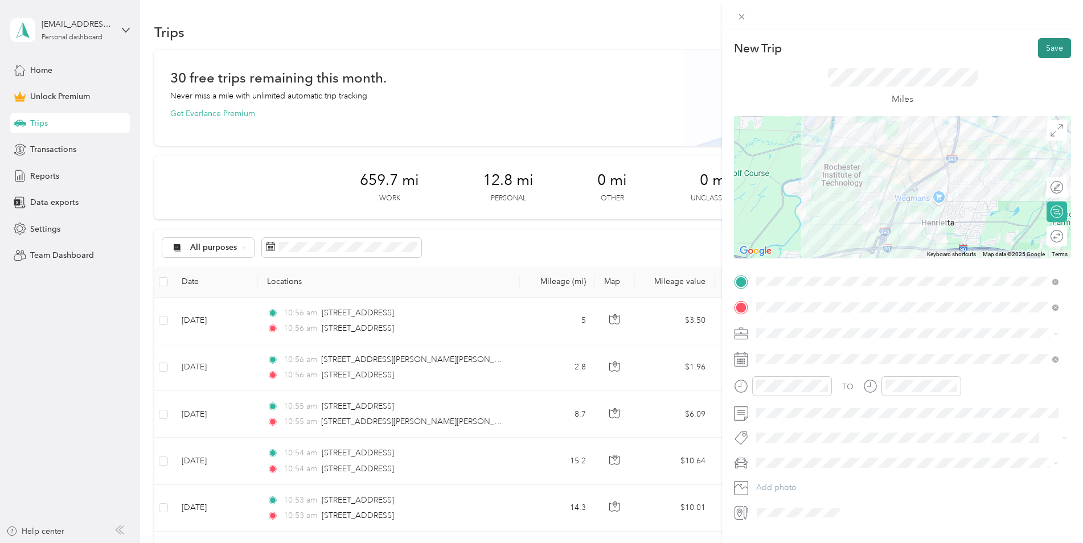
click at [1047, 50] on button "Save" at bounding box center [1054, 48] width 33 height 20
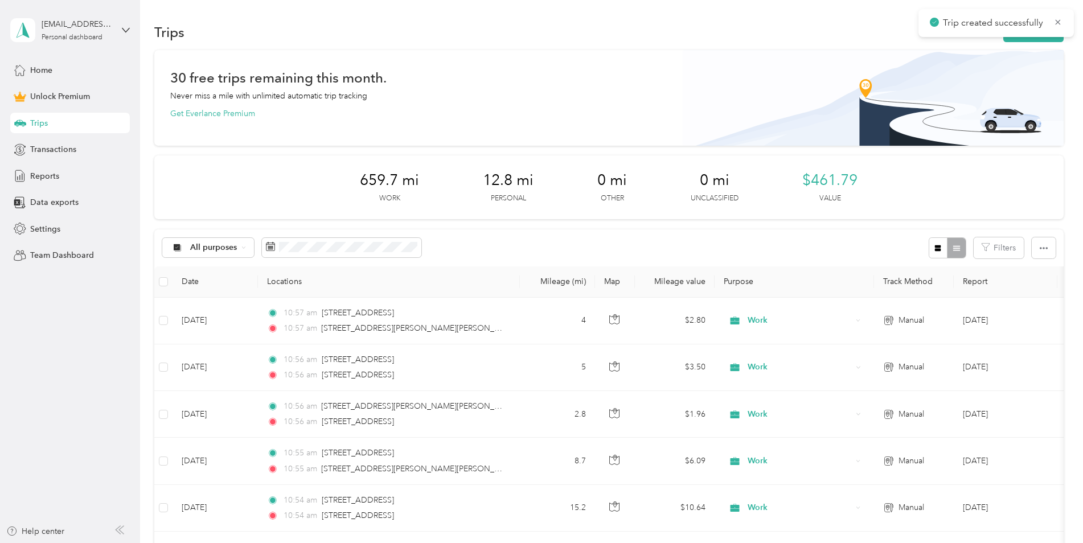
click at [1026, 36] on div "Trip created successfully" at bounding box center [996, 23] width 155 height 28
click at [1025, 40] on button "New trip" at bounding box center [1033, 32] width 60 height 20
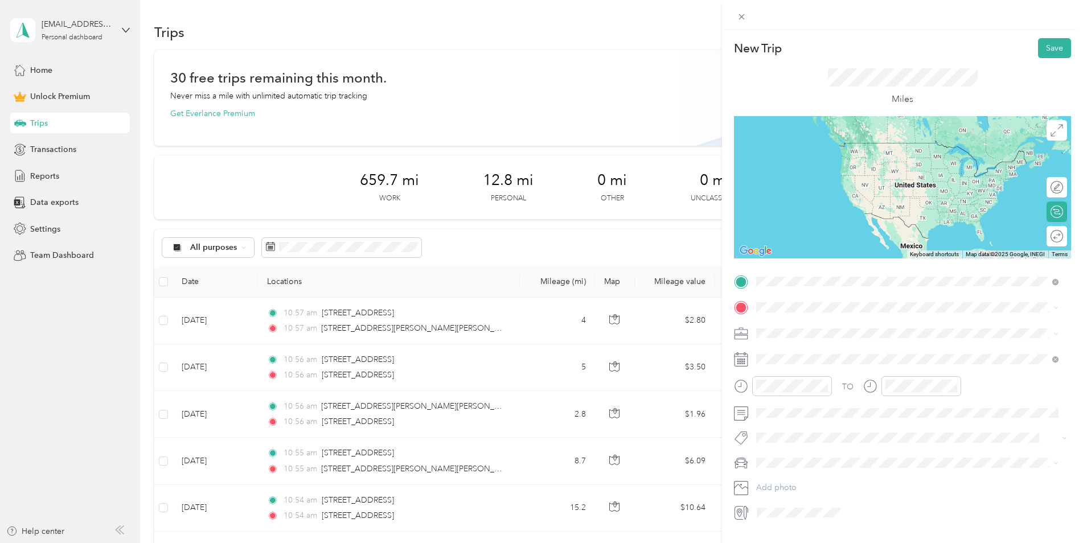
click at [801, 318] on span "4760 West Henrietta Road Henrietta, New York 14467, United States" at bounding box center [898, 323] width 240 height 10
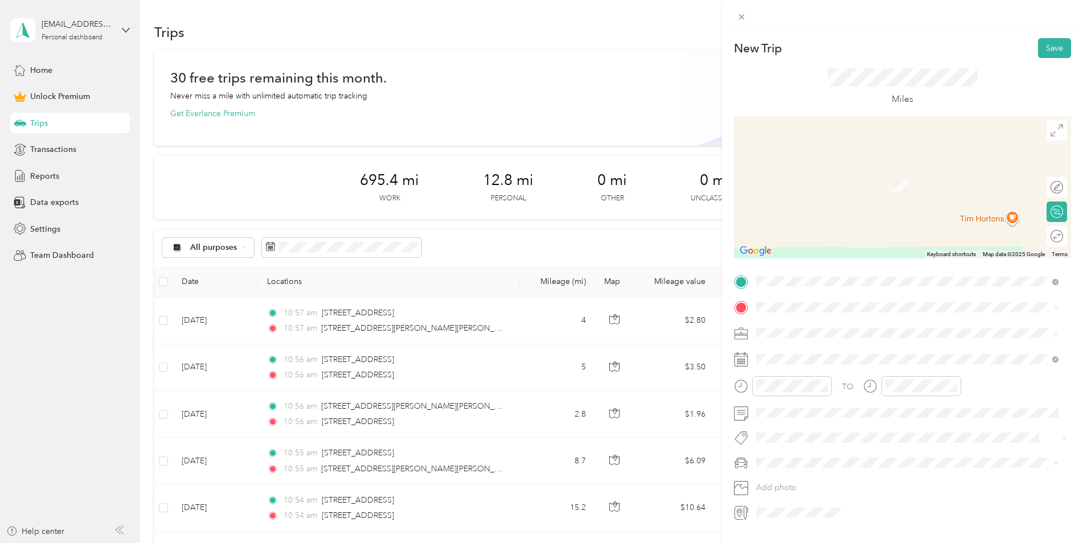
click at [818, 351] on span "1200 Marketplace Drive Rochester, New York 14623, United States" at bounding box center [835, 348] width 114 height 10
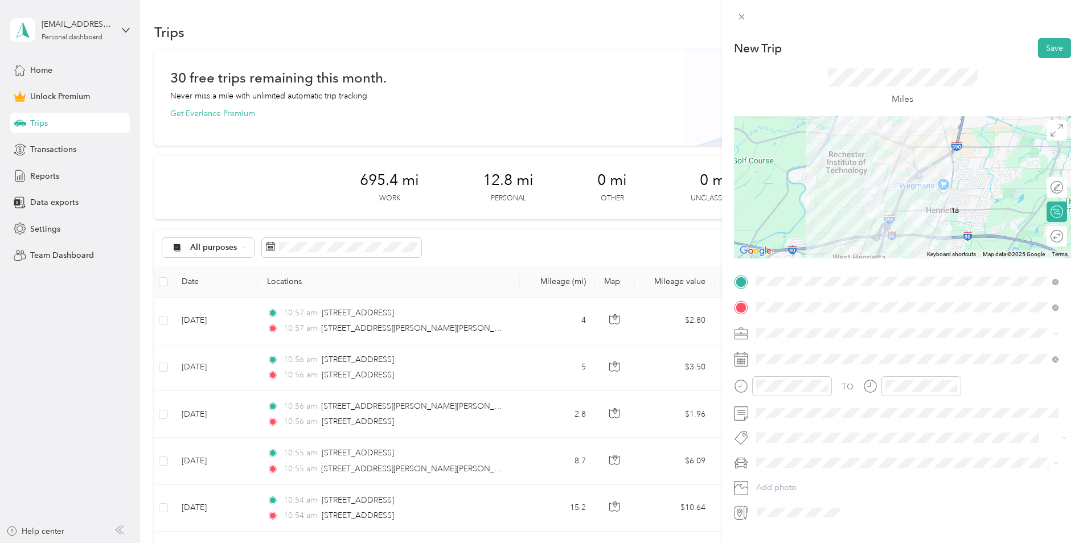
click at [787, 350] on div "Work" at bounding box center [907, 353] width 294 height 12
click at [780, 353] on span at bounding box center [911, 359] width 319 height 18
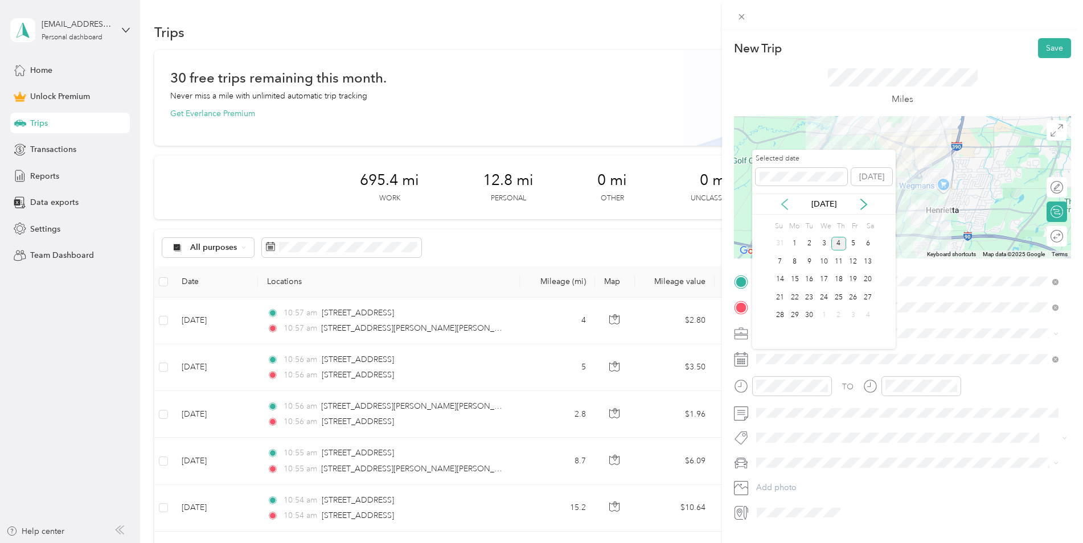
click at [787, 208] on icon at bounding box center [785, 204] width 6 height 10
click at [850, 298] on div "22" at bounding box center [853, 297] width 15 height 14
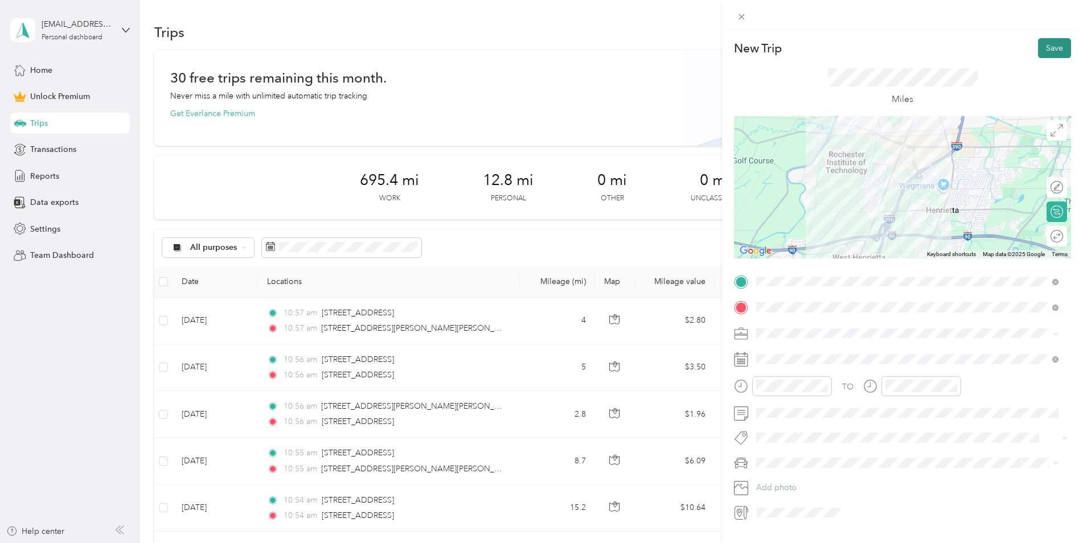
click at [1043, 44] on button "Save" at bounding box center [1054, 48] width 33 height 20
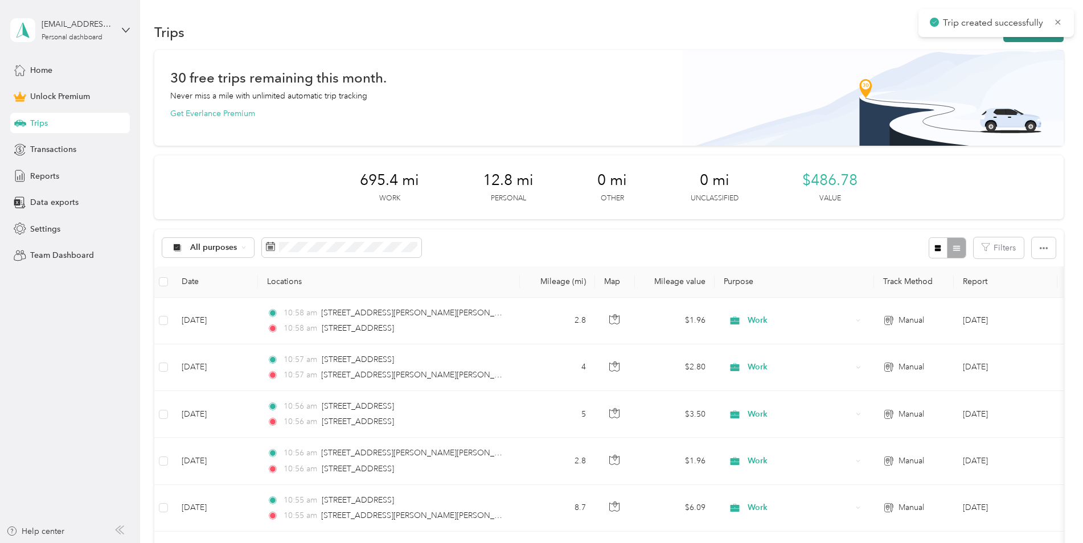
click at [1017, 41] on button "New trip" at bounding box center [1033, 32] width 60 height 20
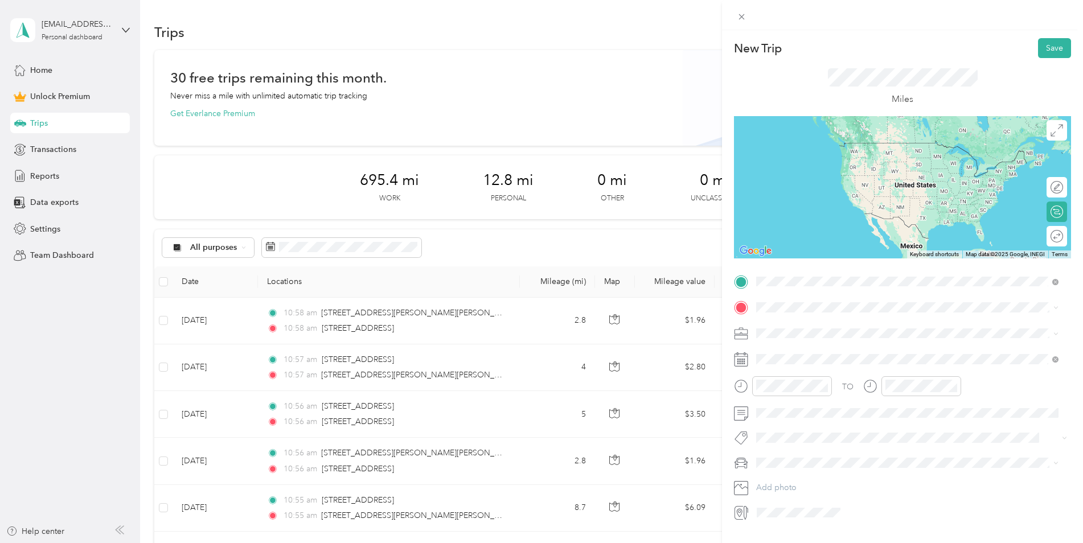
click at [820, 318] on span "1200 Marketplace Drive Rochester, New York 14623, United States" at bounding box center [835, 323] width 114 height 10
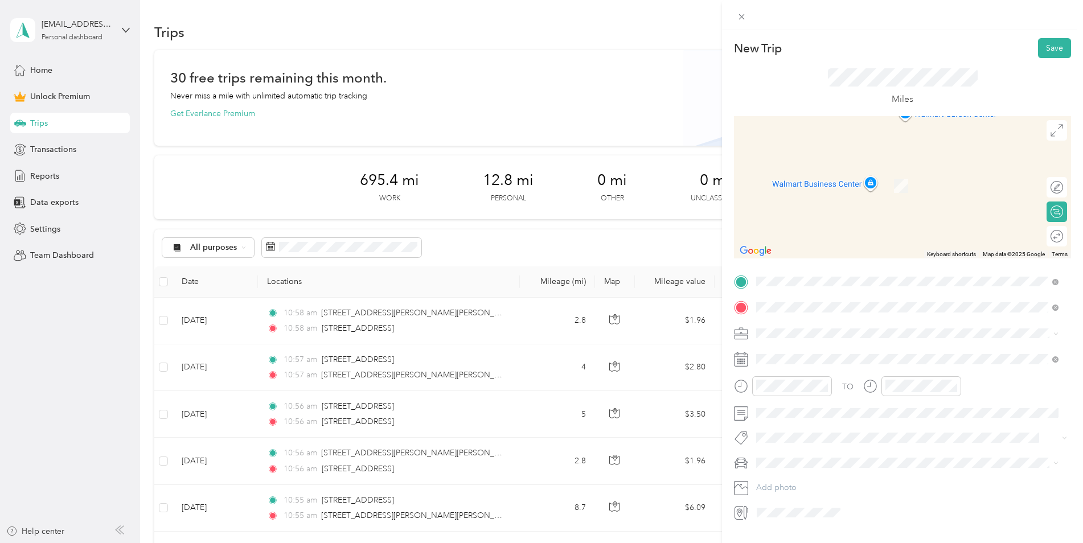
click at [813, 349] on span "13 Lilac Drive Brighton, New York 14620, United States" at bounding box center [835, 348] width 114 height 10
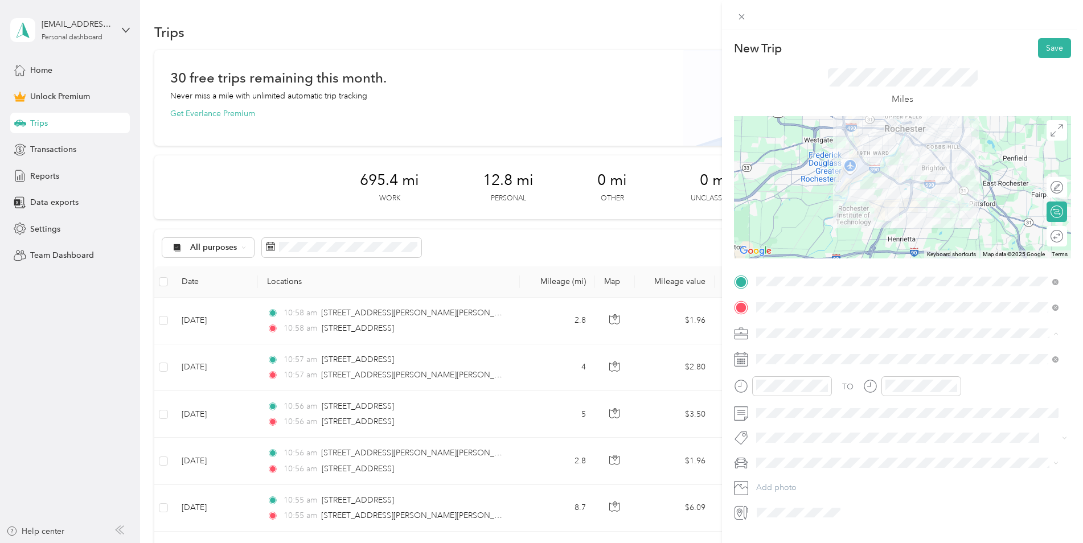
click at [777, 355] on span "Work" at bounding box center [769, 354] width 19 height 10
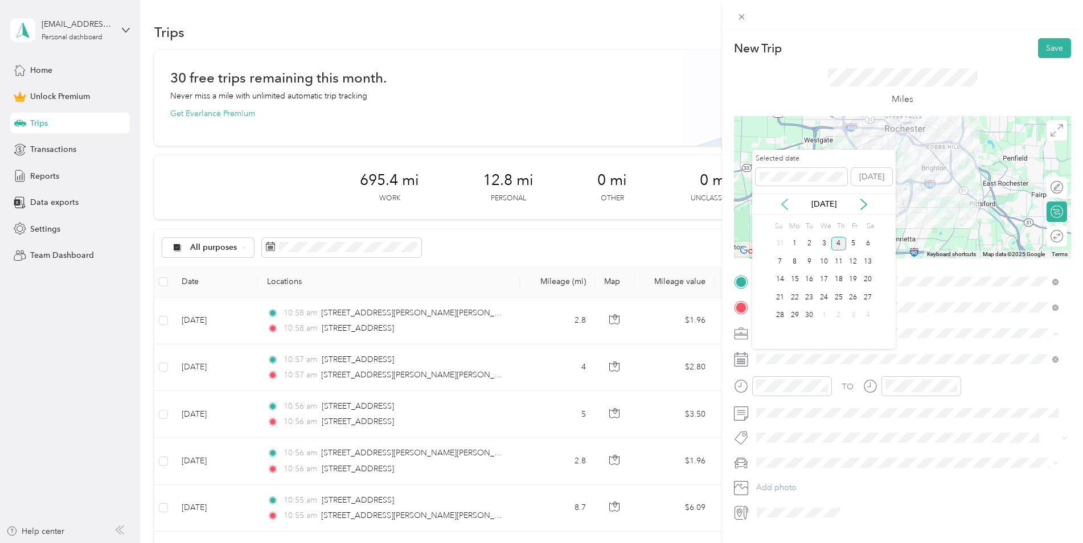
click at [790, 208] on icon at bounding box center [784, 204] width 11 height 11
click at [855, 300] on div "22" at bounding box center [853, 297] width 15 height 14
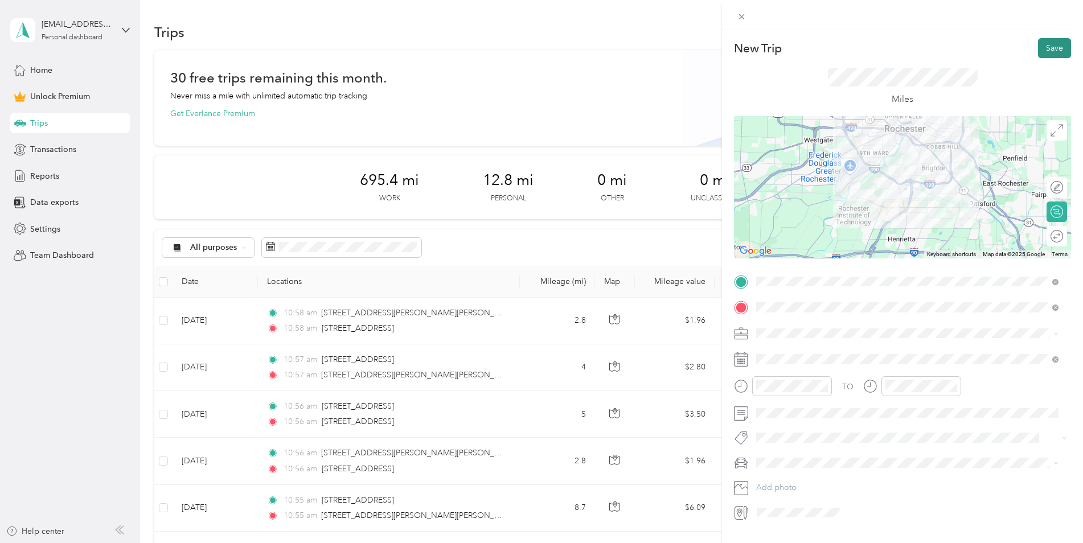
click at [1046, 48] on button "Save" at bounding box center [1054, 48] width 33 height 20
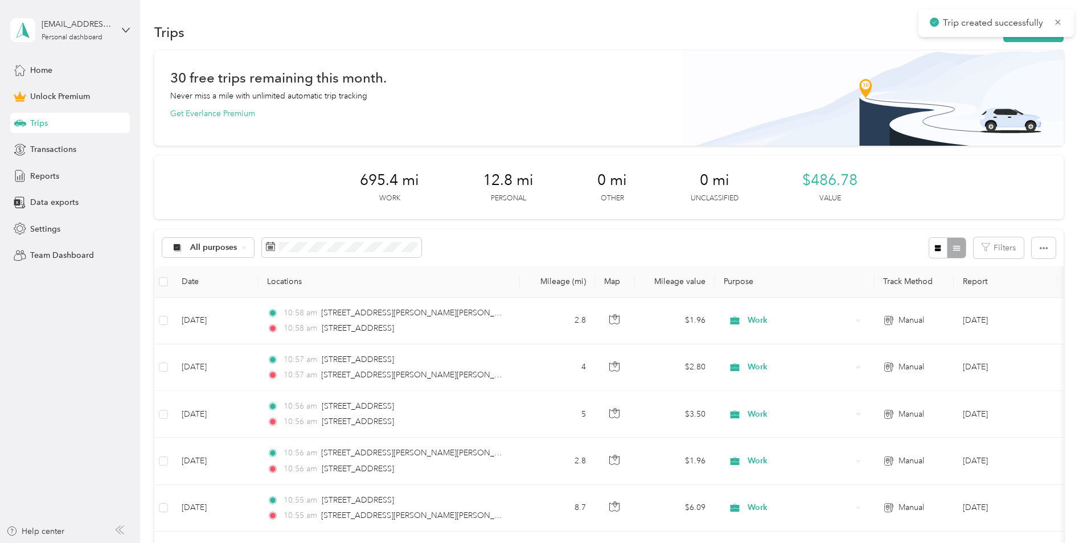
click at [1024, 42] on div "Trips New trip" at bounding box center [609, 32] width 910 height 24
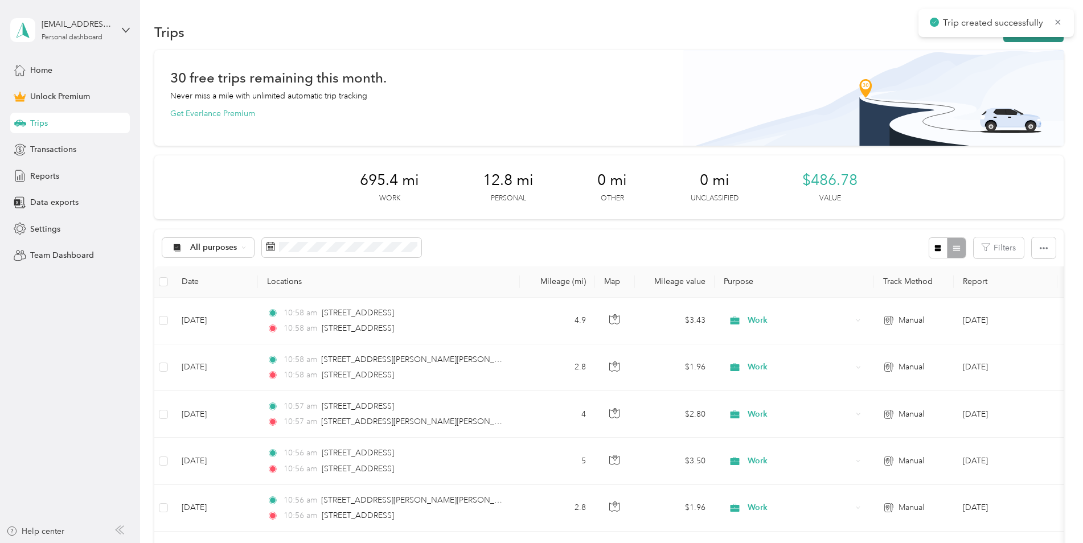
click at [1024, 38] on button "New trip" at bounding box center [1033, 32] width 60 height 20
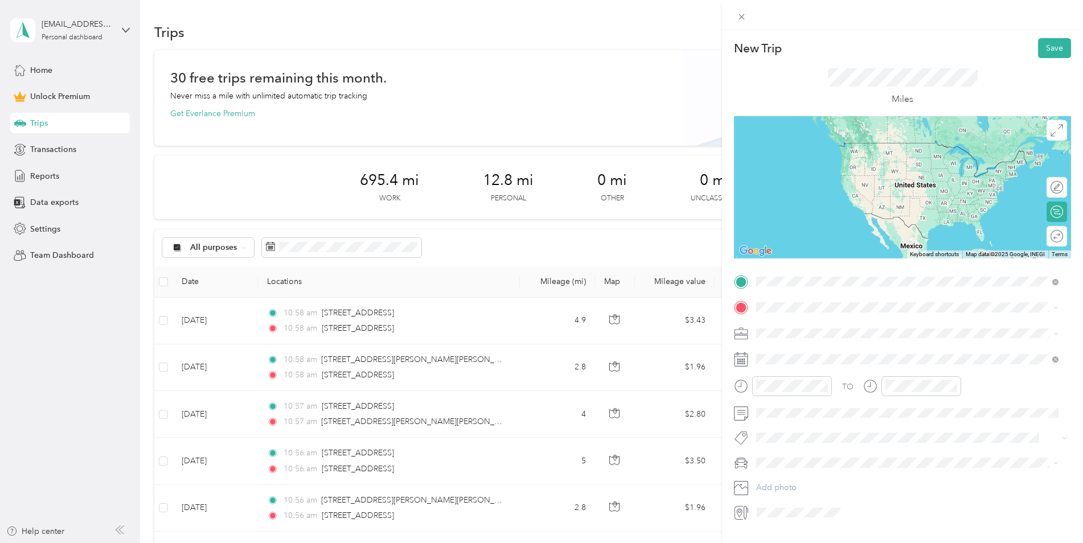
click at [904, 315] on li "13 Lilac Drive Brighton, New York 14620, United States" at bounding box center [907, 323] width 310 height 23
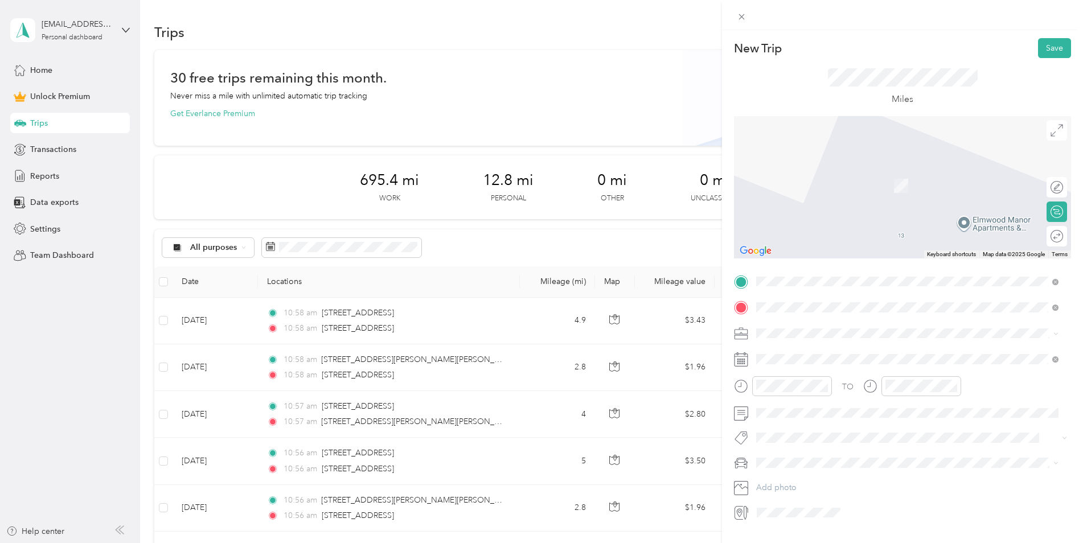
click at [842, 342] on div "4760 West Henrietta Road Henrietta, New York 14467, United States" at bounding box center [907, 349] width 294 height 15
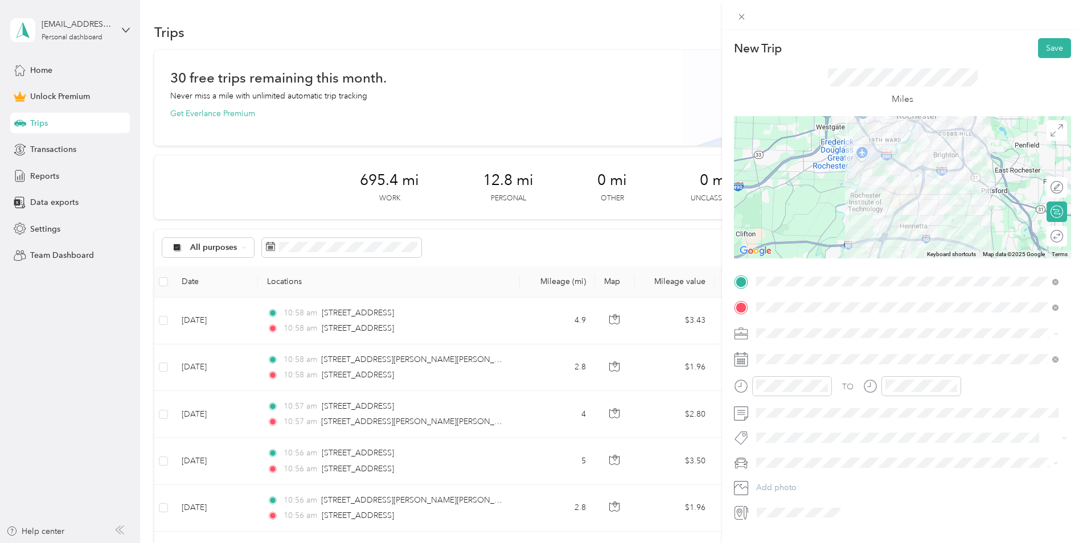
click at [785, 353] on div "Work" at bounding box center [907, 353] width 294 height 12
click at [800, 354] on span at bounding box center [911, 359] width 319 height 18
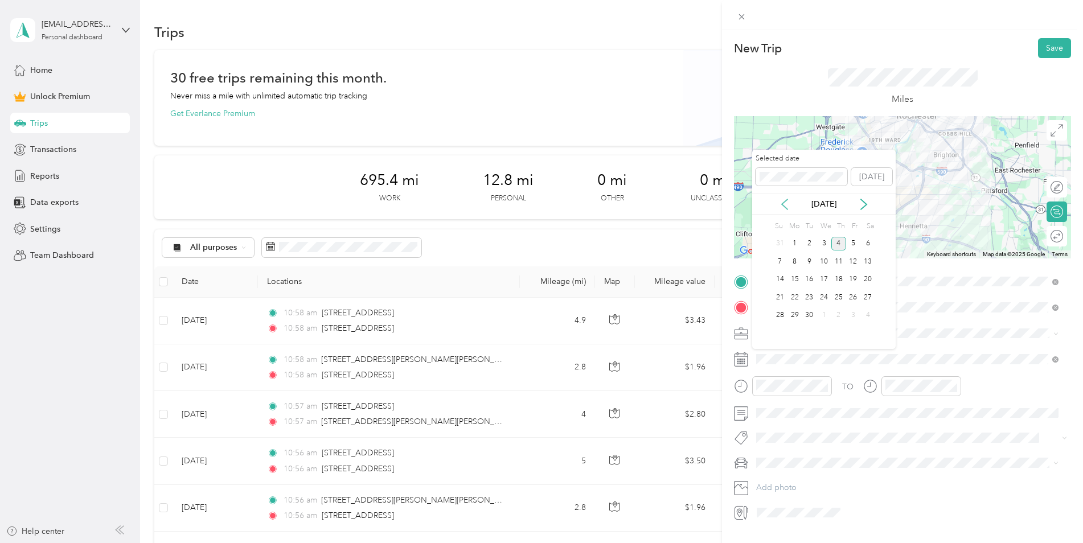
click at [785, 204] on icon at bounding box center [784, 204] width 11 height 11
click at [866, 297] on div "23" at bounding box center [868, 297] width 15 height 14
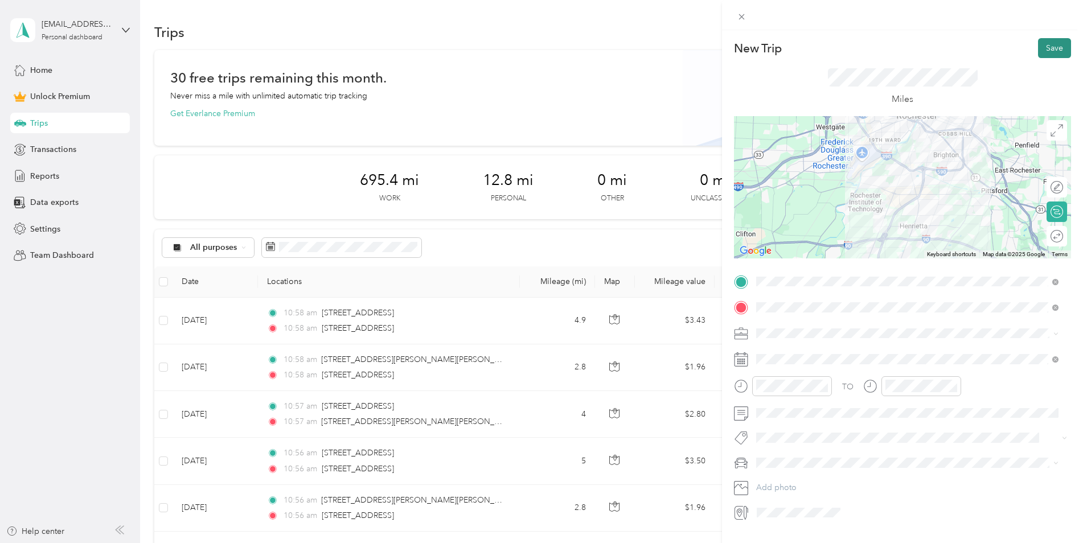
click at [1052, 48] on button "Save" at bounding box center [1054, 48] width 33 height 20
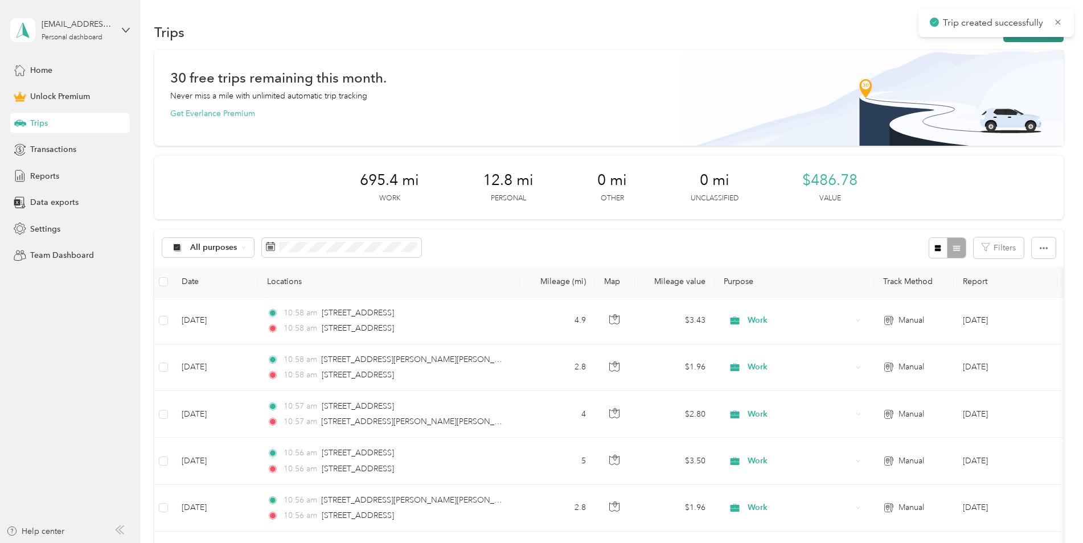
click at [1039, 39] on button "New trip" at bounding box center [1033, 32] width 60 height 20
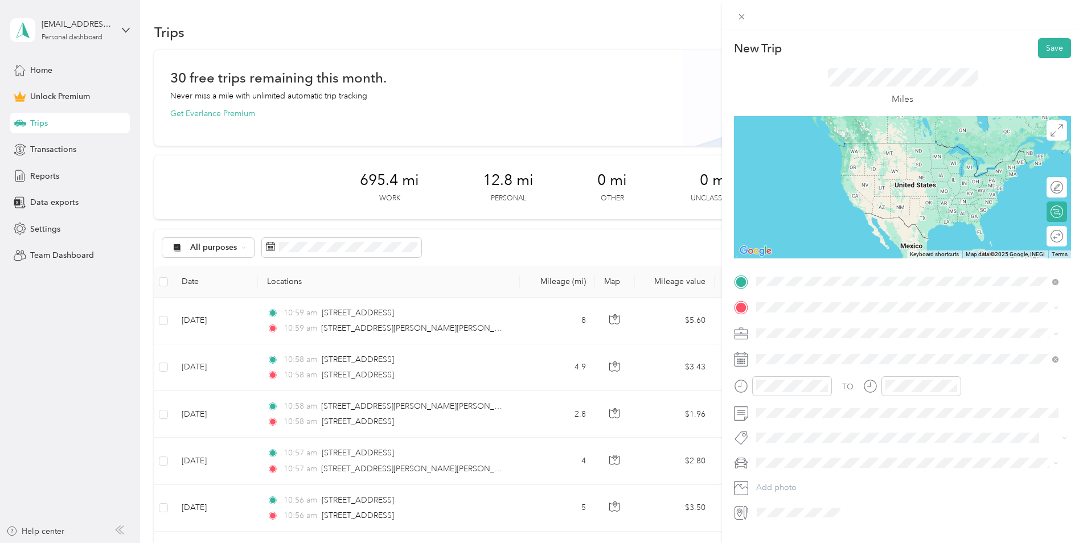
click at [810, 323] on span "4760 West Henrietta Road Henrietta, New York 14467, United States" at bounding box center [898, 323] width 240 height 10
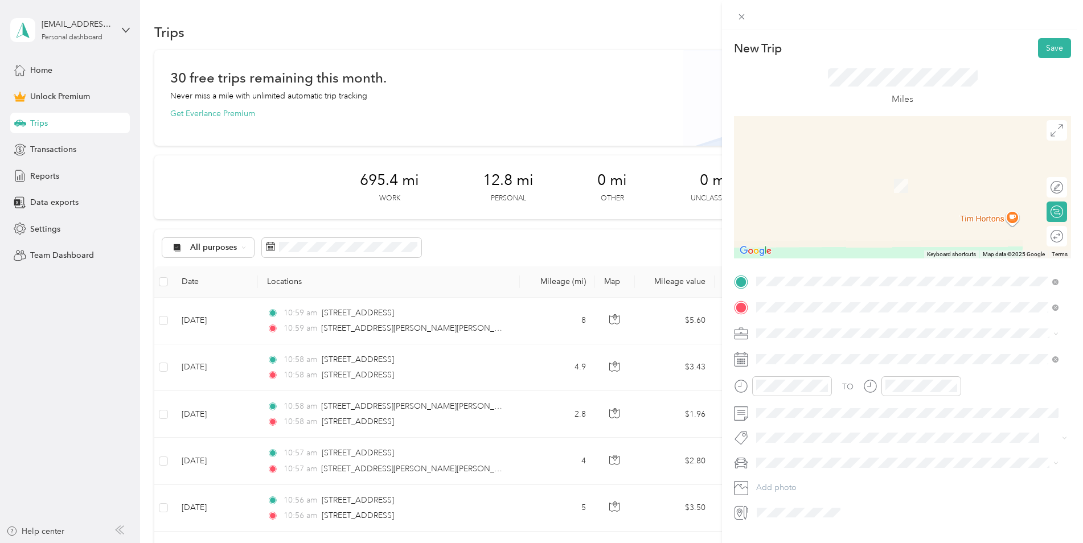
click at [806, 347] on span "13 Lilac Drive Brighton, New York 14620, United States" at bounding box center [835, 348] width 114 height 10
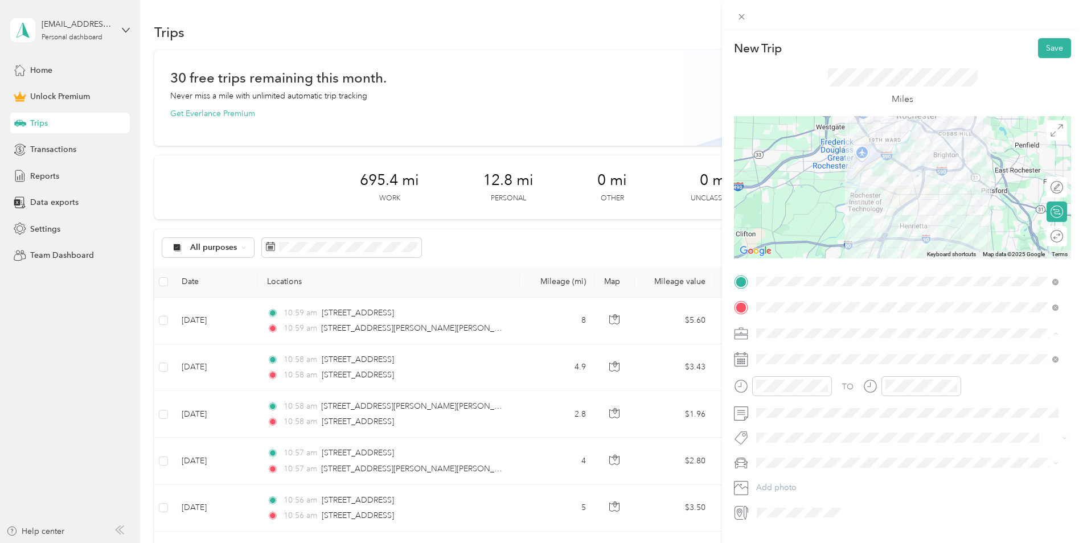
click at [776, 350] on span "Work" at bounding box center [769, 354] width 19 height 10
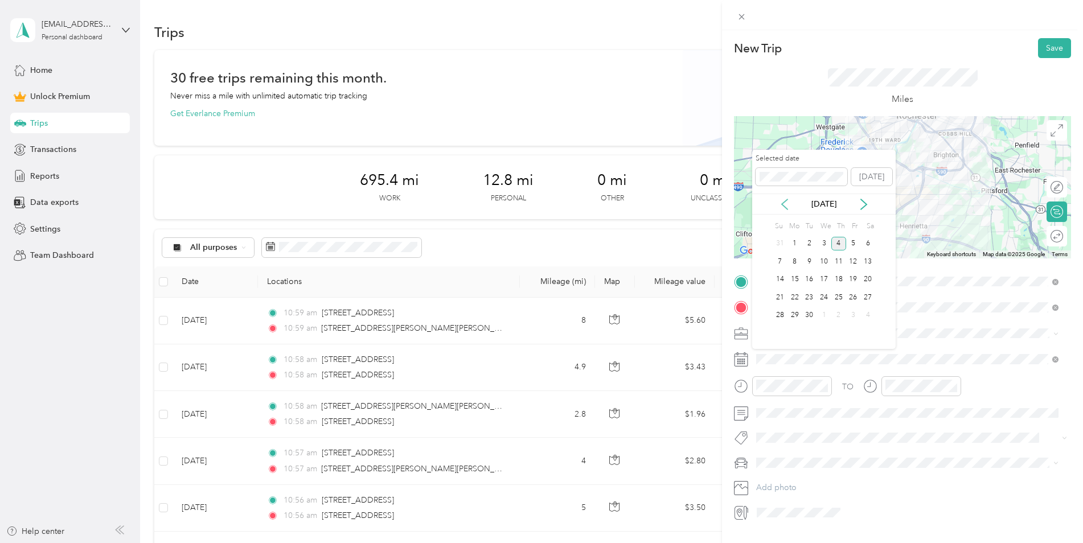
click at [782, 204] on icon at bounding box center [785, 204] width 6 height 10
click at [867, 297] on div "23" at bounding box center [868, 297] width 15 height 14
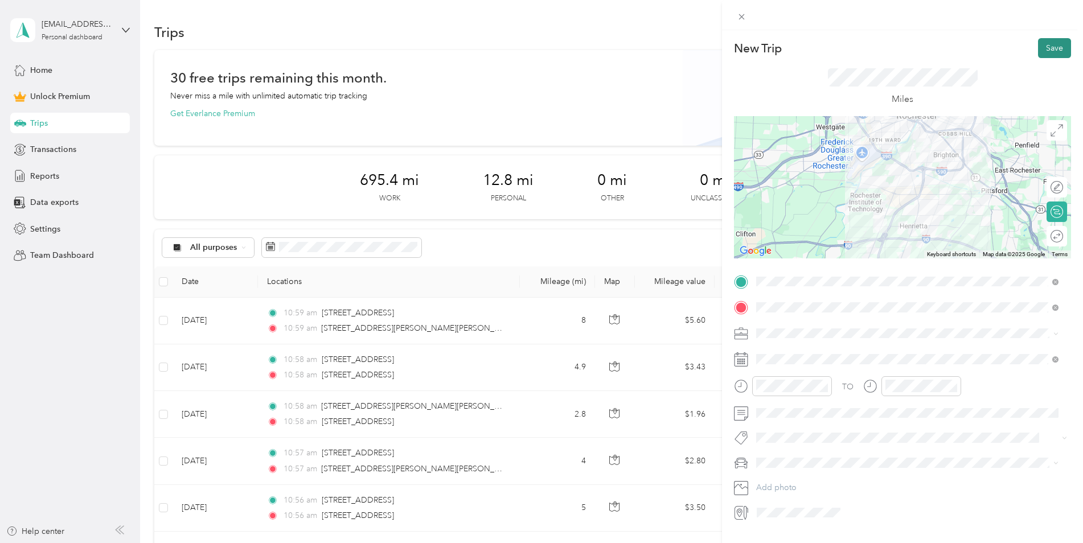
click at [1041, 43] on button "Save" at bounding box center [1054, 48] width 33 height 20
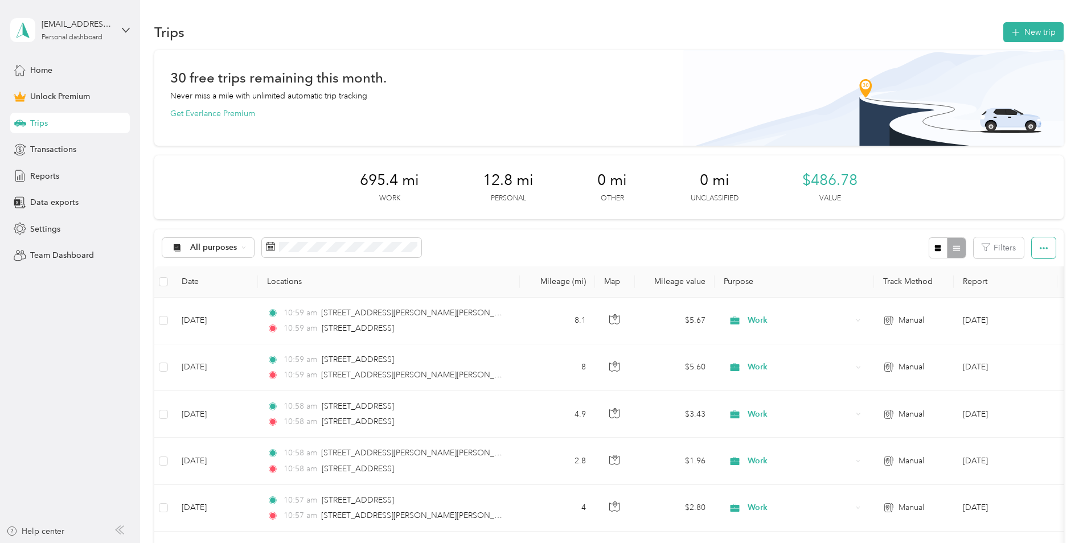
click at [1051, 253] on button "button" at bounding box center [1044, 247] width 24 height 21
click at [1046, 248] on button "button" at bounding box center [1044, 247] width 24 height 21
click at [228, 252] on span "All purposes" at bounding box center [213, 248] width 47 height 8
click at [195, 308] on span "Work" at bounding box center [217, 308] width 55 height 12
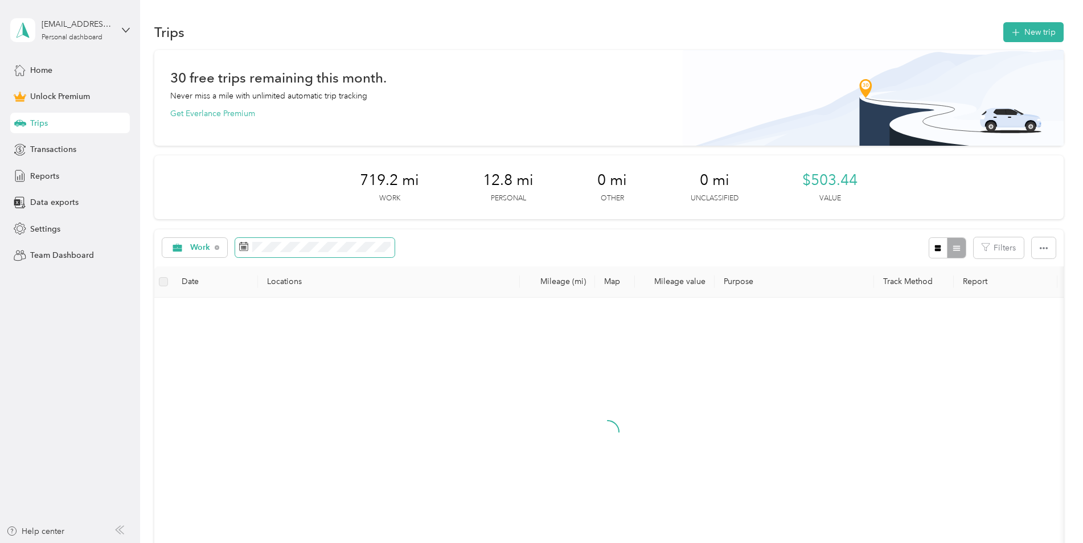
click at [277, 240] on span at bounding box center [314, 247] width 159 height 19
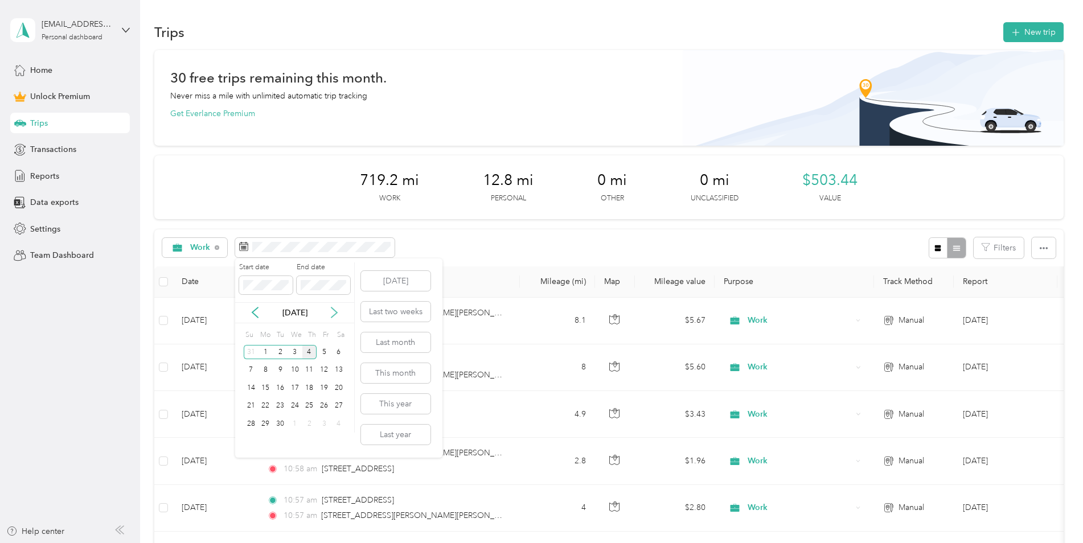
click at [335, 315] on icon at bounding box center [334, 313] width 6 height 10
click at [247, 313] on div "Oct 2025" at bounding box center [294, 313] width 119 height 12
click at [253, 310] on icon at bounding box center [254, 312] width 11 height 11
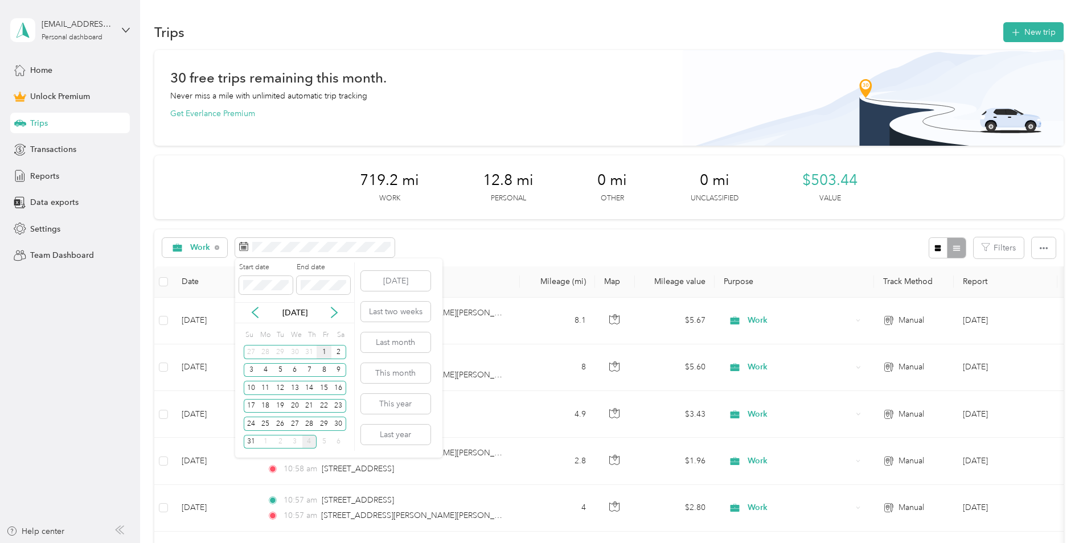
click at [322, 353] on div "1" at bounding box center [324, 352] width 15 height 14
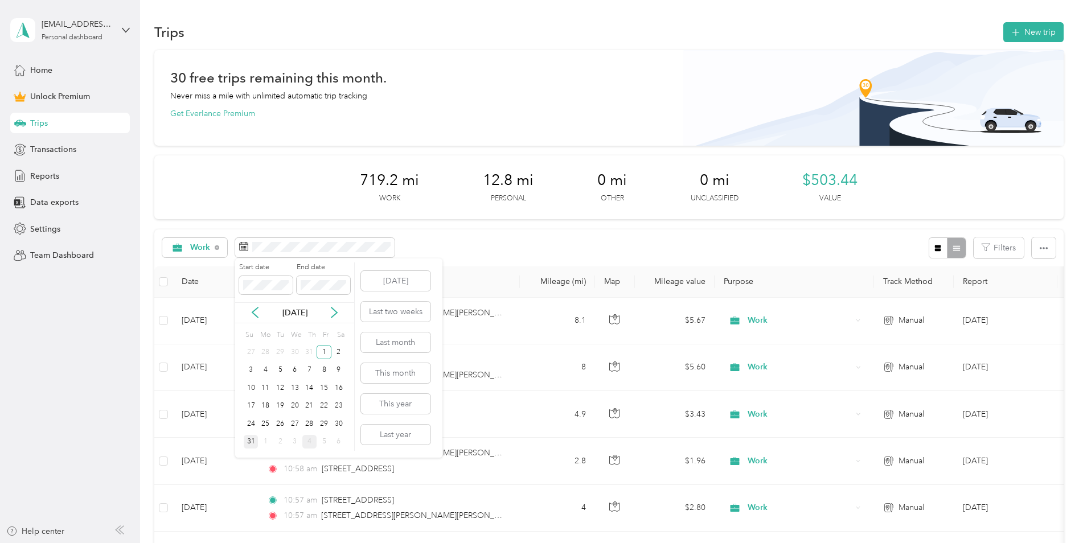
click at [251, 437] on div "31" at bounding box center [251, 442] width 15 height 14
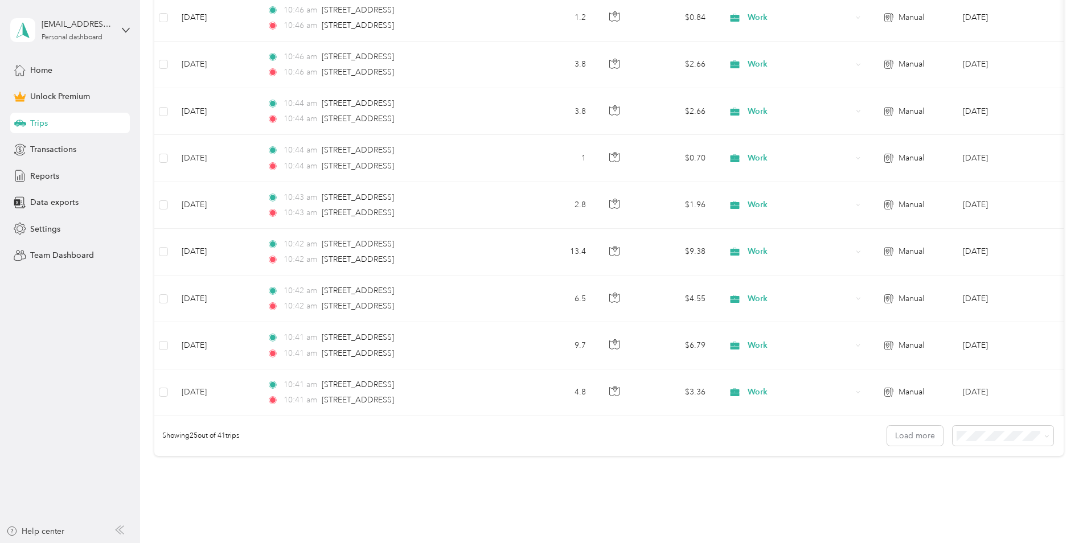
scroll to position [1131, 0]
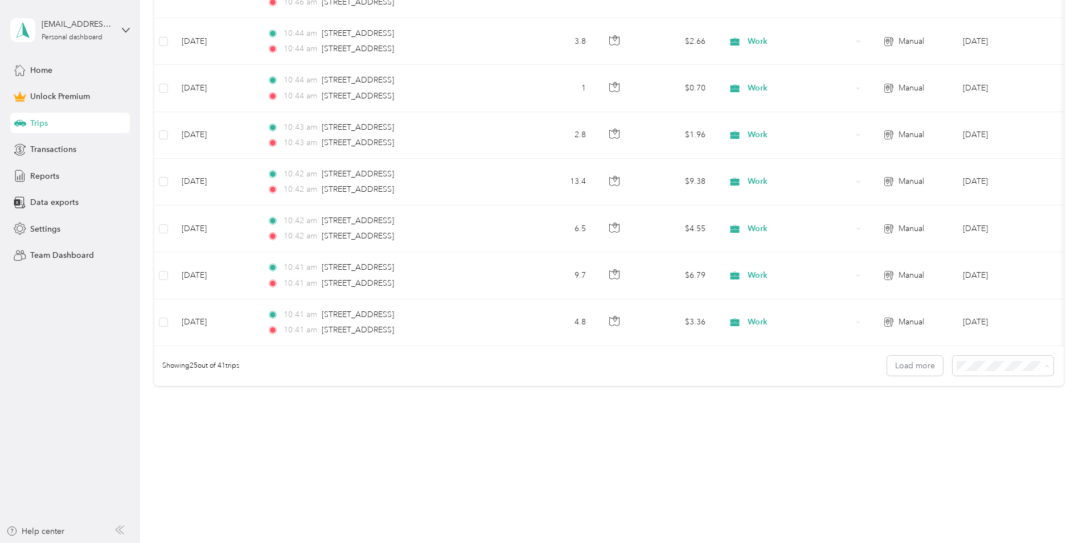
click at [984, 428] on span "100 per load" at bounding box center [981, 427] width 47 height 10
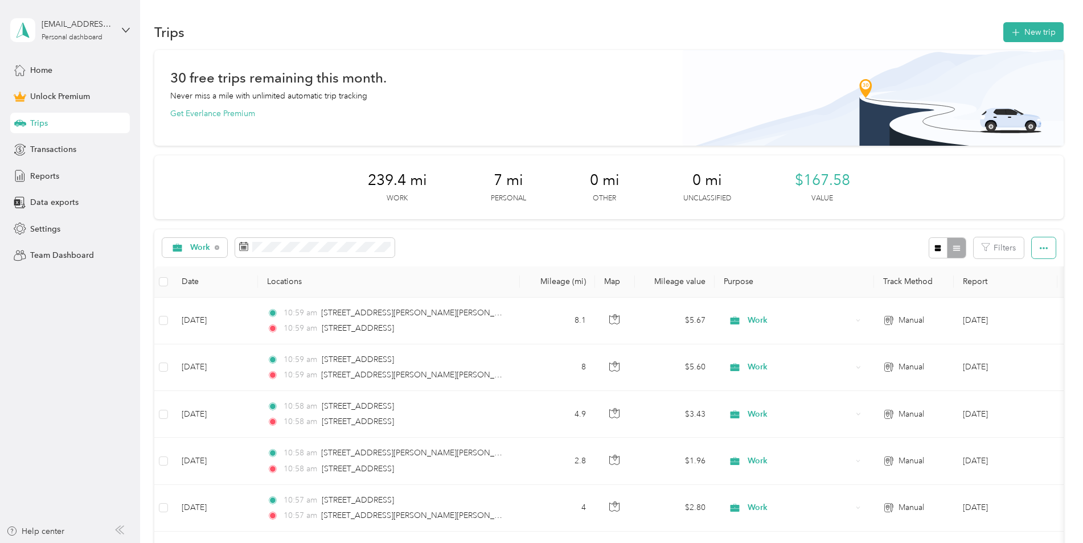
click at [1042, 244] on icon "button" at bounding box center [1044, 248] width 8 height 8
click at [1027, 289] on span "Export" at bounding box center [1025, 290] width 24 height 10
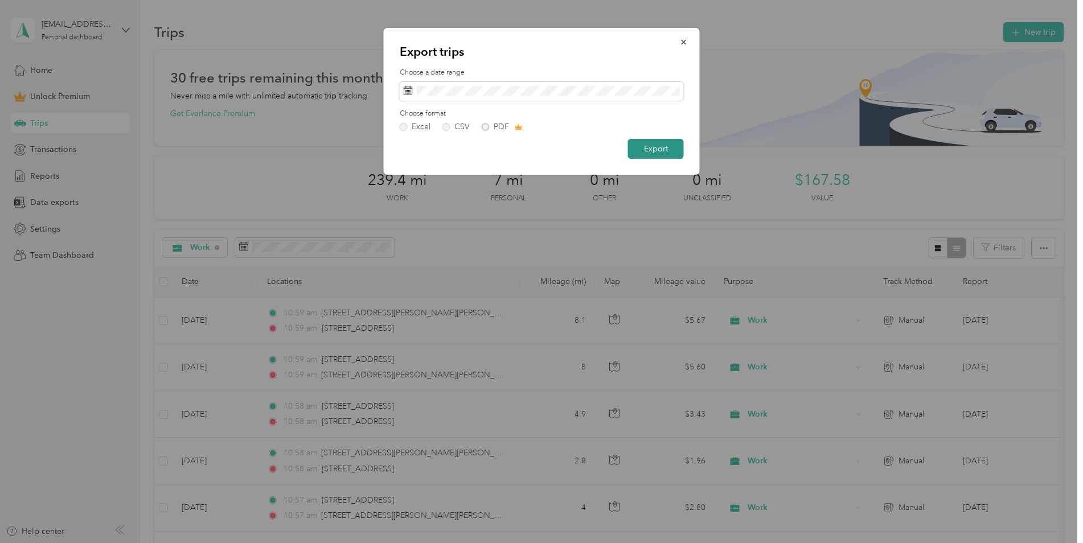
click at [649, 151] on button "Export" at bounding box center [656, 149] width 56 height 20
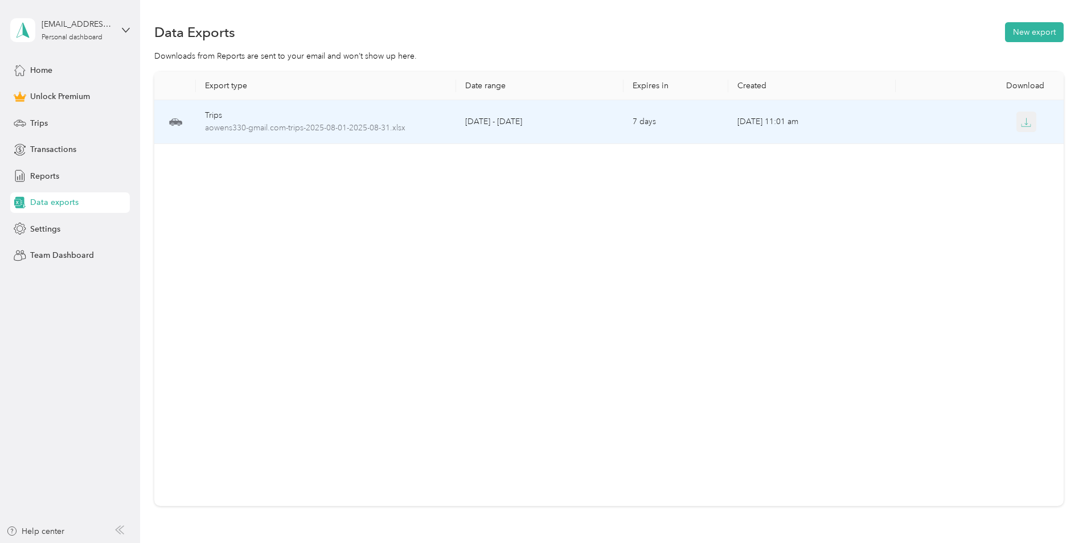
click at [1027, 120] on icon "button" at bounding box center [1026, 122] width 10 height 10
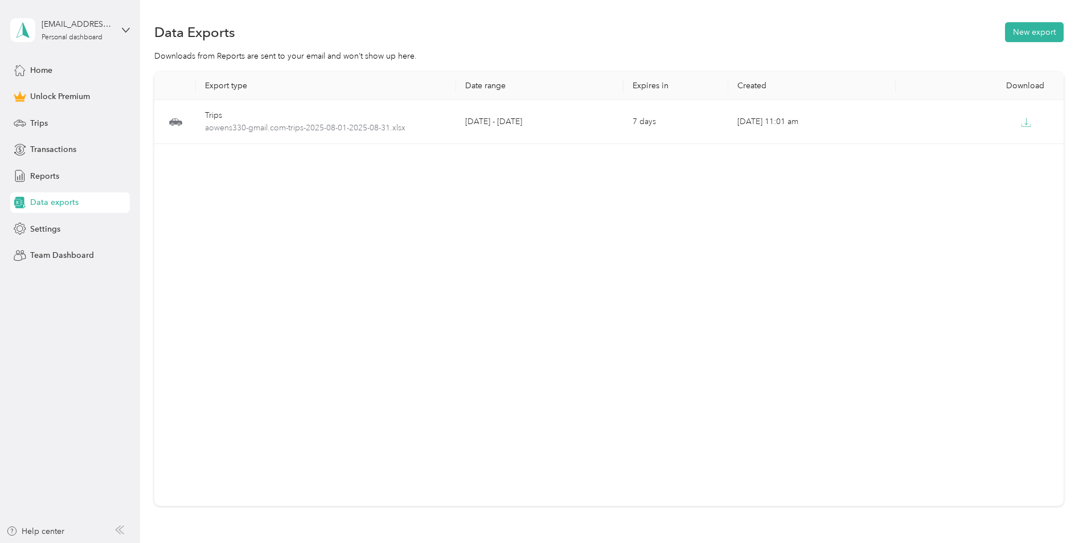
click at [441, 273] on div "Export type Date range Expires in Created Download Trips aowens330-gmail.com-tr…" at bounding box center [609, 289] width 910 height 435
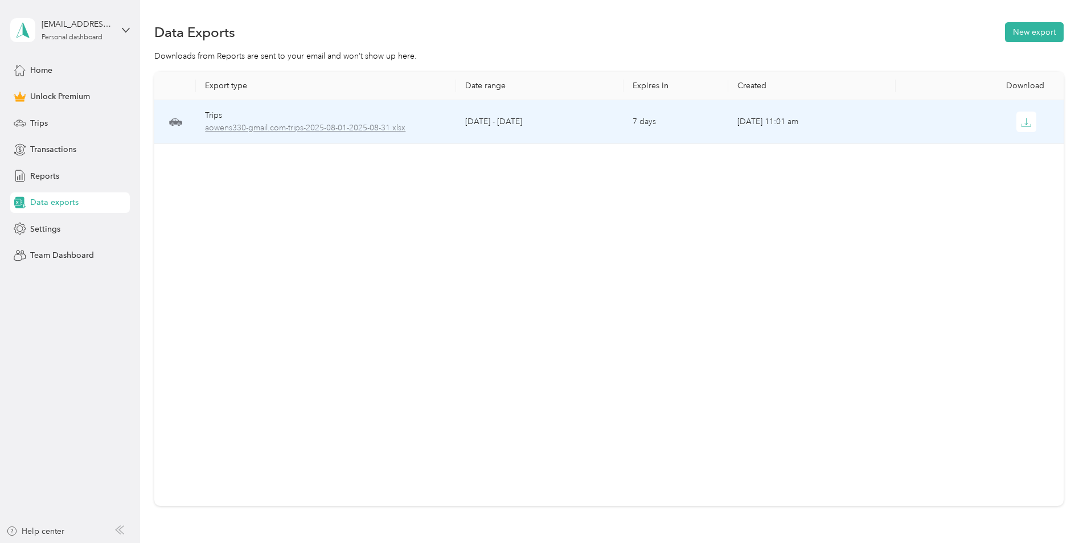
click at [409, 128] on span "aowens330-gmail.com-trips-2025-08-01-2025-08-31.xlsx" at bounding box center [325, 128] width 241 height 13
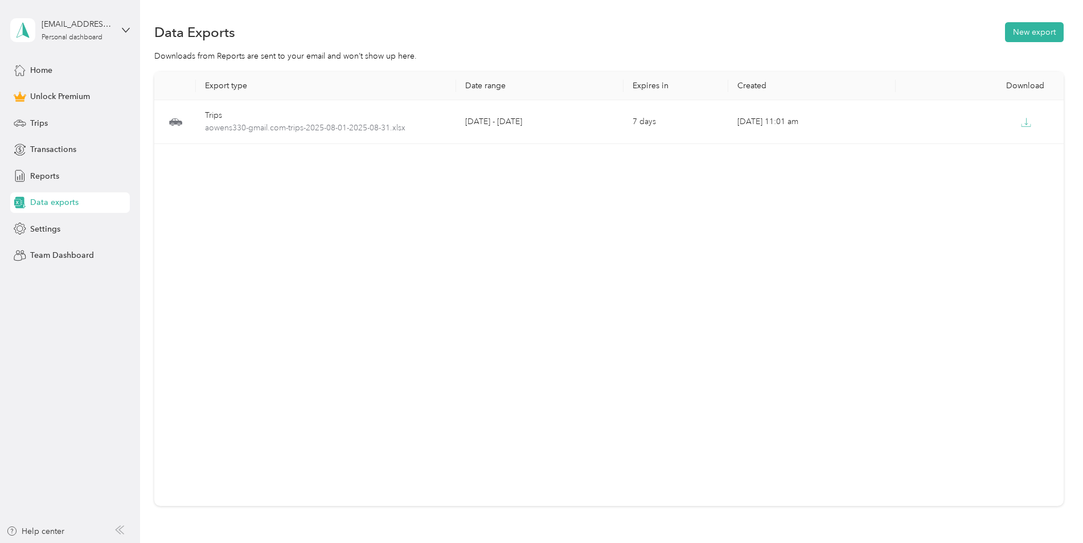
click at [171, 212] on div "Export type Date range Expires in Created Download Trips aowens330-gmail.com-tr…" at bounding box center [609, 289] width 910 height 435
